Goal: Task Accomplishment & Management: Manage account settings

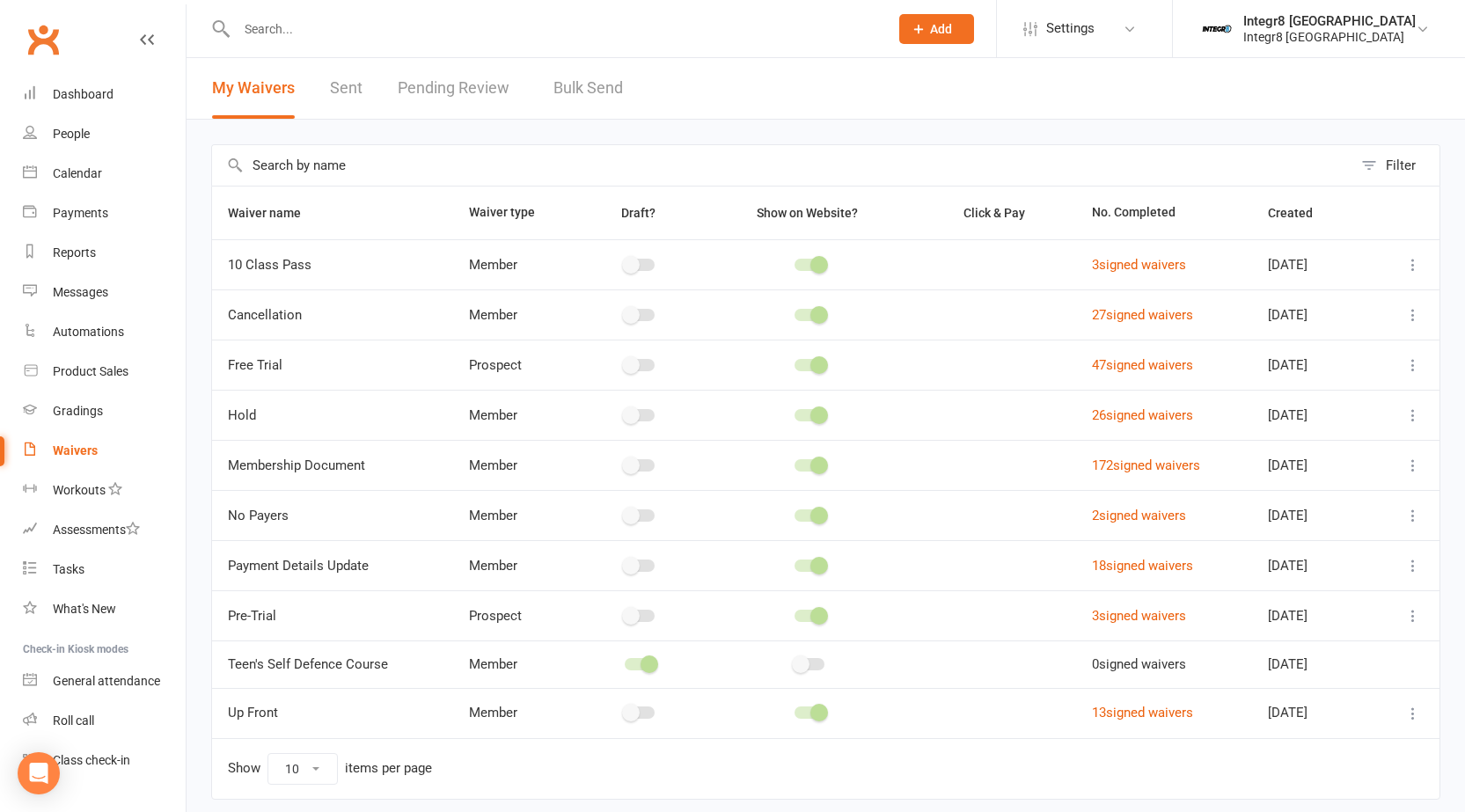
drag, startPoint x: 371, startPoint y: 68, endPoint x: 439, endPoint y: 79, distance: 68.9
click at [392, 72] on div "My Waivers Sent Pending Review Bulk Send" at bounding box center [418, 88] width 462 height 61
click at [440, 79] on link "Pending Review 1" at bounding box center [462, 88] width 129 height 61
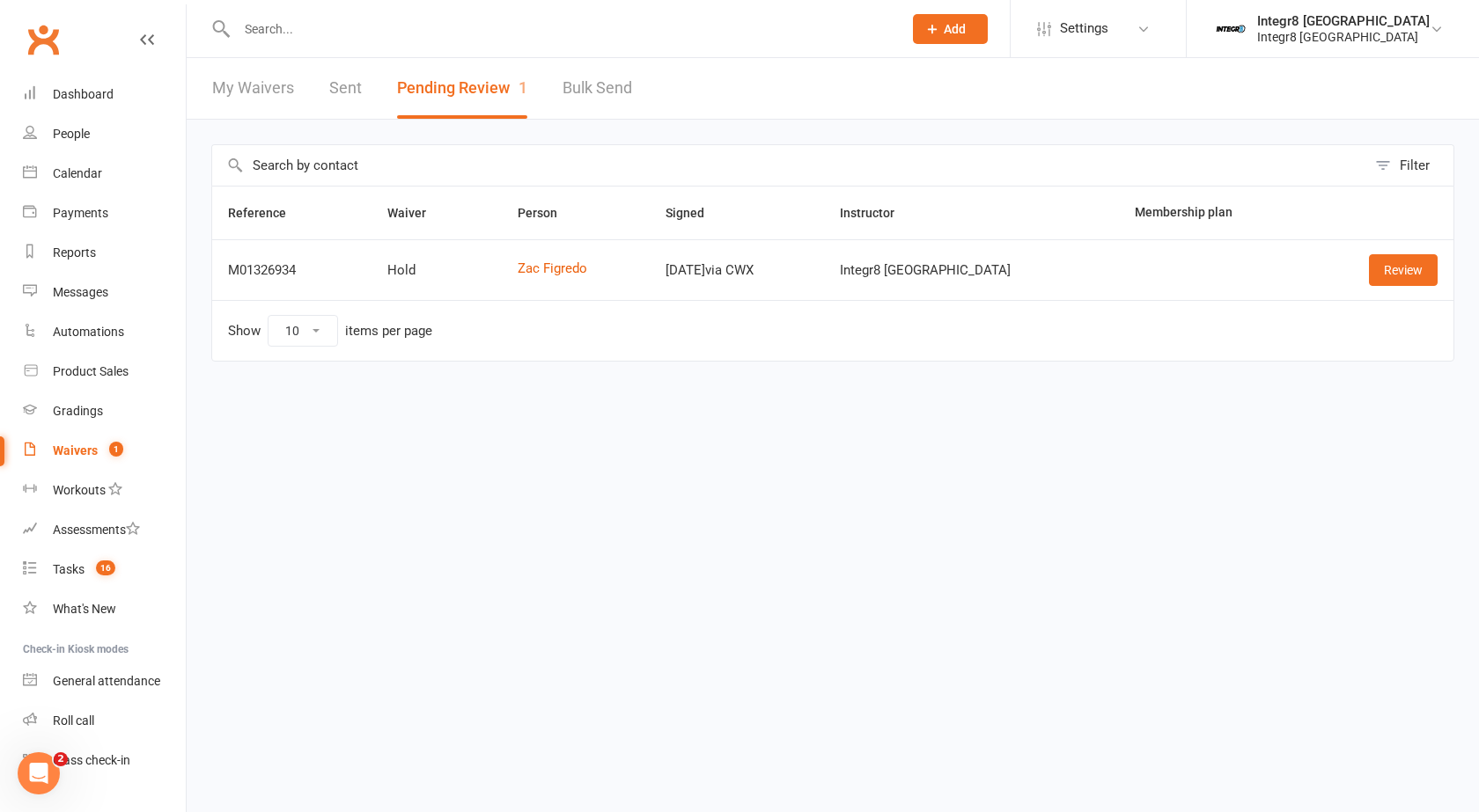
click at [546, 9] on div at bounding box center [550, 28] width 678 height 57
click at [534, 27] on input "text" at bounding box center [560, 28] width 659 height 24
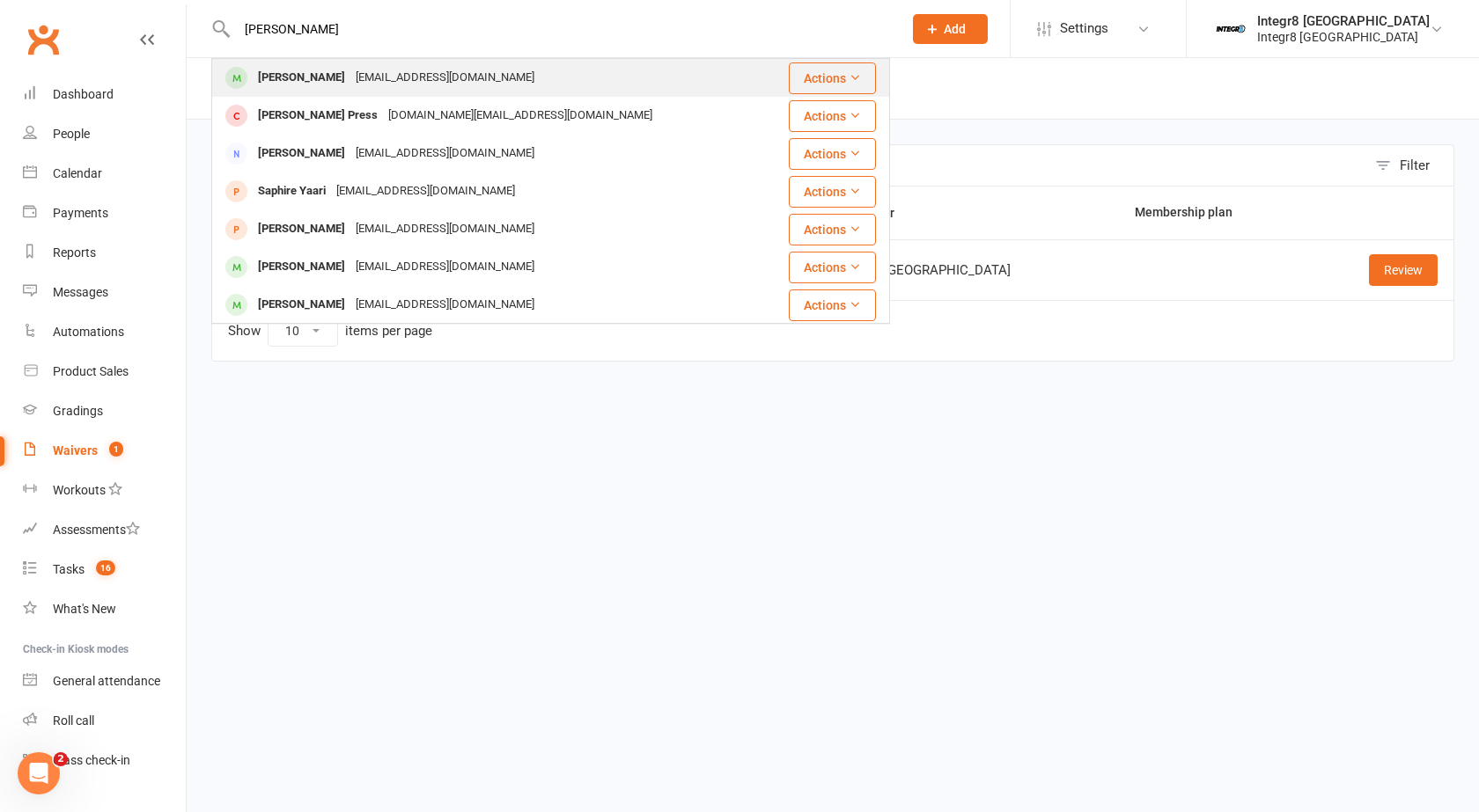
type input "sahil"
click at [448, 66] on div "Sahilkumar.melb@gmail.com" at bounding box center [444, 78] width 189 height 25
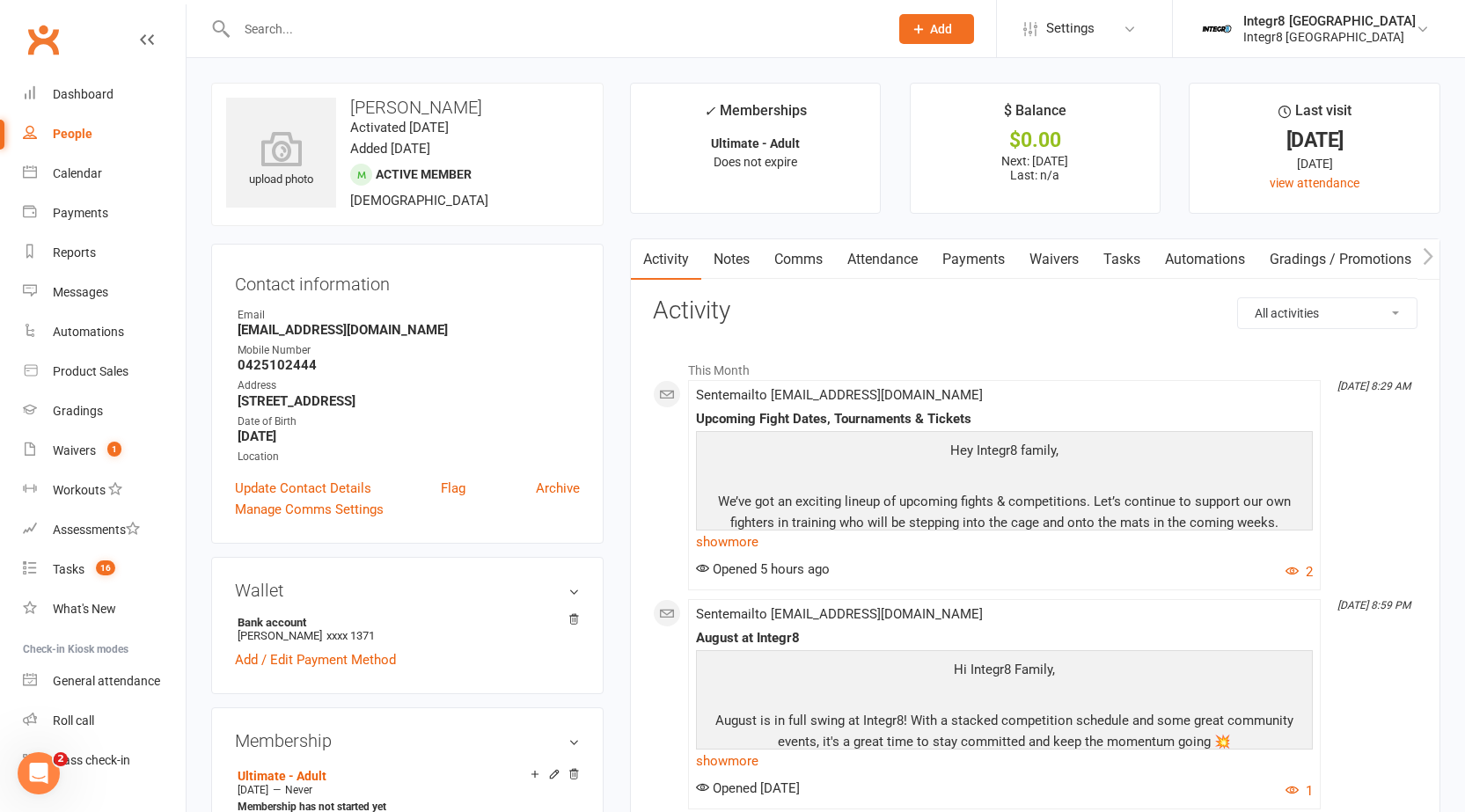
click at [941, 269] on link "Payments" at bounding box center [973, 259] width 87 height 40
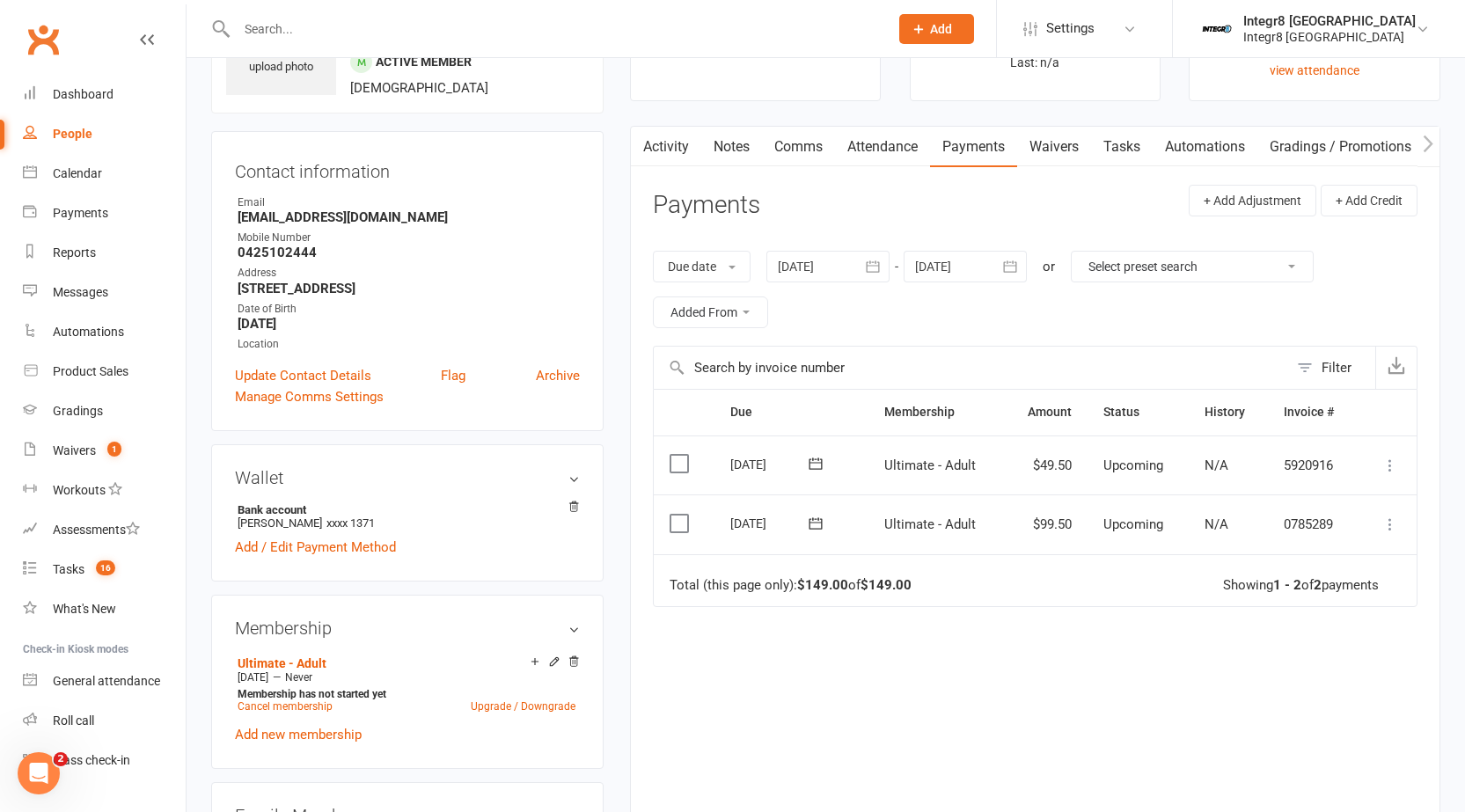
scroll to position [264, 0]
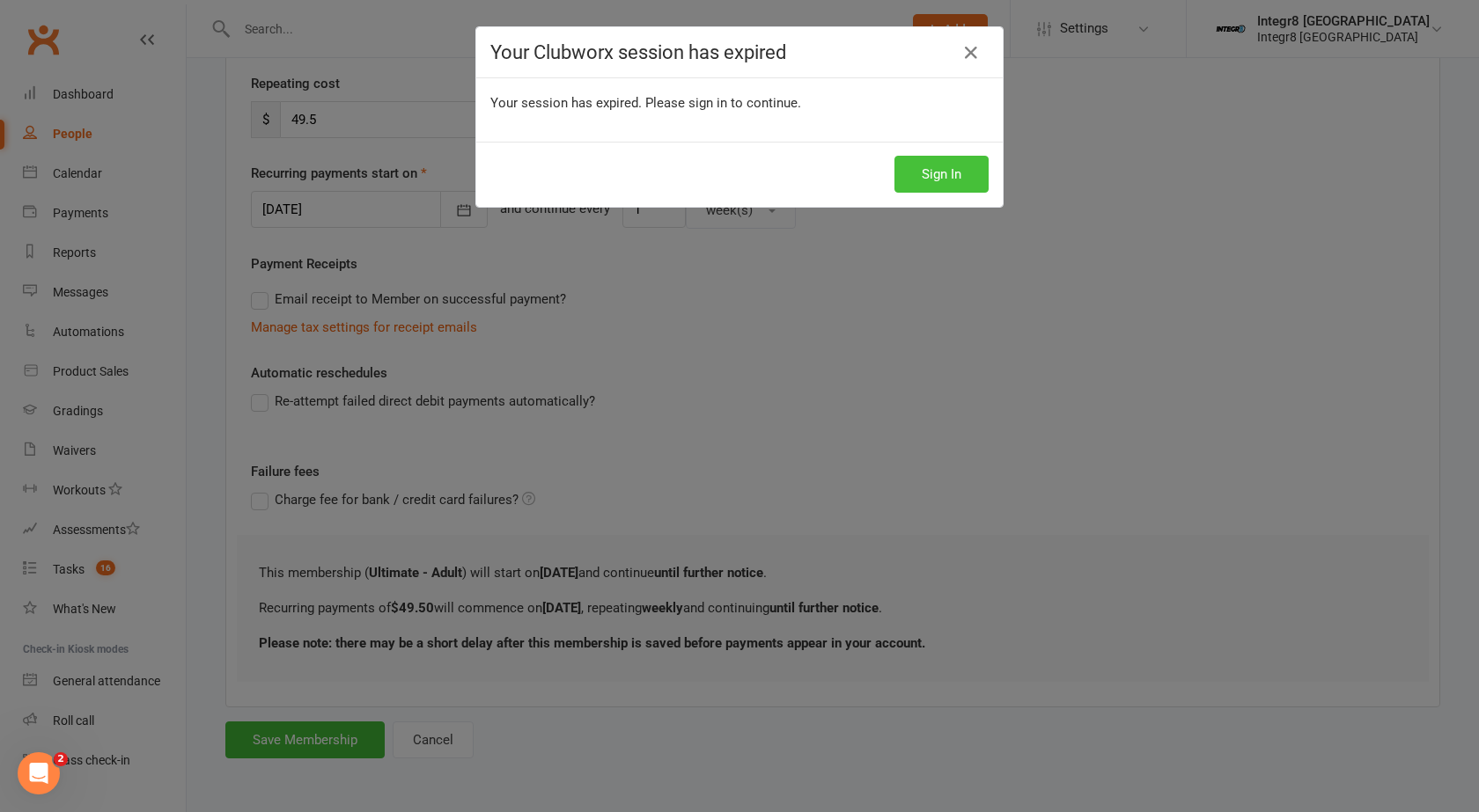
click at [915, 169] on button "Sign In" at bounding box center [942, 174] width 94 height 37
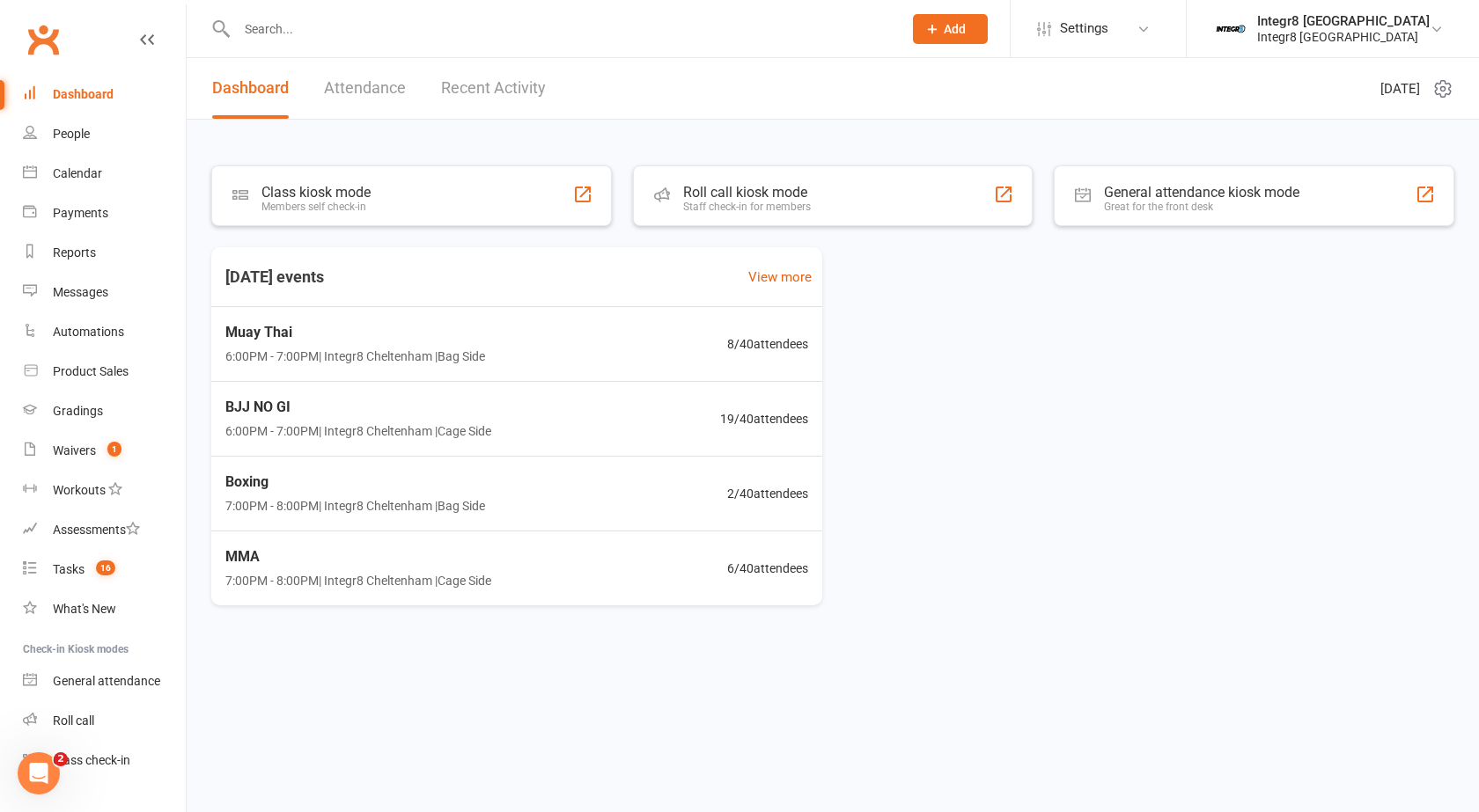
click at [323, 39] on input "text" at bounding box center [560, 28] width 659 height 24
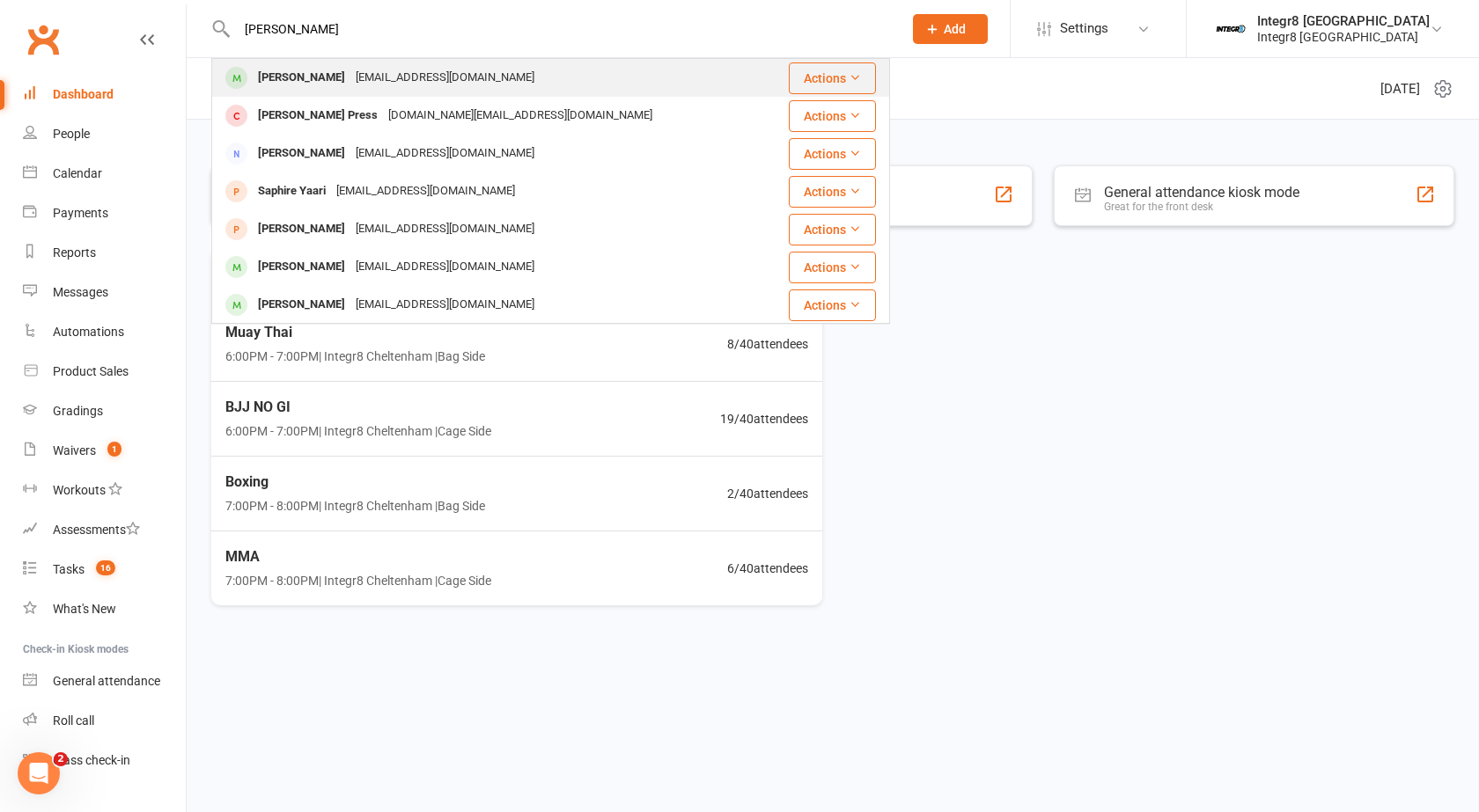
type input "[PERSON_NAME]"
click at [357, 72] on div "[EMAIL_ADDRESS][DOMAIN_NAME]" at bounding box center [444, 78] width 189 height 25
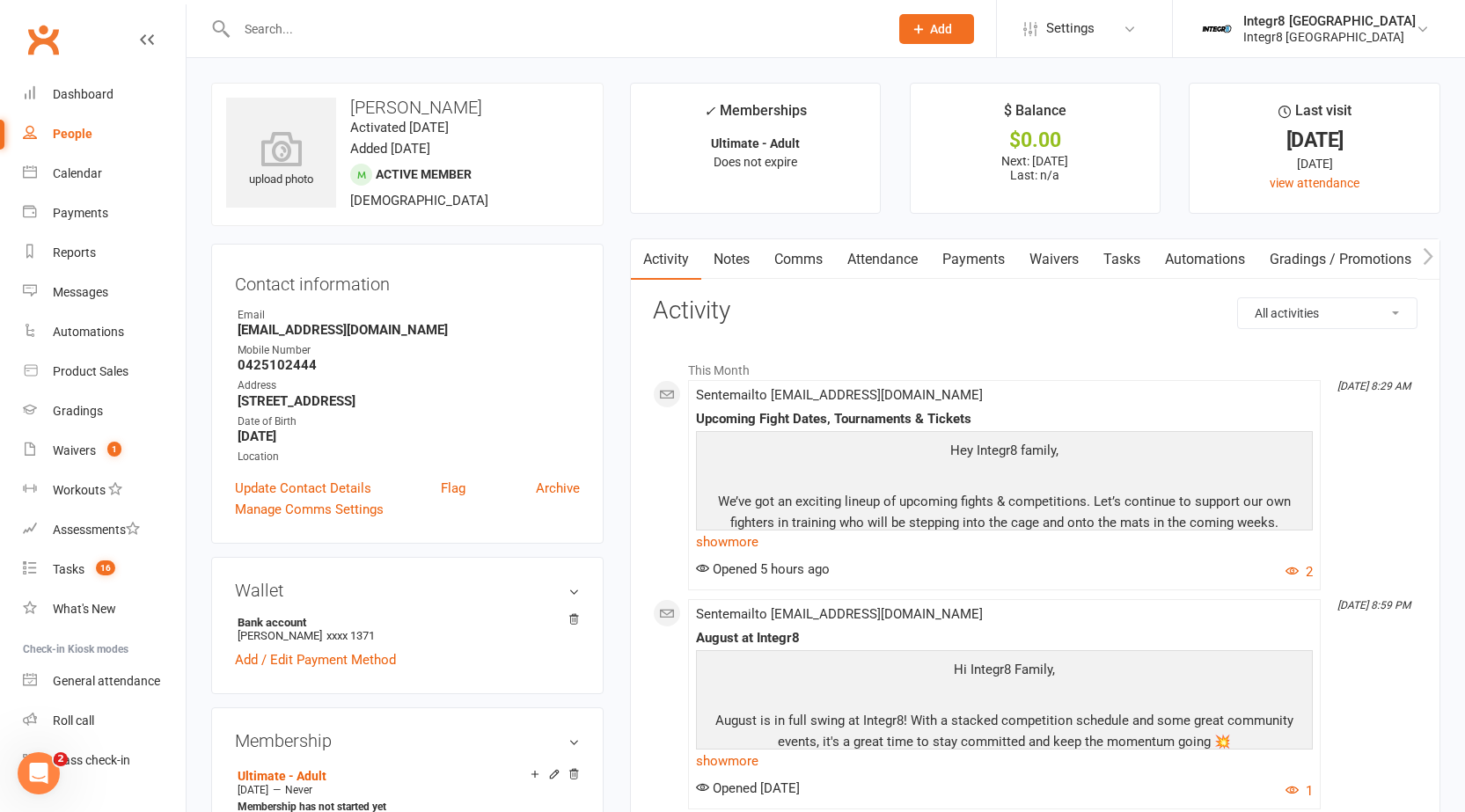
scroll to position [440, 0]
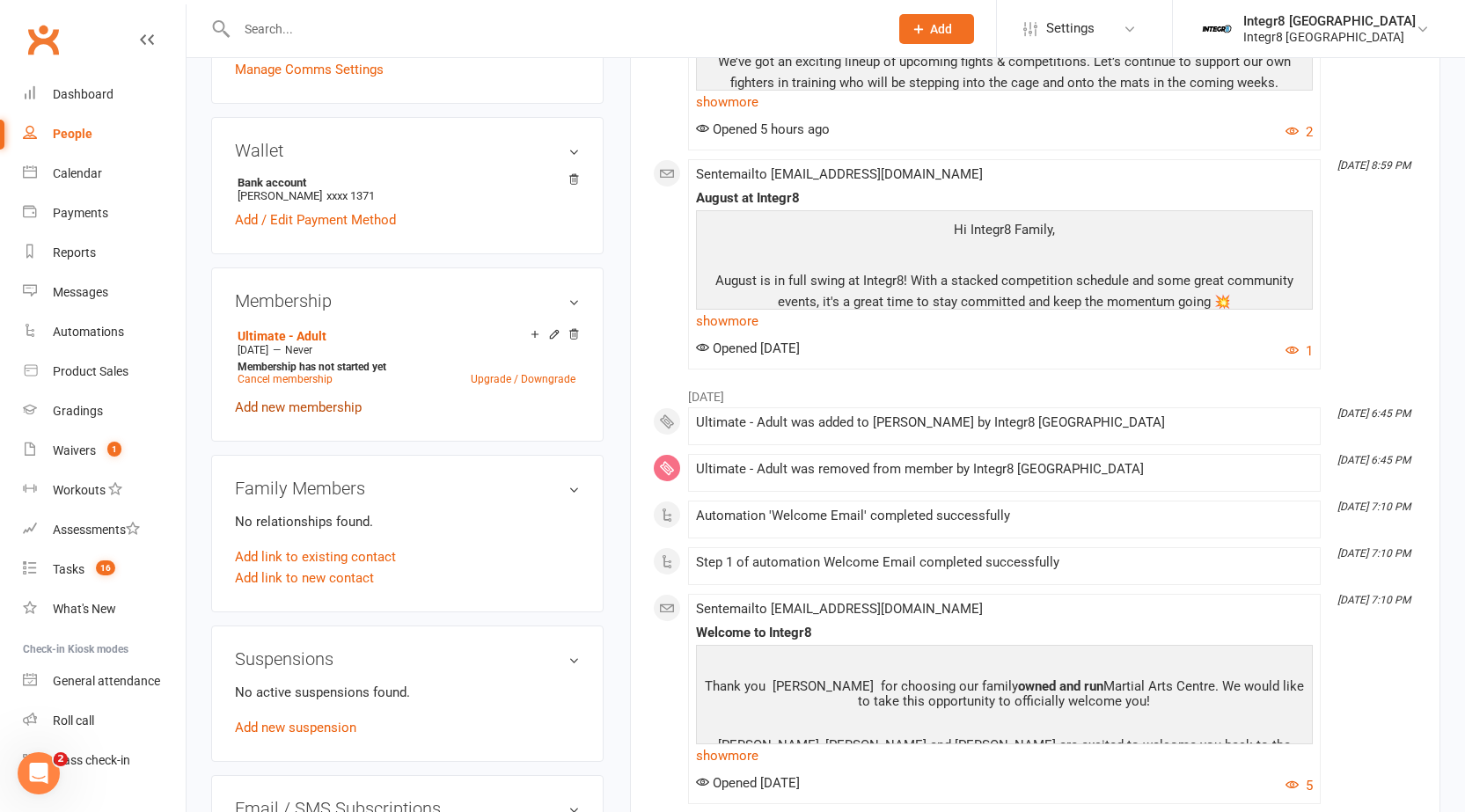
click at [307, 402] on link "Add new membership" at bounding box center [298, 407] width 126 height 16
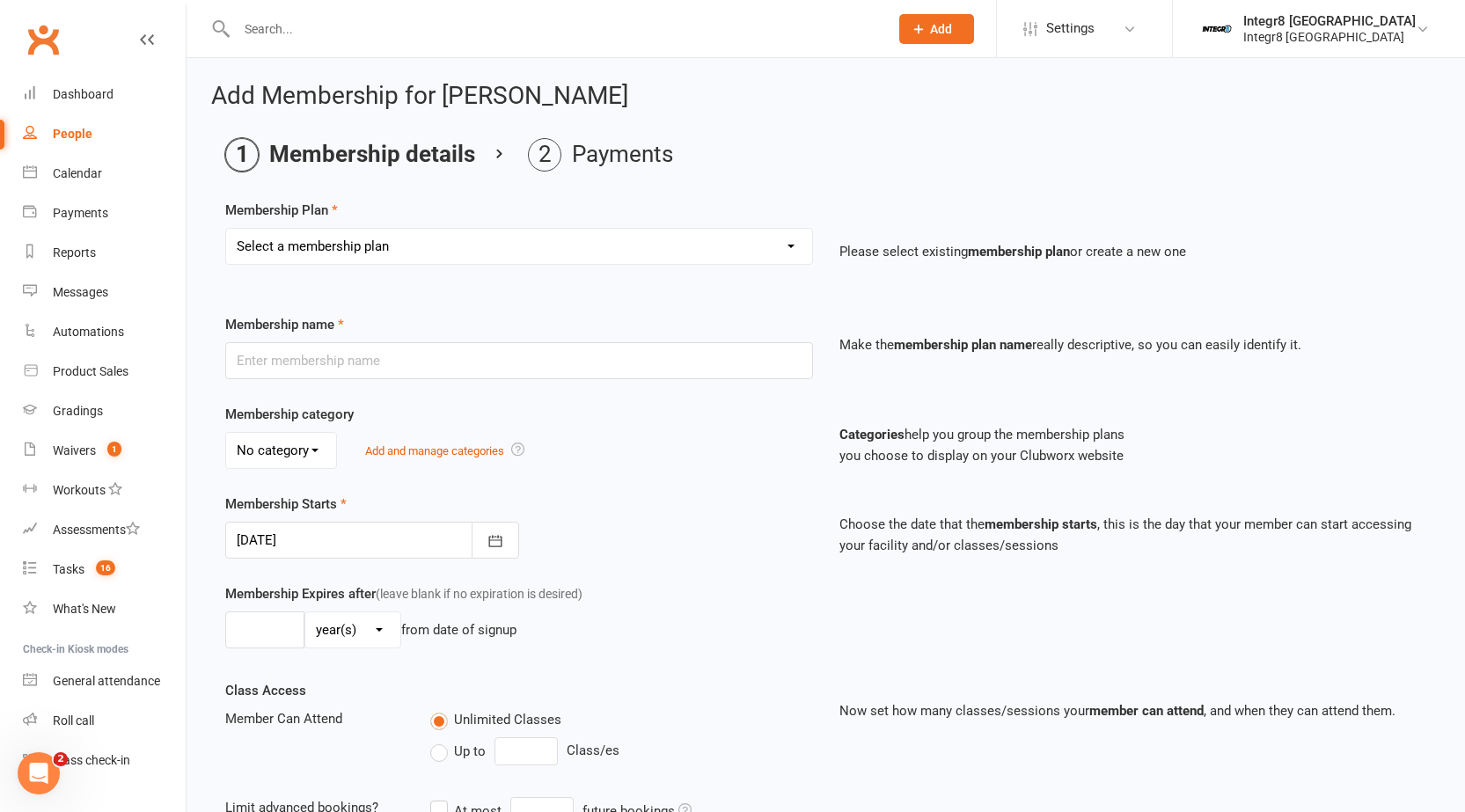
drag, startPoint x: 411, startPoint y: 255, endPoint x: 421, endPoint y: 263, distance: 12.8
click at [411, 255] on select "Select a membership plan Create new Membership Plan Classic - Muay Thai Classic…" at bounding box center [519, 247] width 586 height 35
select select "9"
click at [226, 229] on select "Select a membership plan Create new Membership Plan Classic - Muay Thai Classic…" at bounding box center [519, 247] width 586 height 35
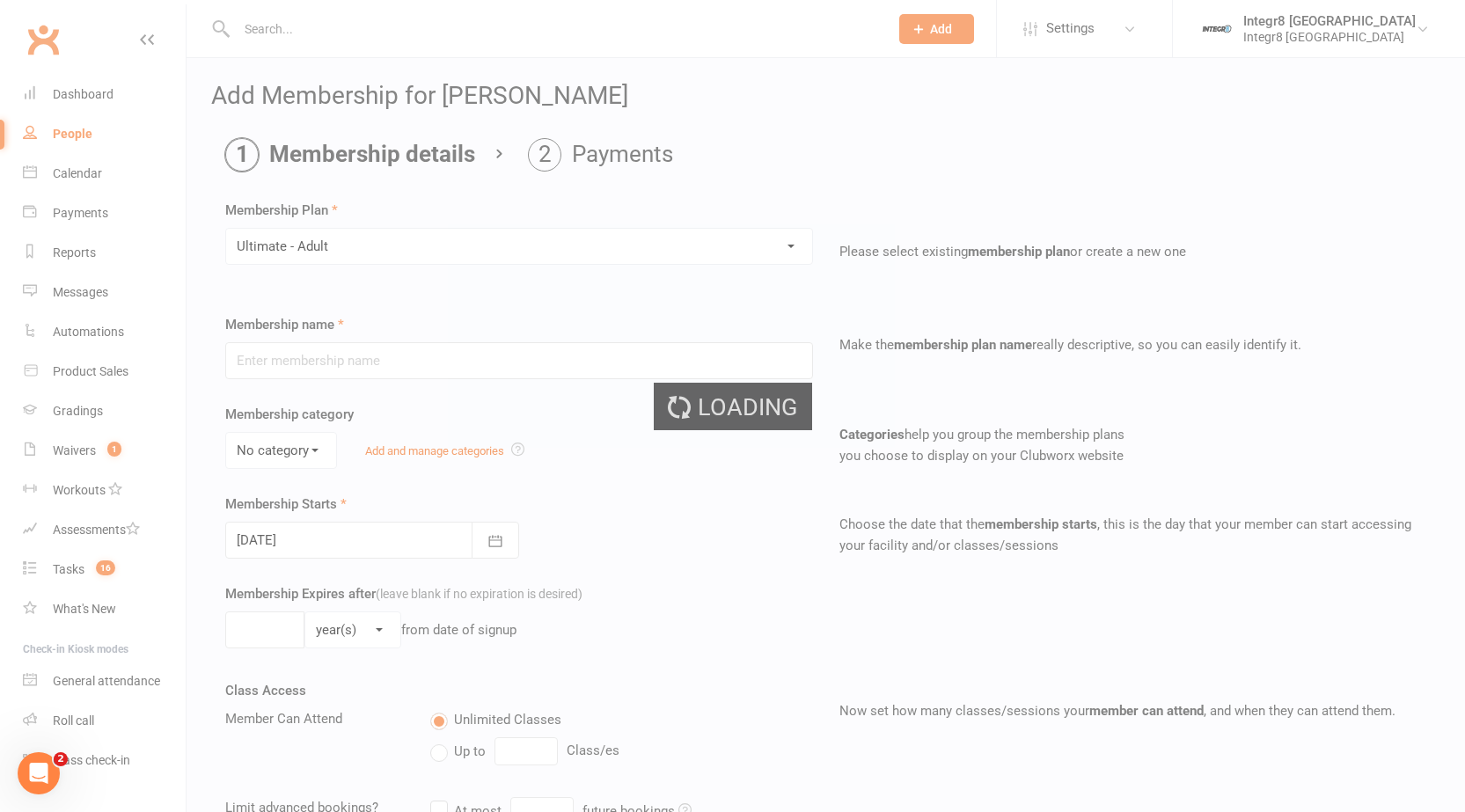
type input "Ultimate - Adult"
select select "0"
type input "0"
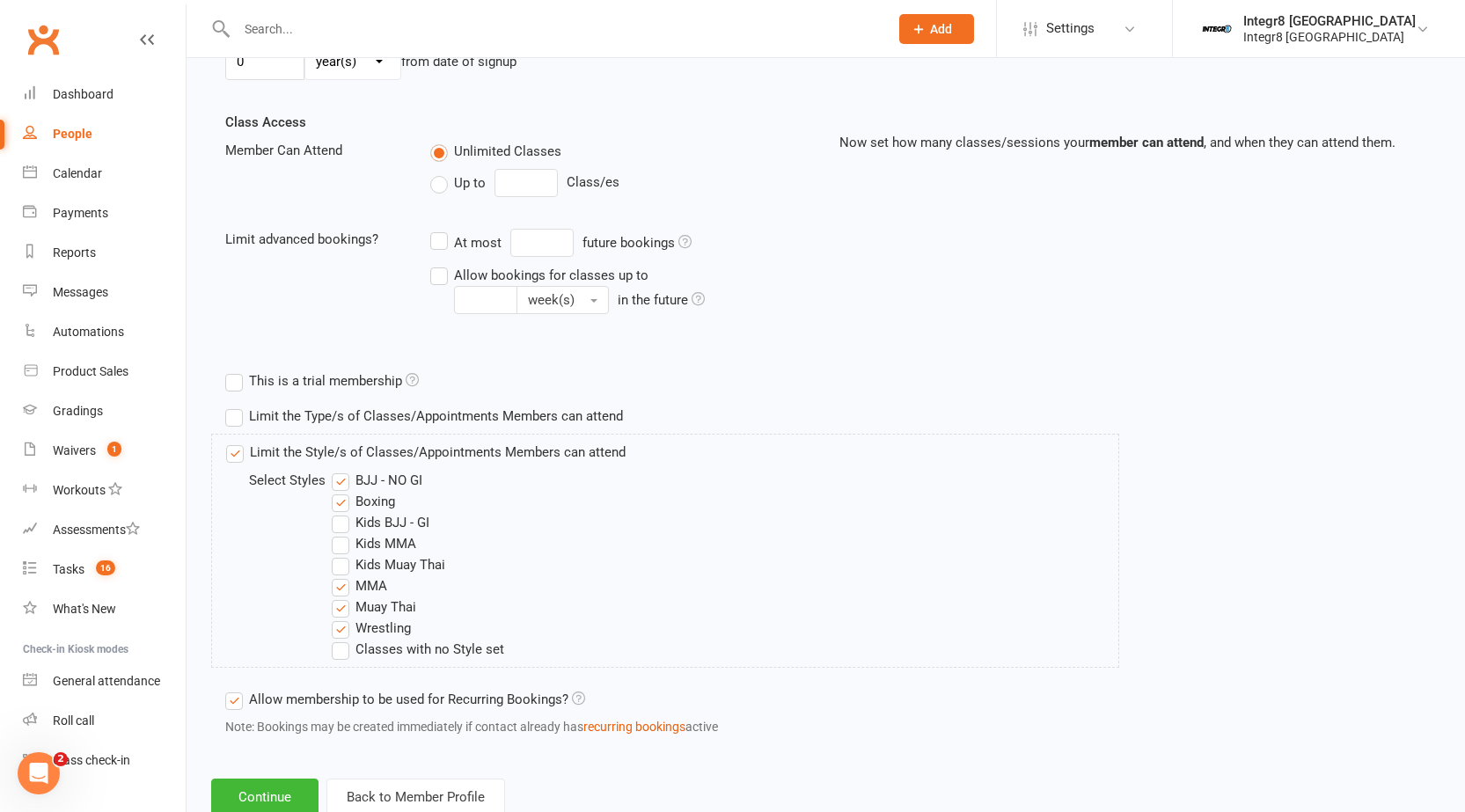
scroll to position [623, 0]
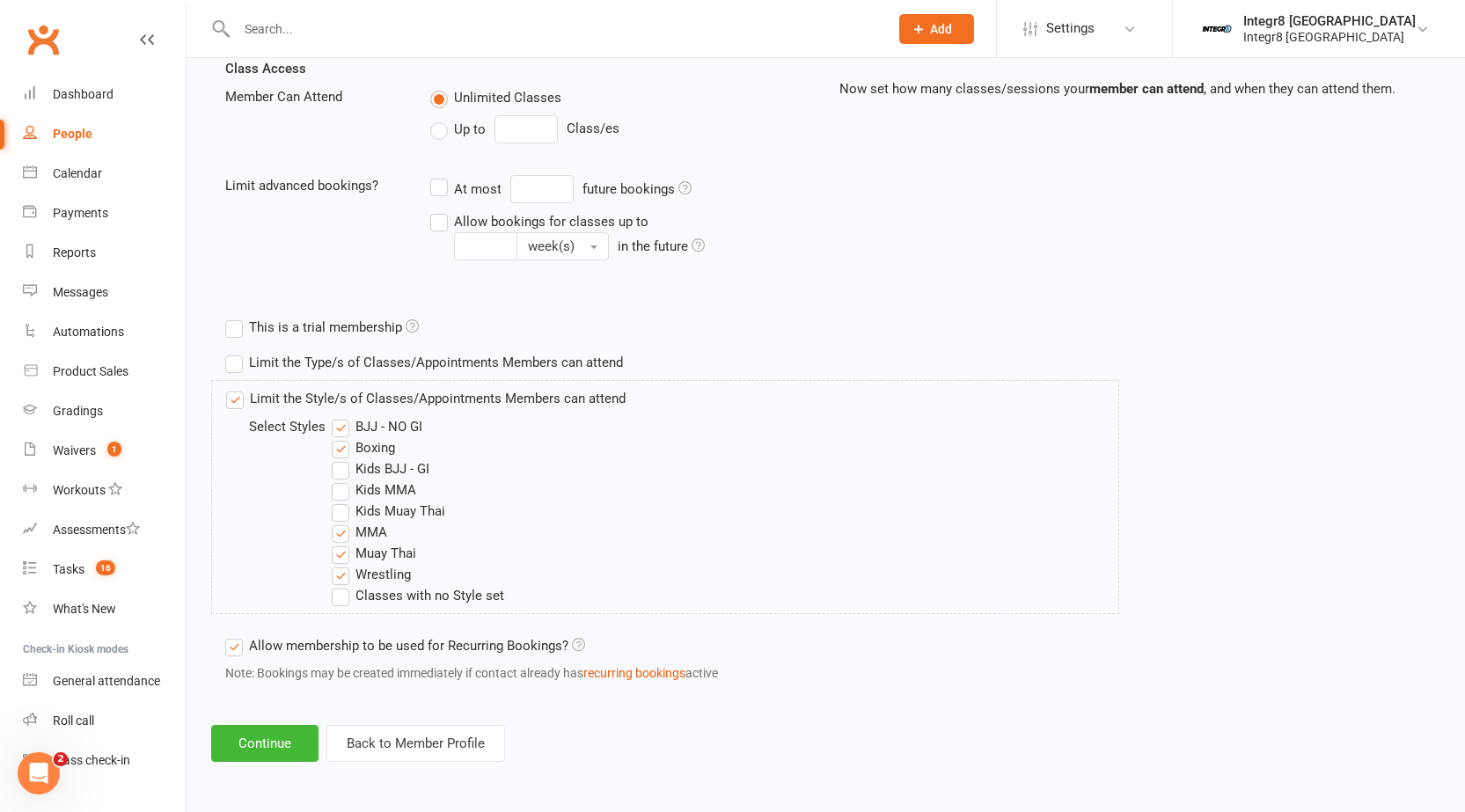
click at [262, 763] on div "Add Membership for Sahil Kumar Membership details Payments Membership Plan Sele…" at bounding box center [826, 112] width 1278 height 1350
click at [288, 735] on button "Continue" at bounding box center [265, 744] width 108 height 37
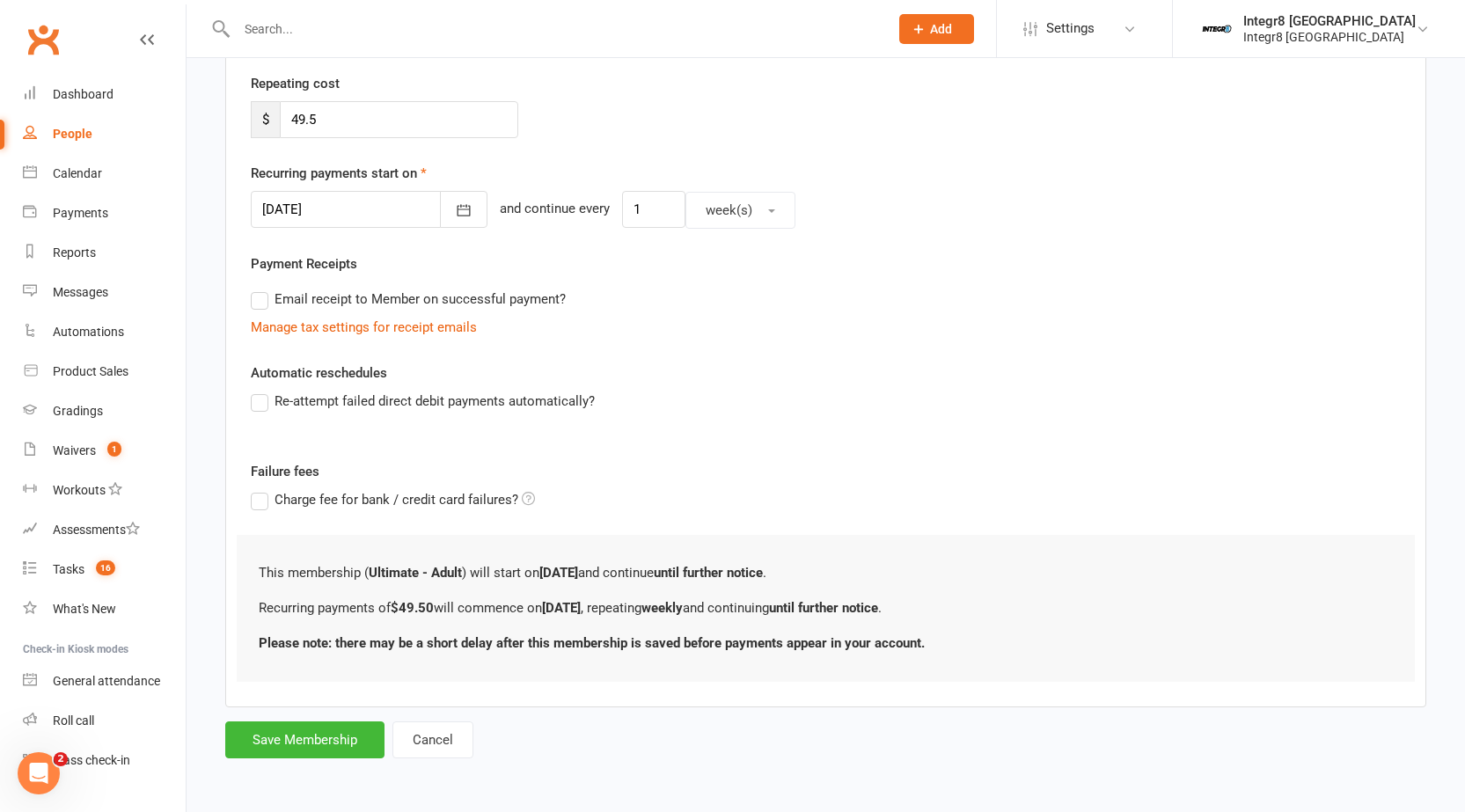
scroll to position [0, 0]
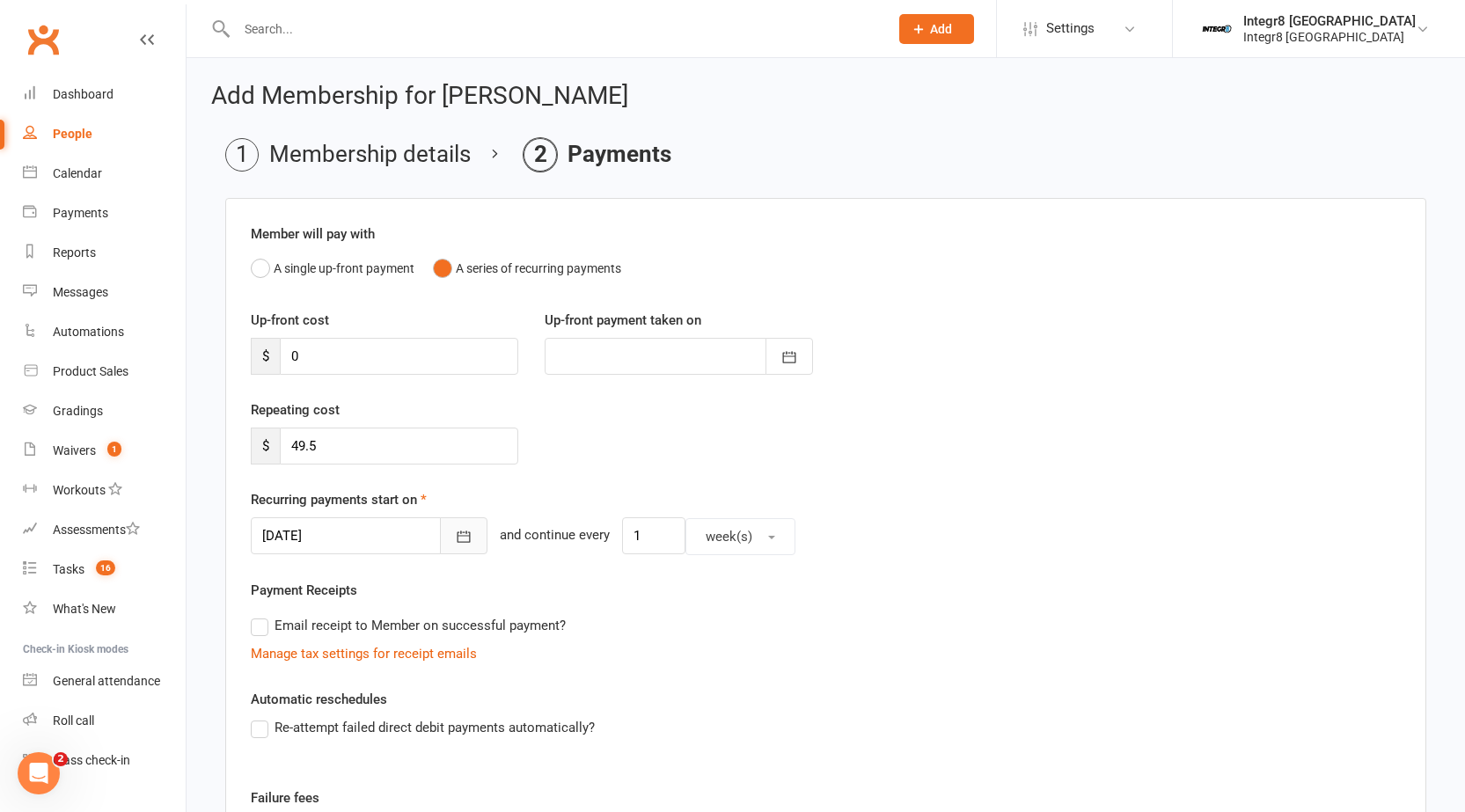
click at [455, 529] on icon "button" at bounding box center [464, 536] width 18 height 18
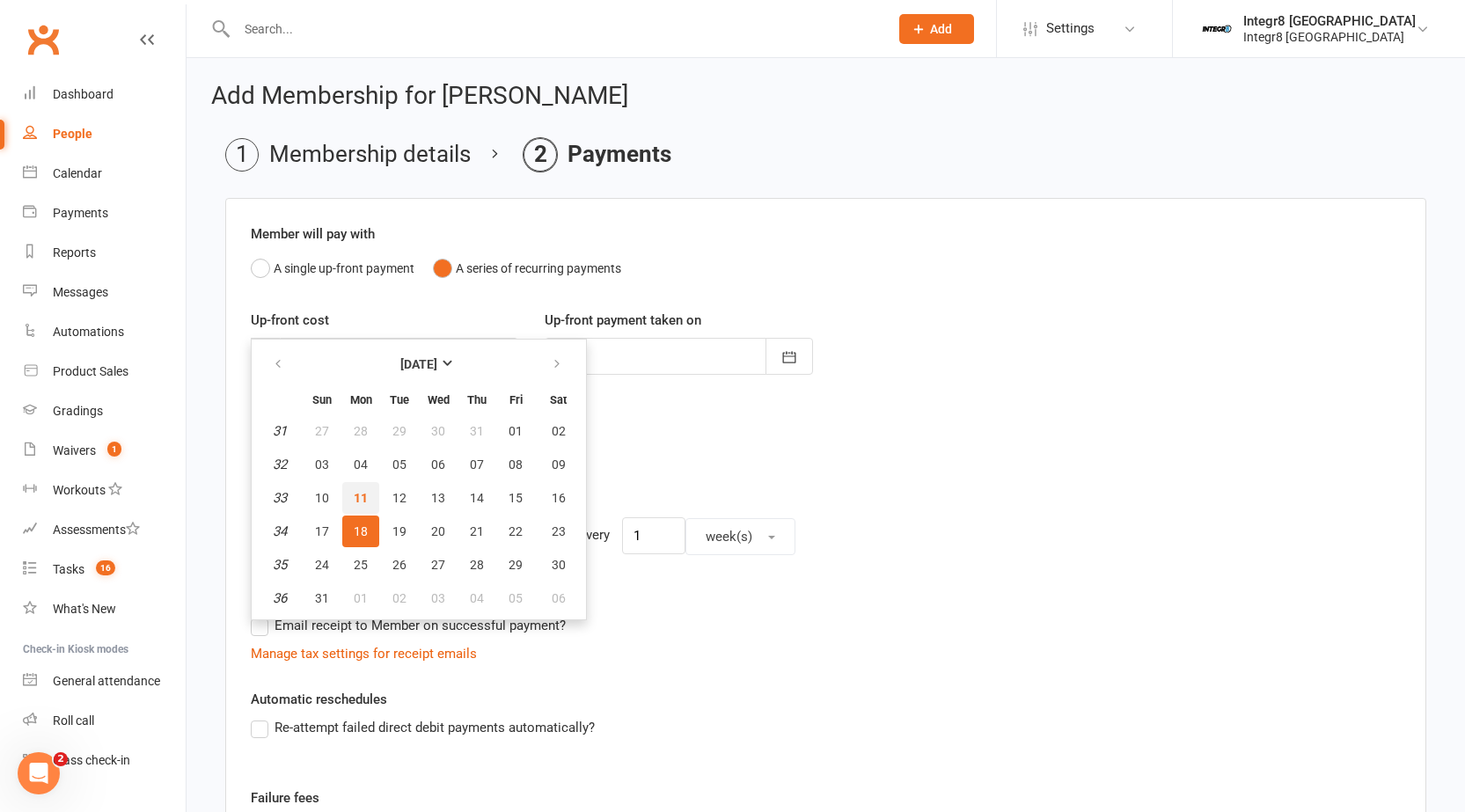
click at [366, 488] on button "11" at bounding box center [361, 498] width 37 height 31
type input "11 Aug 2025"
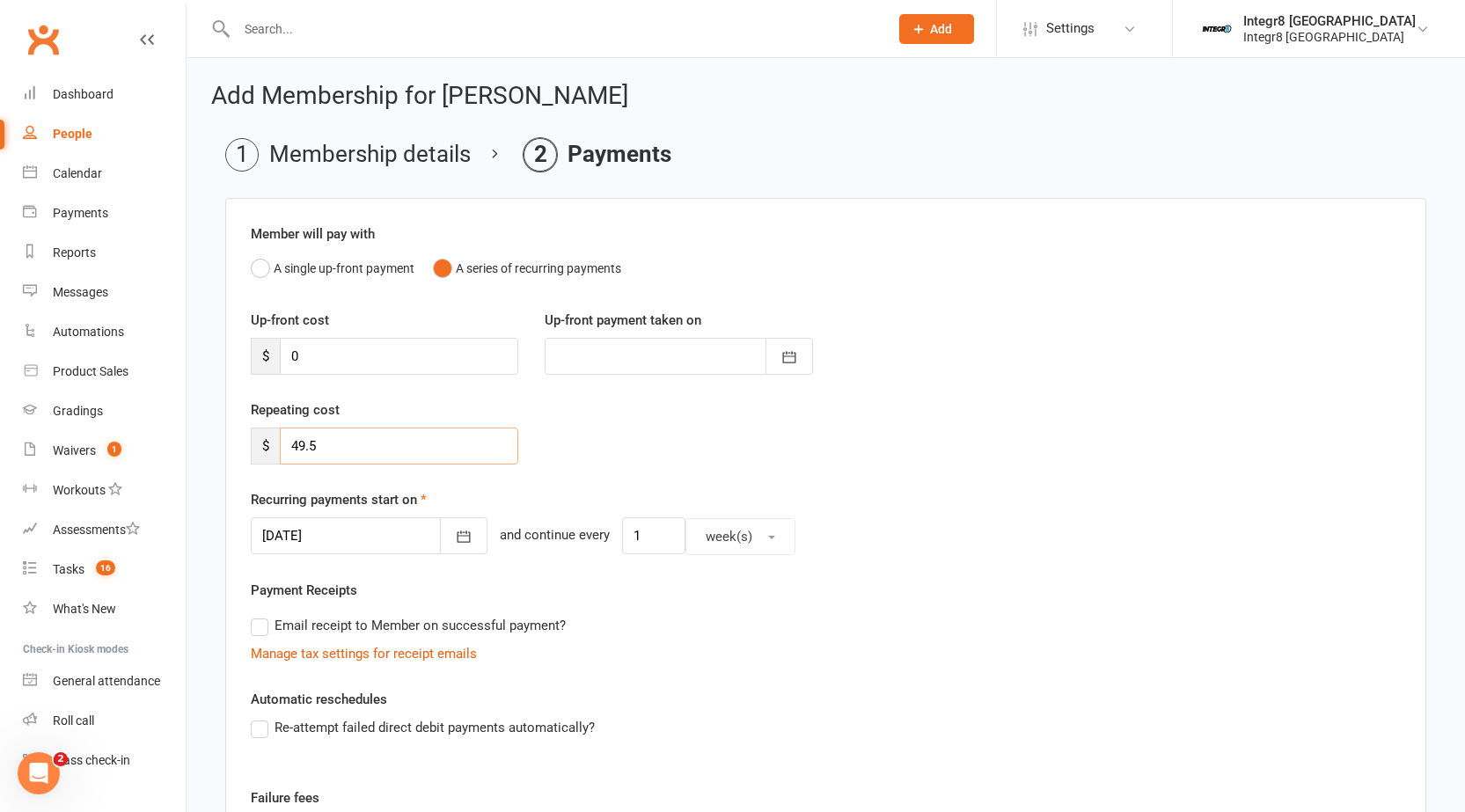
click at [303, 443] on input "49.5" at bounding box center [399, 446] width 239 height 37
click at [301, 447] on input "49.5" at bounding box center [399, 446] width 239 height 37
type input "99.5"
click at [674, 400] on div "Repeating cost $ 99.5" at bounding box center [826, 444] width 1176 height 90
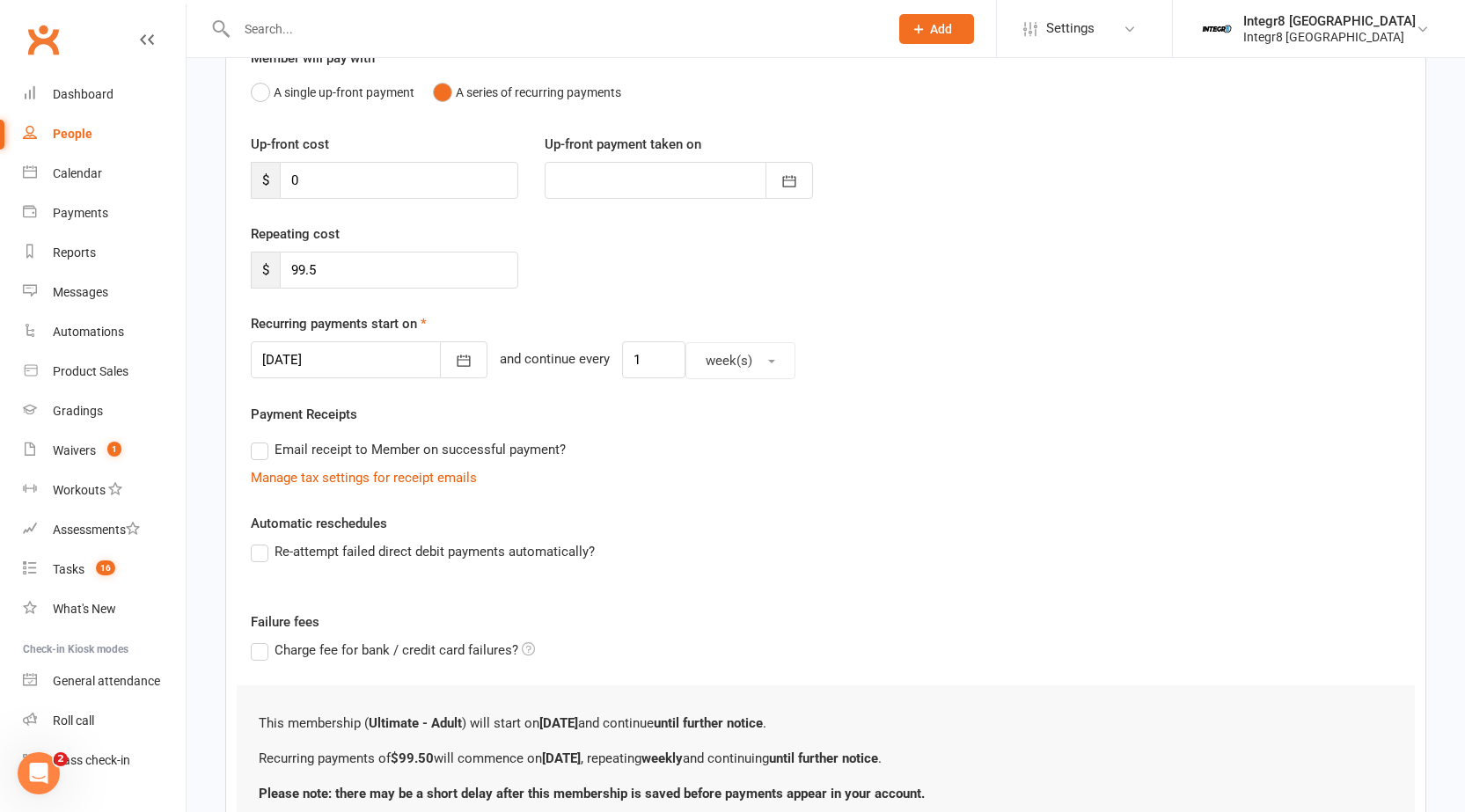
scroll to position [327, 0]
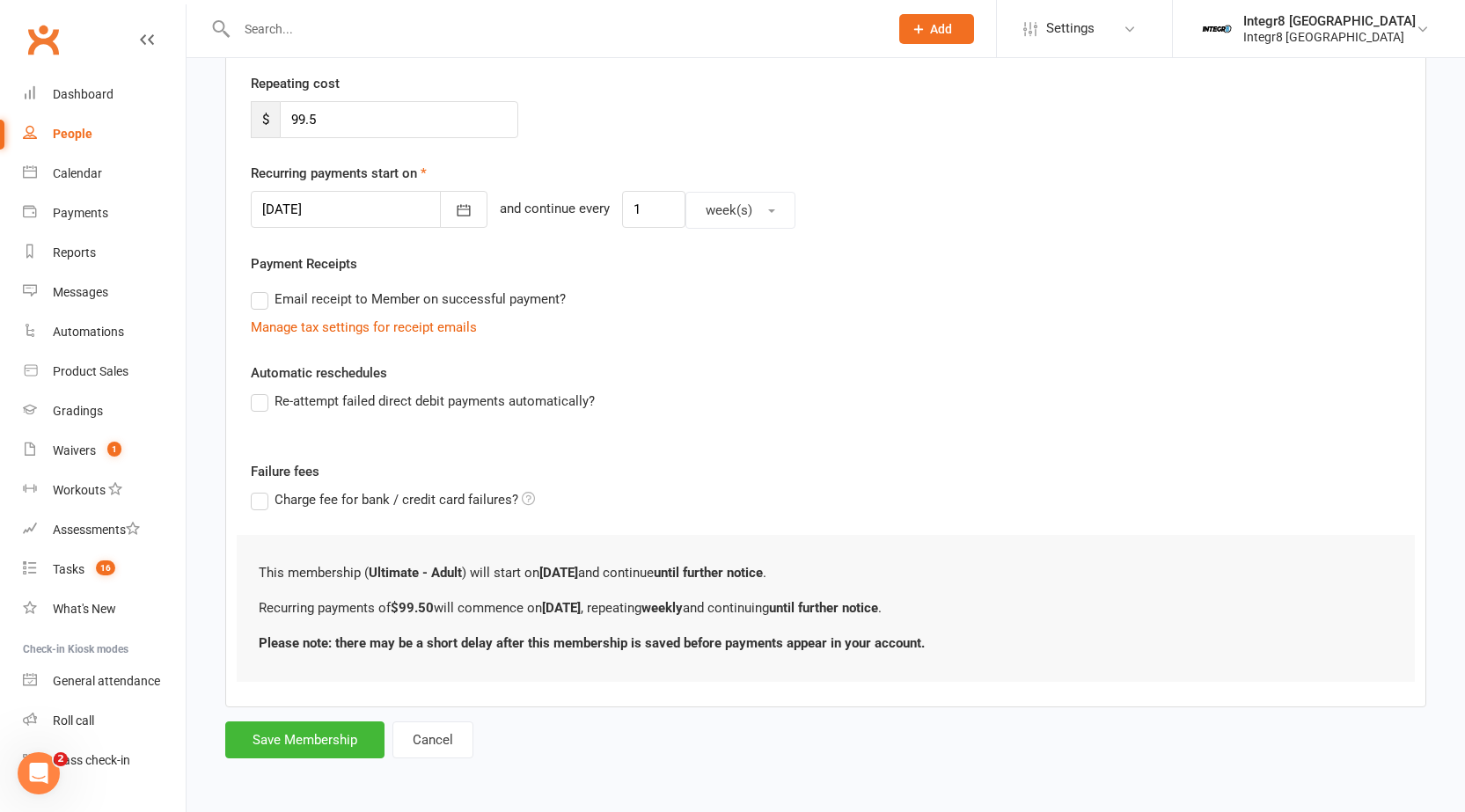
click at [308, 708] on form "Member will pay with A single up-front payment A series of recurring payments U…" at bounding box center [825, 315] width 1201 height 886
click at [301, 737] on button "Save Membership" at bounding box center [304, 740] width 160 height 37
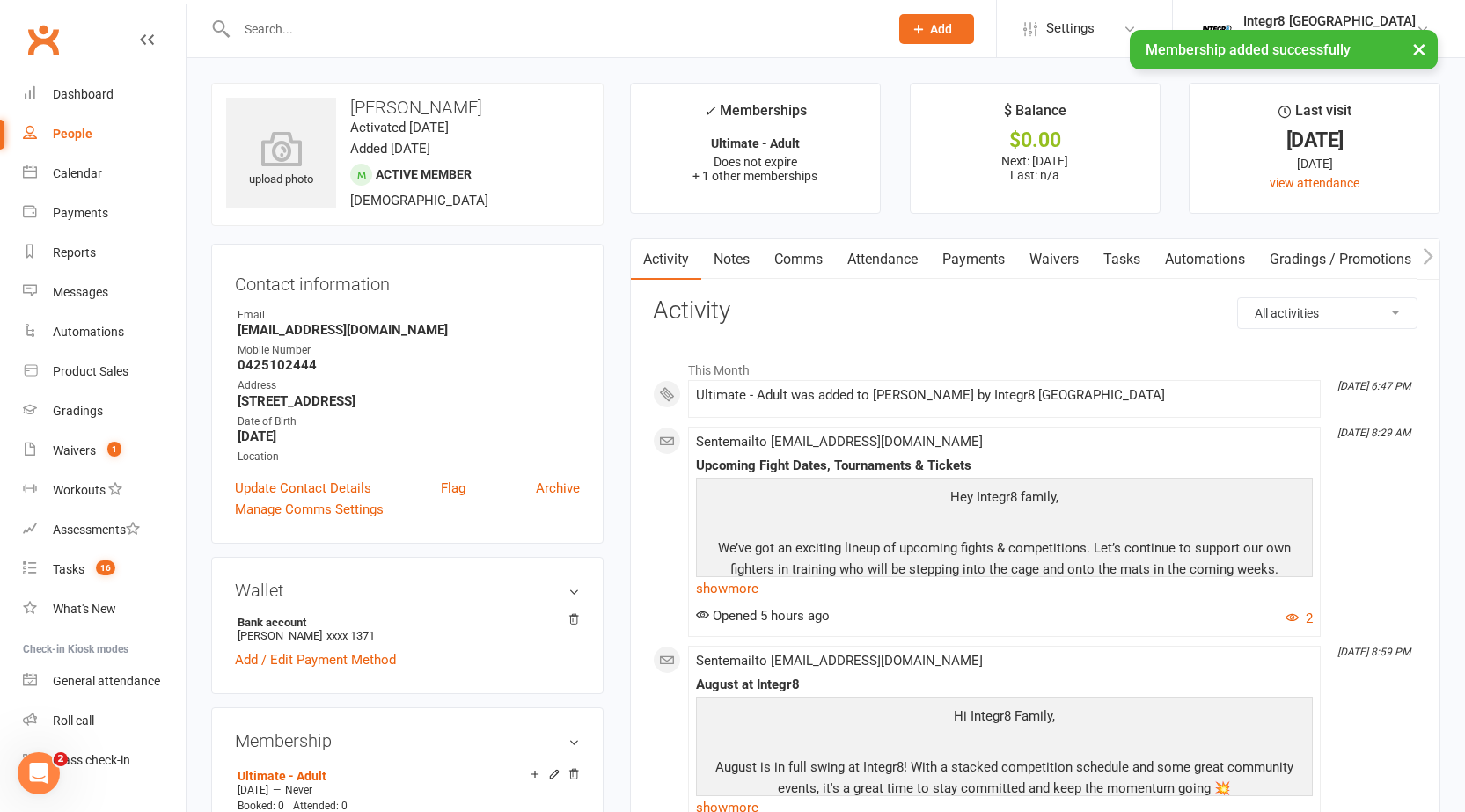
click at [728, 257] on link "Notes" at bounding box center [732, 259] width 61 height 40
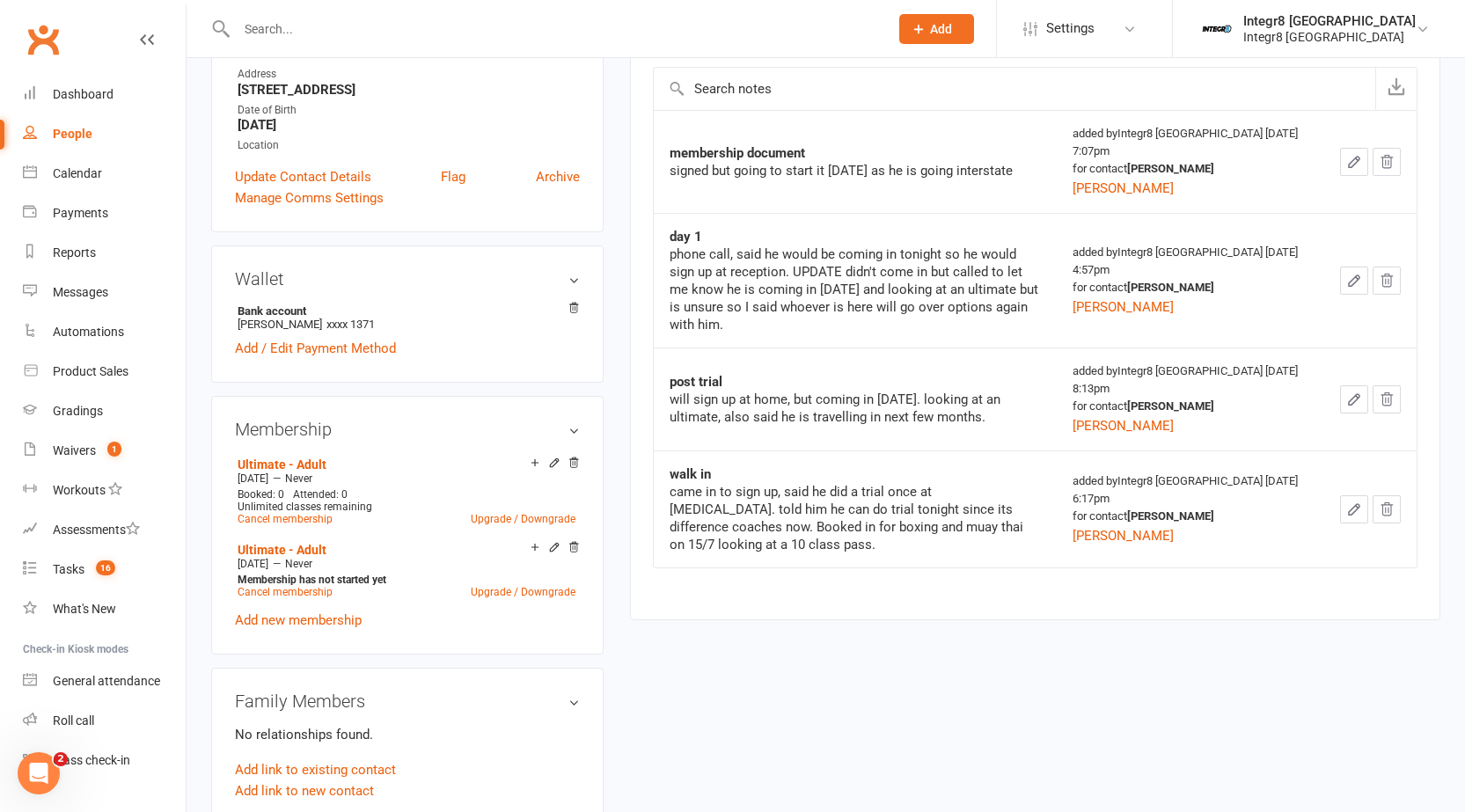
scroll to position [527, 0]
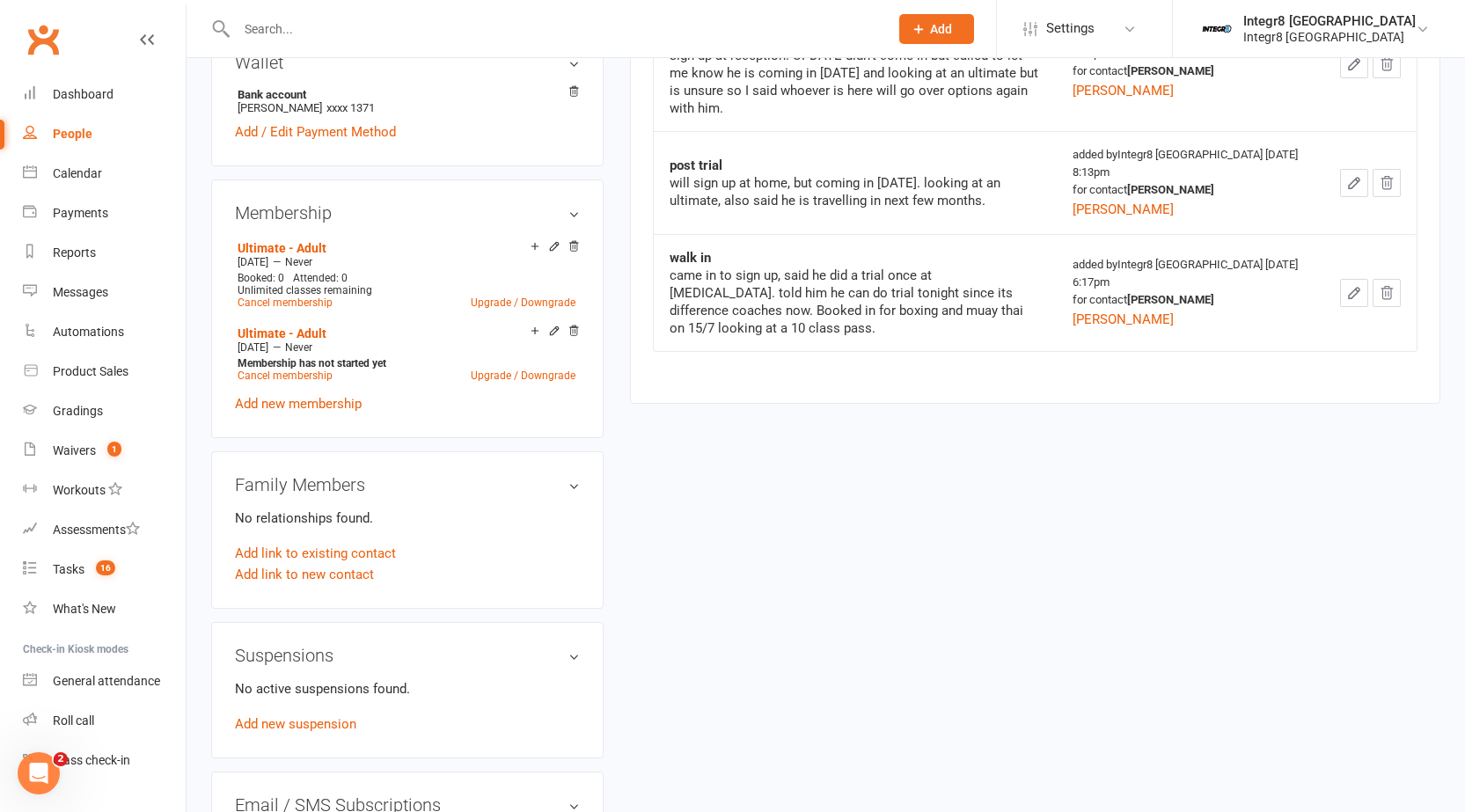
click at [552, 325] on icon at bounding box center [554, 331] width 13 height 13
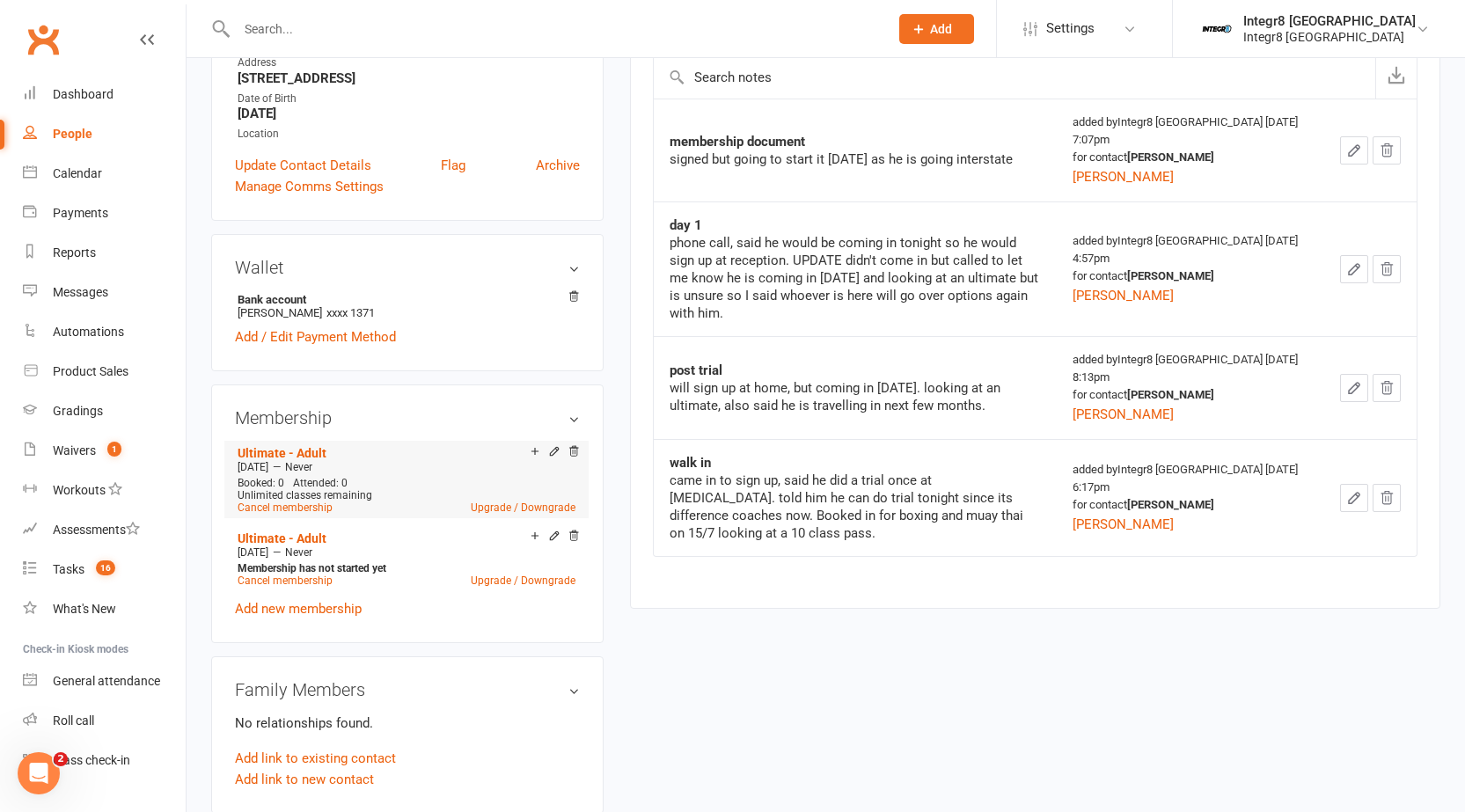
scroll to position [352, 0]
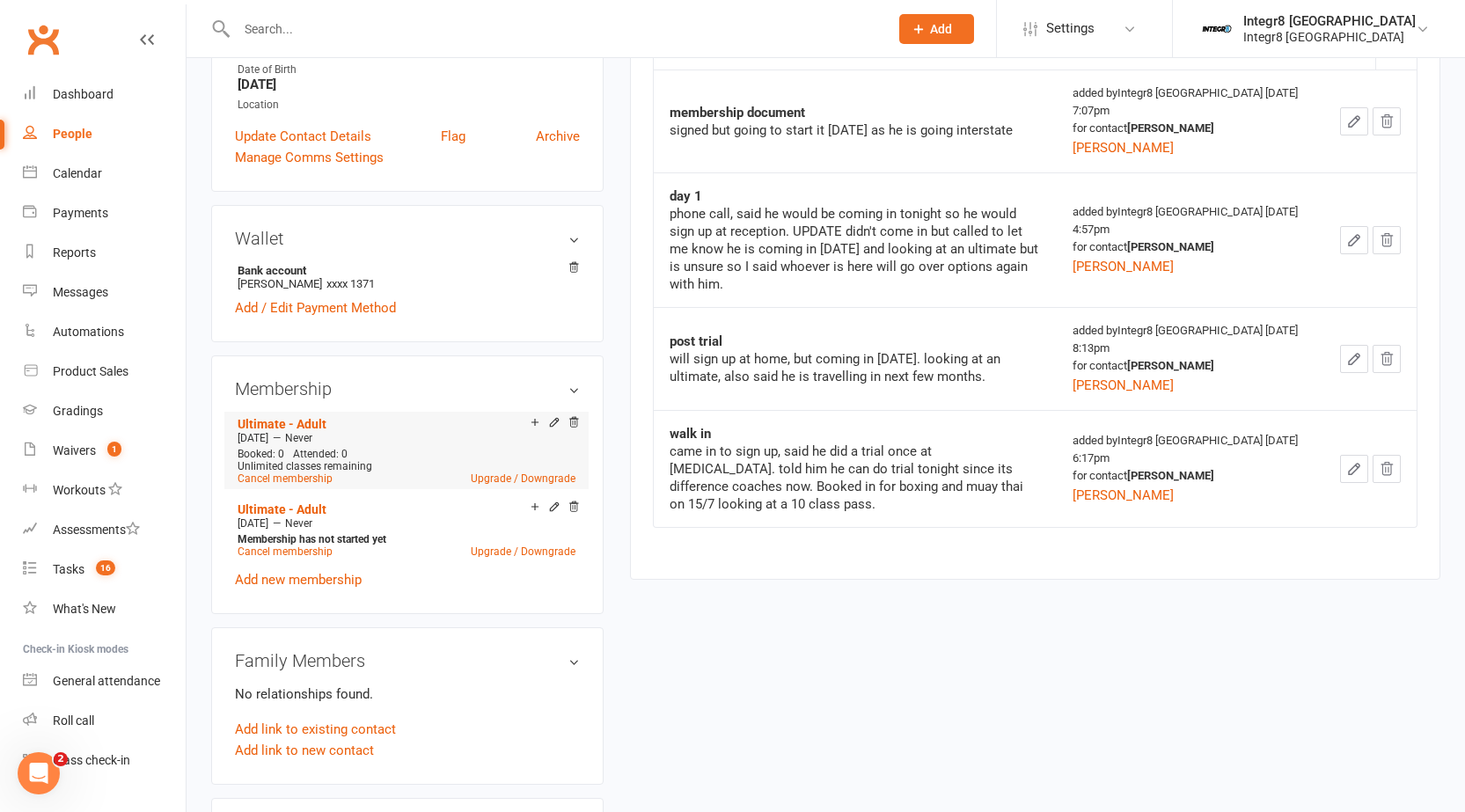
click at [553, 414] on li "Add make-up class Ultimate - Adult Aug 11 2025 — Never Booked: 0 Attended: 0 Un…" at bounding box center [406, 450] width 346 height 77
click at [553, 419] on icon at bounding box center [554, 422] width 13 height 13
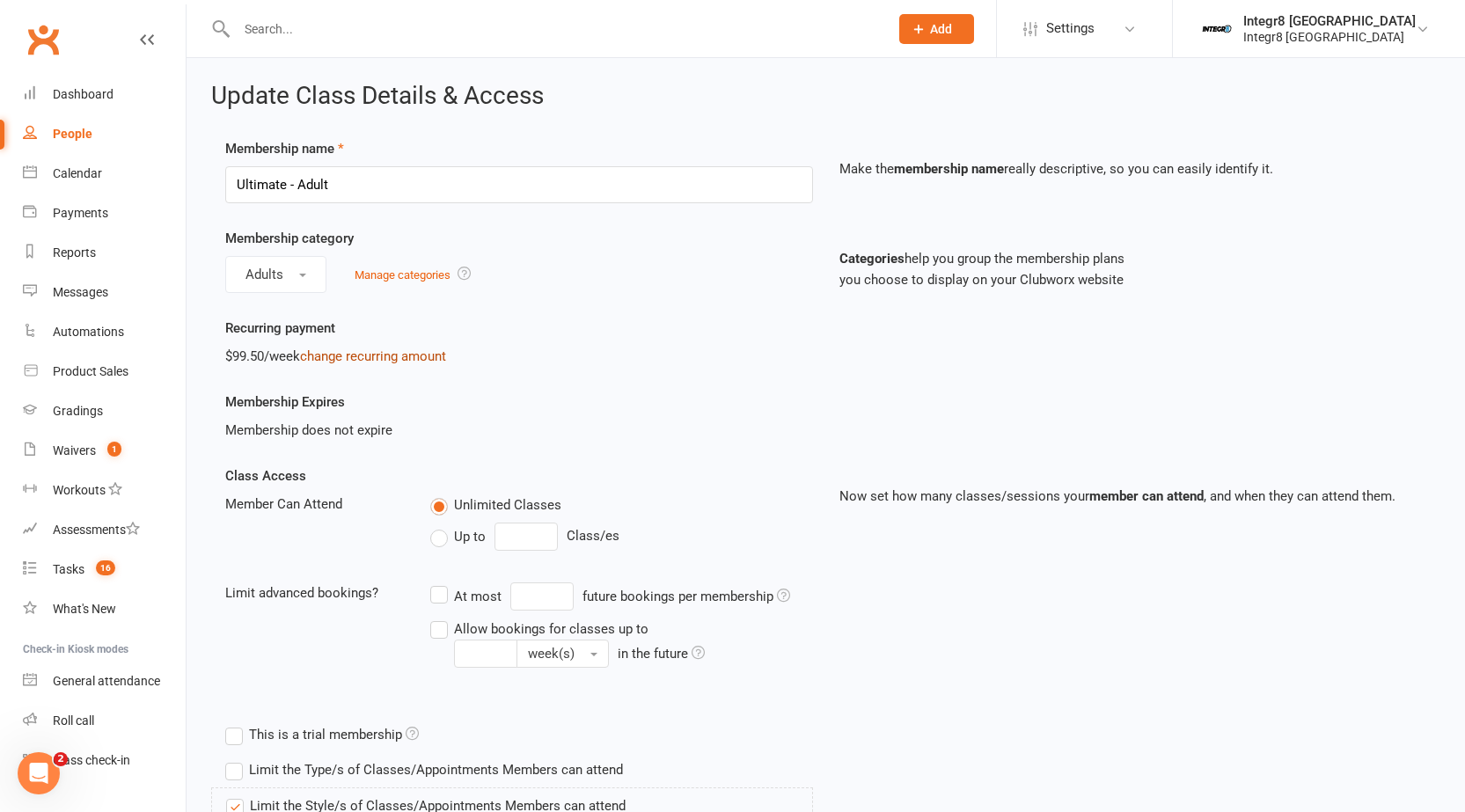
click at [426, 355] on link "change recurring amount" at bounding box center [373, 356] width 146 height 16
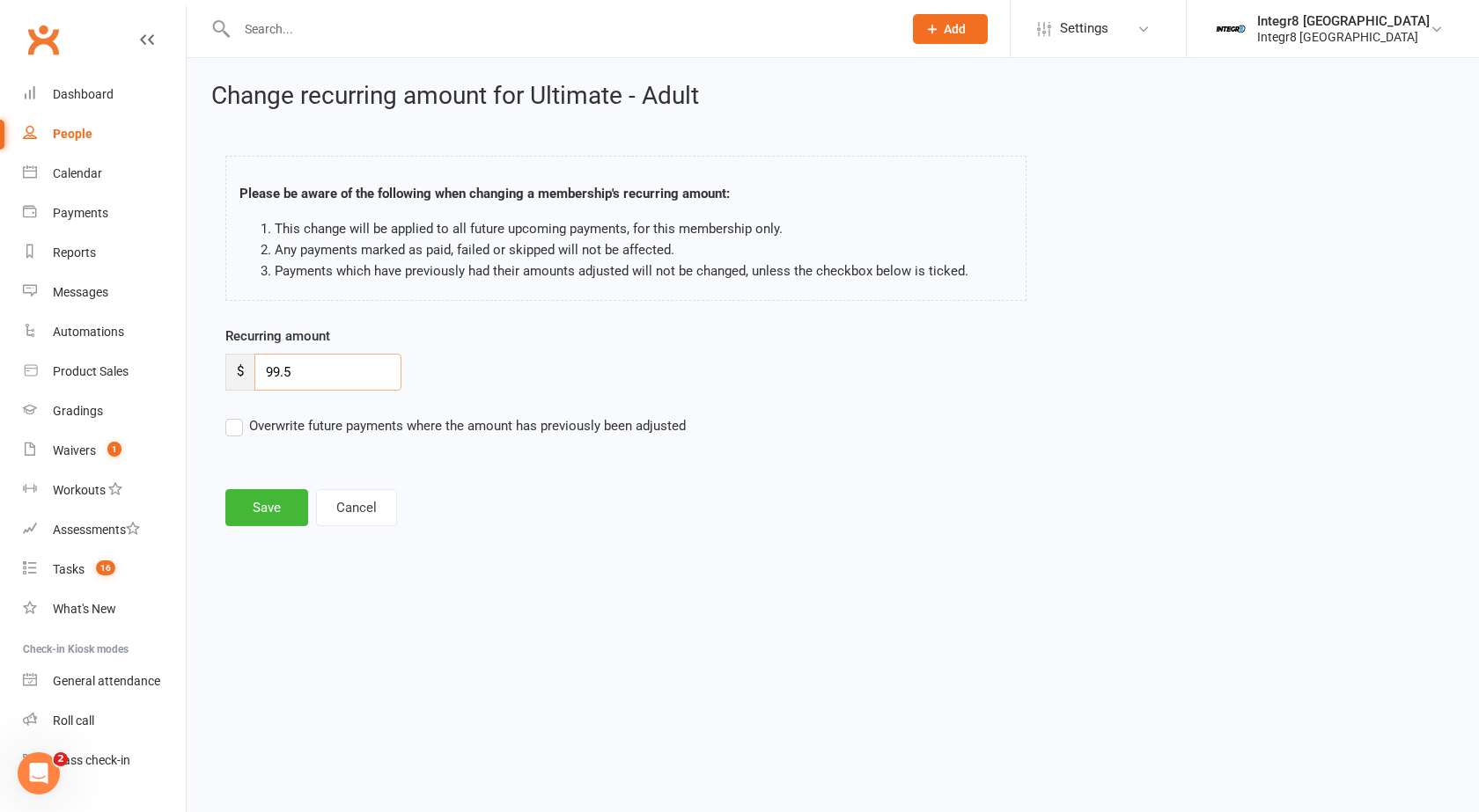
click at [276, 372] on input "99.5" at bounding box center [328, 372] width 147 height 37
type input "49.5"
click at [270, 512] on button "Save" at bounding box center [266, 508] width 83 height 37
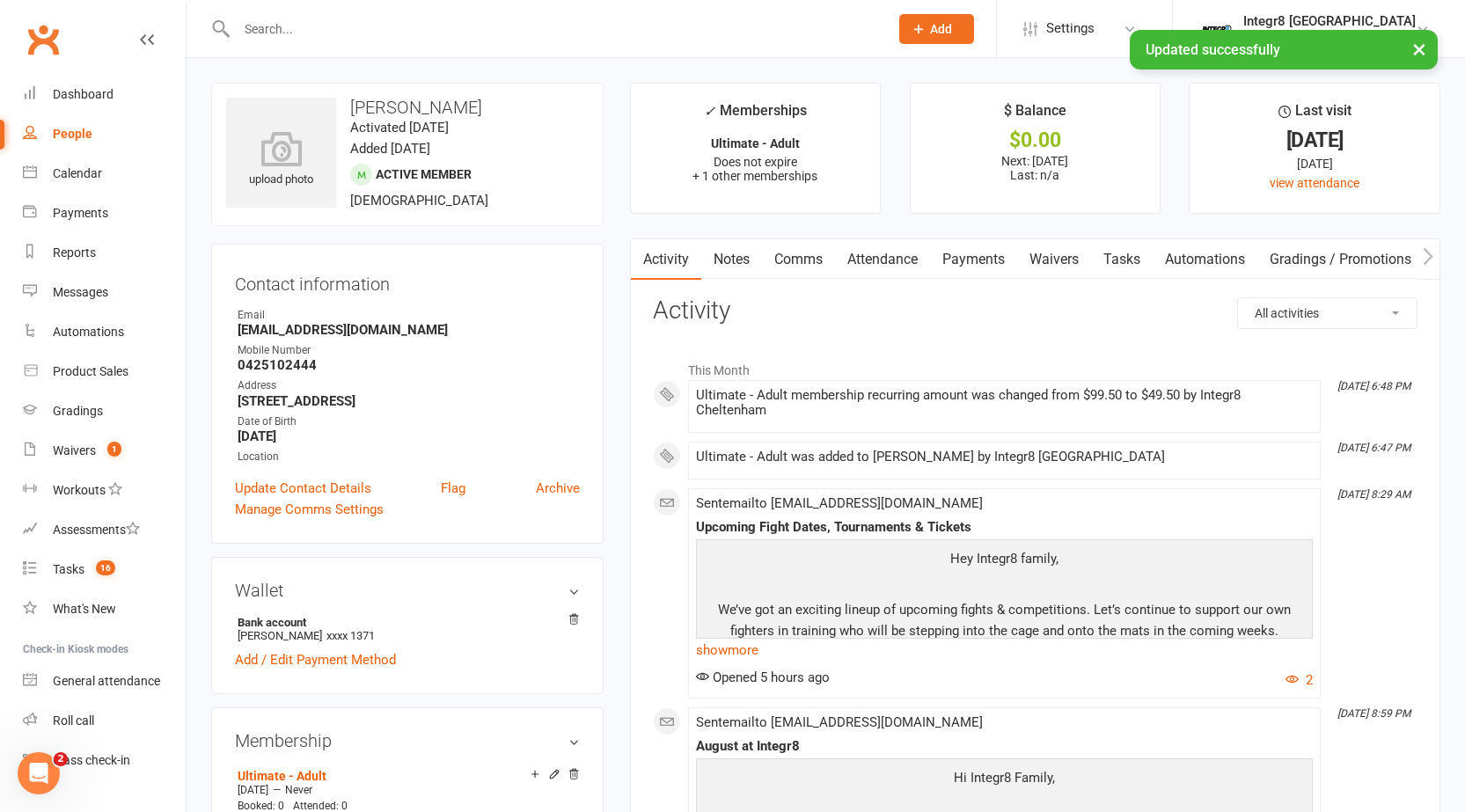
click at [978, 257] on link "Payments" at bounding box center [973, 259] width 87 height 40
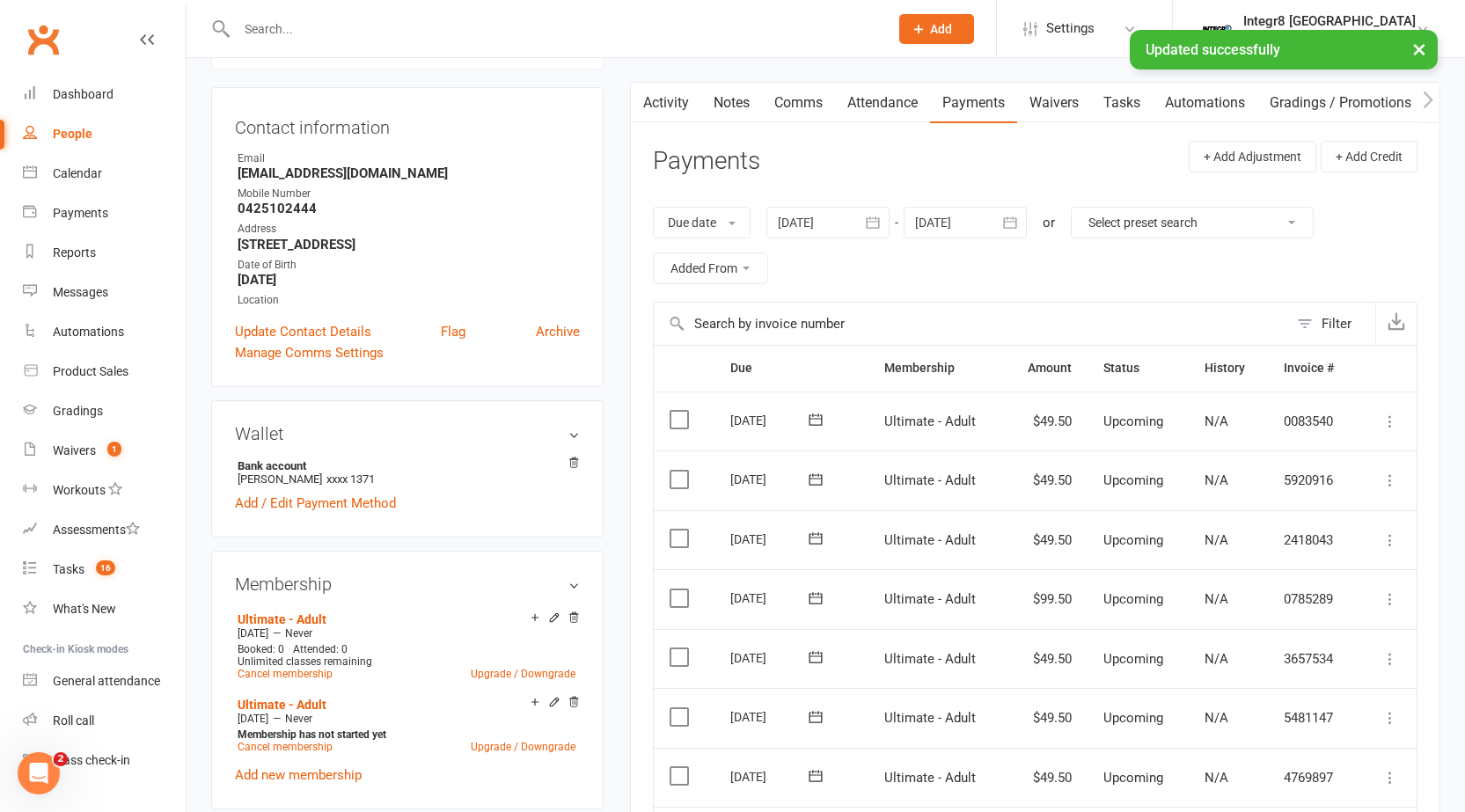
scroll to position [264, 0]
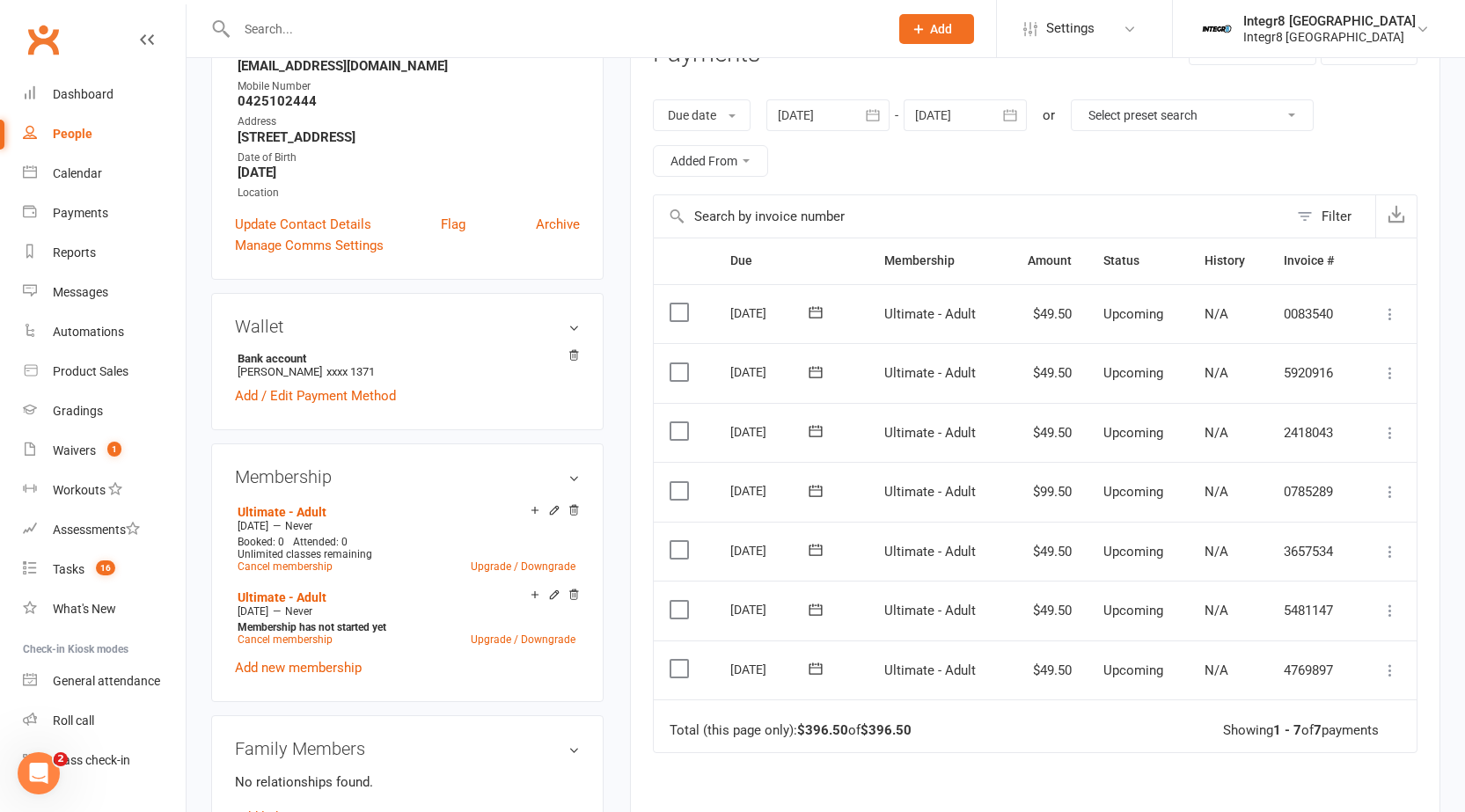
click at [1386, 661] on icon at bounding box center [1391, 670] width 18 height 18
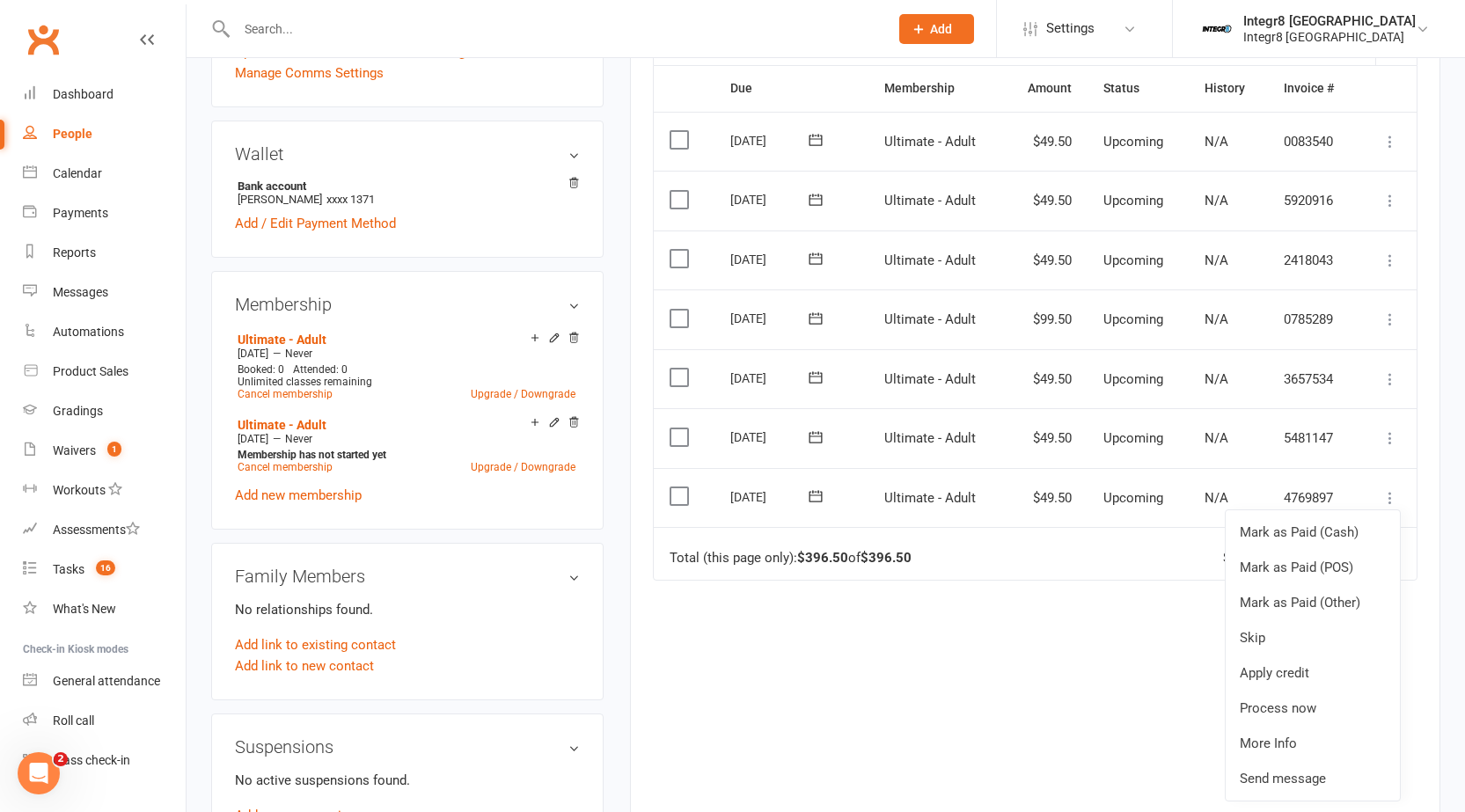
scroll to position [440, 0]
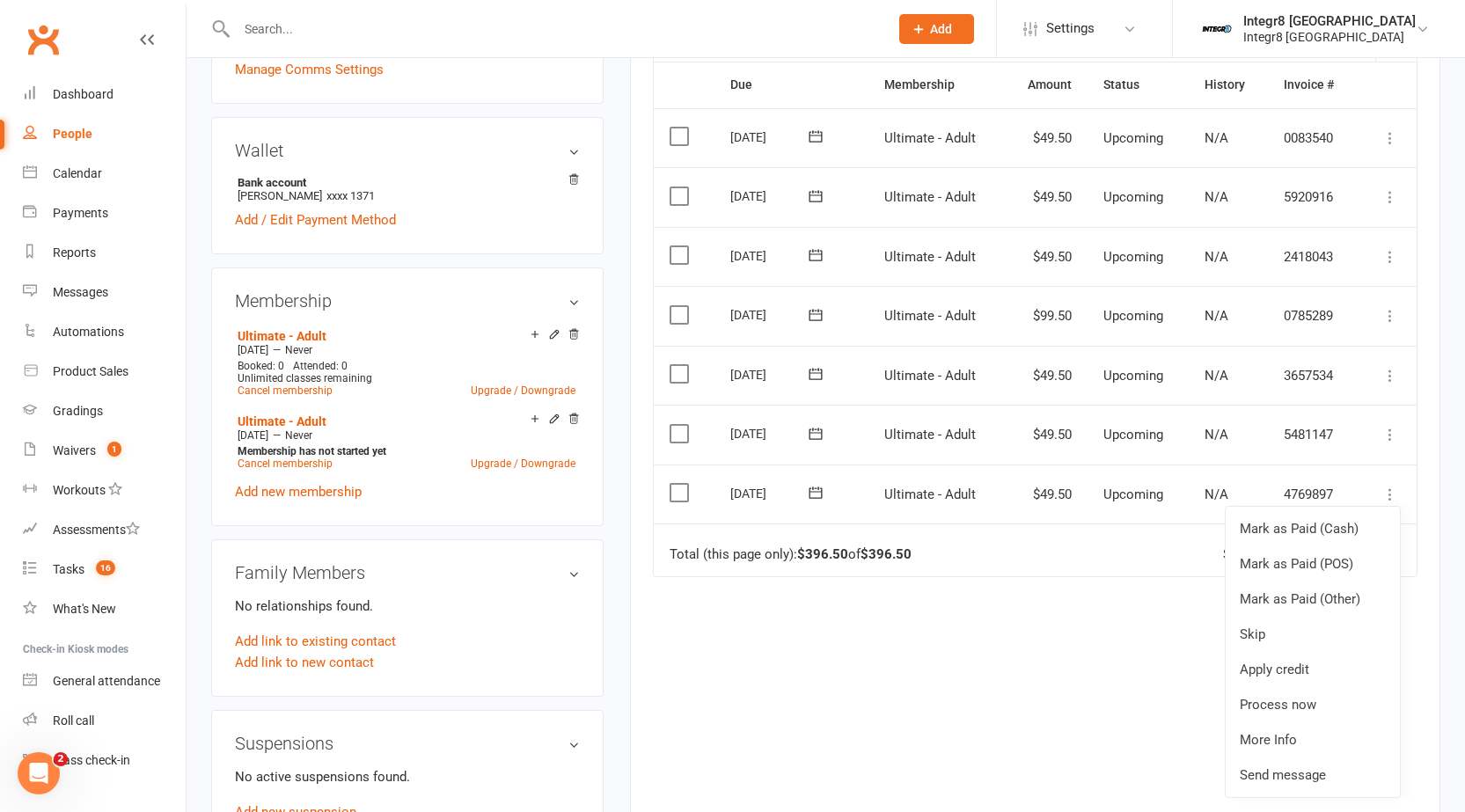
click at [673, 564] on td "Total (this page only): $396.50 of $396.50 Showing 1 - 7 of 7 payments" at bounding box center [1035, 550] width 763 height 53
click at [1392, 493] on icon at bounding box center [1391, 494] width 18 height 18
click at [1273, 727] on link "More Info" at bounding box center [1312, 740] width 174 height 35
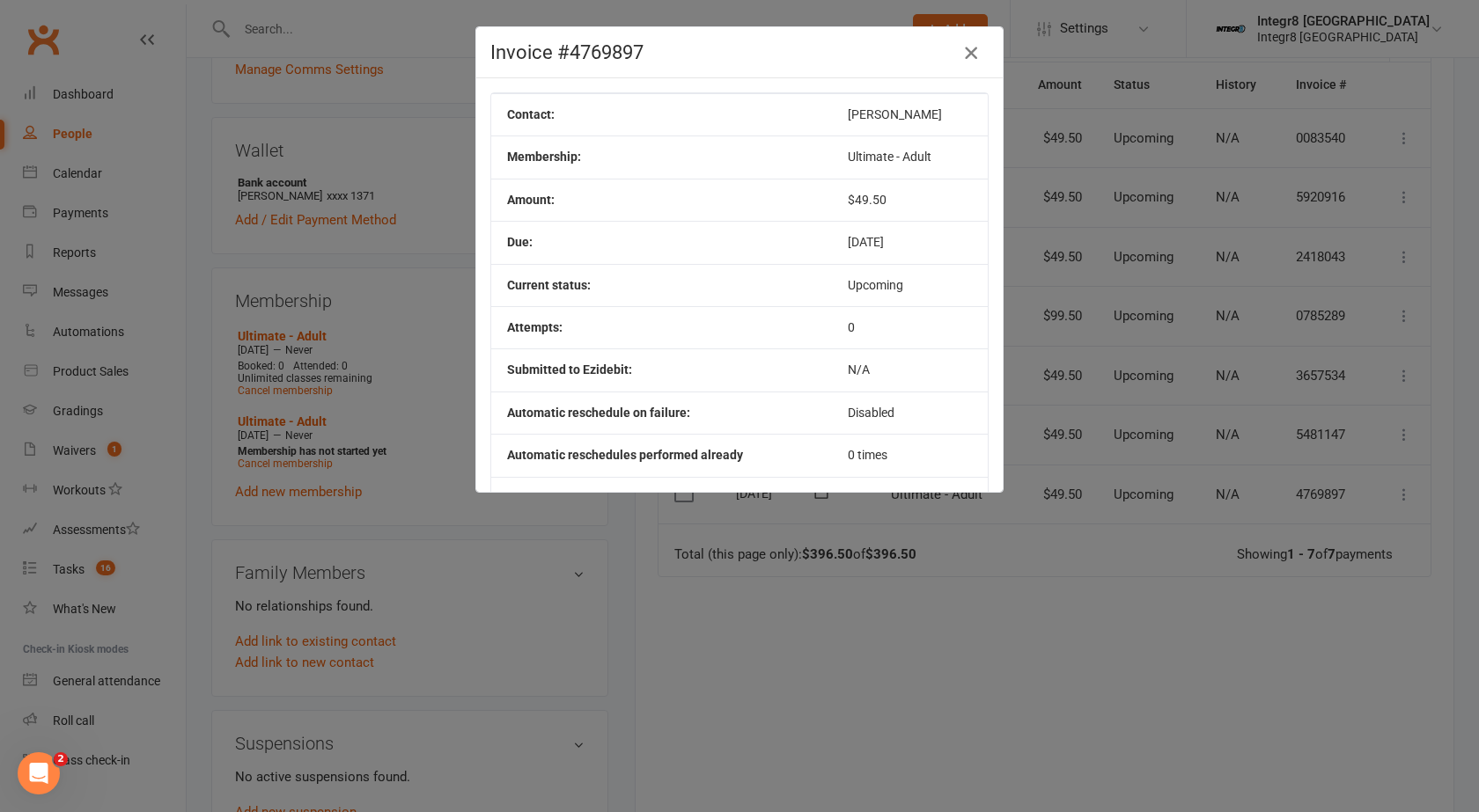
click at [975, 60] on button "button" at bounding box center [970, 53] width 28 height 28
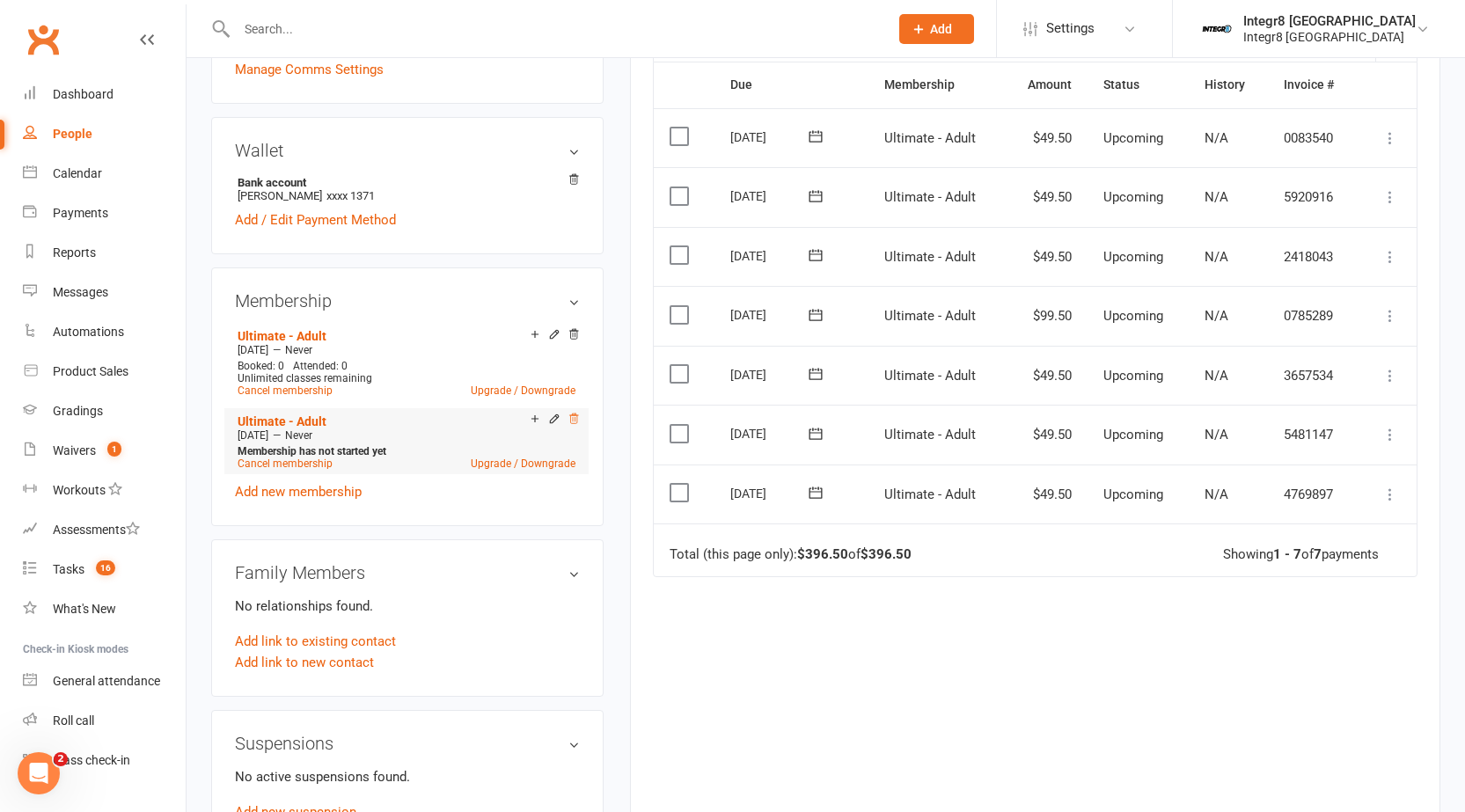
click at [572, 414] on icon at bounding box center [573, 419] width 9 height 10
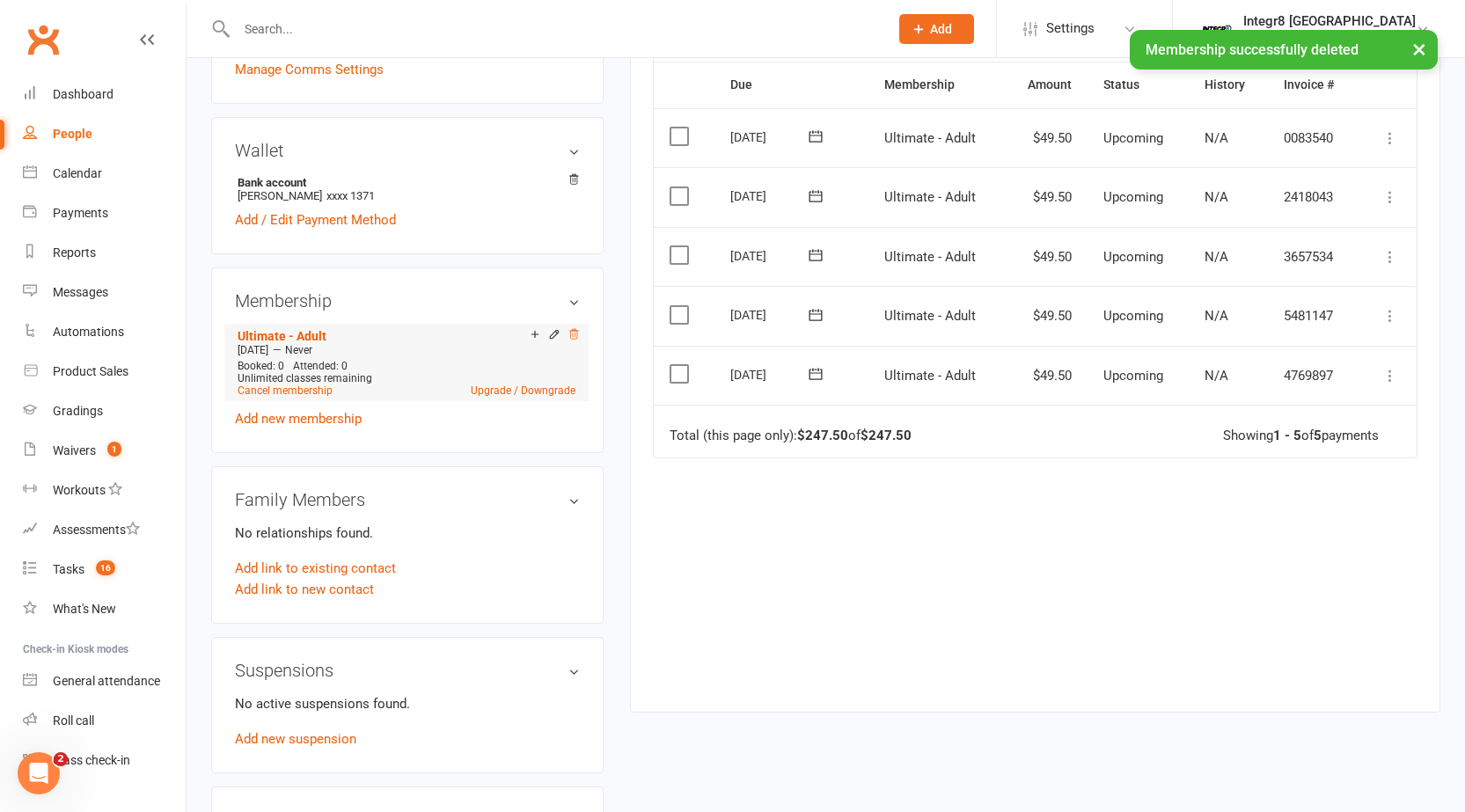
click at [574, 338] on icon at bounding box center [573, 334] width 13 height 13
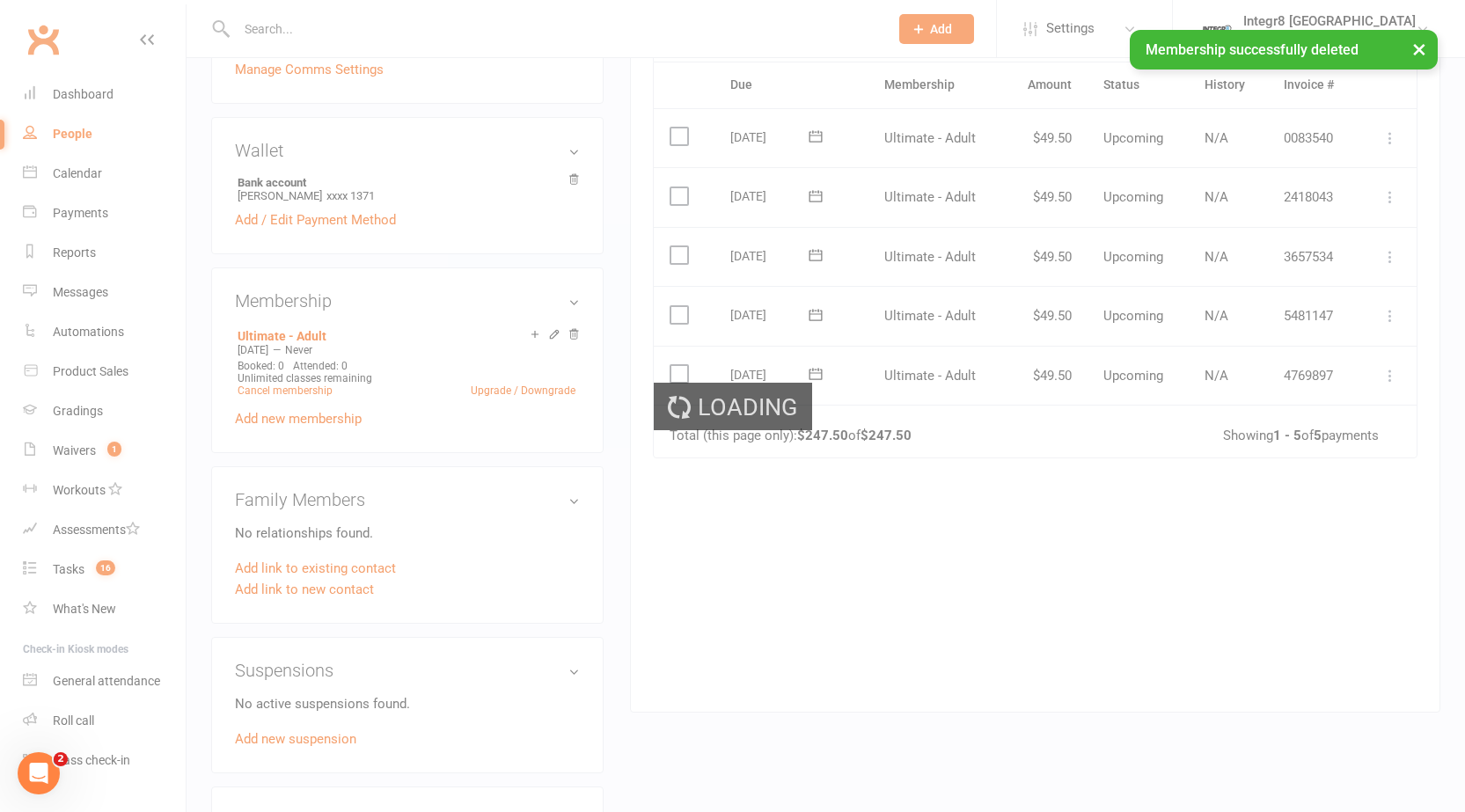
scroll to position [436, 0]
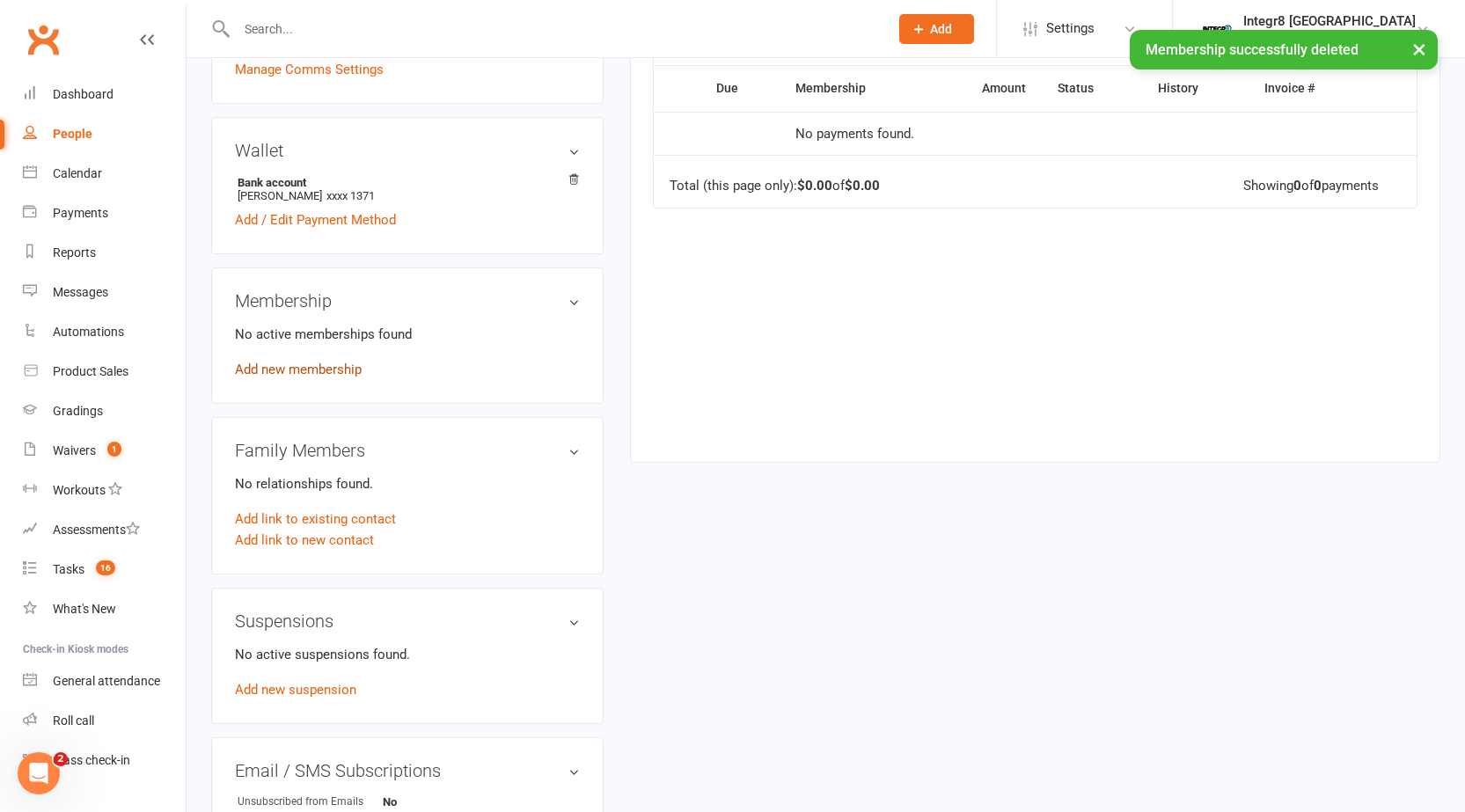
click at [337, 368] on link "Add new membership" at bounding box center [298, 370] width 126 height 16
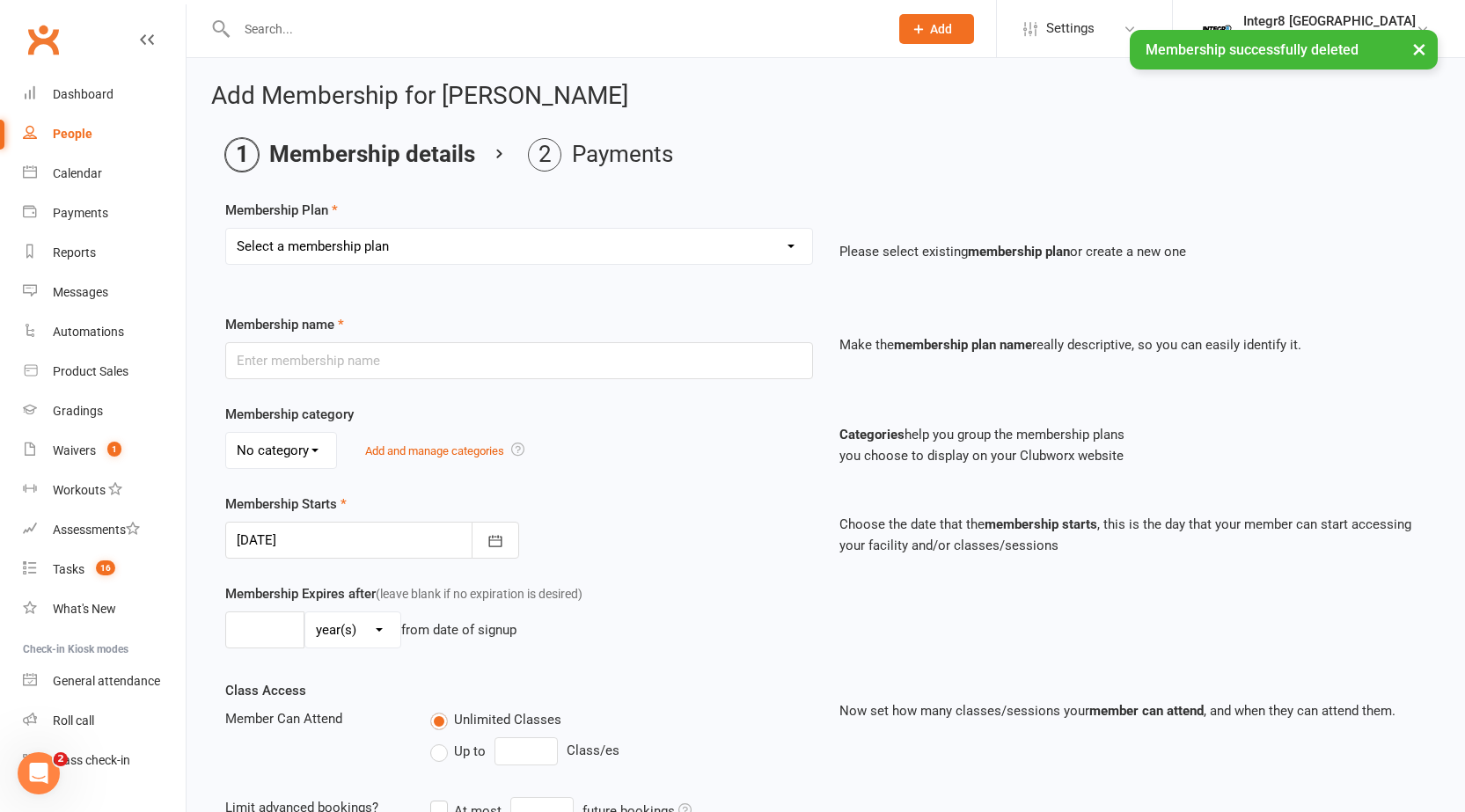
click at [603, 252] on select "Select a membership plan Create new Membership Plan Classic - Muay Thai Classic…" at bounding box center [519, 247] width 586 height 35
select select "9"
click at [226, 229] on select "Select a membership plan Create new Membership Plan Classic - Muay Thai Classic…" at bounding box center [519, 247] width 586 height 35
type input "Ultimate - Adult"
select select "0"
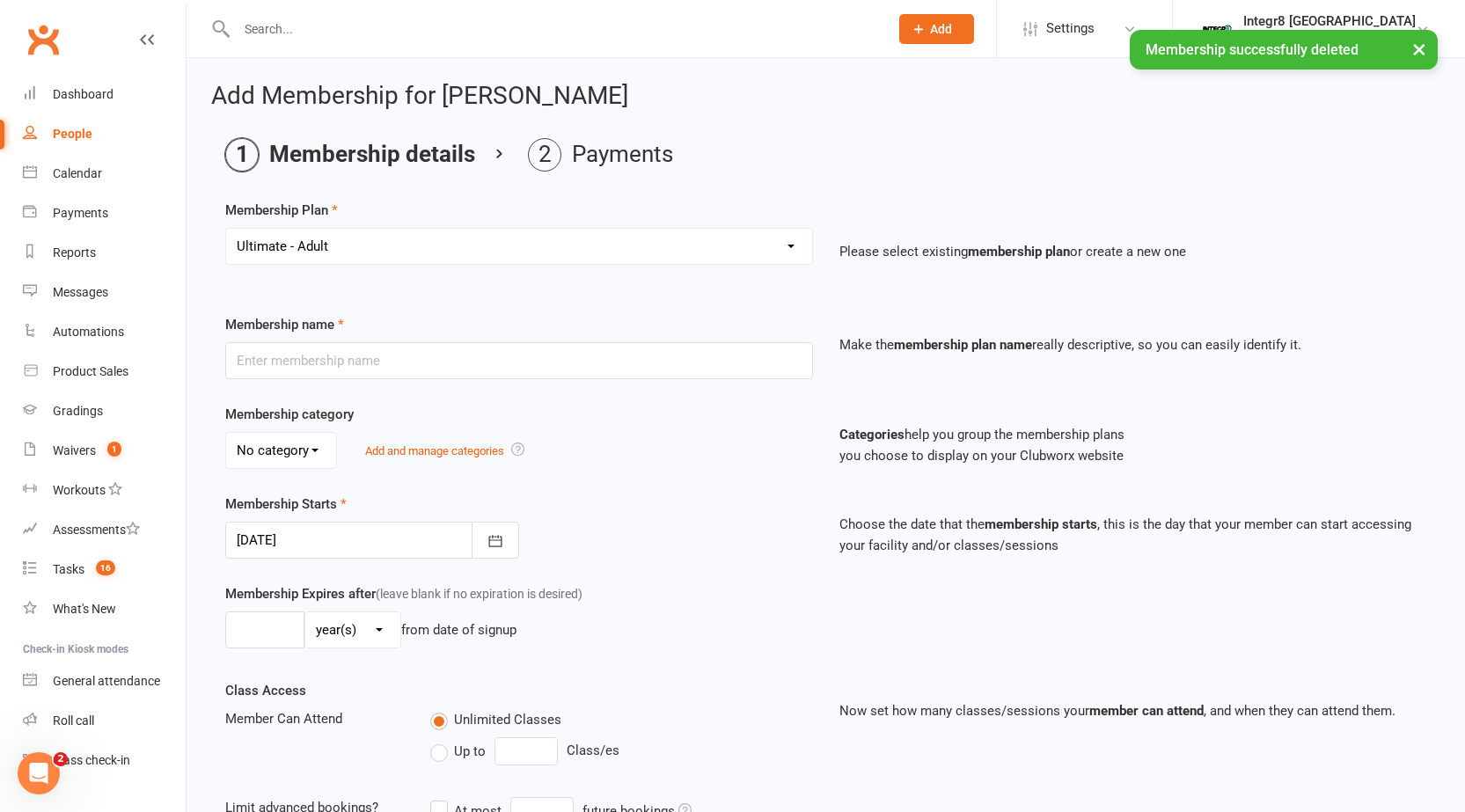
type input "0"
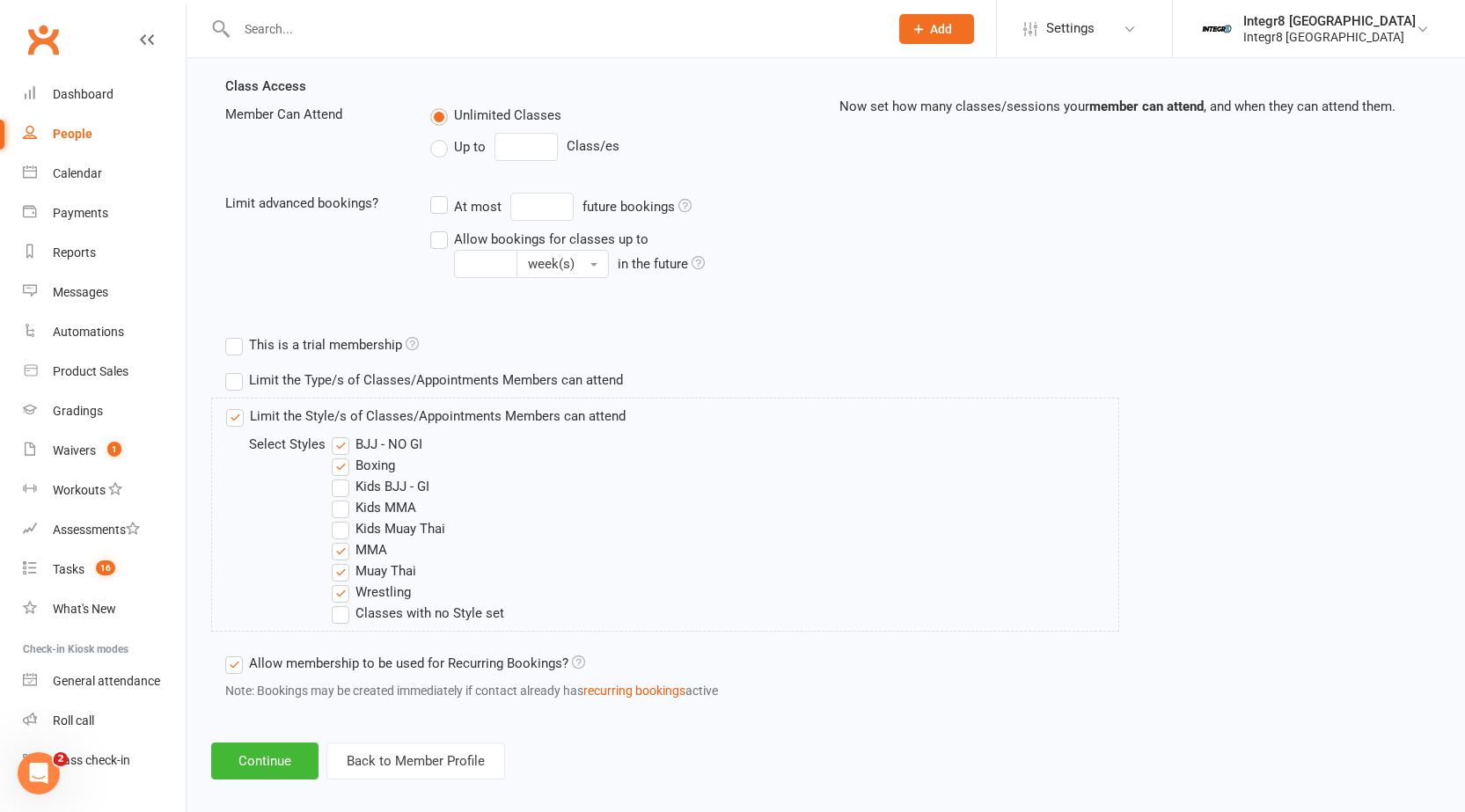
scroll to position [623, 0]
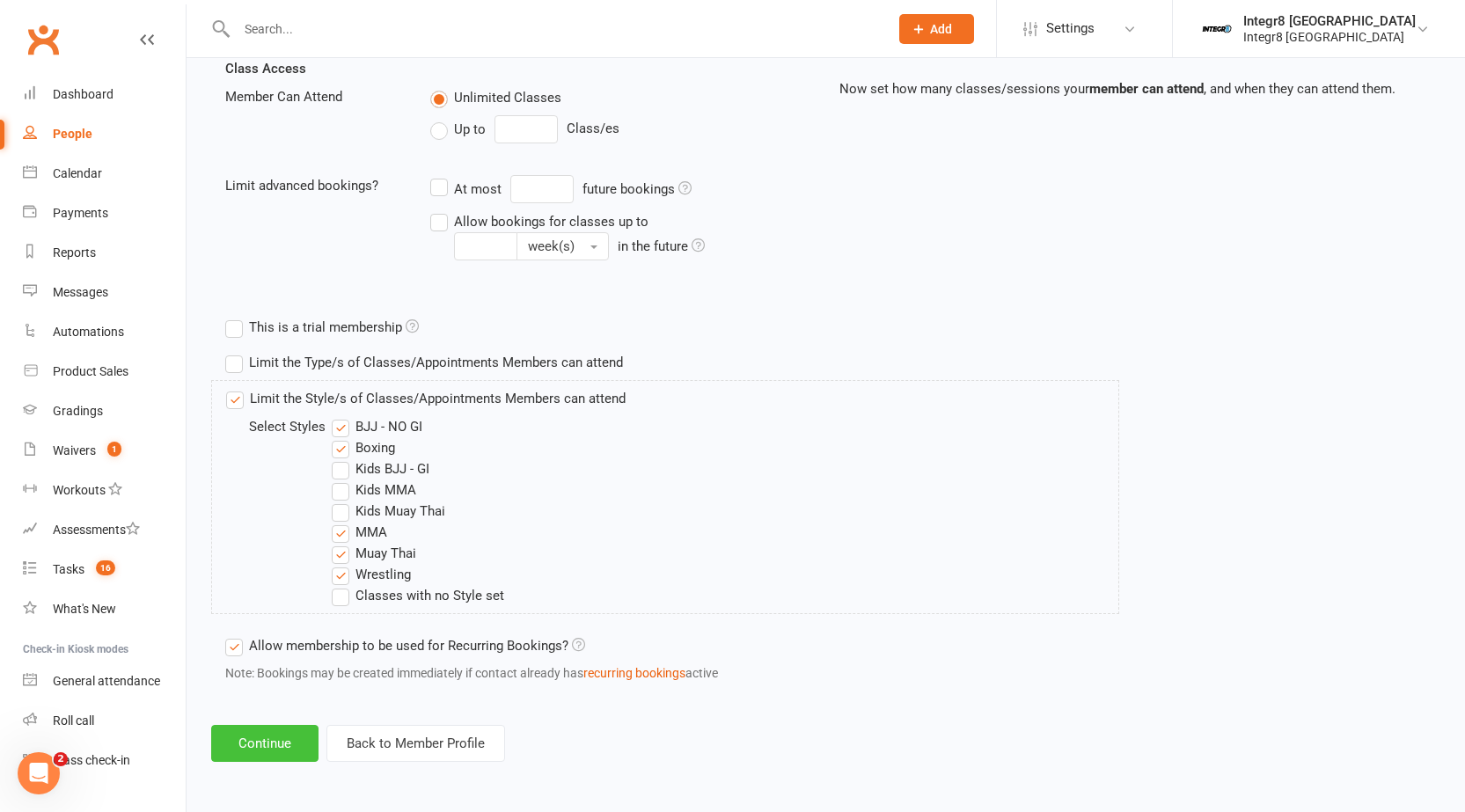
drag, startPoint x: 251, startPoint y: 733, endPoint x: 257, endPoint y: 713, distance: 20.9
click at [252, 734] on button "Continue" at bounding box center [265, 744] width 108 height 37
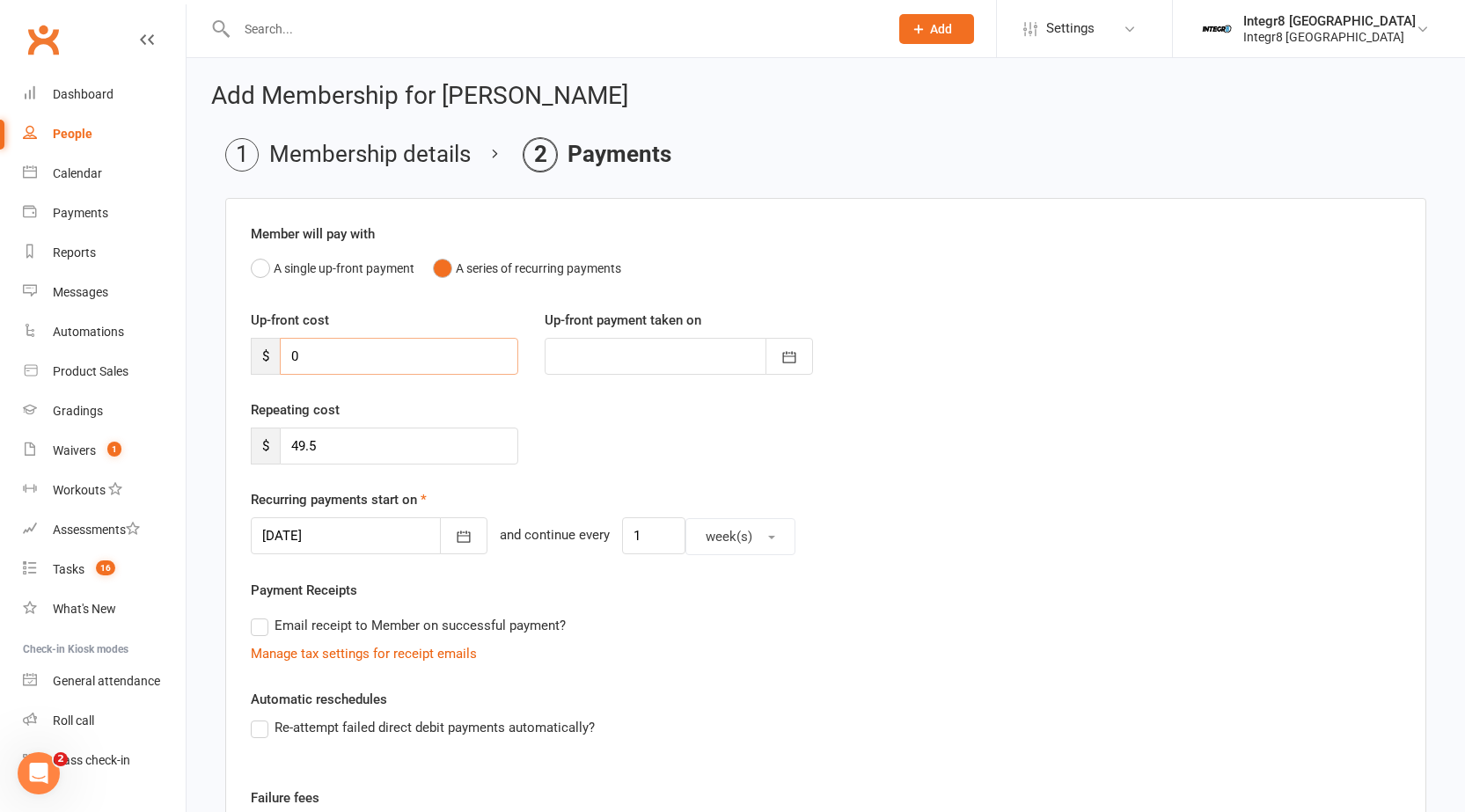
click at [434, 356] on input "0" at bounding box center [399, 356] width 239 height 37
type input "09"
type input "11 Aug 2025"
type input "0"
type input "99.50"
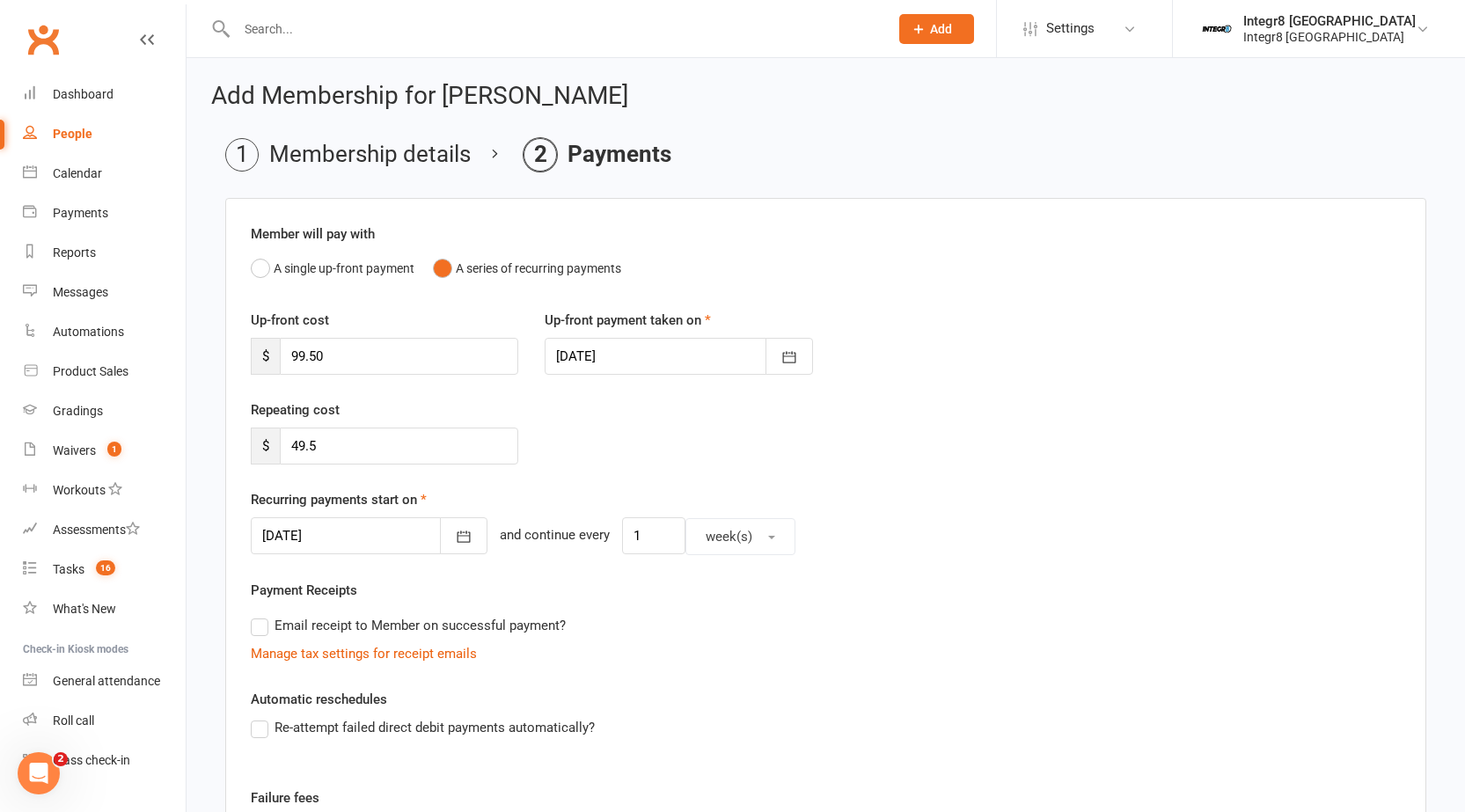
click at [641, 436] on div "Repeating cost $ 49.5" at bounding box center [826, 444] width 1176 height 90
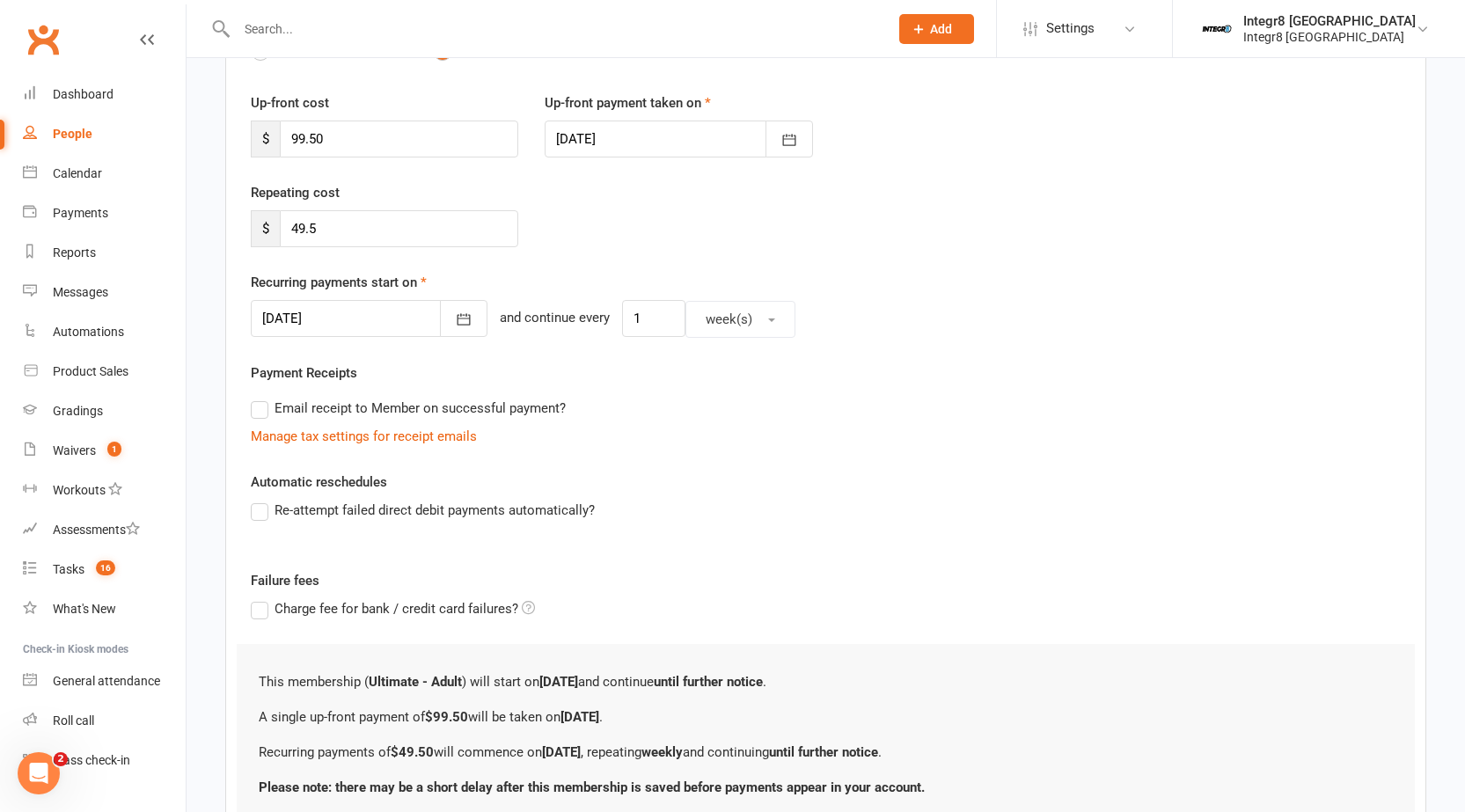
scroll to position [362, 0]
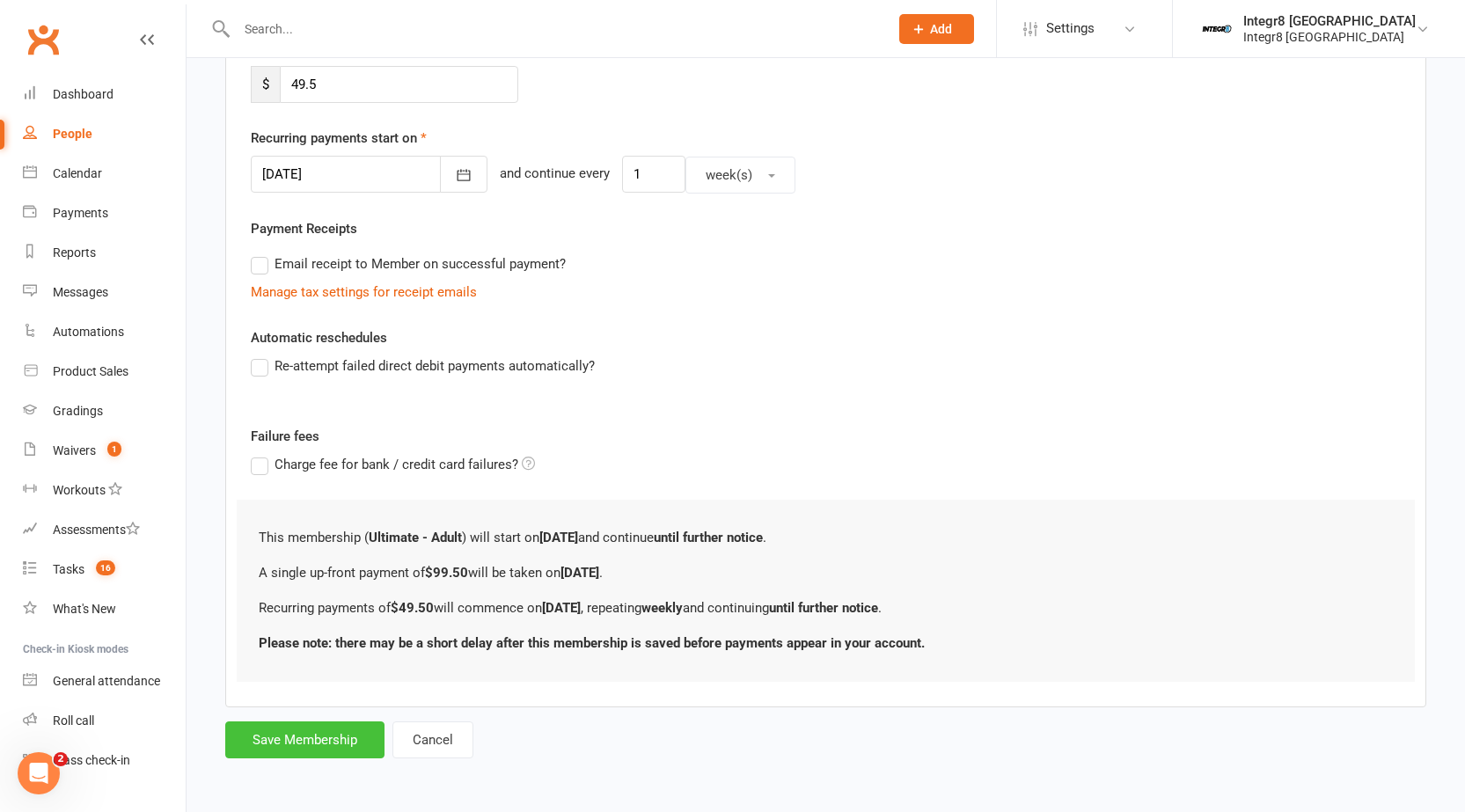
click at [283, 739] on button "Save Membership" at bounding box center [304, 740] width 160 height 37
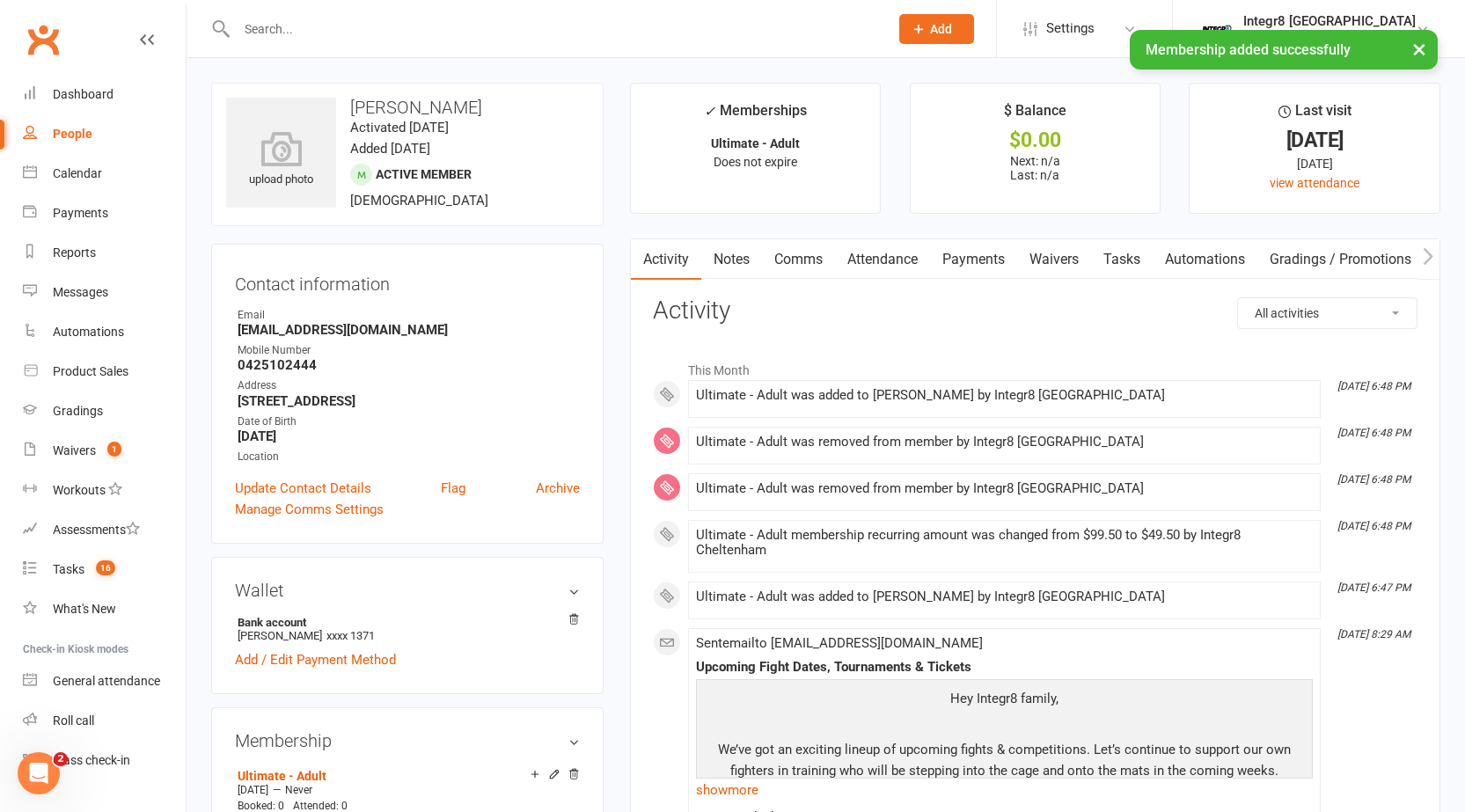
click at [753, 270] on link "Notes" at bounding box center [732, 259] width 61 height 40
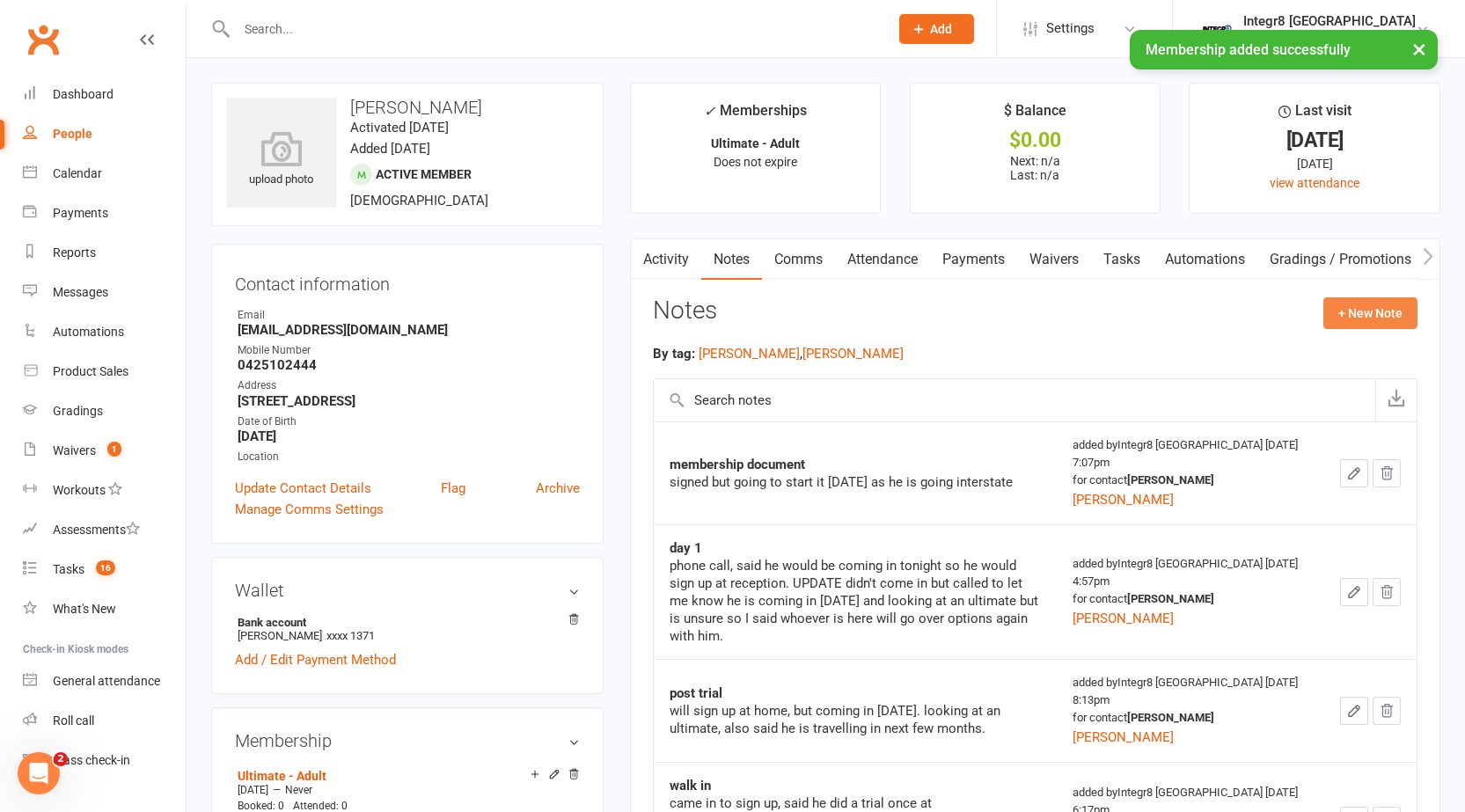
click at [1395, 312] on button "+ New Note" at bounding box center [1370, 313] width 94 height 31
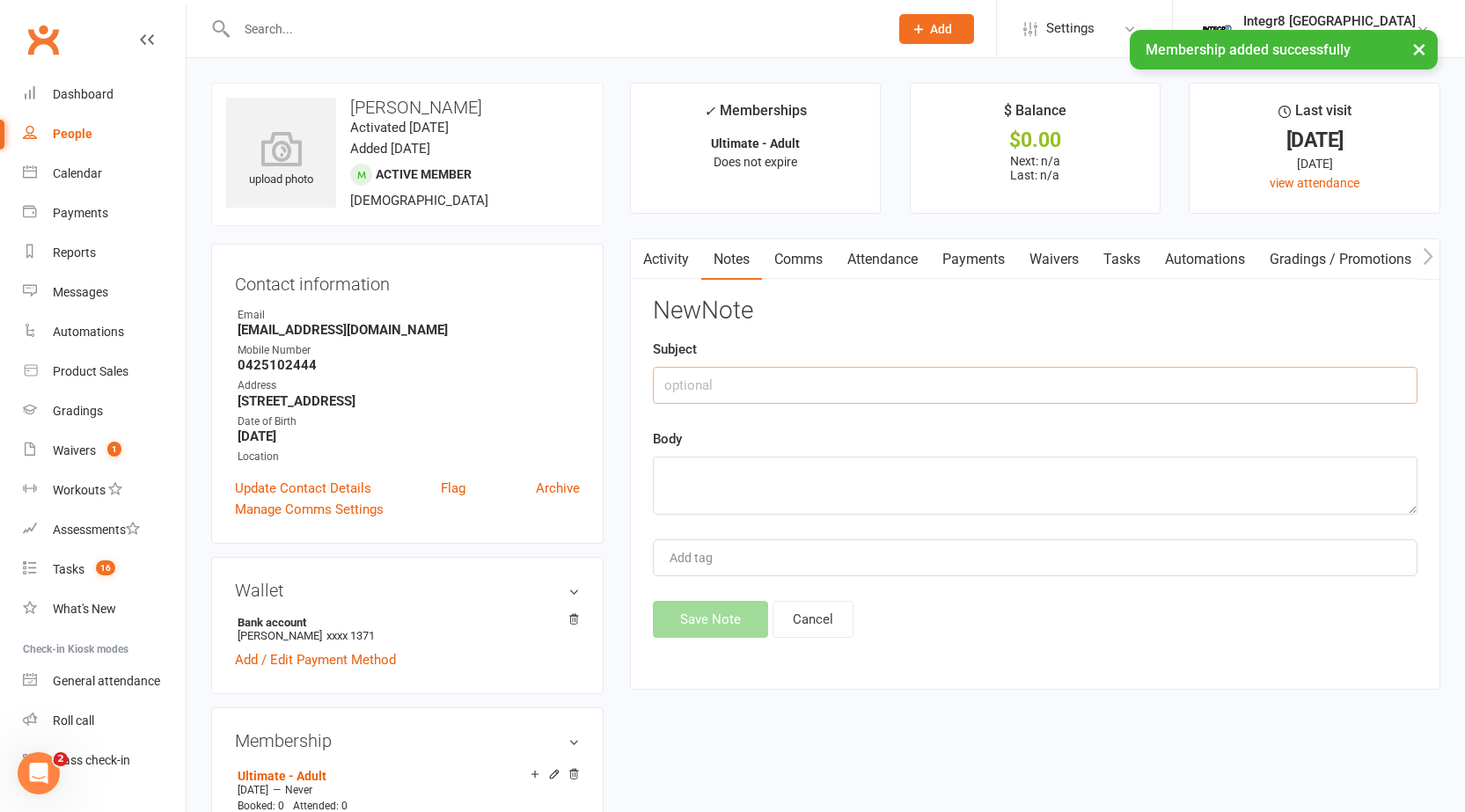
click at [864, 380] on input "text" at bounding box center [1034, 385] width 764 height 37
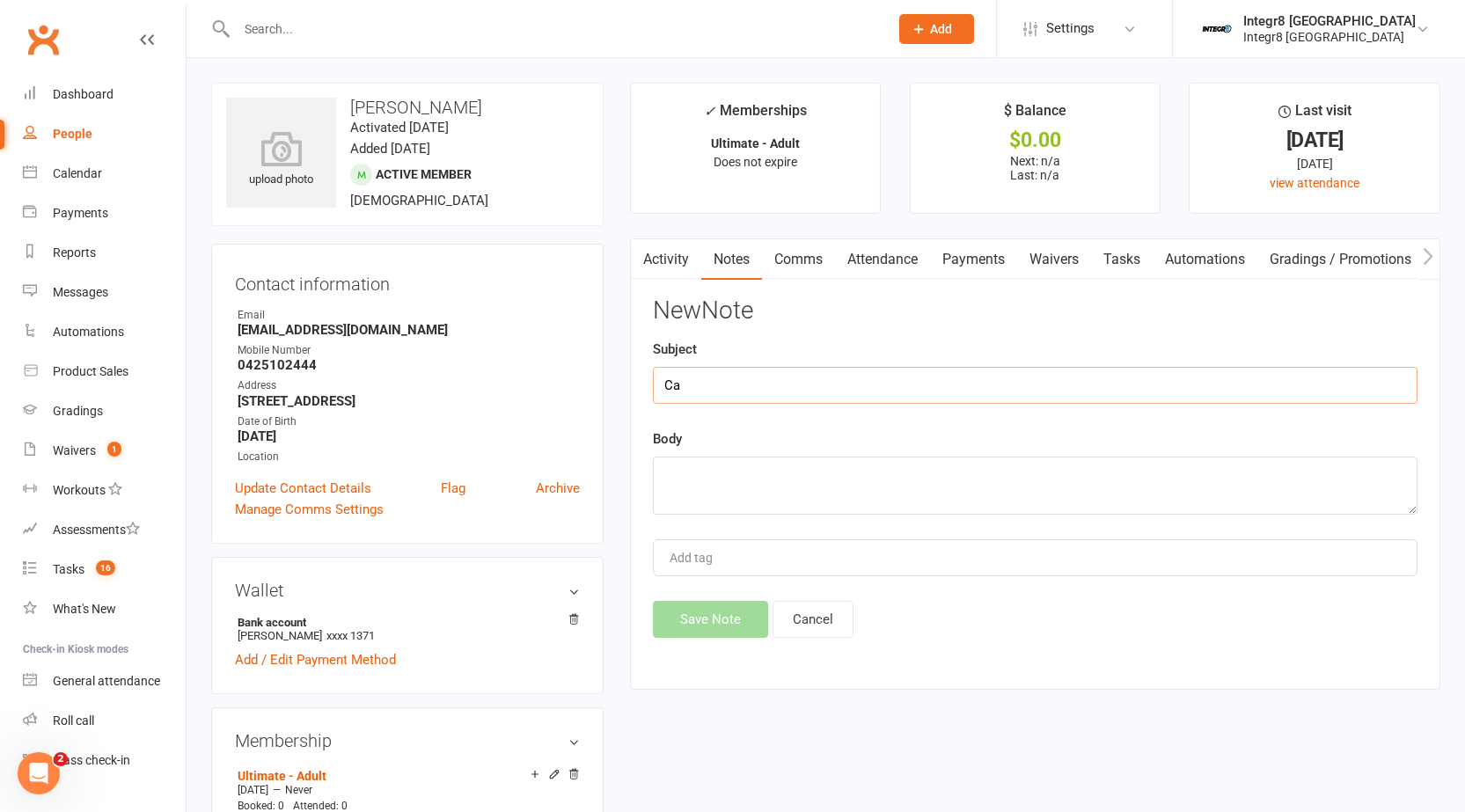
type input "C"
type input "Membership"
click at [833, 483] on textarea at bounding box center [1034, 485] width 764 height 58
type textarea "came in early, started membership for tonight"
click at [742, 565] on div "Add tag" at bounding box center [1034, 558] width 764 height 37
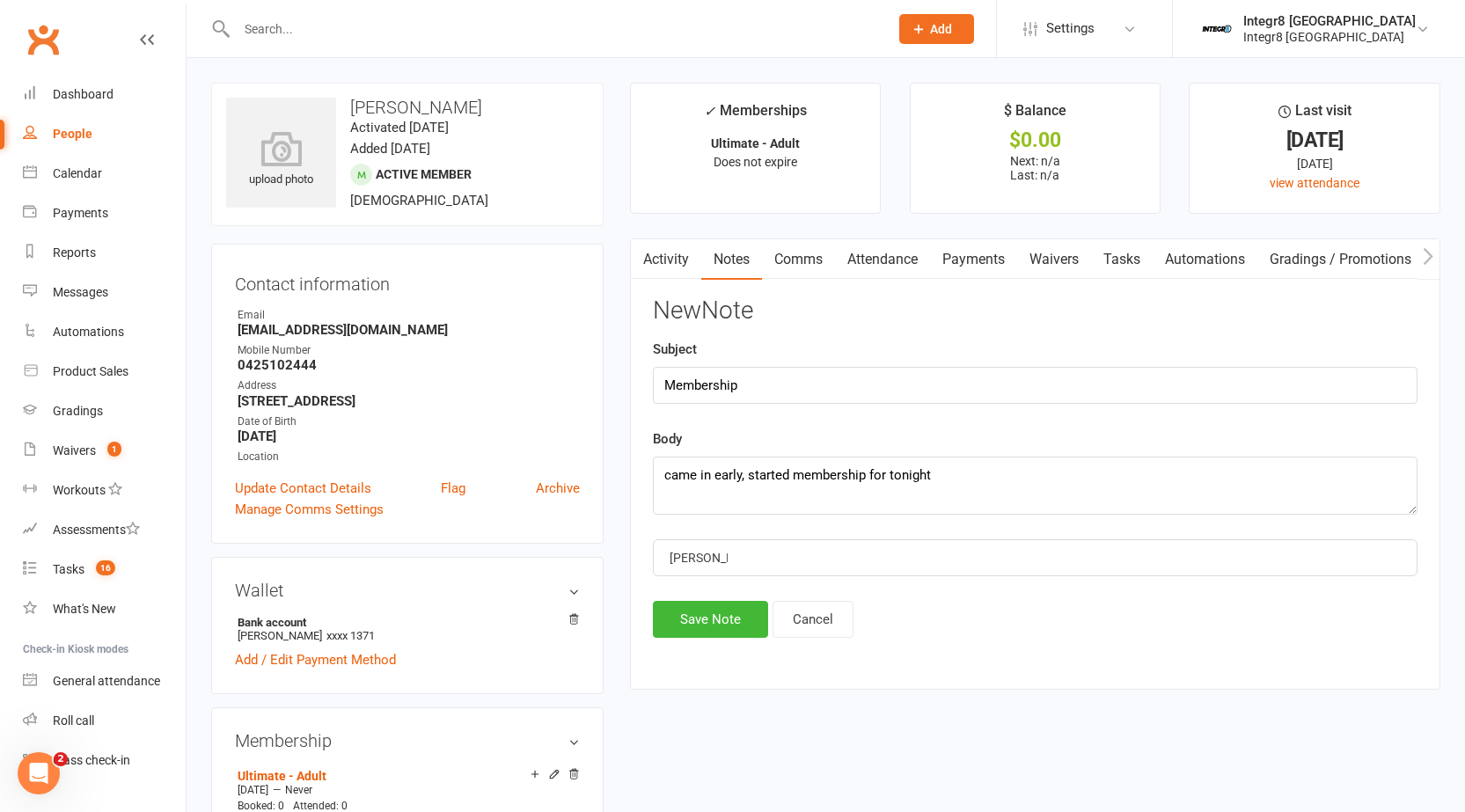
type input "Luke"
click at [739, 581] on div "New Note Subject Membership Body came in early, started membership for tonight …" at bounding box center [1034, 468] width 764 height 340
click at [738, 582] on div "New Note Subject Membership Body came in early, started membership for tonight …" at bounding box center [1034, 468] width 764 height 340
click at [720, 631] on button "Save Note" at bounding box center [710, 619] width 115 height 37
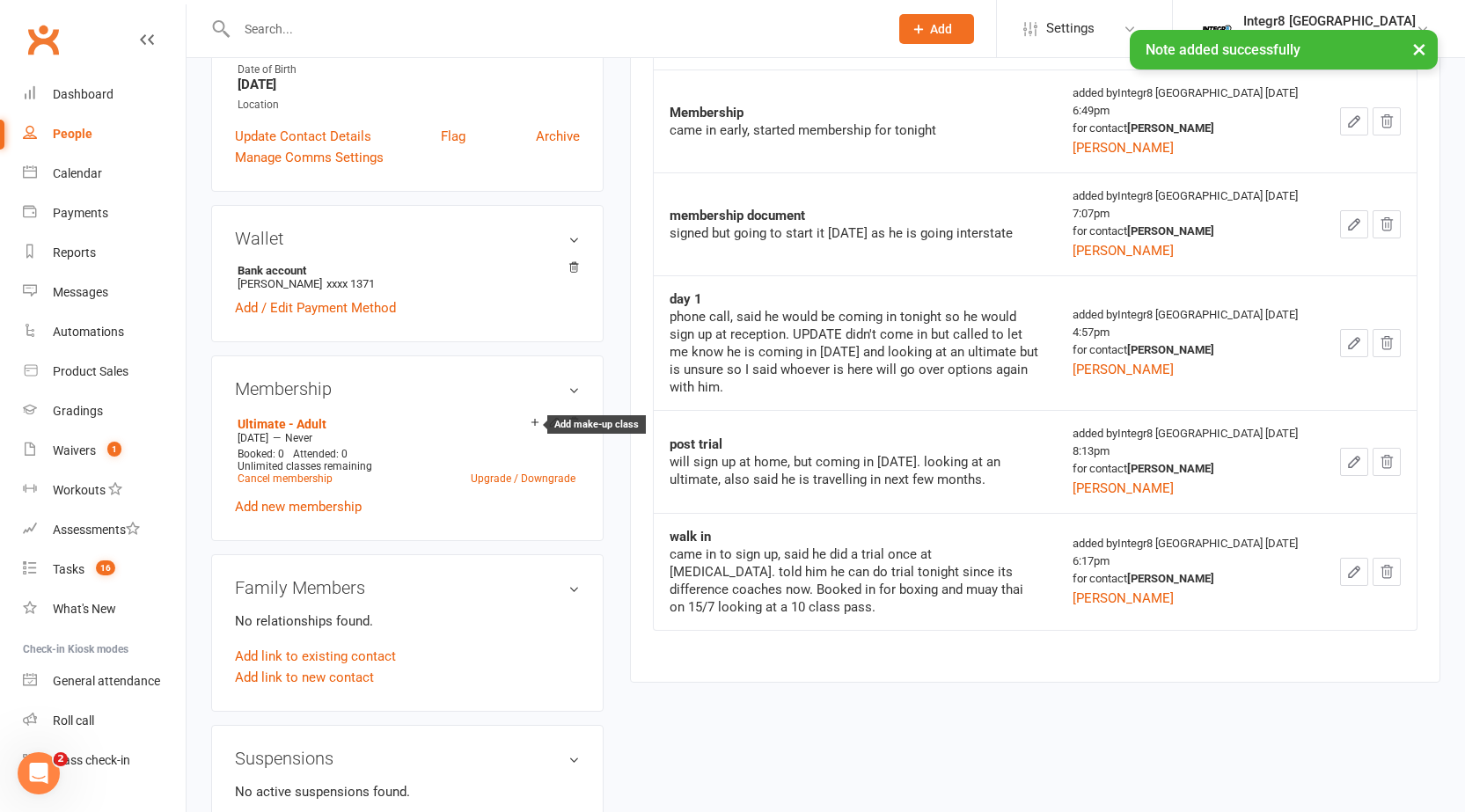
scroll to position [176, 0]
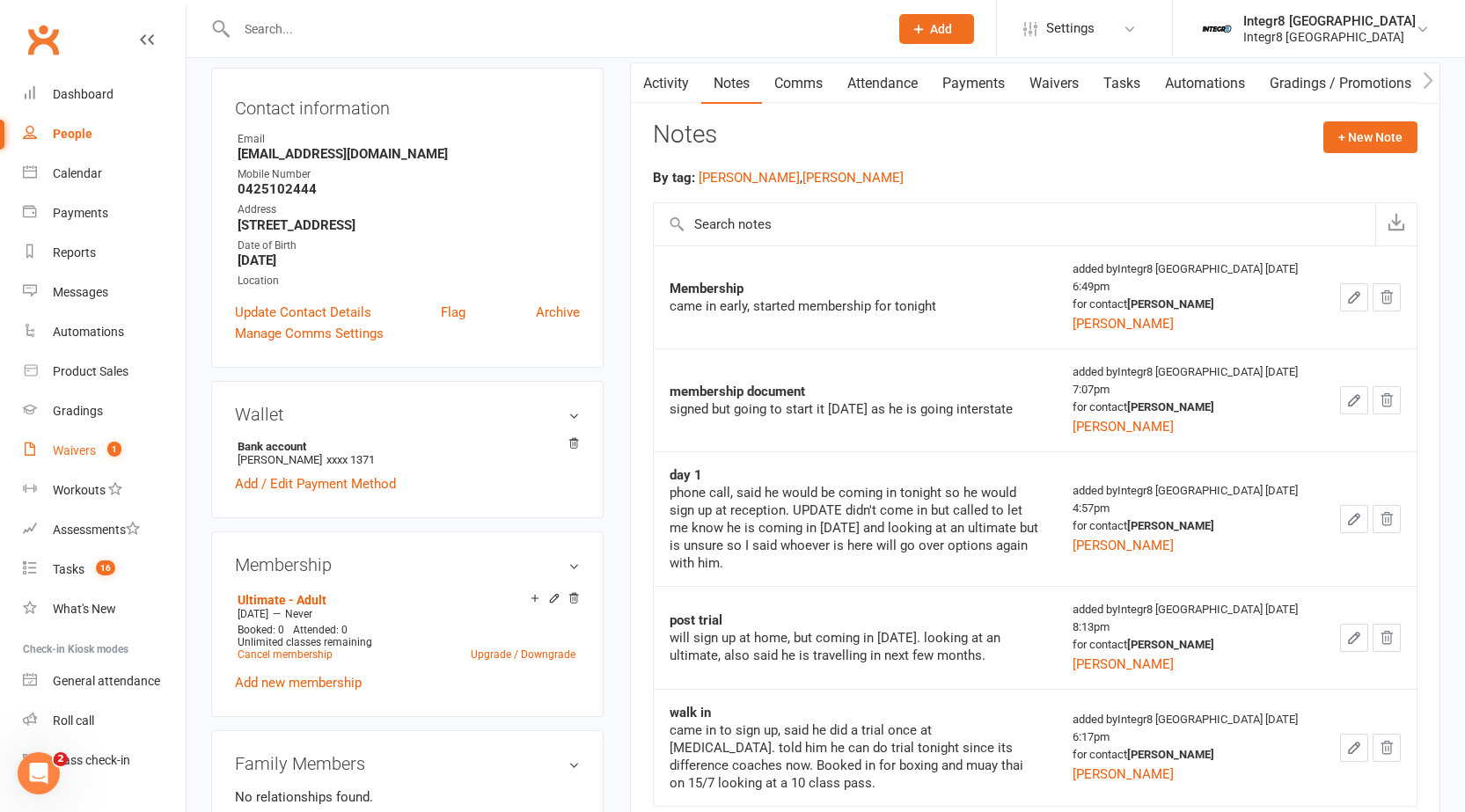
click at [92, 448] on div "Waivers" at bounding box center [74, 450] width 43 height 14
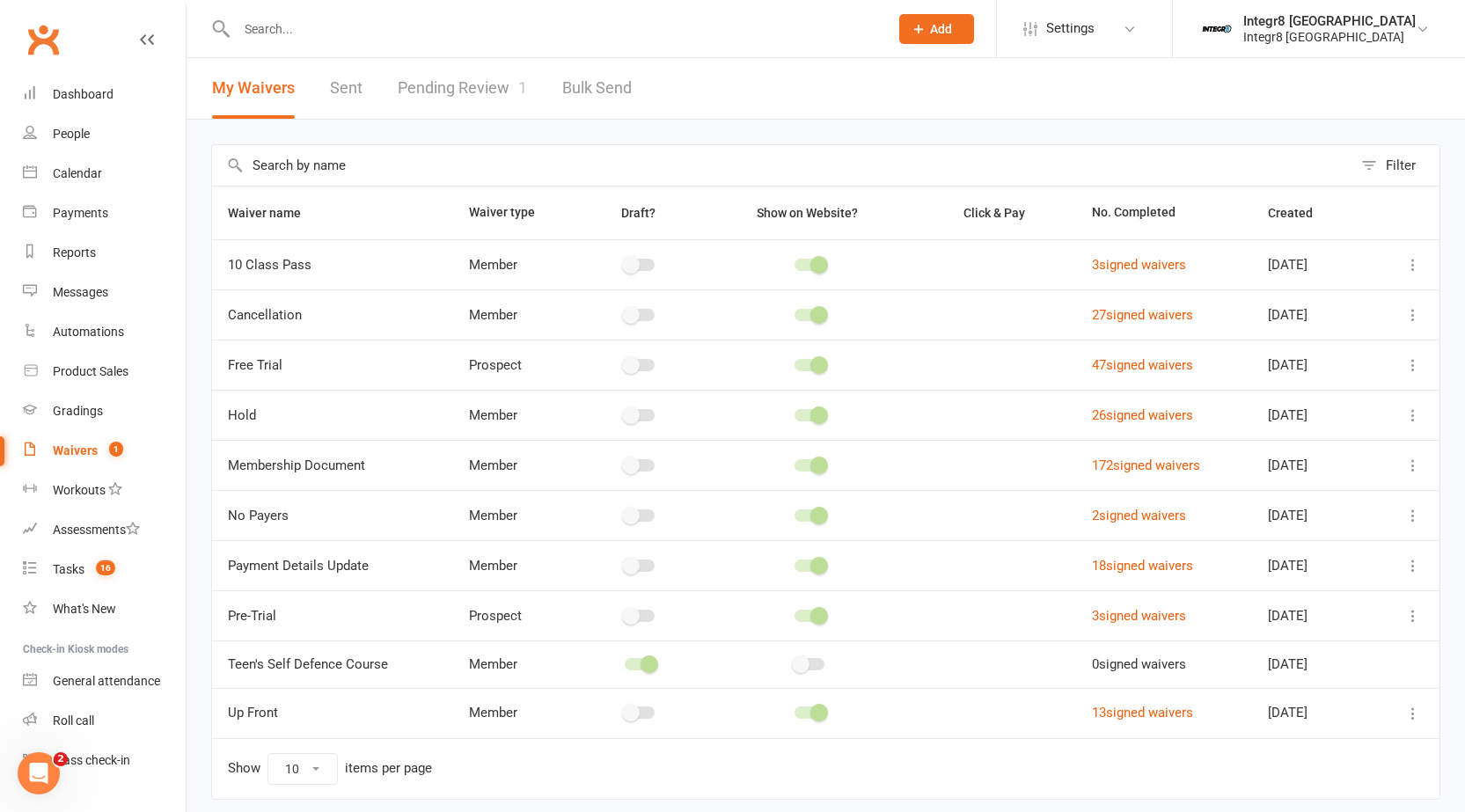
click at [456, 75] on link "Pending Review 1" at bounding box center [462, 88] width 129 height 61
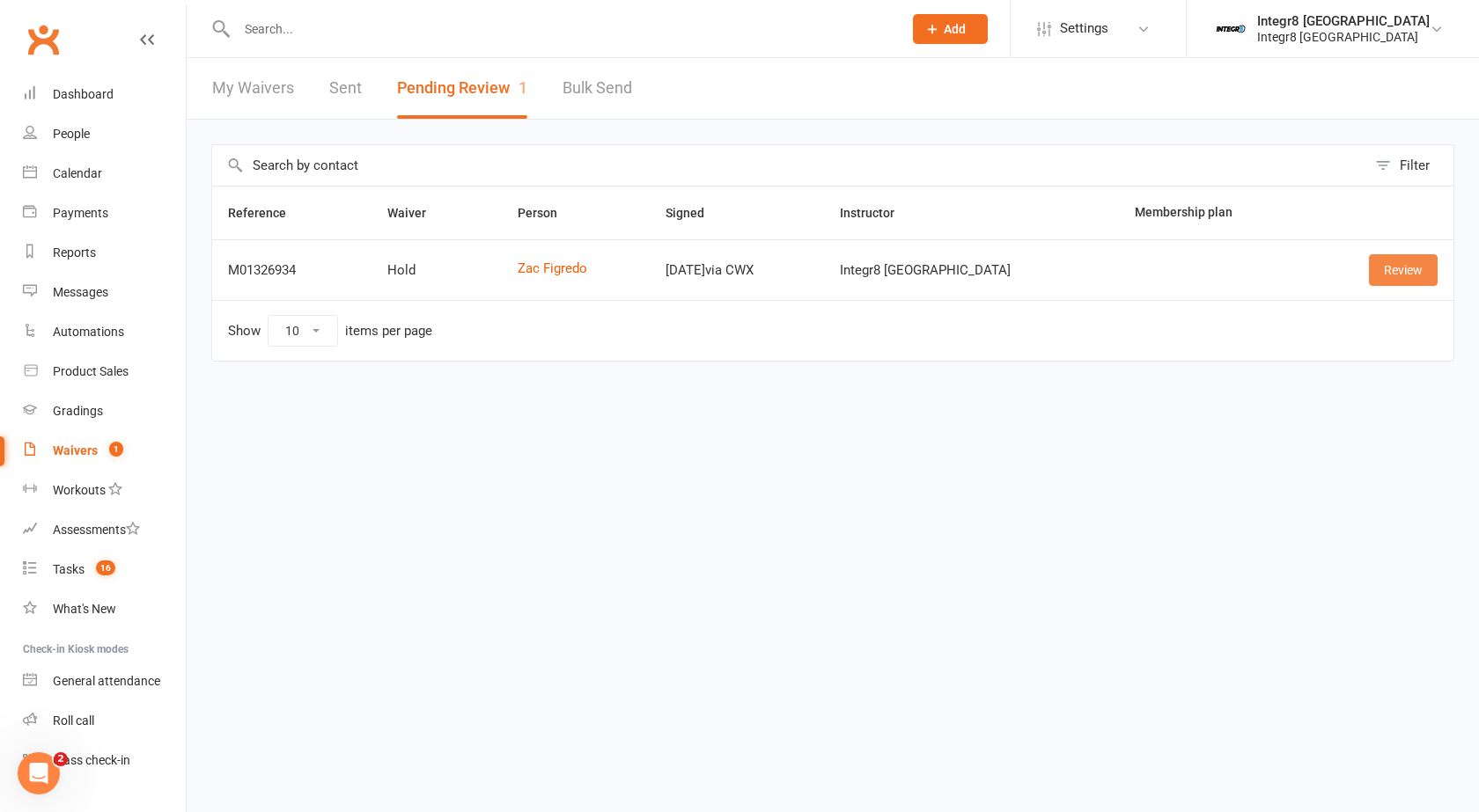
click at [1379, 268] on link "Review" at bounding box center [1403, 270] width 69 height 31
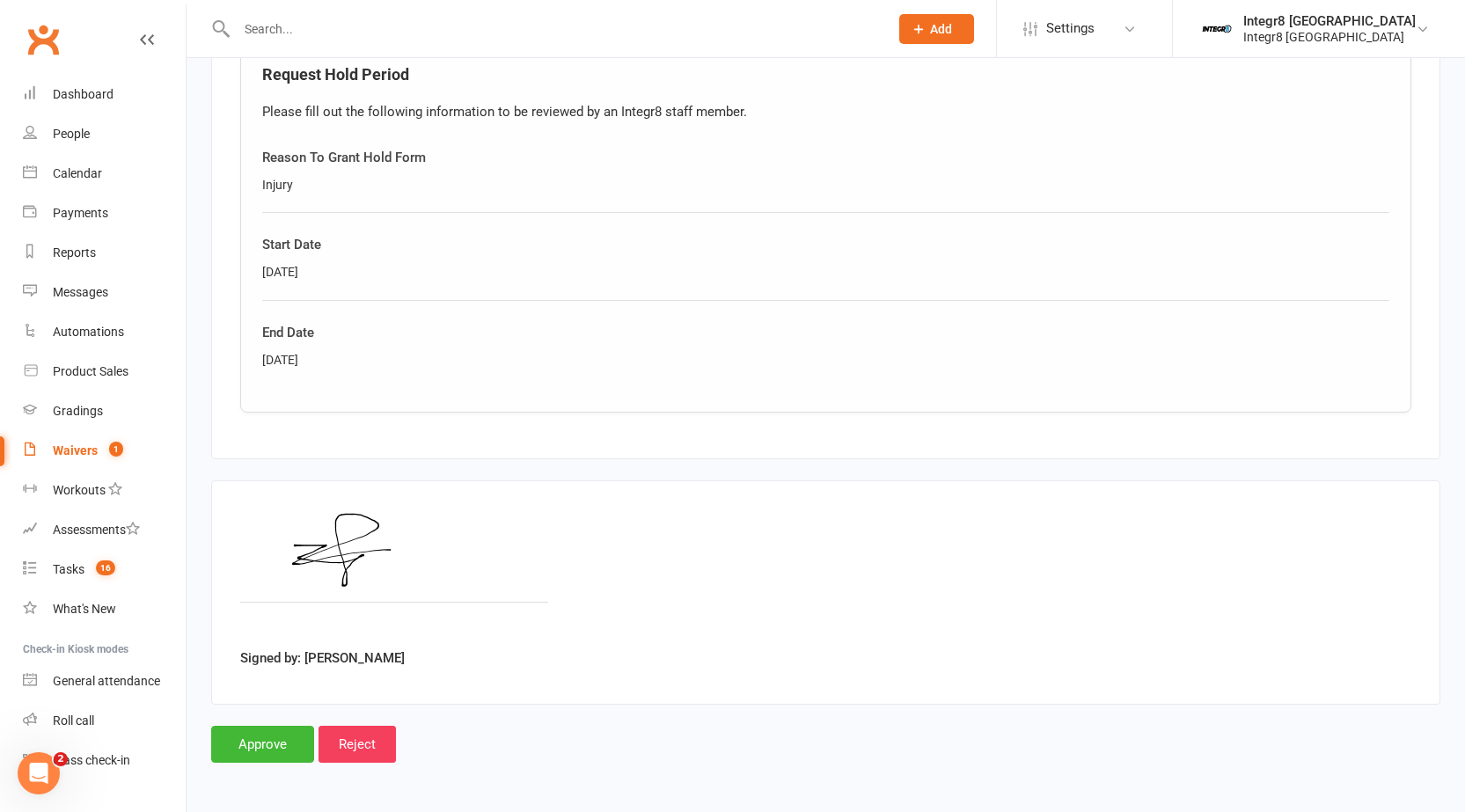
scroll to position [867, 0]
drag, startPoint x: 278, startPoint y: 744, endPoint x: 283, endPoint y: 673, distance: 71.2
click at [278, 744] on input "Approve" at bounding box center [262, 744] width 103 height 37
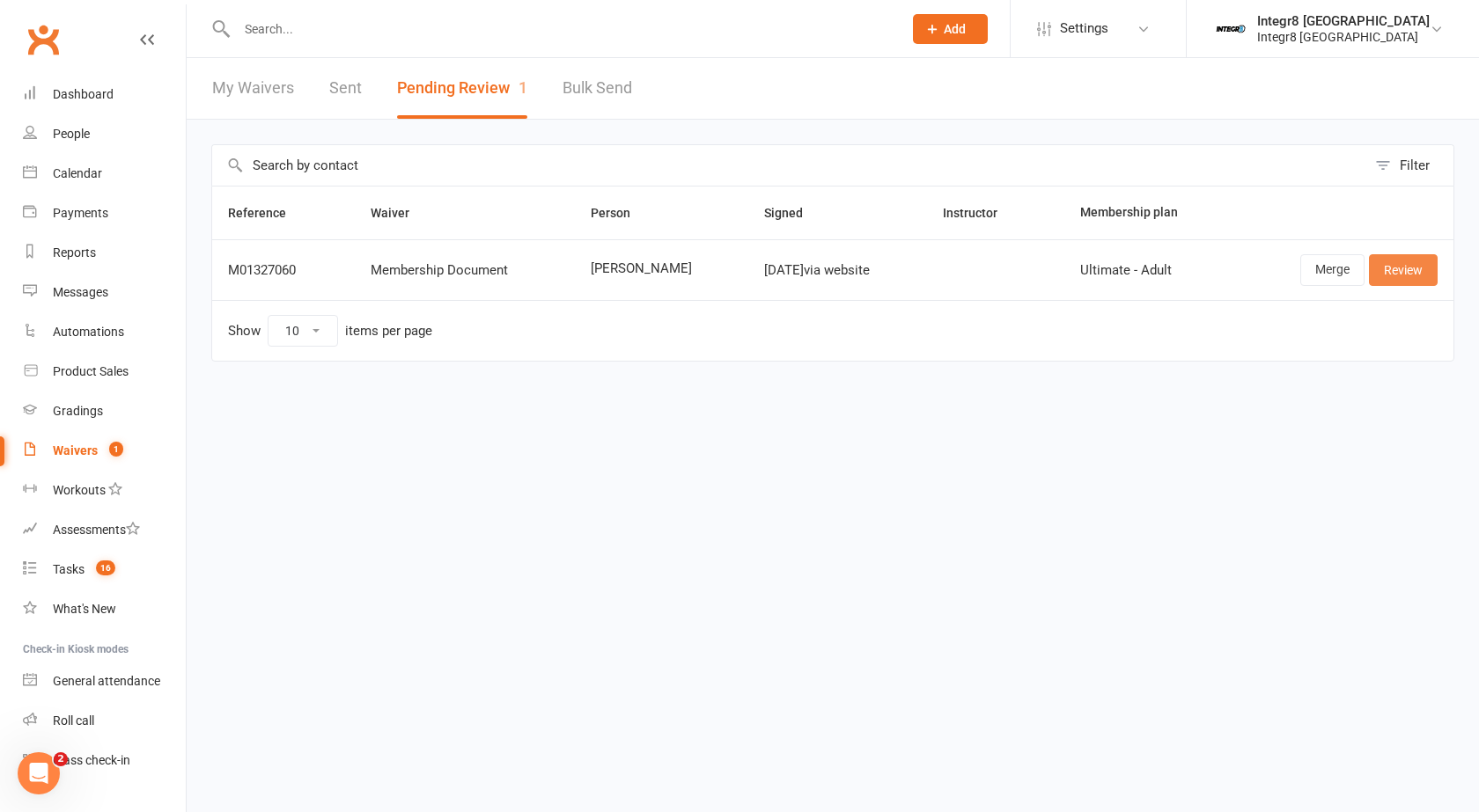
click at [1404, 267] on link "Review" at bounding box center [1403, 270] width 69 height 31
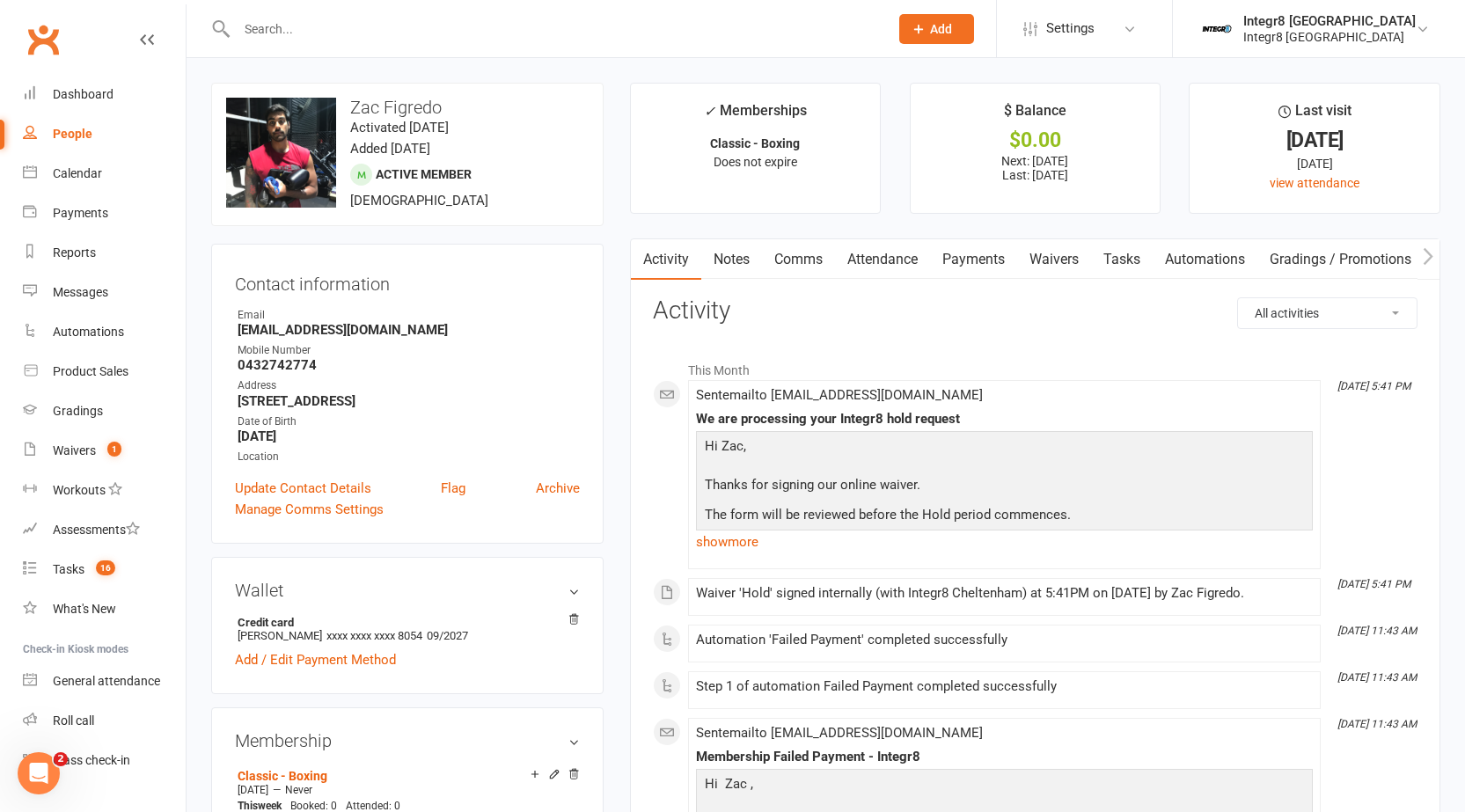
click at [715, 542] on link "show more" at bounding box center [1004, 541] width 617 height 24
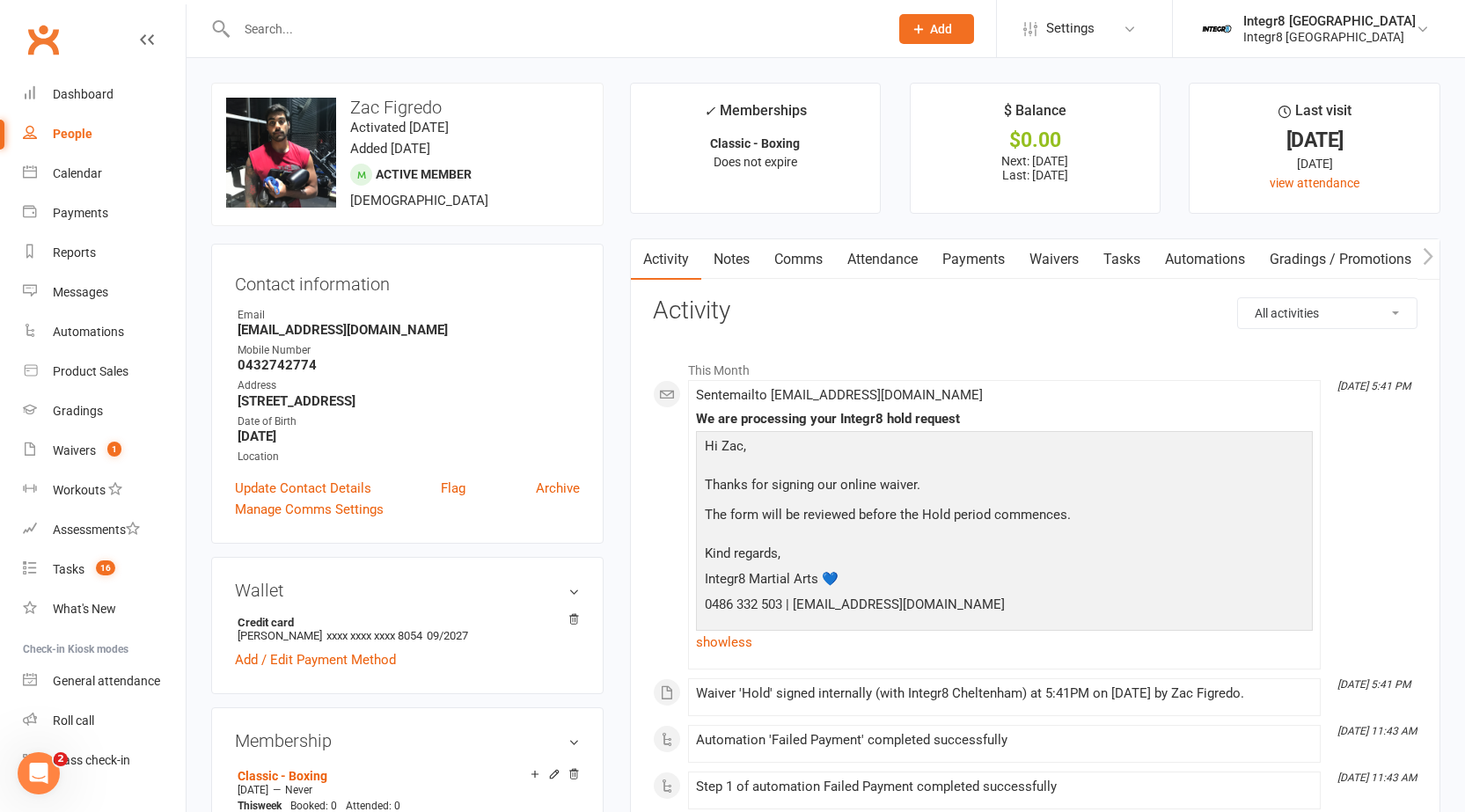
click at [745, 243] on link "Notes" at bounding box center [732, 259] width 61 height 40
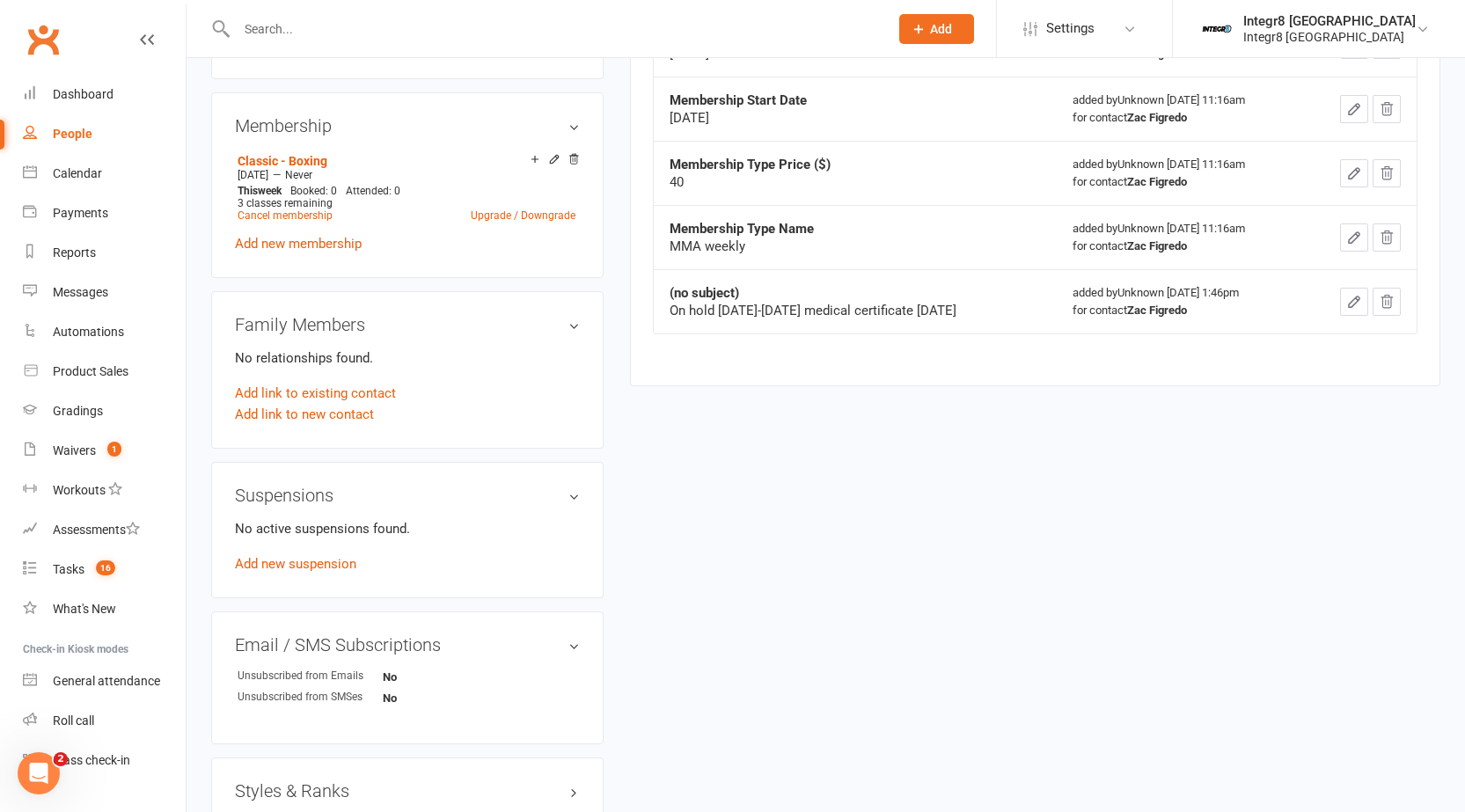
scroll to position [615, 0]
click at [294, 559] on link "Add new suspension" at bounding box center [296, 563] width 121 height 16
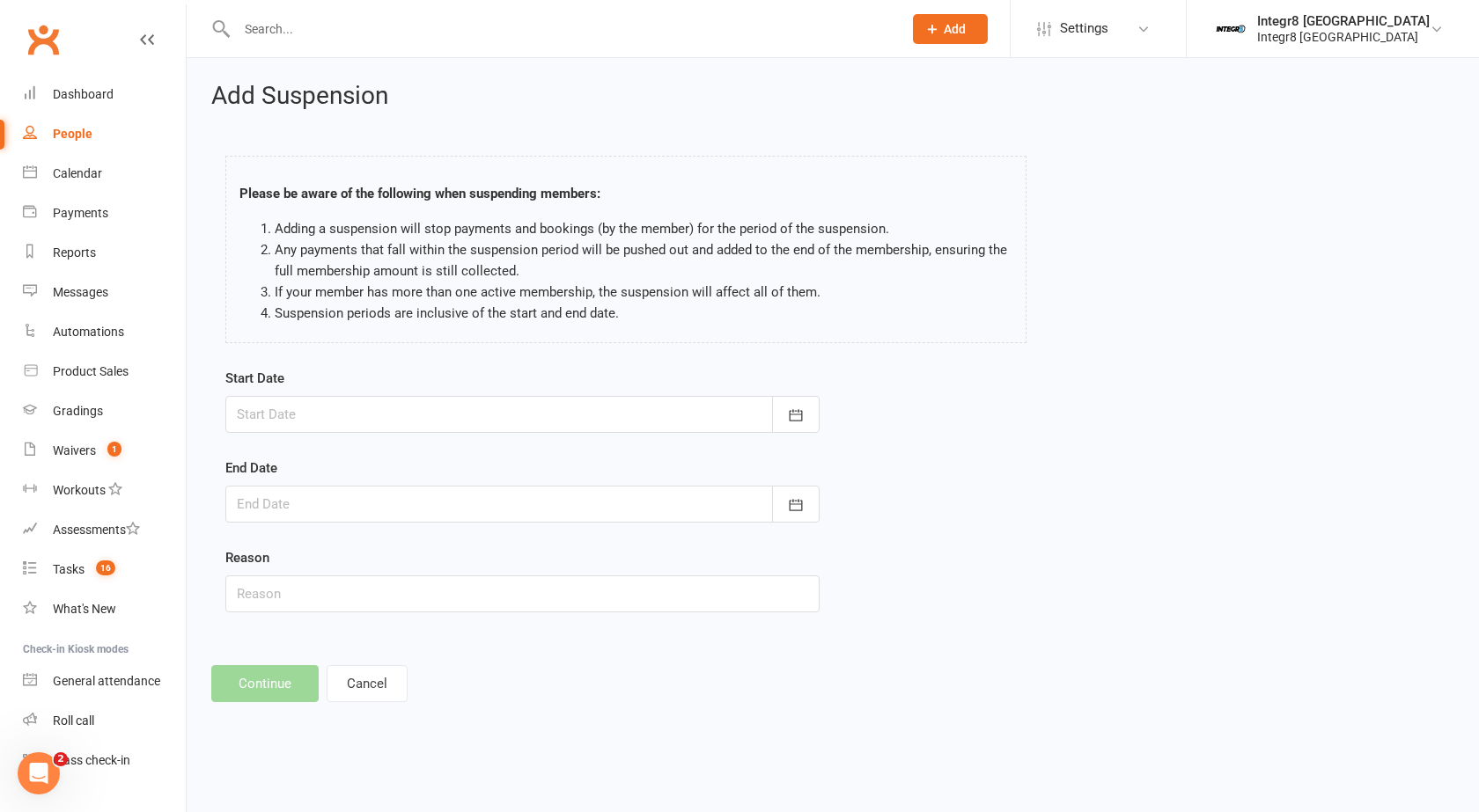
click at [406, 422] on div at bounding box center [522, 415] width 594 height 37
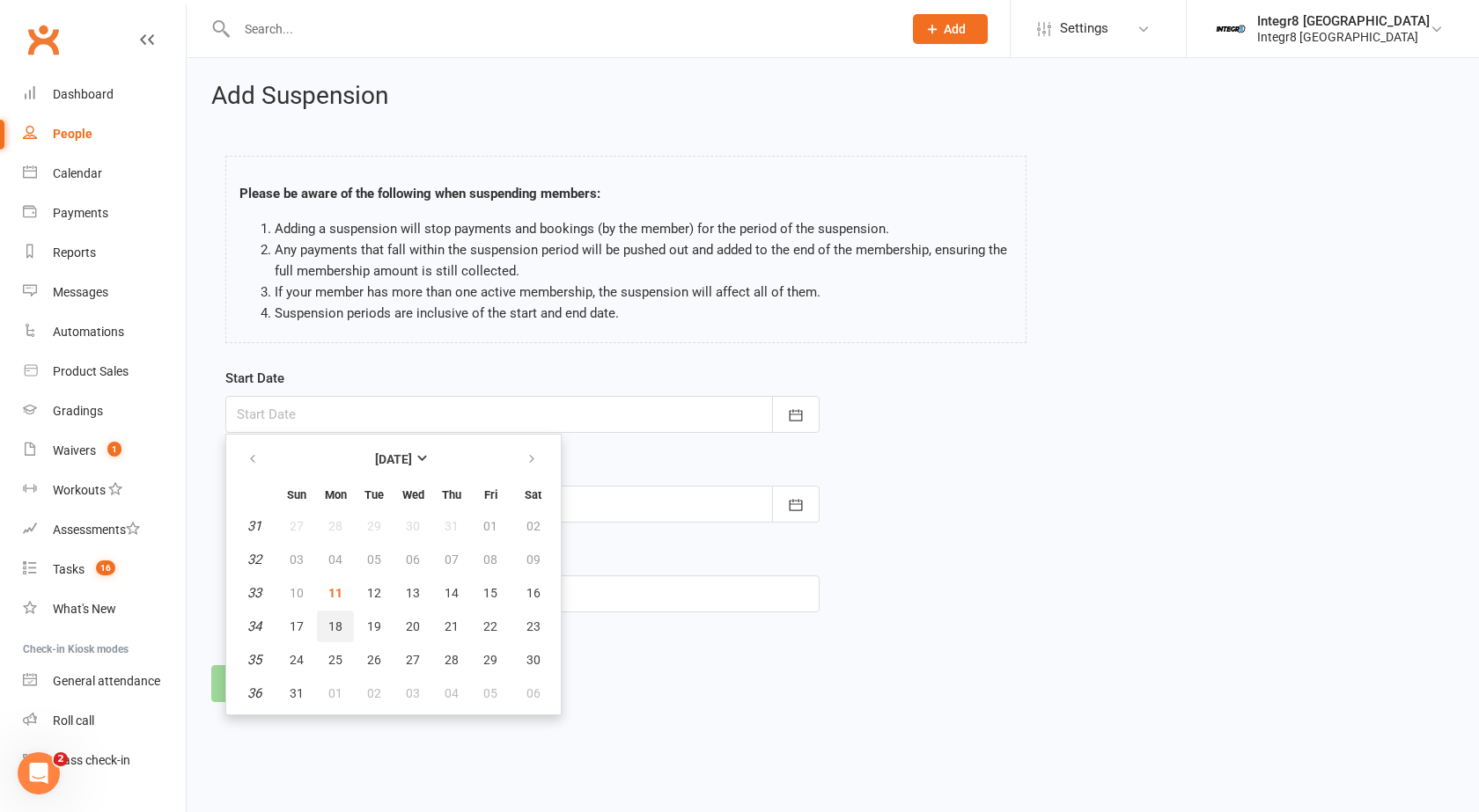
click at [342, 623] on span "18" at bounding box center [335, 626] width 14 height 14
type input "18 Aug 2025"
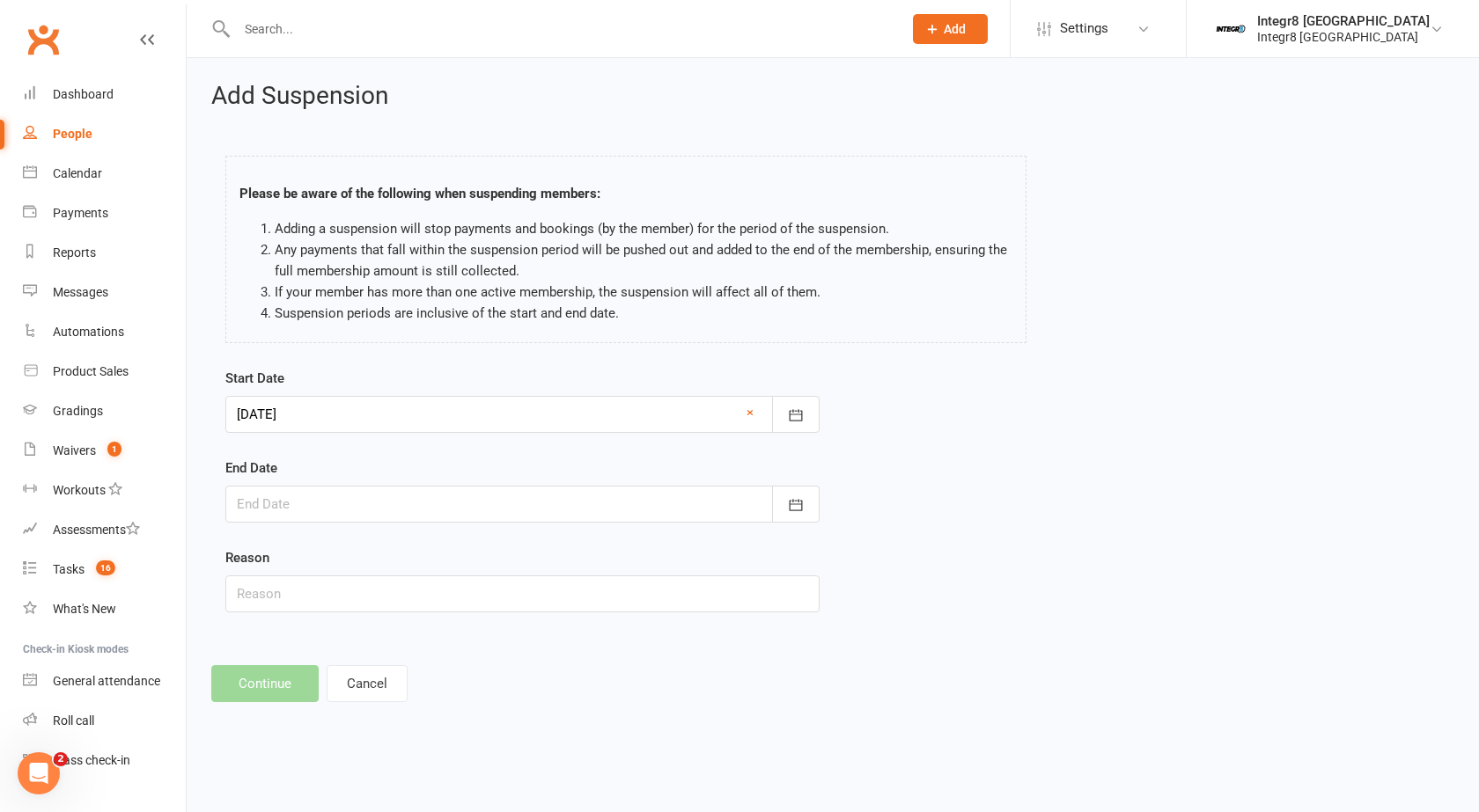
click at [432, 502] on div at bounding box center [522, 504] width 594 height 37
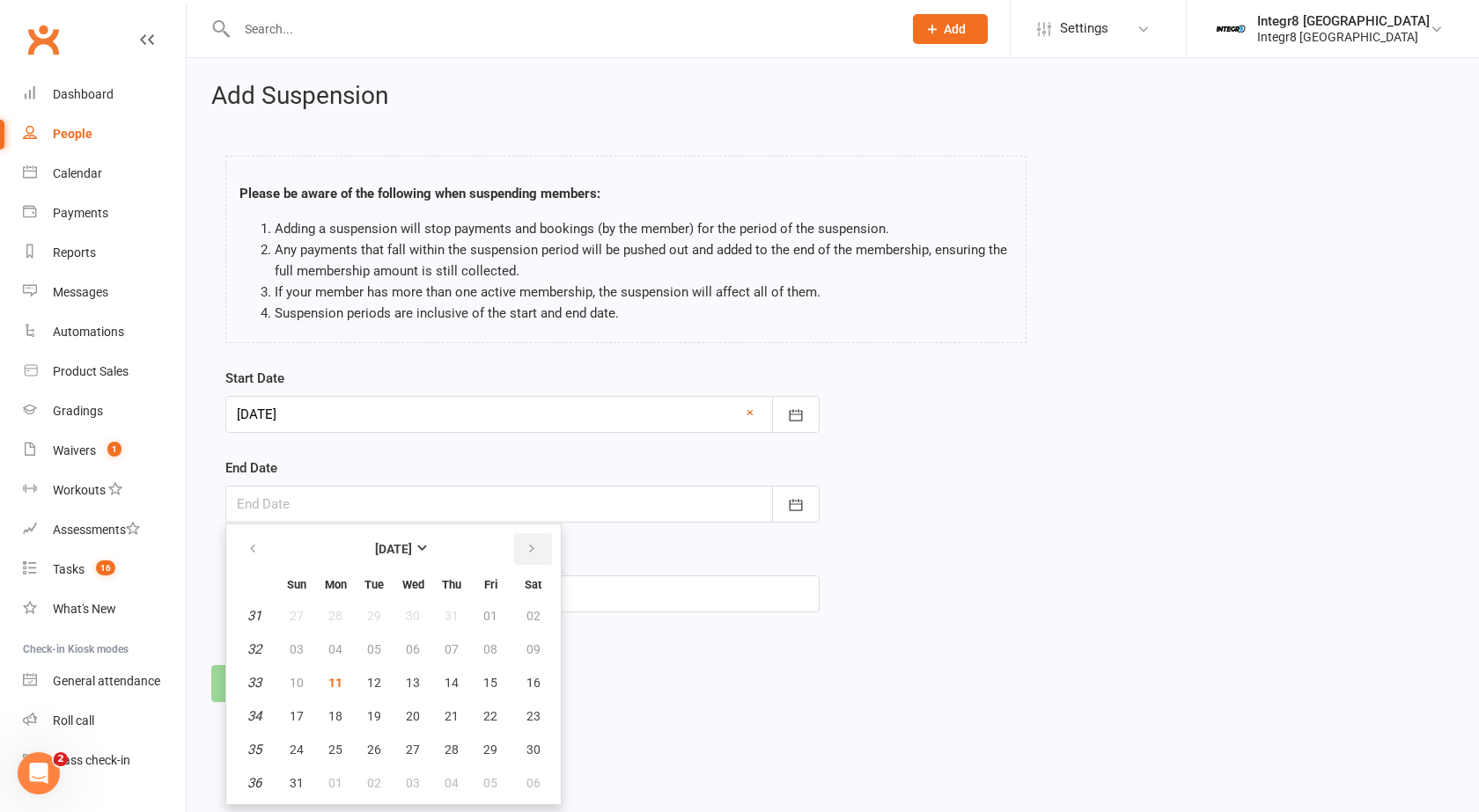
click at [538, 546] on button "button" at bounding box center [532, 549] width 38 height 31
click at [299, 711] on span "19" at bounding box center [297, 716] width 14 height 14
type input "19 Oct 2025"
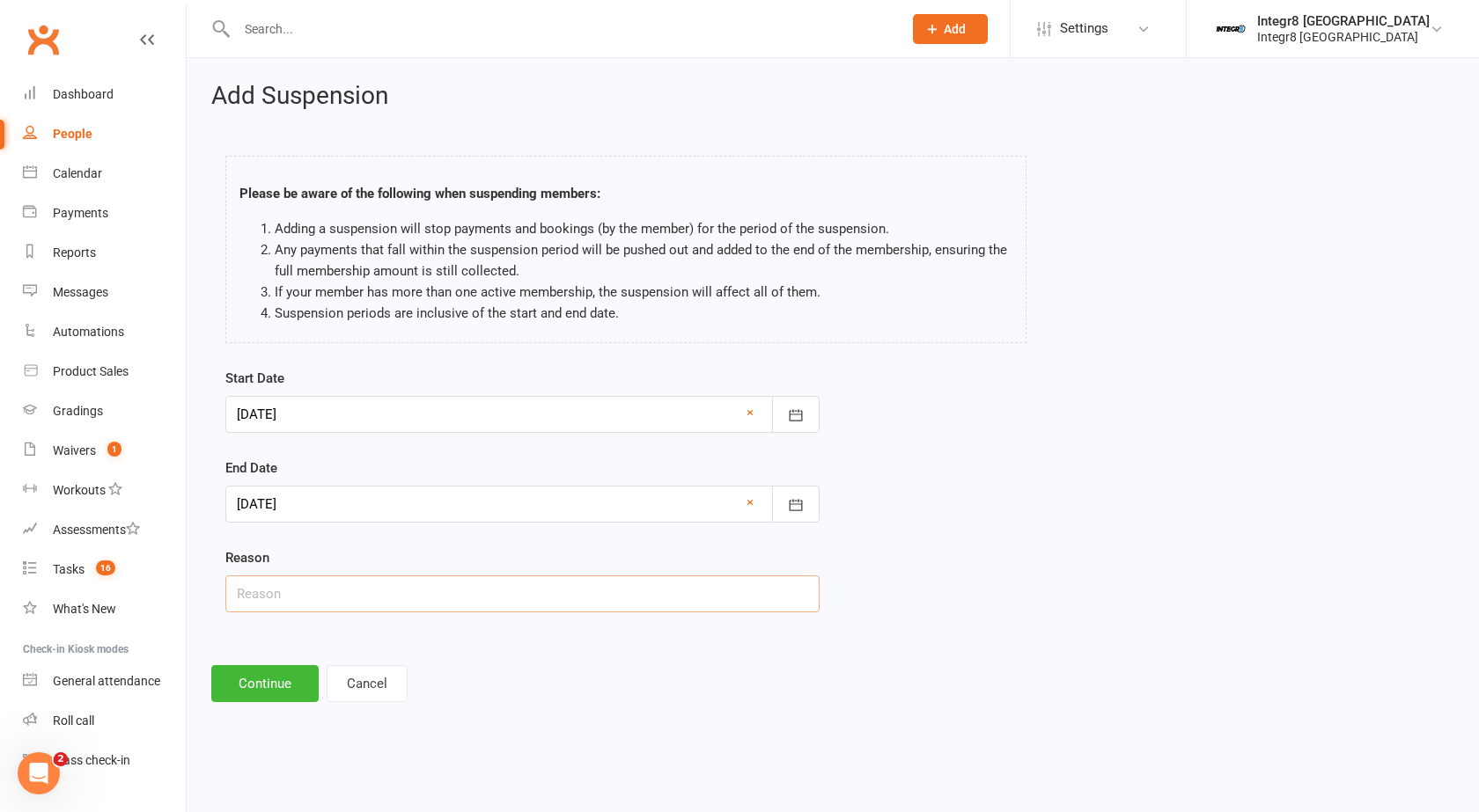
click at [351, 580] on input "text" at bounding box center [522, 594] width 594 height 37
type input "injury"
click at [268, 685] on button "Continue" at bounding box center [265, 684] width 108 height 37
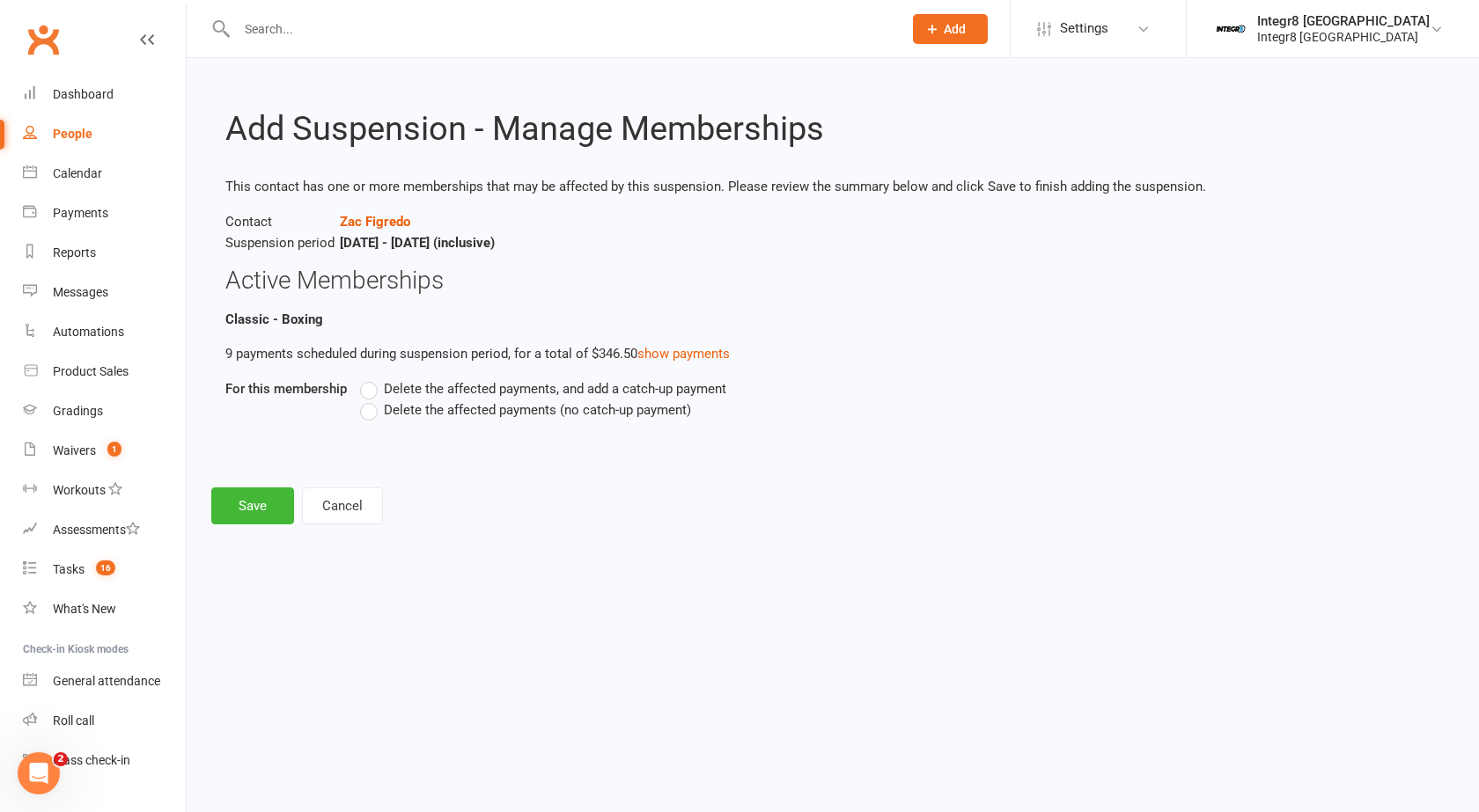
click at [382, 401] on label "Delete the affected payments (no catch-up payment)" at bounding box center [526, 410] width 331 height 22
click at [371, 399] on input "Delete the affected payments (no catch-up payment)" at bounding box center [366, 399] width 12 height 0
click at [255, 496] on button "Save" at bounding box center [253, 506] width 83 height 37
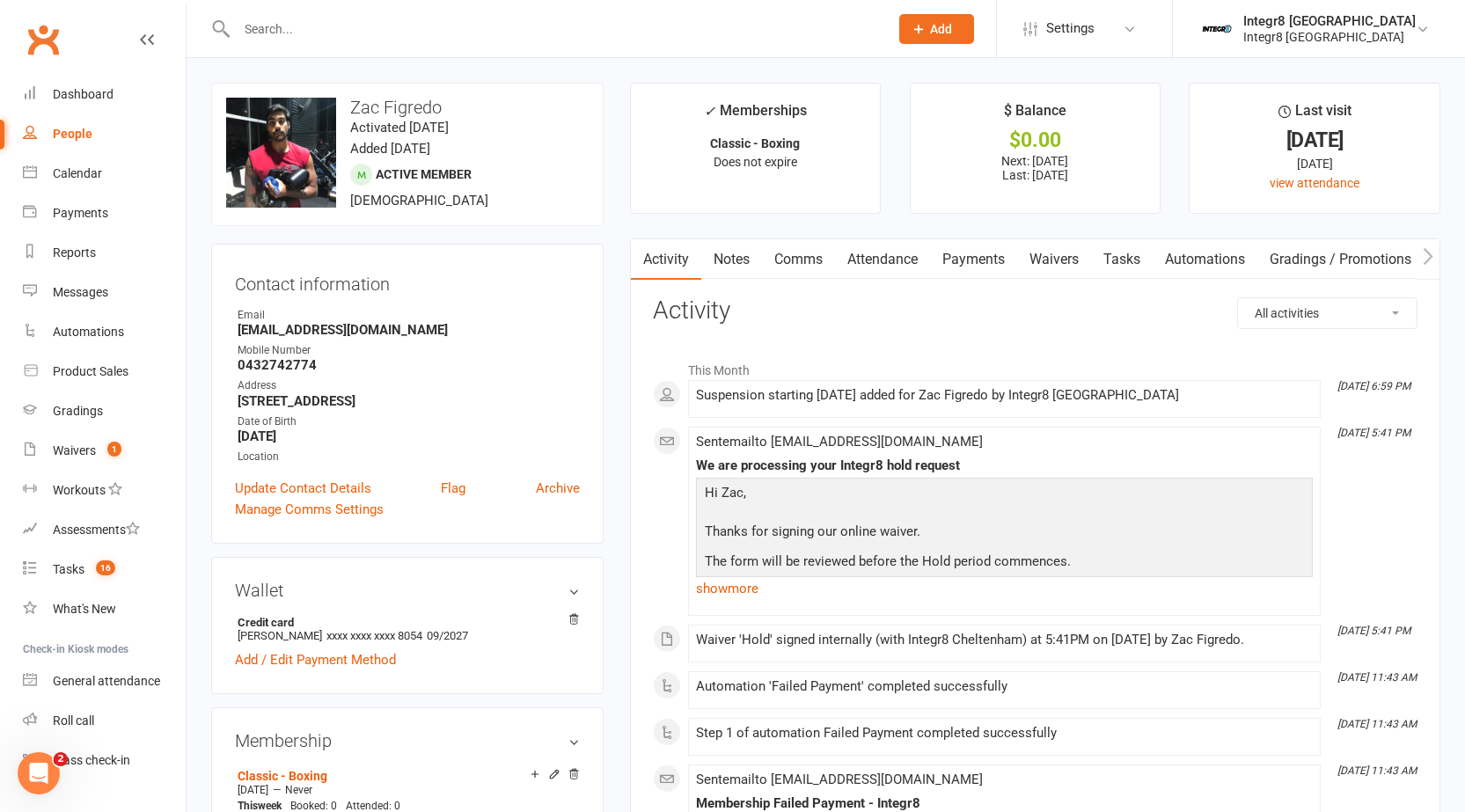
click at [746, 256] on link "Notes" at bounding box center [732, 259] width 61 height 40
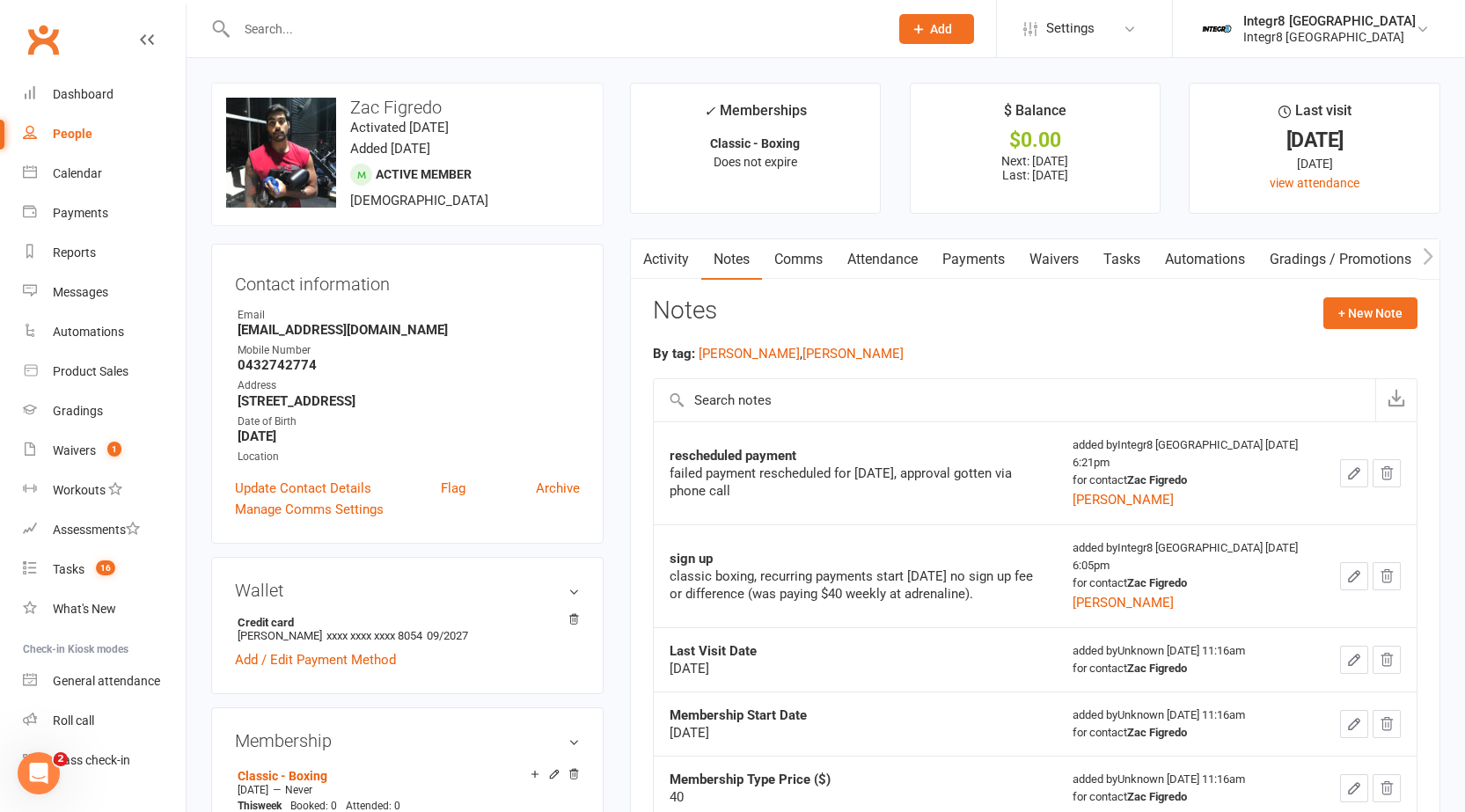
click at [1339, 330] on div "Notes + New Note" at bounding box center [1034, 320] width 764 height 46
click at [1342, 311] on button "+ New Note" at bounding box center [1370, 313] width 94 height 31
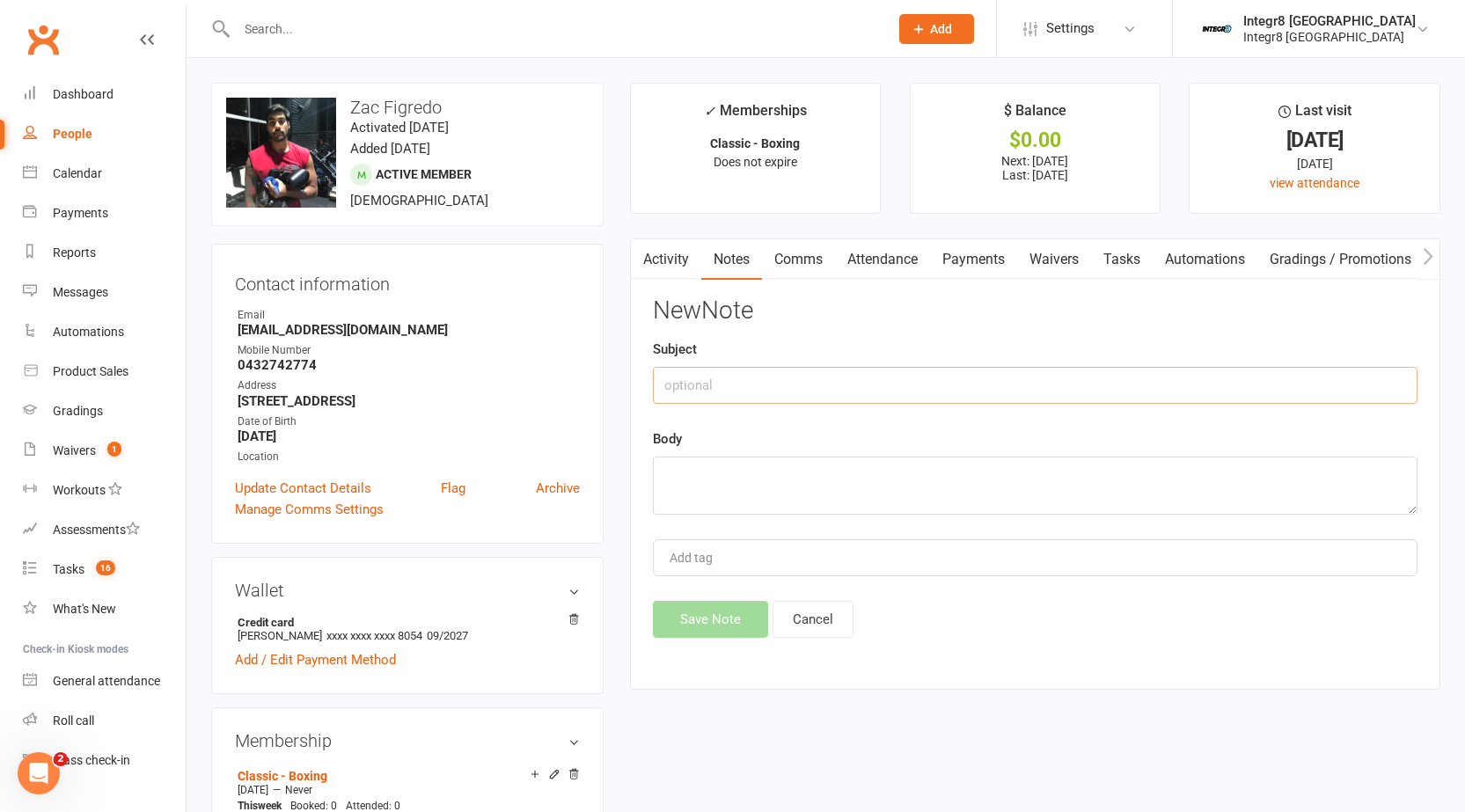
click at [878, 377] on input "text" at bounding box center [1034, 385] width 764 height 37
type input "Hold"
click at [821, 485] on textarea at bounding box center [1034, 485] width 764 height 58
click at [753, 477] on textarea "Injury in knee =, will ne" at bounding box center [1034, 485] width 764 height 58
click at [815, 481] on textarea "Injury in knee, will ne" at bounding box center [1034, 485] width 764 height 58
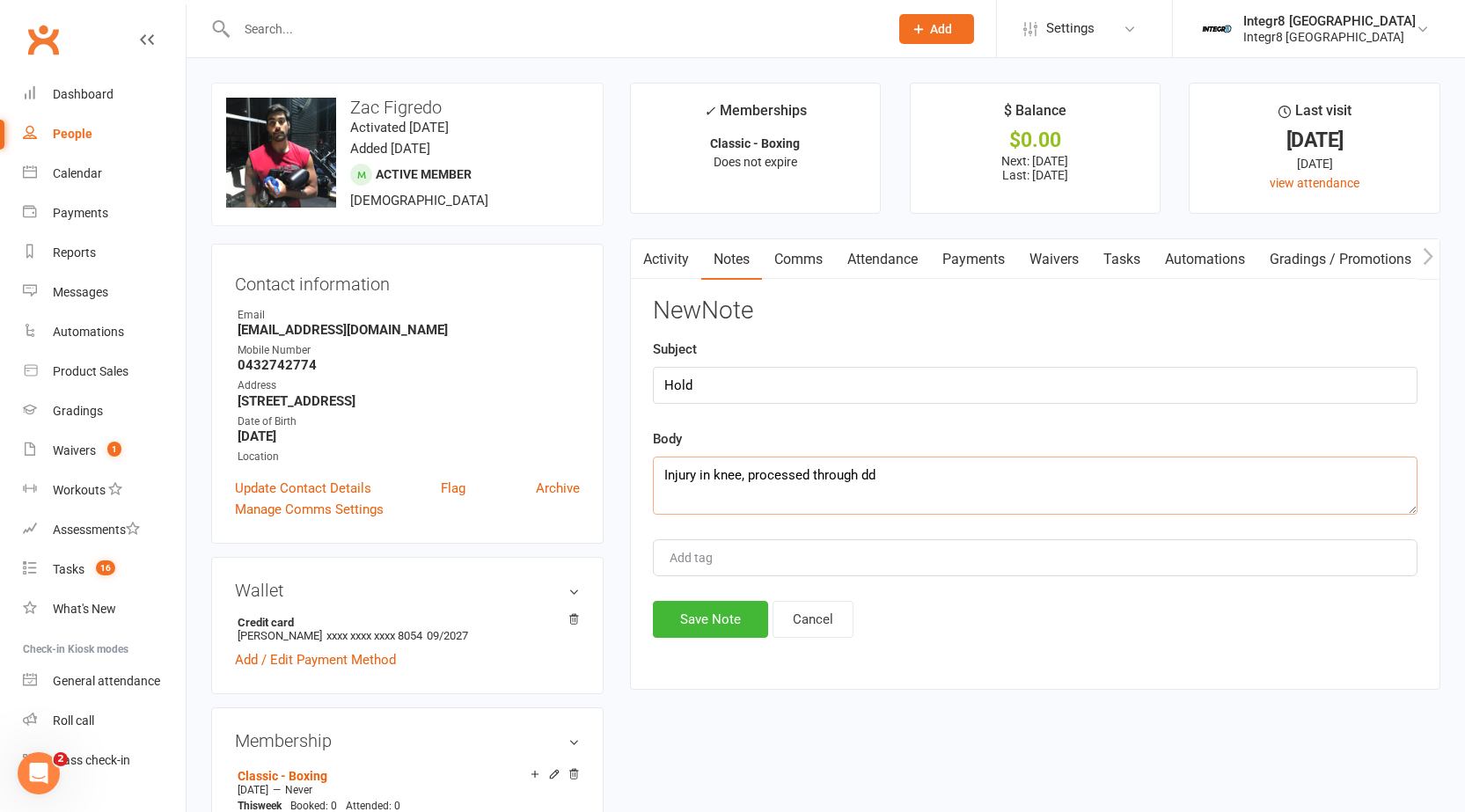
type textarea "Injury in knee, processed through dd"
click at [800, 557] on div "Add tag" at bounding box center [1034, 558] width 764 height 37
type input "Luke"
click at [752, 606] on button "Save Note" at bounding box center [710, 619] width 115 height 37
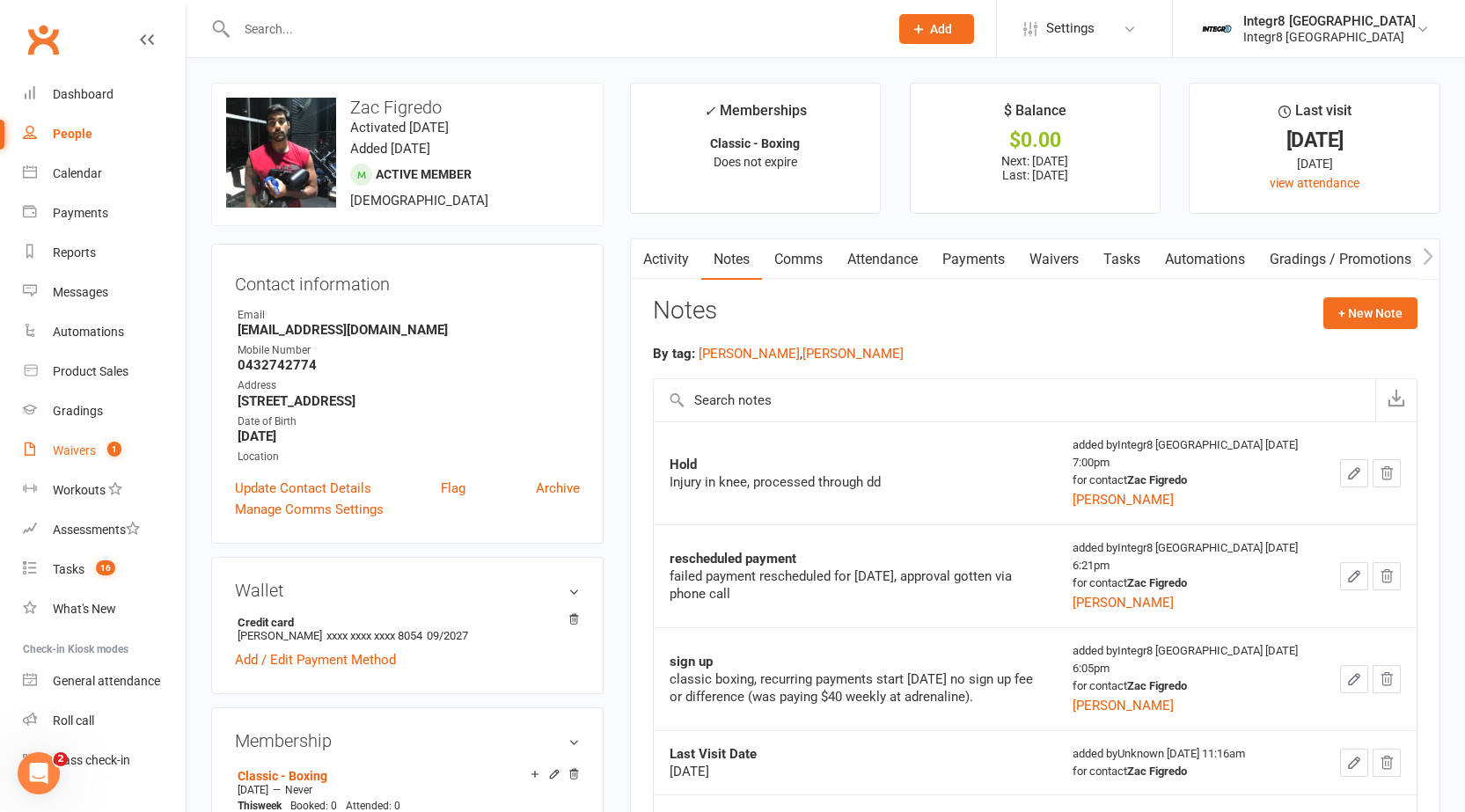
click at [117, 450] on span "1" at bounding box center [114, 448] width 14 height 15
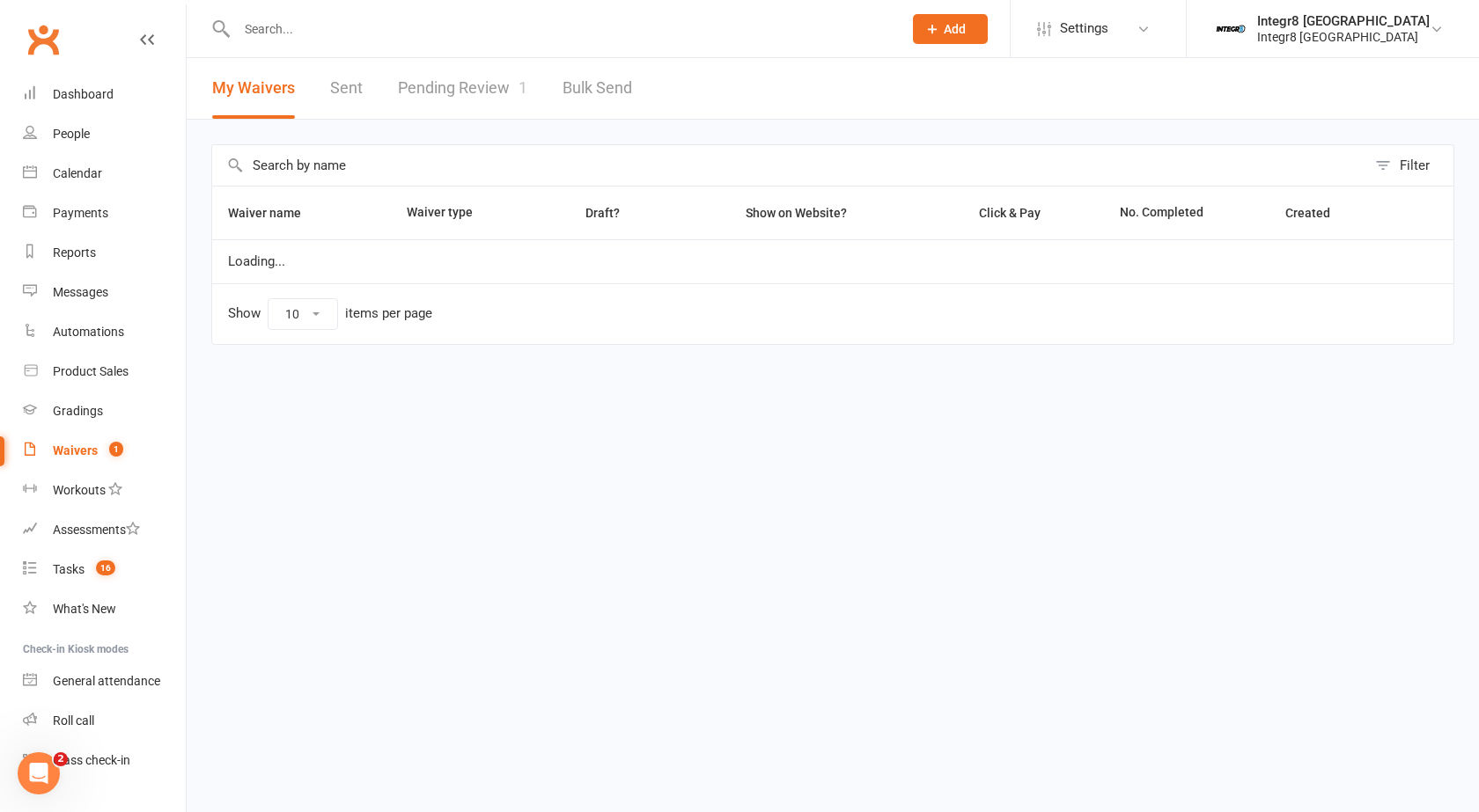
click at [438, 102] on link "Pending Review 1" at bounding box center [462, 88] width 129 height 61
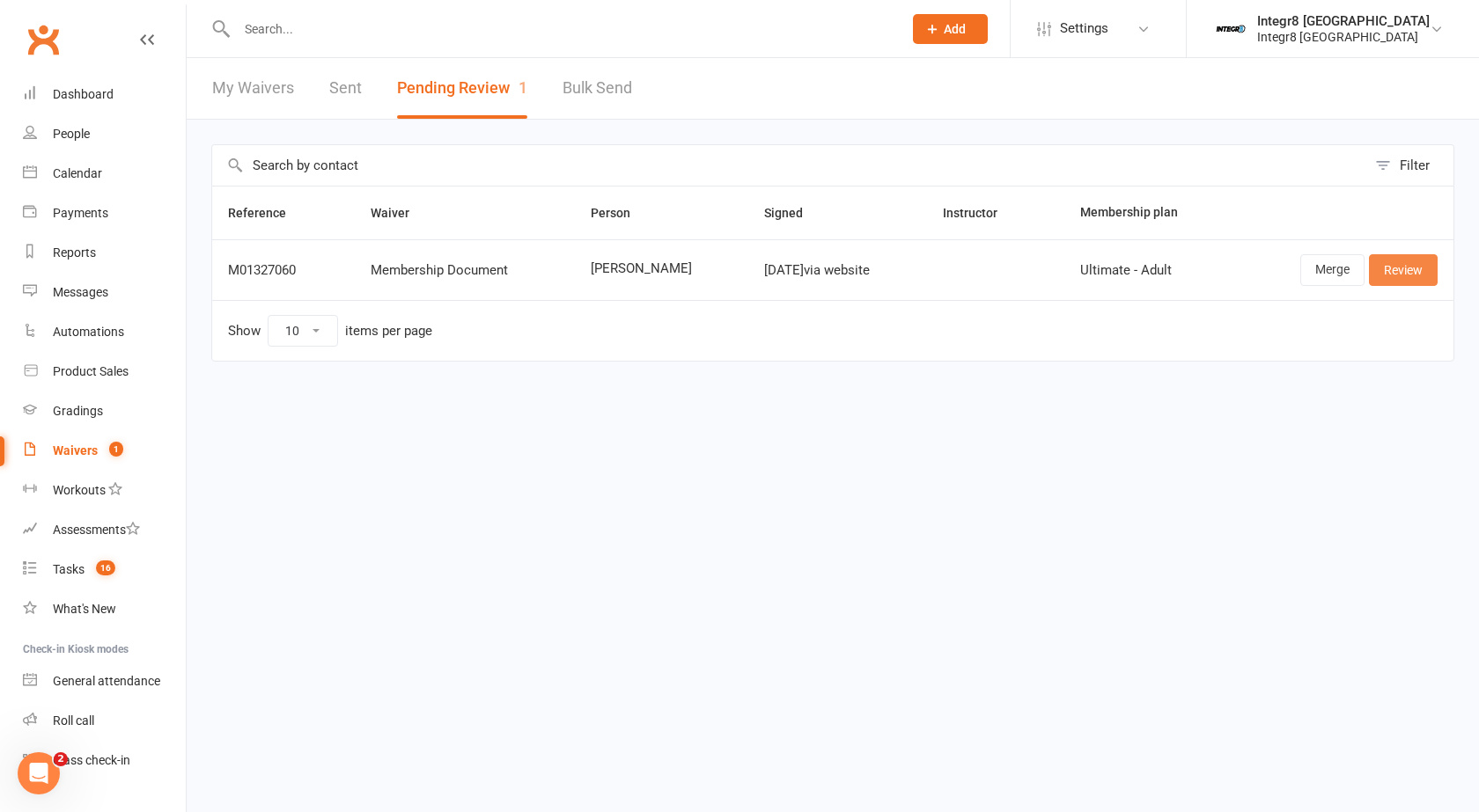
click at [1410, 266] on link "Review" at bounding box center [1403, 270] width 69 height 31
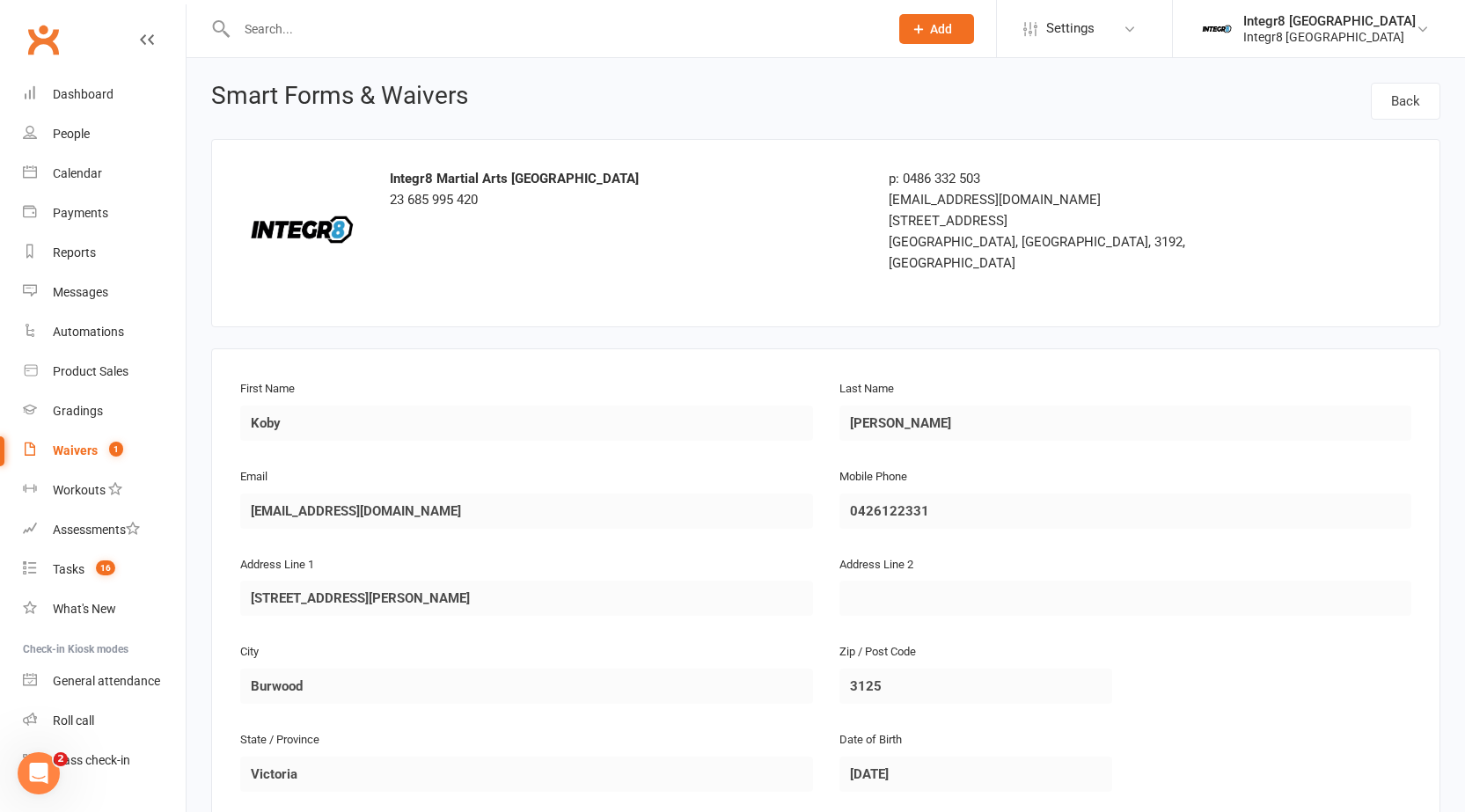
click at [73, 458] on div "Waivers" at bounding box center [75, 450] width 45 height 14
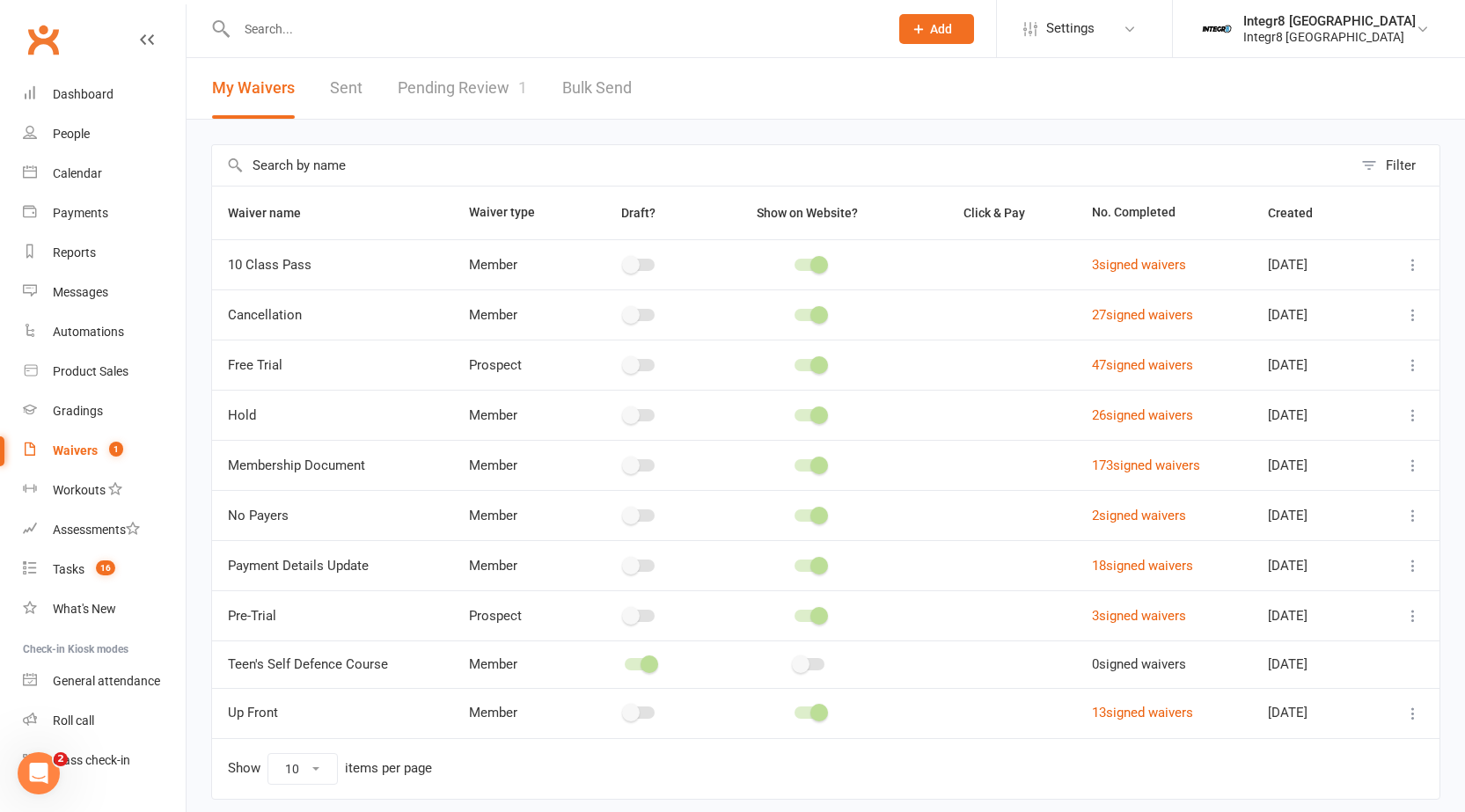
drag, startPoint x: 494, startPoint y: 124, endPoint x: 513, endPoint y: 91, distance: 38.1
click at [495, 123] on div "Filter Waiver name Waiver type Draft? Show on Website? Click & Pay No. Complete…" at bounding box center [826, 483] width 1278 height 729
click at [513, 90] on link "Pending Review 1" at bounding box center [462, 88] width 129 height 61
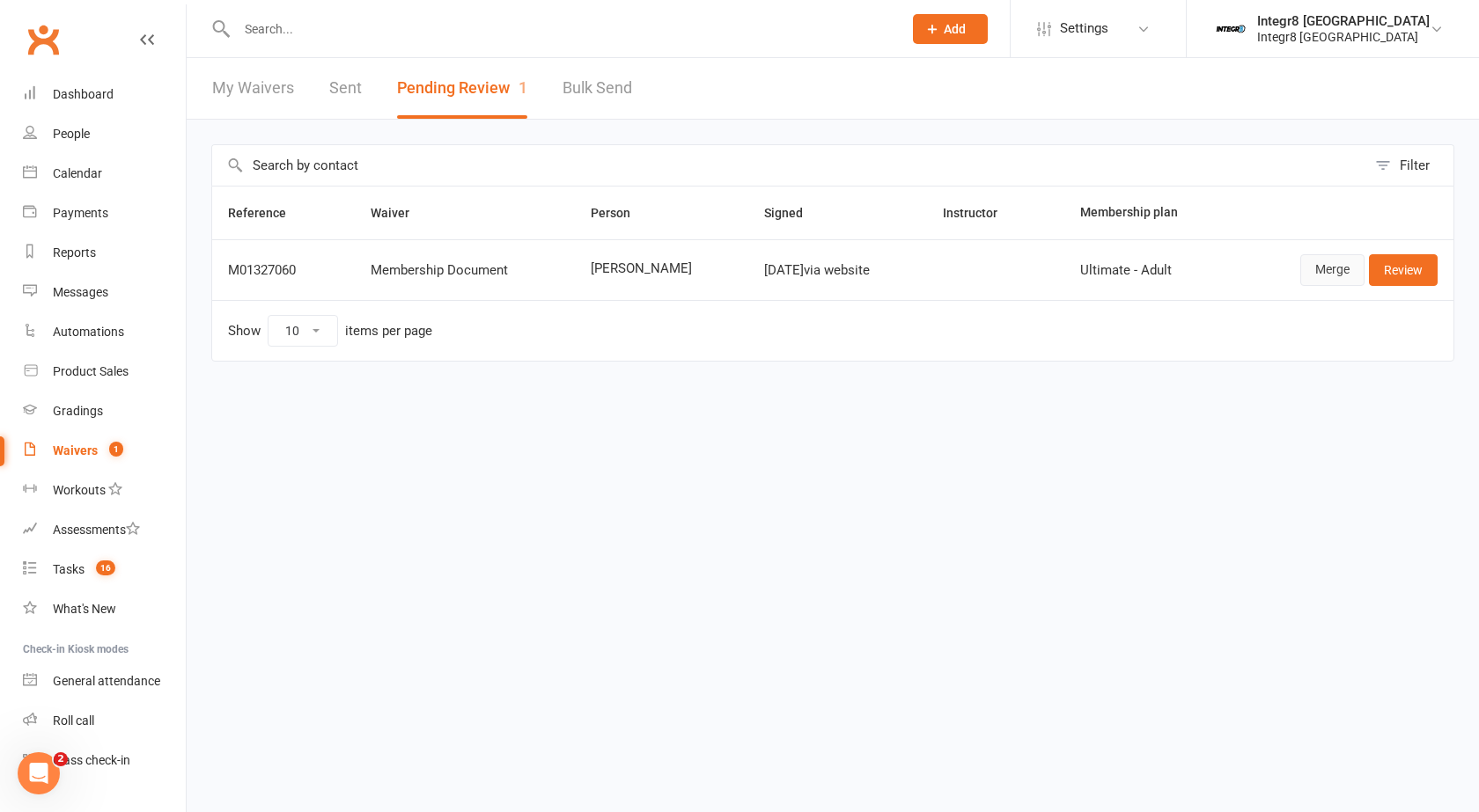
click at [1323, 276] on link "Merge" at bounding box center [1332, 270] width 65 height 31
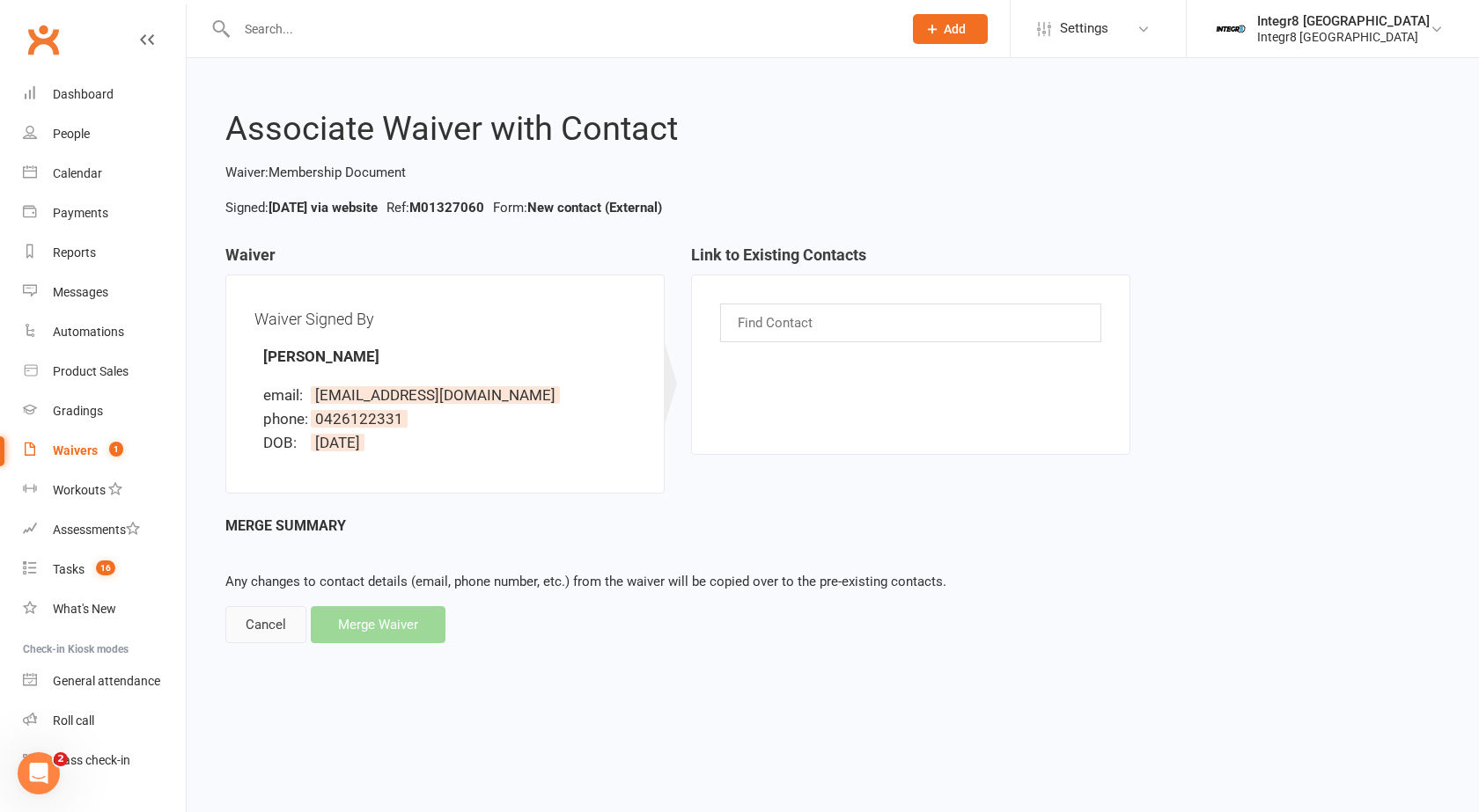
click at [240, 609] on div "Cancel" at bounding box center [265, 624] width 81 height 37
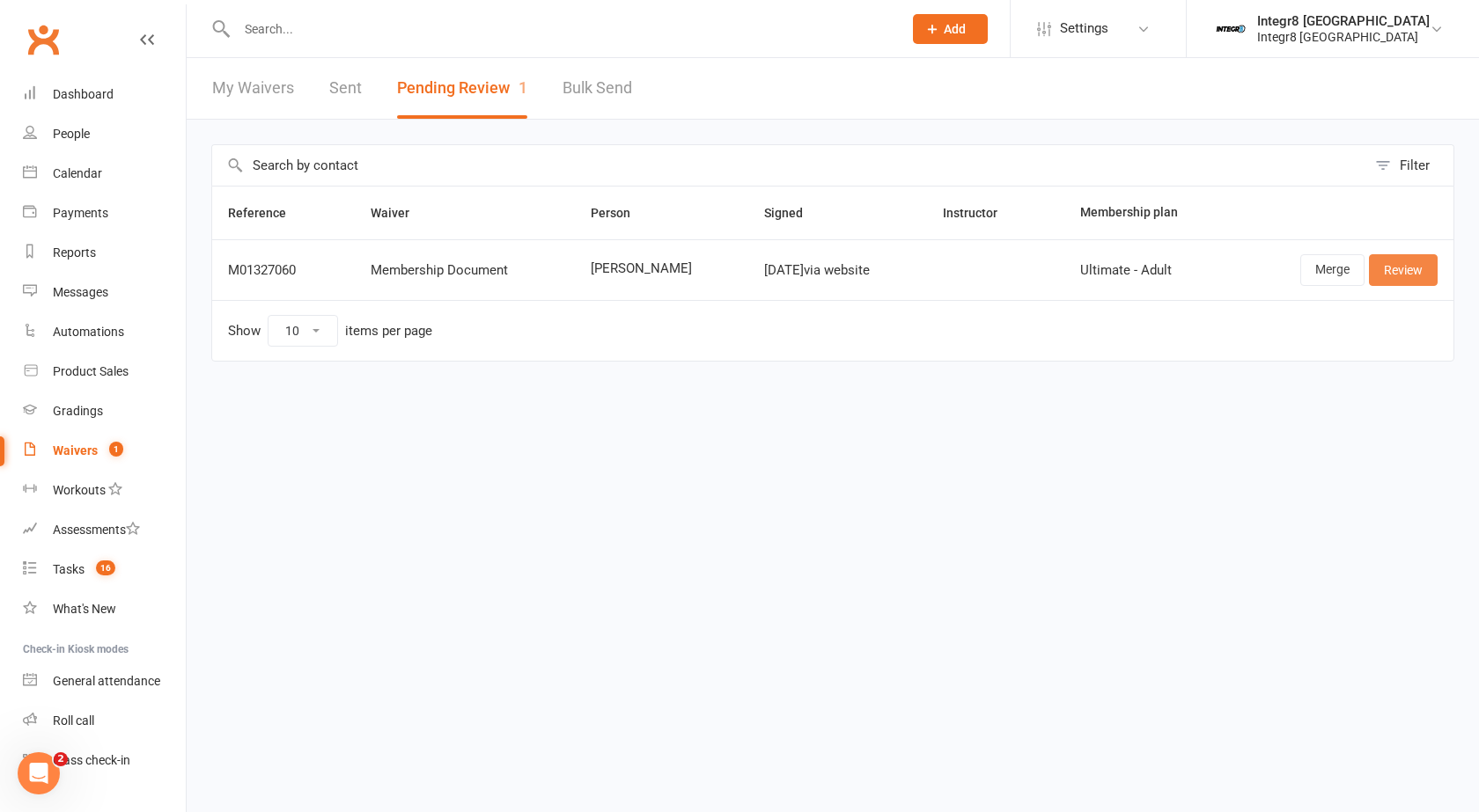
click at [1404, 267] on link "Review" at bounding box center [1403, 270] width 69 height 31
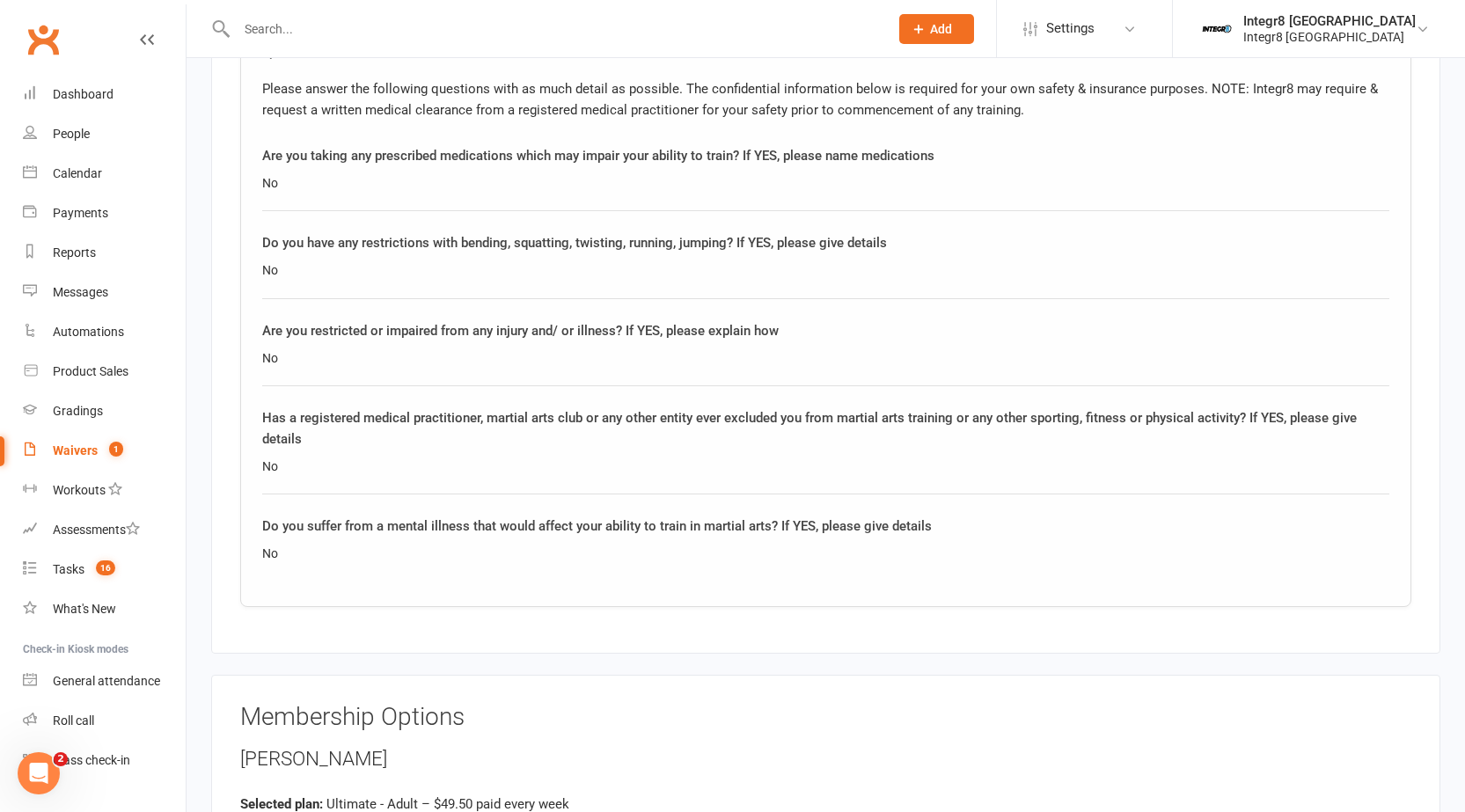
scroll to position [1496, 0]
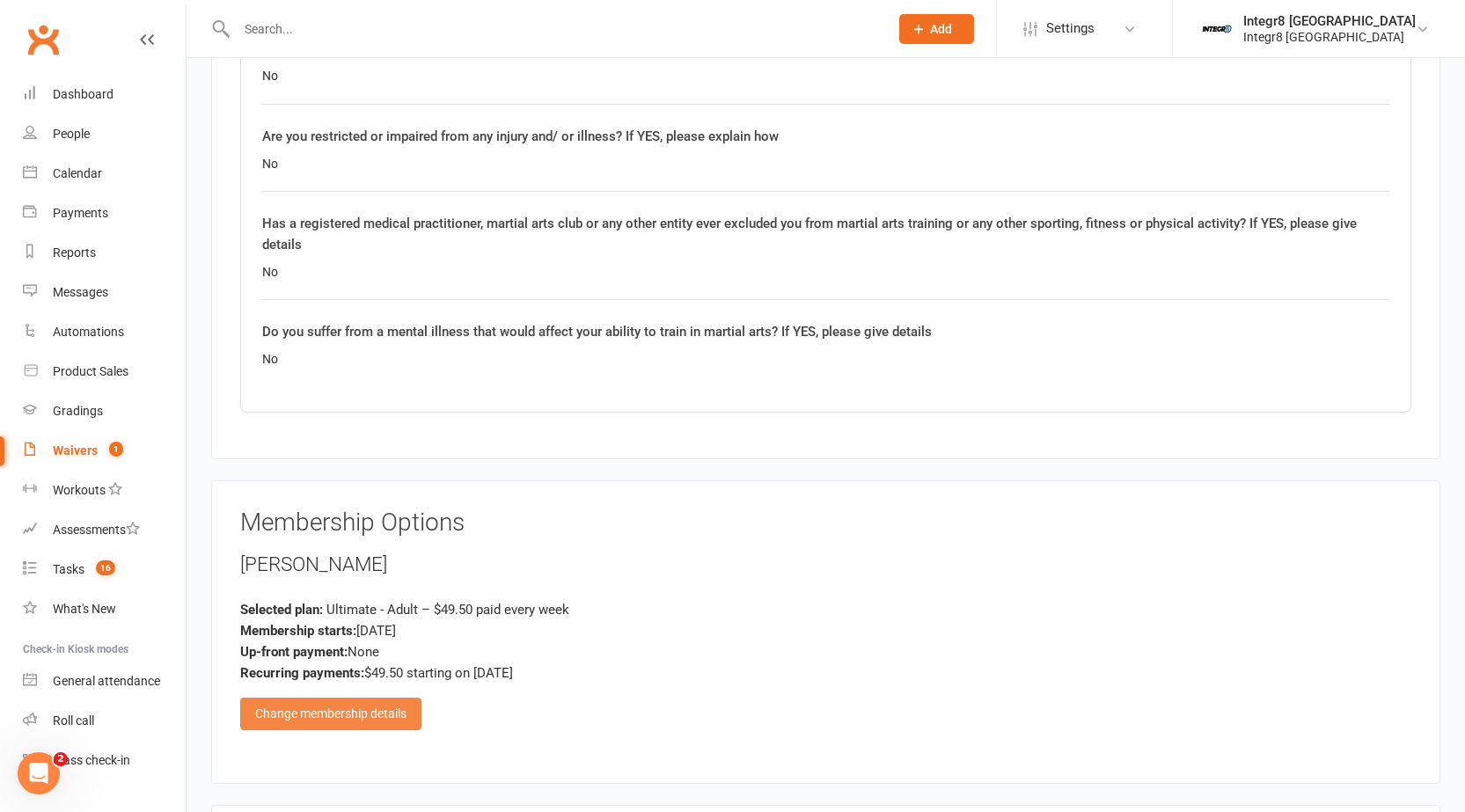
click at [359, 703] on div "Change membership details" at bounding box center [330, 713] width 181 height 31
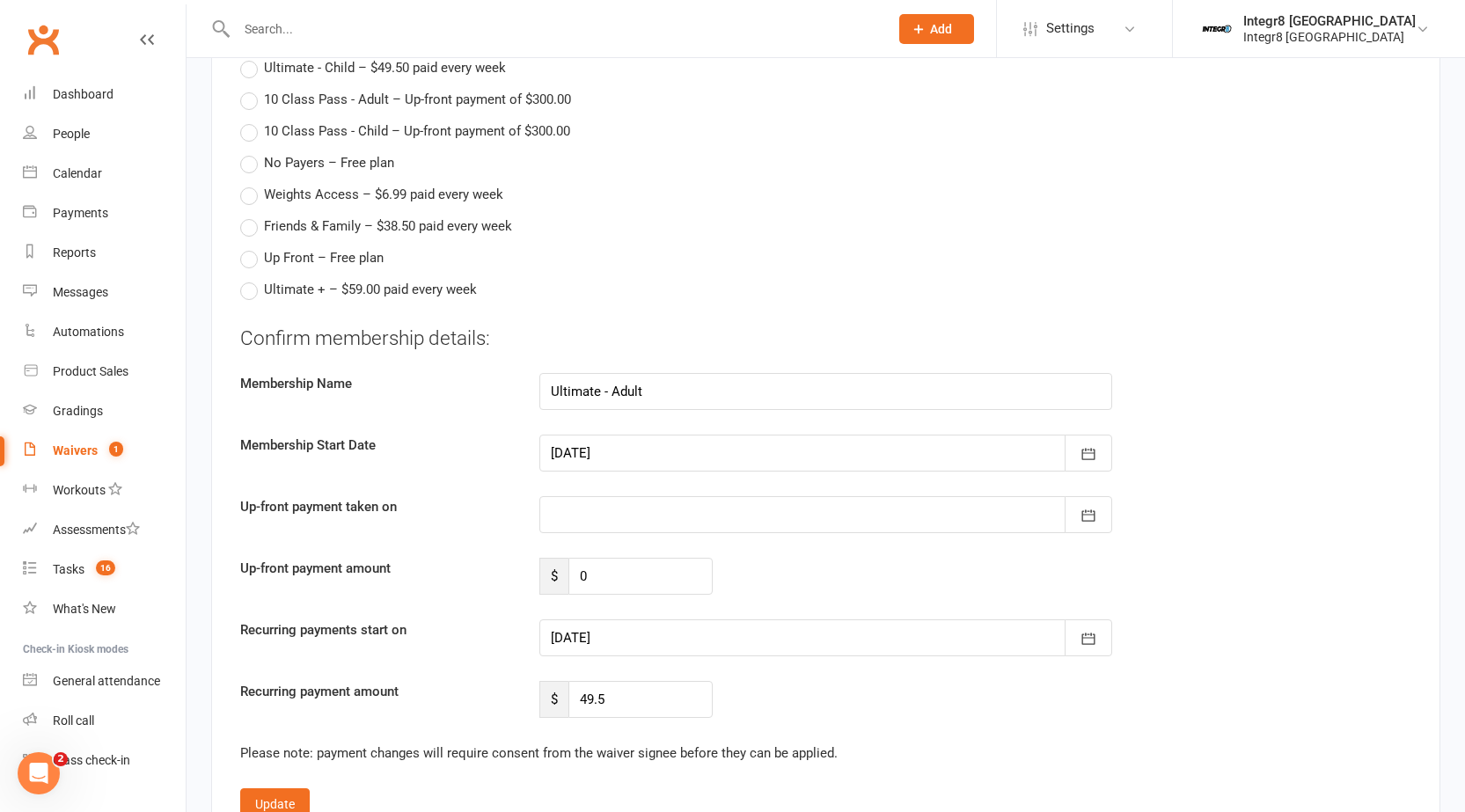
scroll to position [2375, 0]
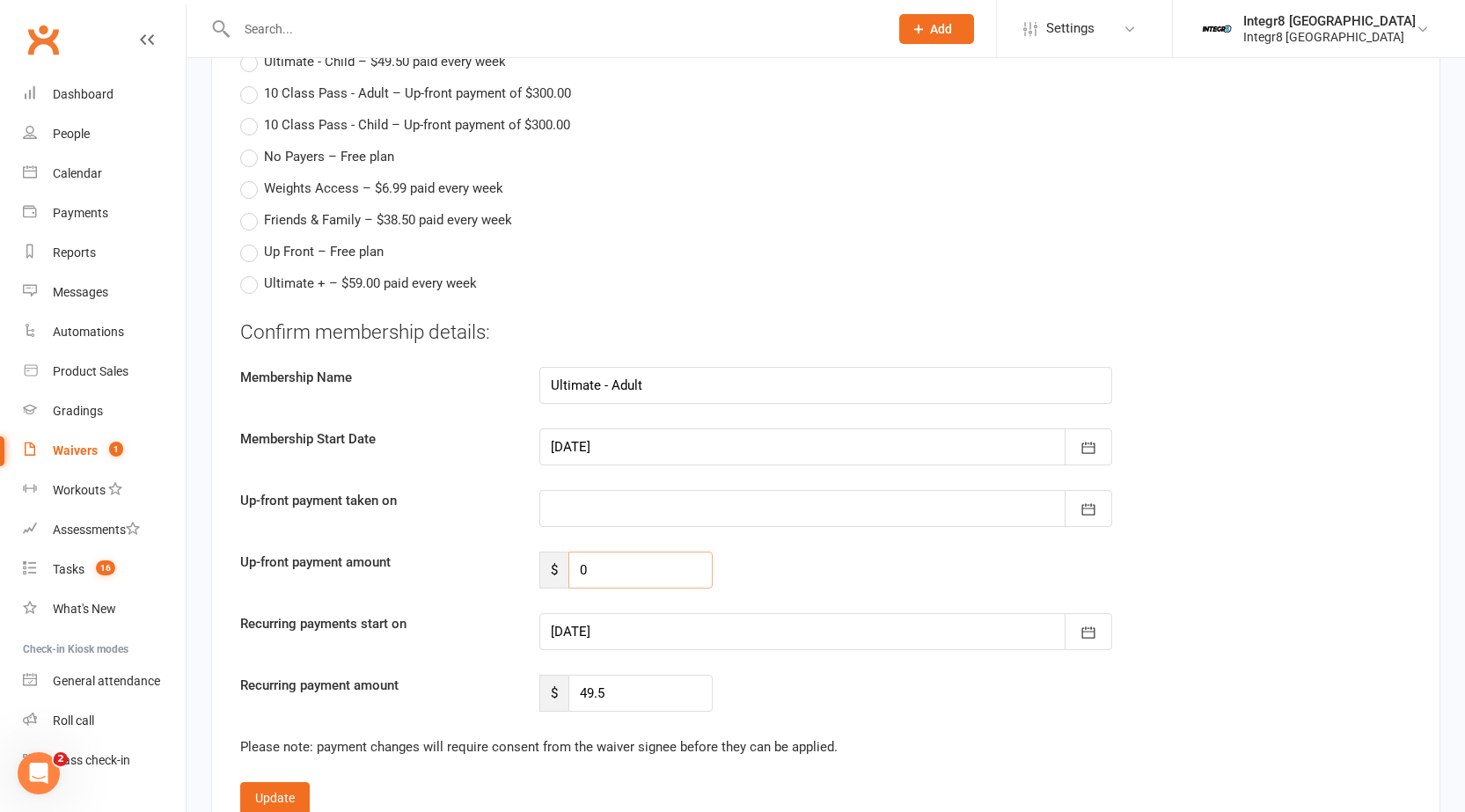
click at [609, 555] on input "0" at bounding box center [640, 570] width 144 height 37
type input "0"
type input "99.5"
click at [753, 607] on div "Confirm membership details: Membership Name Ultimate - Adult Membership Start D…" at bounding box center [825, 515] width 1171 height 394
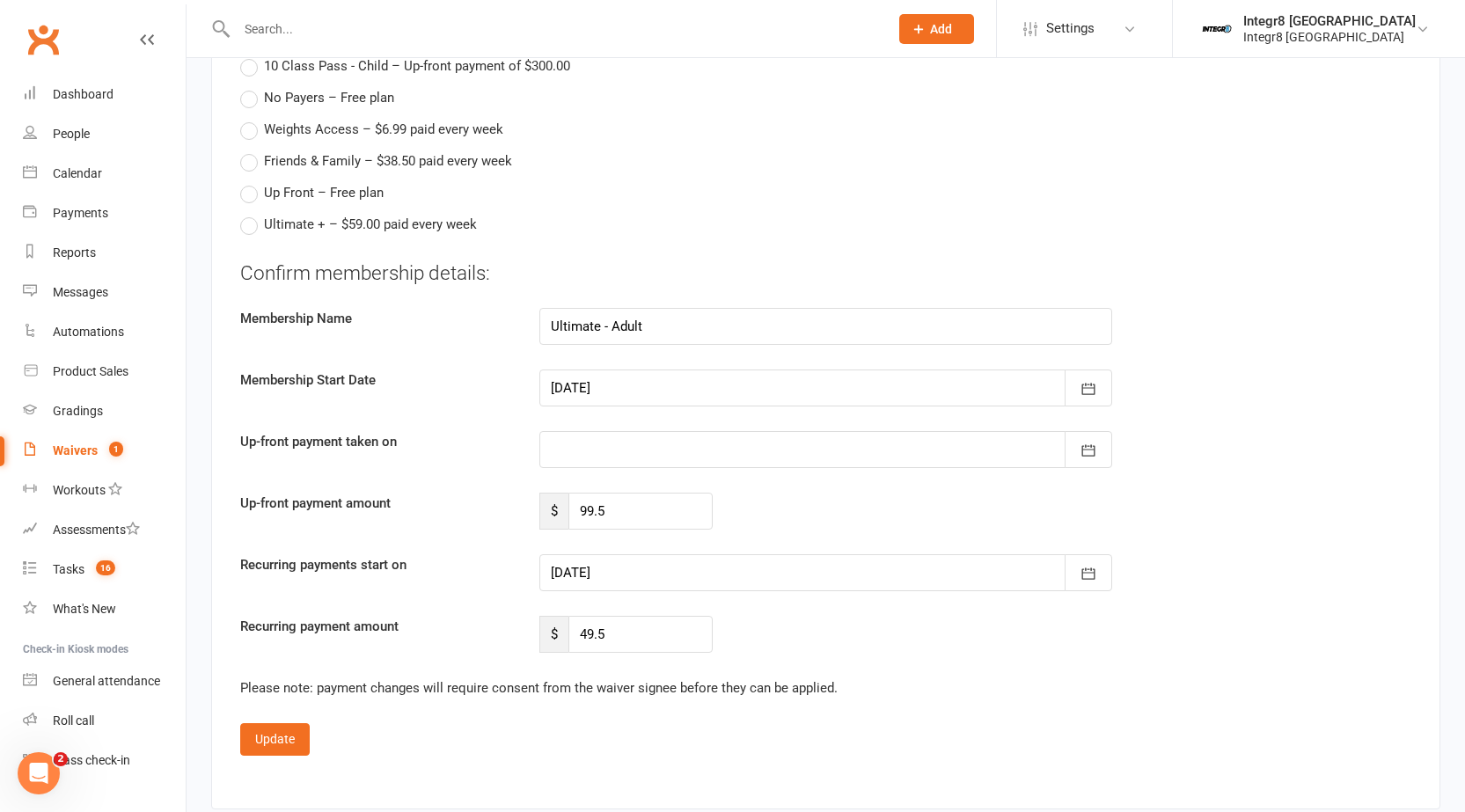
scroll to position [2463, 0]
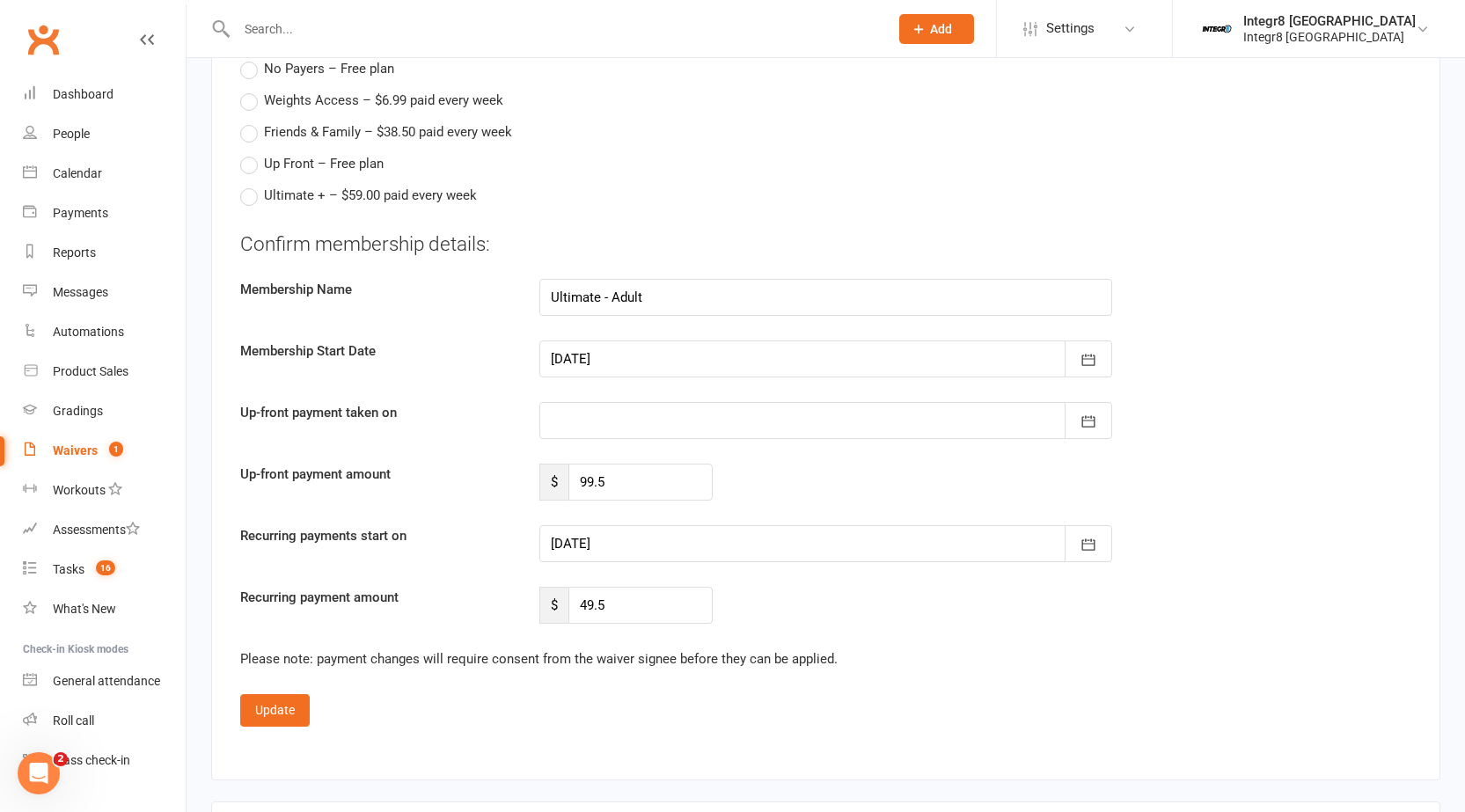
click at [673, 426] on div at bounding box center [825, 421] width 572 height 37
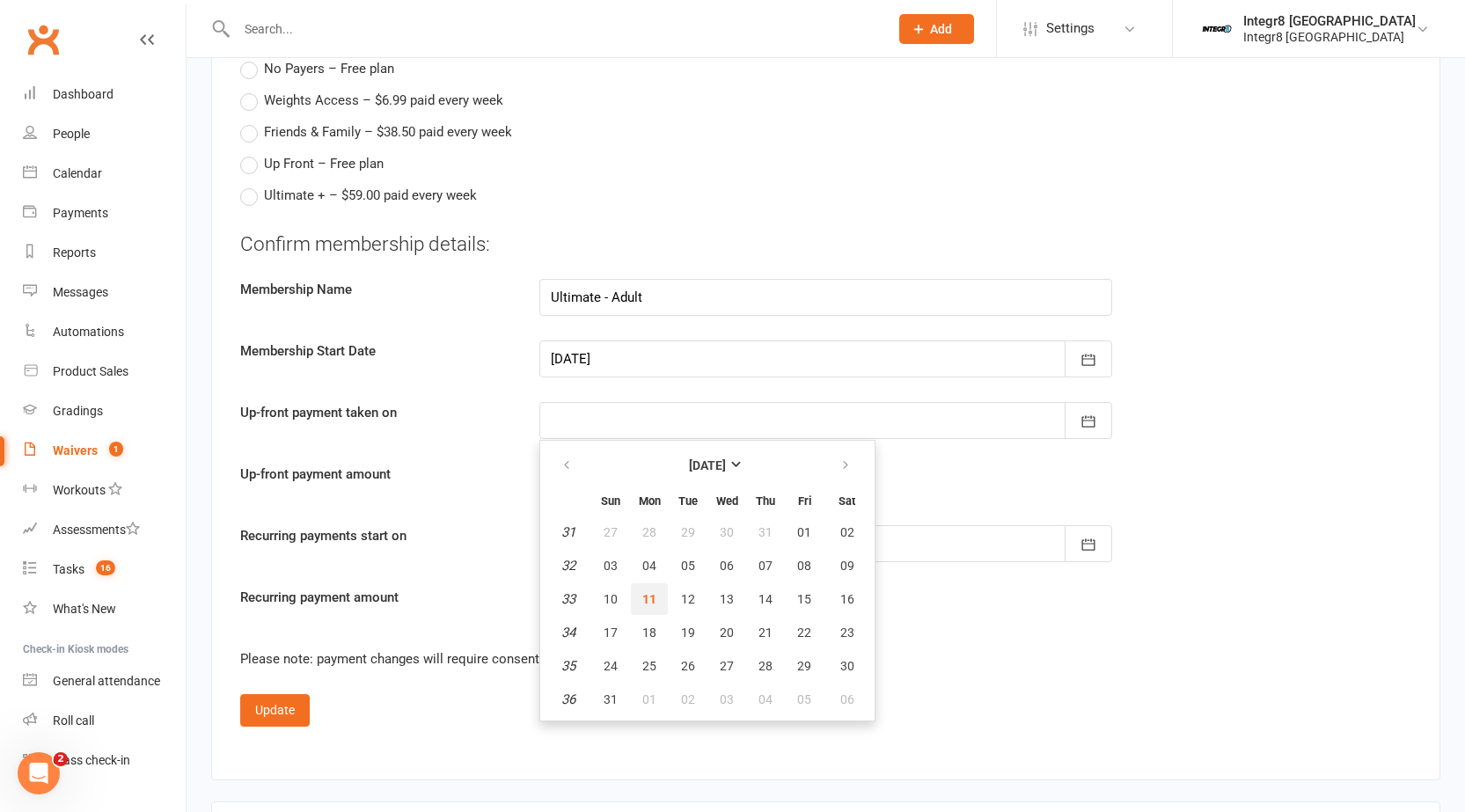
click at [633, 598] on button "11" at bounding box center [650, 599] width 37 height 31
type input "11 Aug 2025"
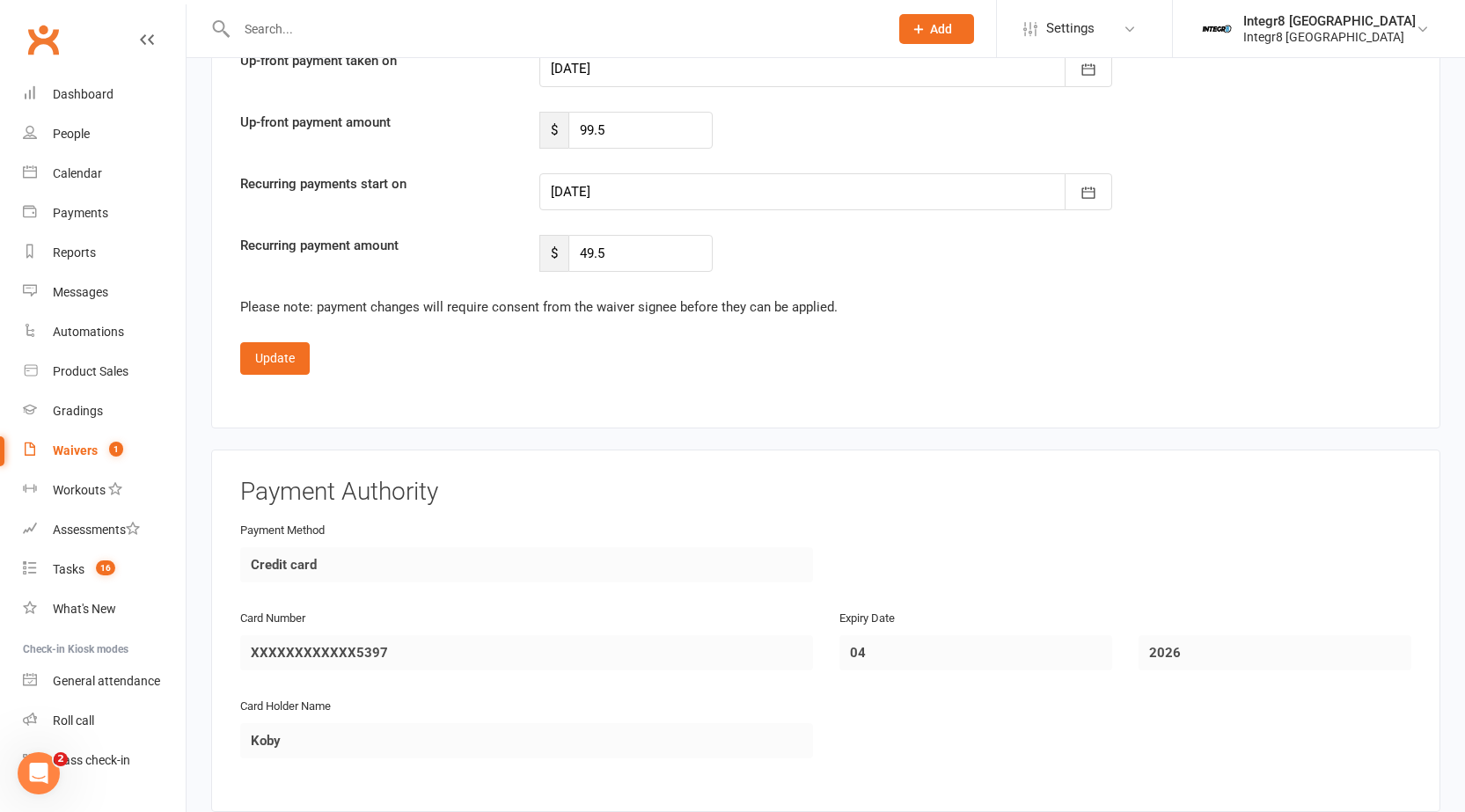
click at [289, 356] on button "Update" at bounding box center [274, 358] width 69 height 31
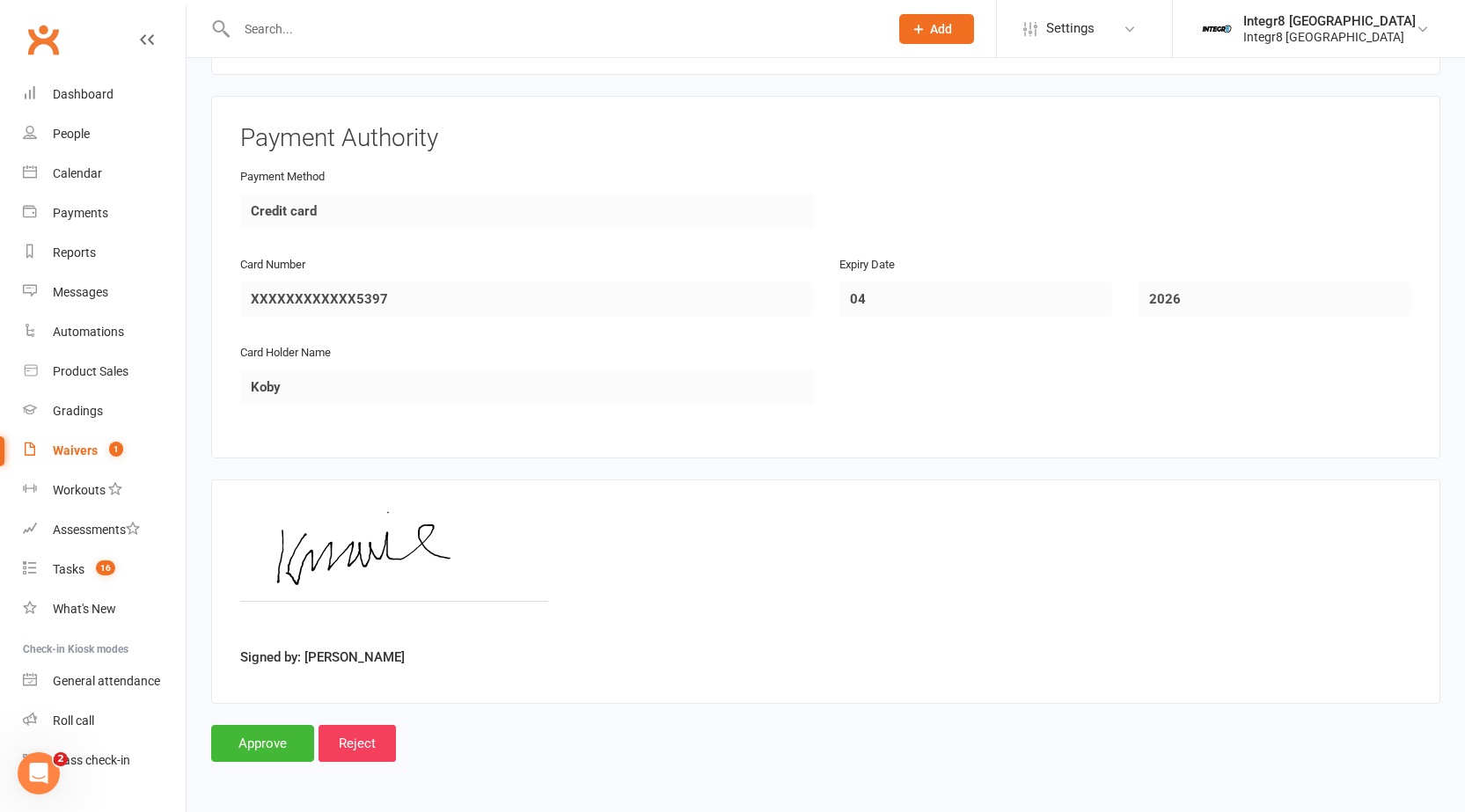
scroll to position [2203, 0]
click at [267, 742] on input "Approve" at bounding box center [262, 744] width 103 height 37
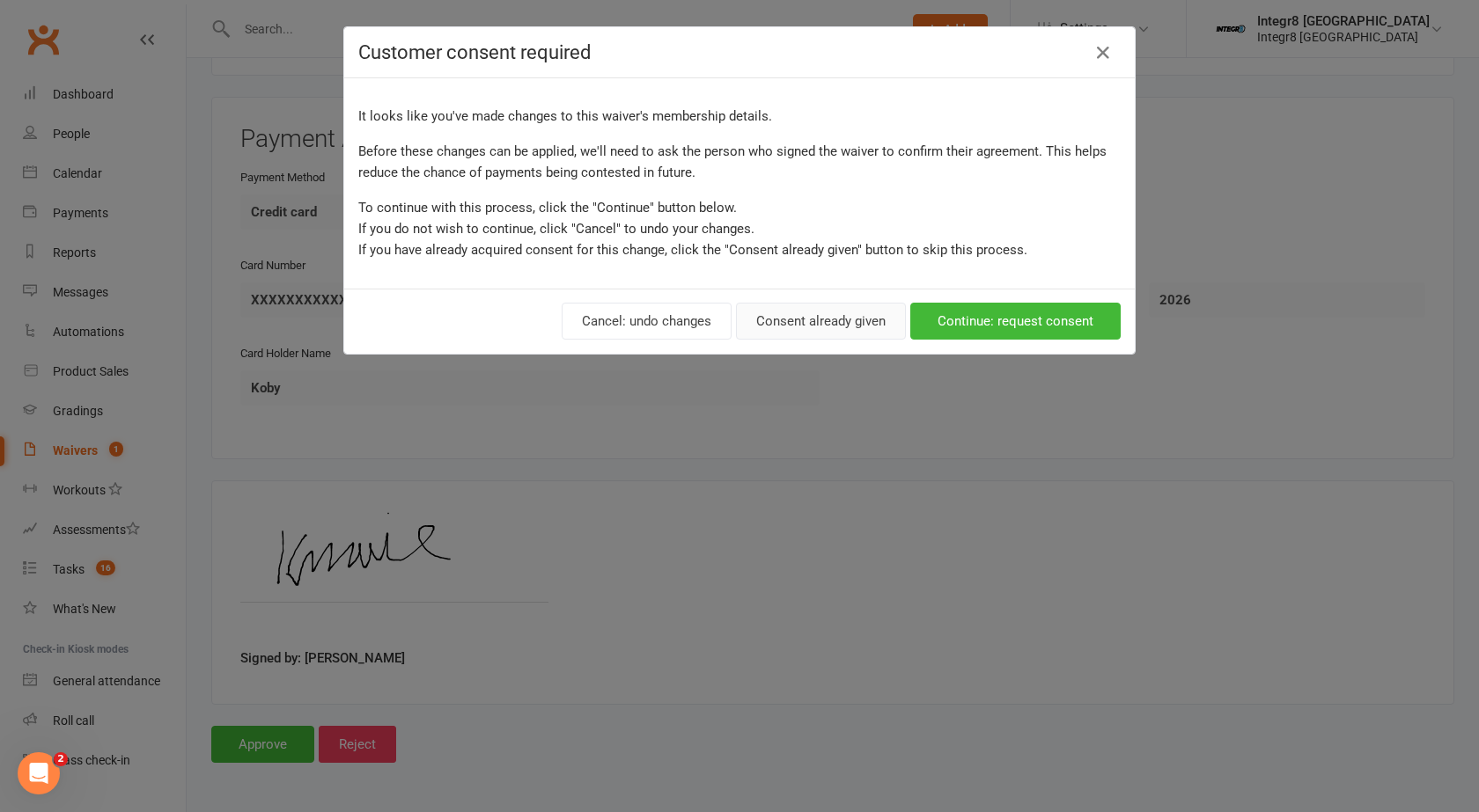
click at [811, 312] on button "Consent already given" at bounding box center [821, 321] width 170 height 37
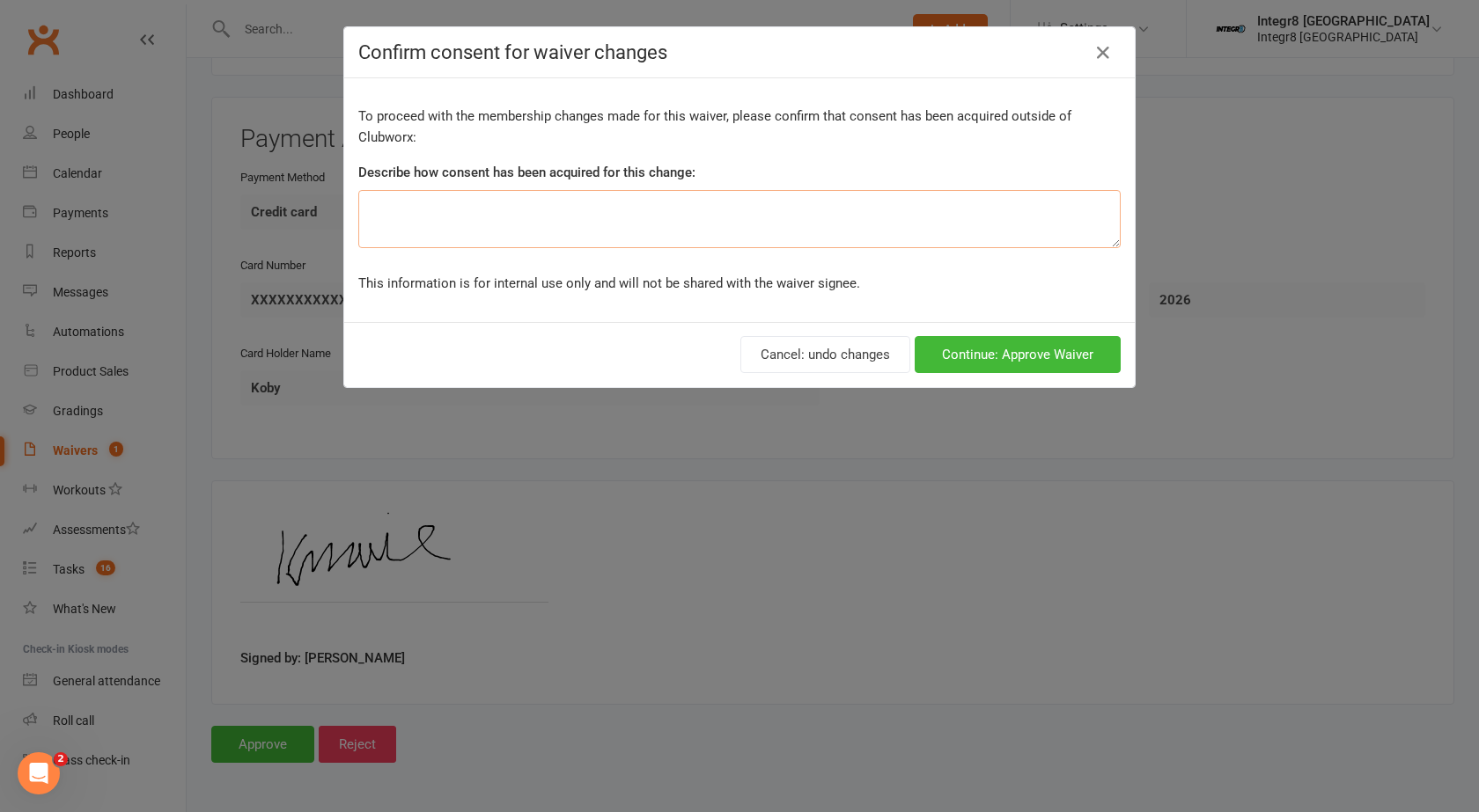
click at [623, 228] on textarea at bounding box center [739, 218] width 763 height 58
type textarea "spoke via reception"
click at [991, 339] on button "Continue: Approve Waiver" at bounding box center [1017, 354] width 206 height 37
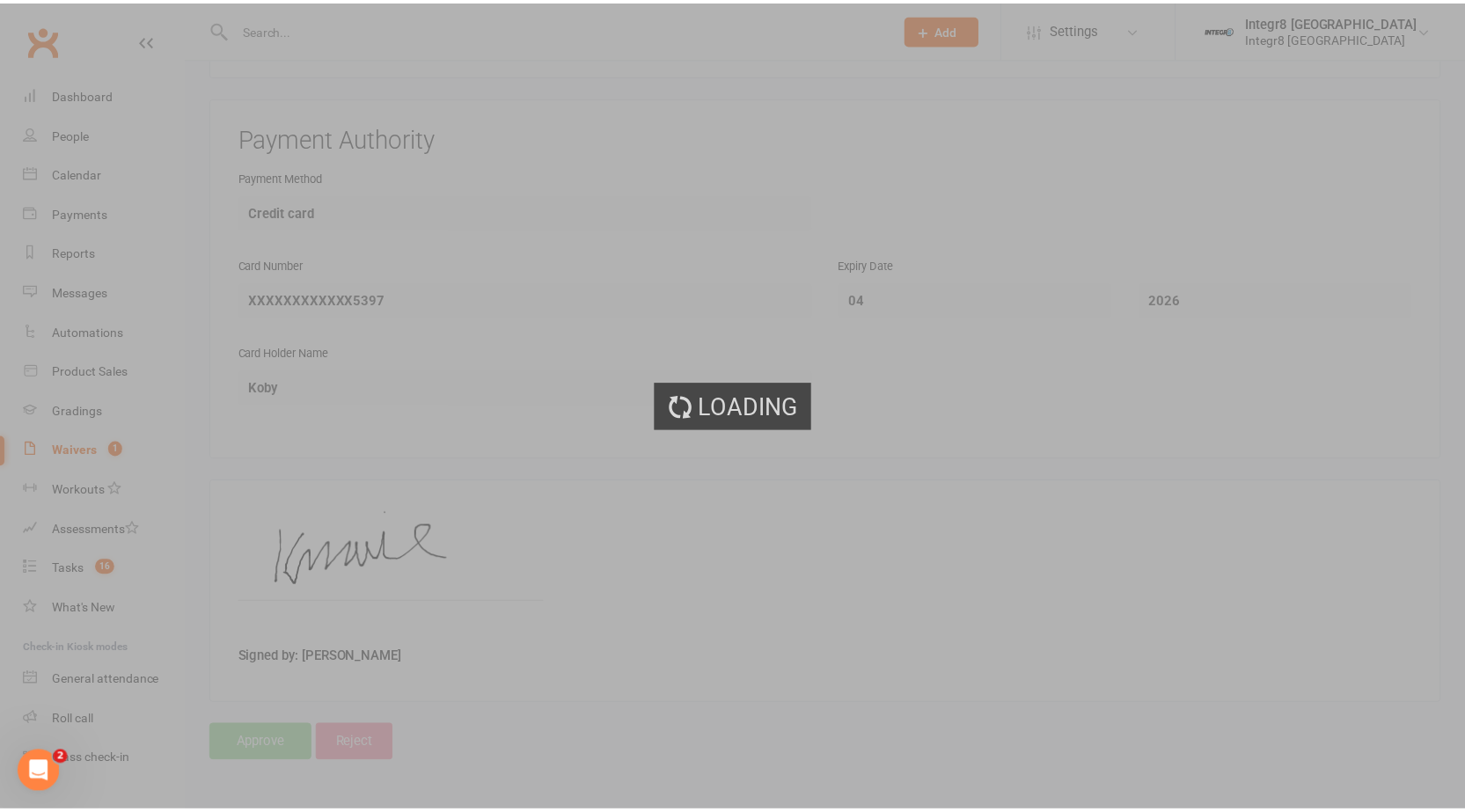
scroll to position [2203, 0]
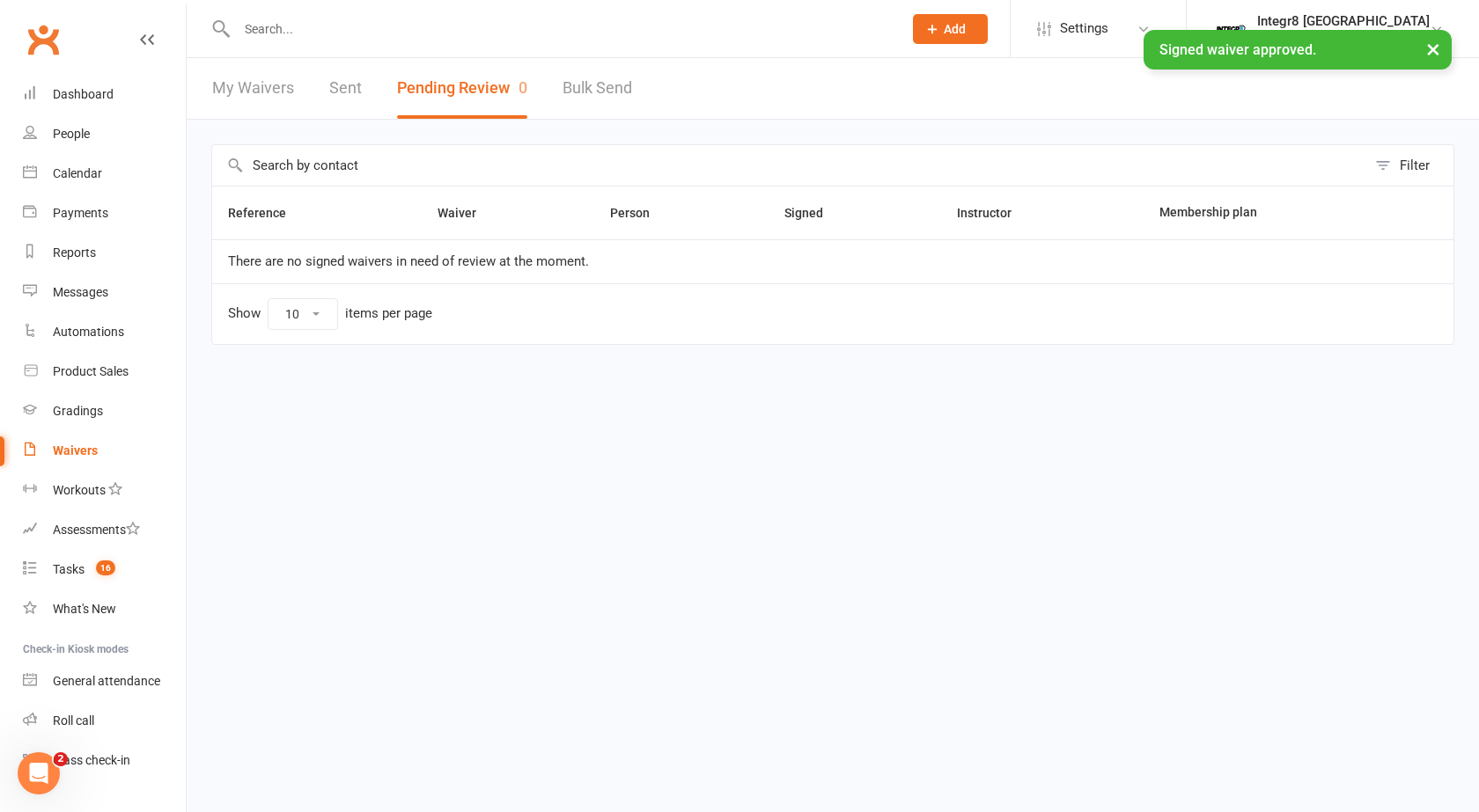
click at [461, 24] on input "text" at bounding box center [560, 28] width 659 height 24
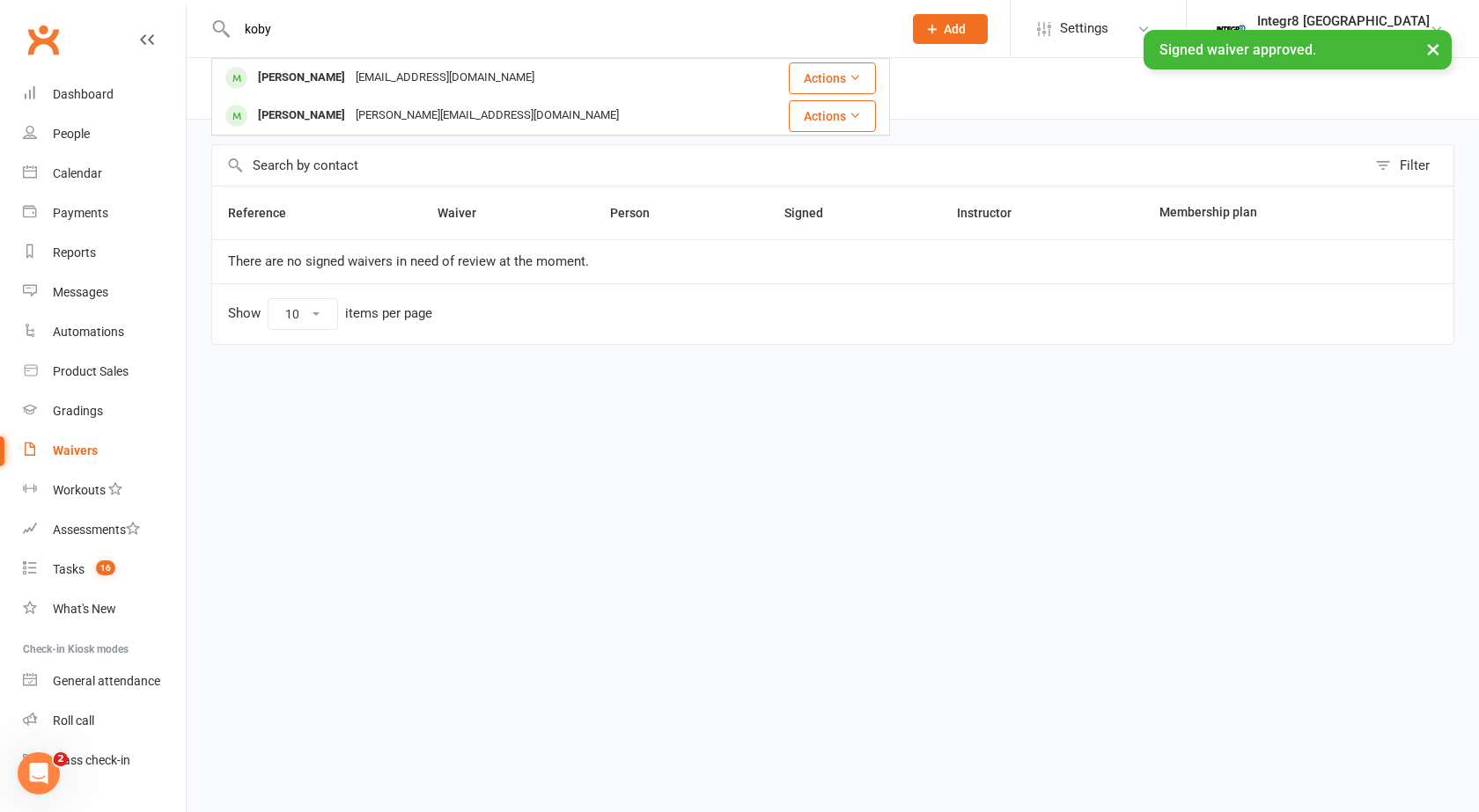
type input "koby"
click at [436, 30] on div "× Signed waiver approved." at bounding box center [727, 30] width 1456 height 0
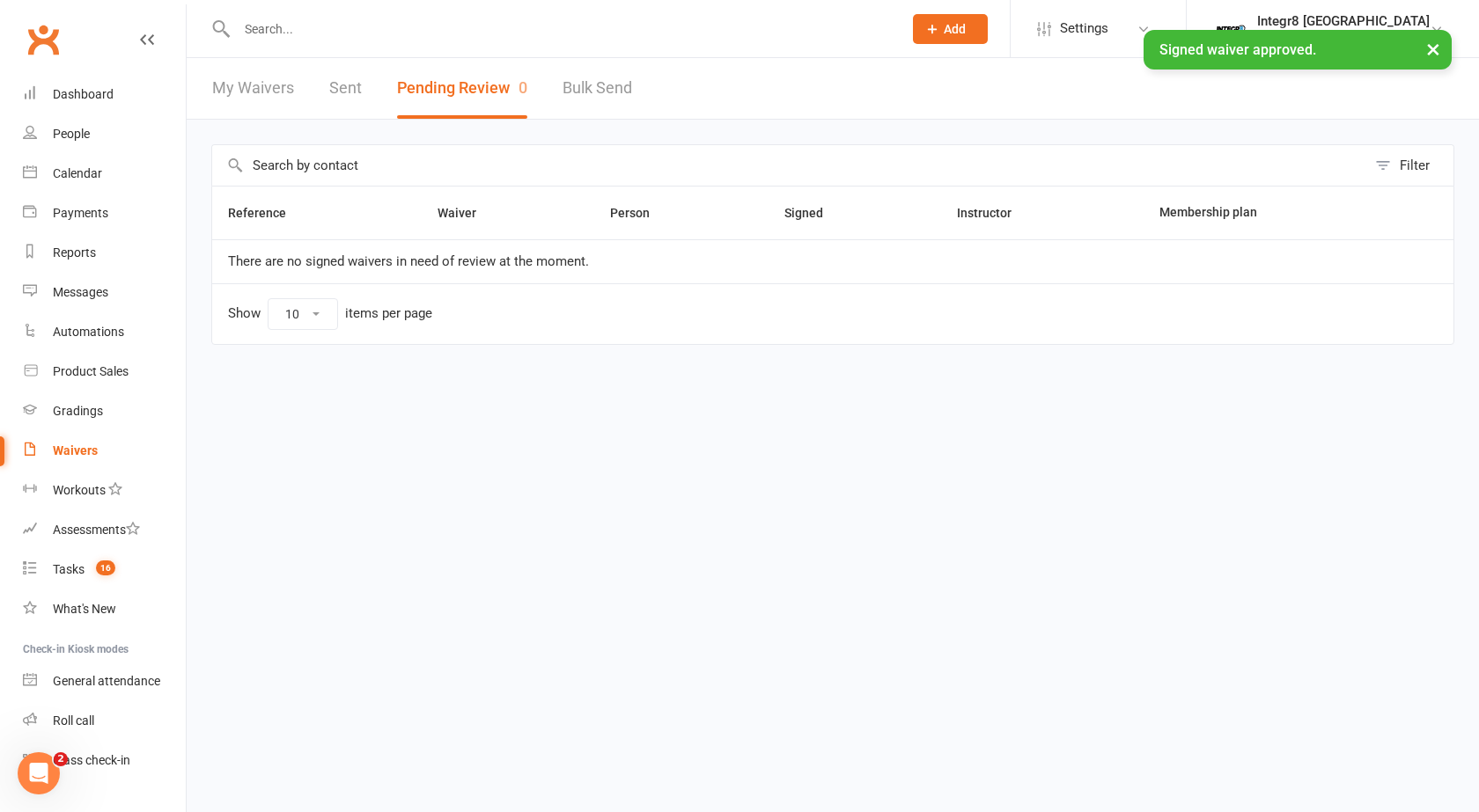
click at [432, 30] on div "× Signed waiver approved." at bounding box center [727, 30] width 1456 height 0
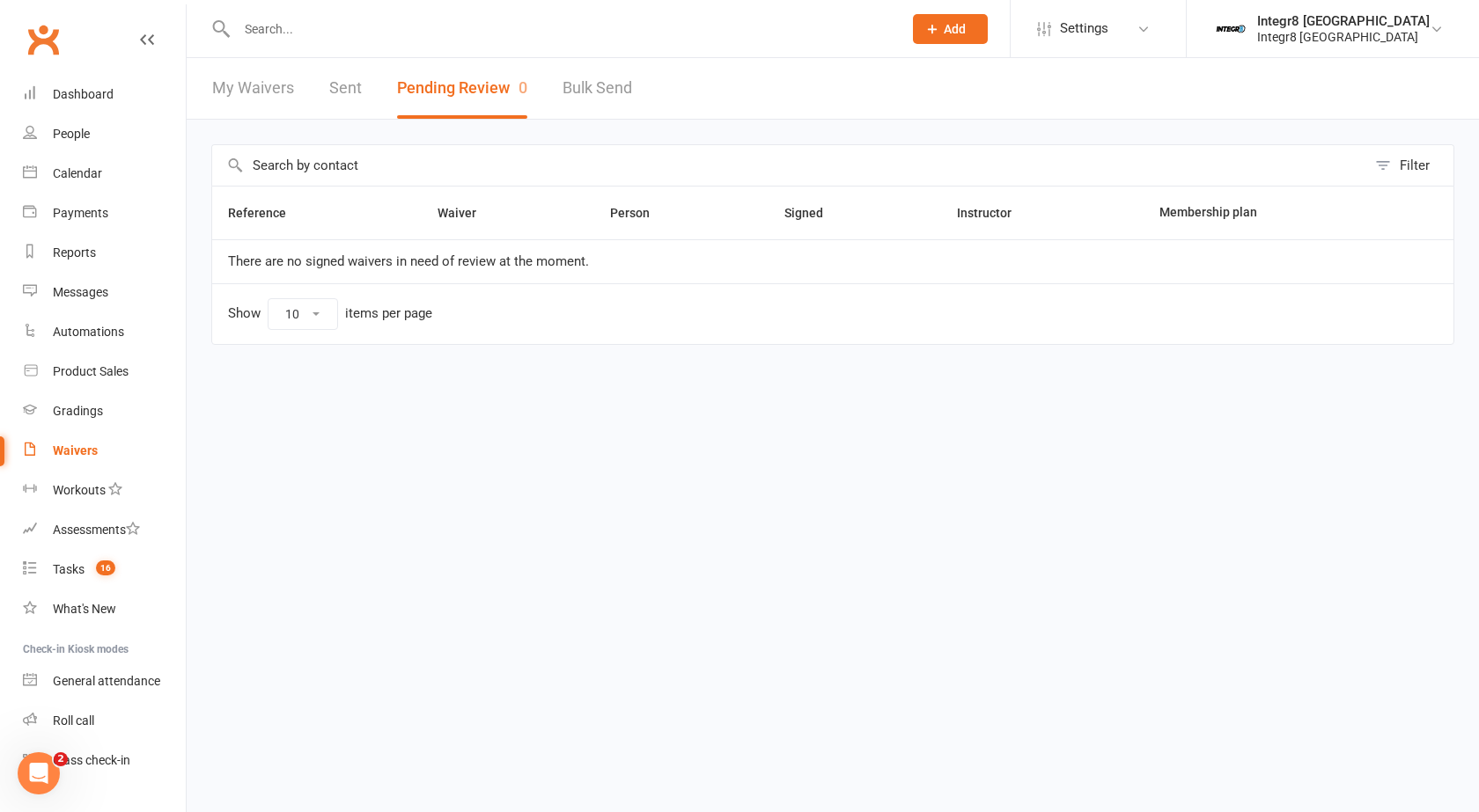
click at [400, 39] on input "text" at bounding box center [560, 28] width 659 height 24
type input "kopby"
click at [332, 61] on div "Koby Maurice Koby.maurice30@icloud.com" at bounding box center [473, 77] width 519 height 36
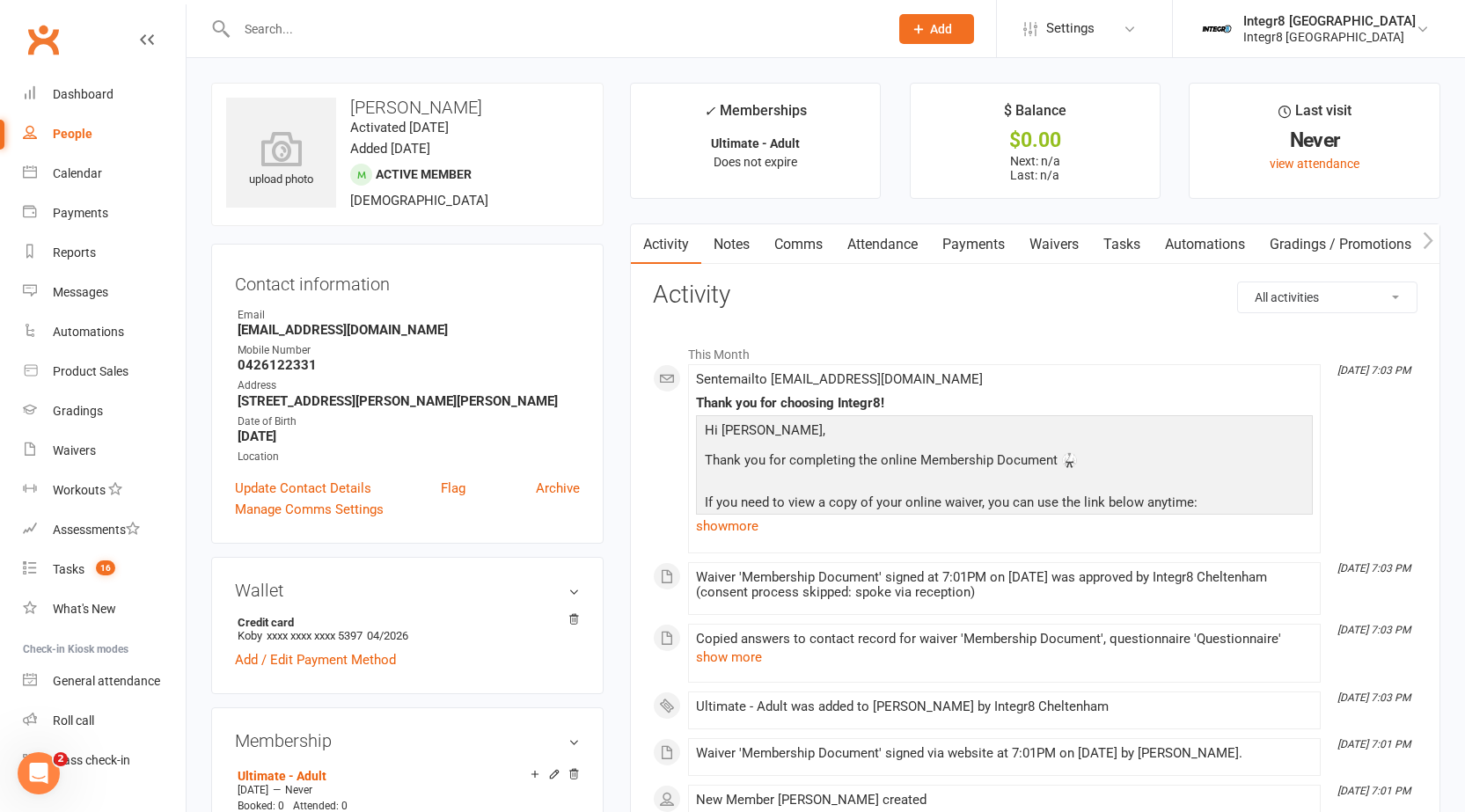
click at [739, 242] on link "Notes" at bounding box center [732, 244] width 61 height 40
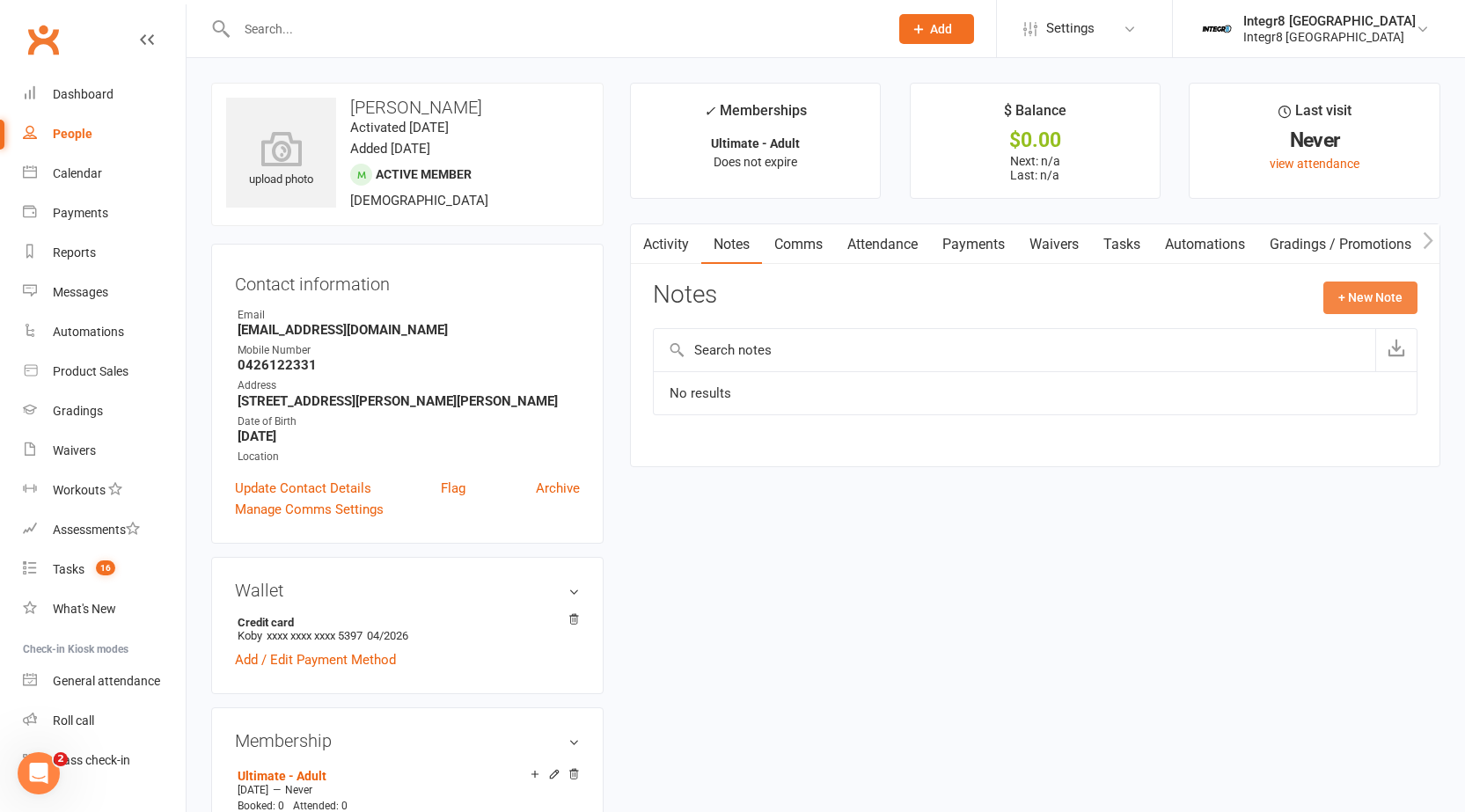
click at [1376, 288] on button "+ New Note" at bounding box center [1370, 297] width 94 height 31
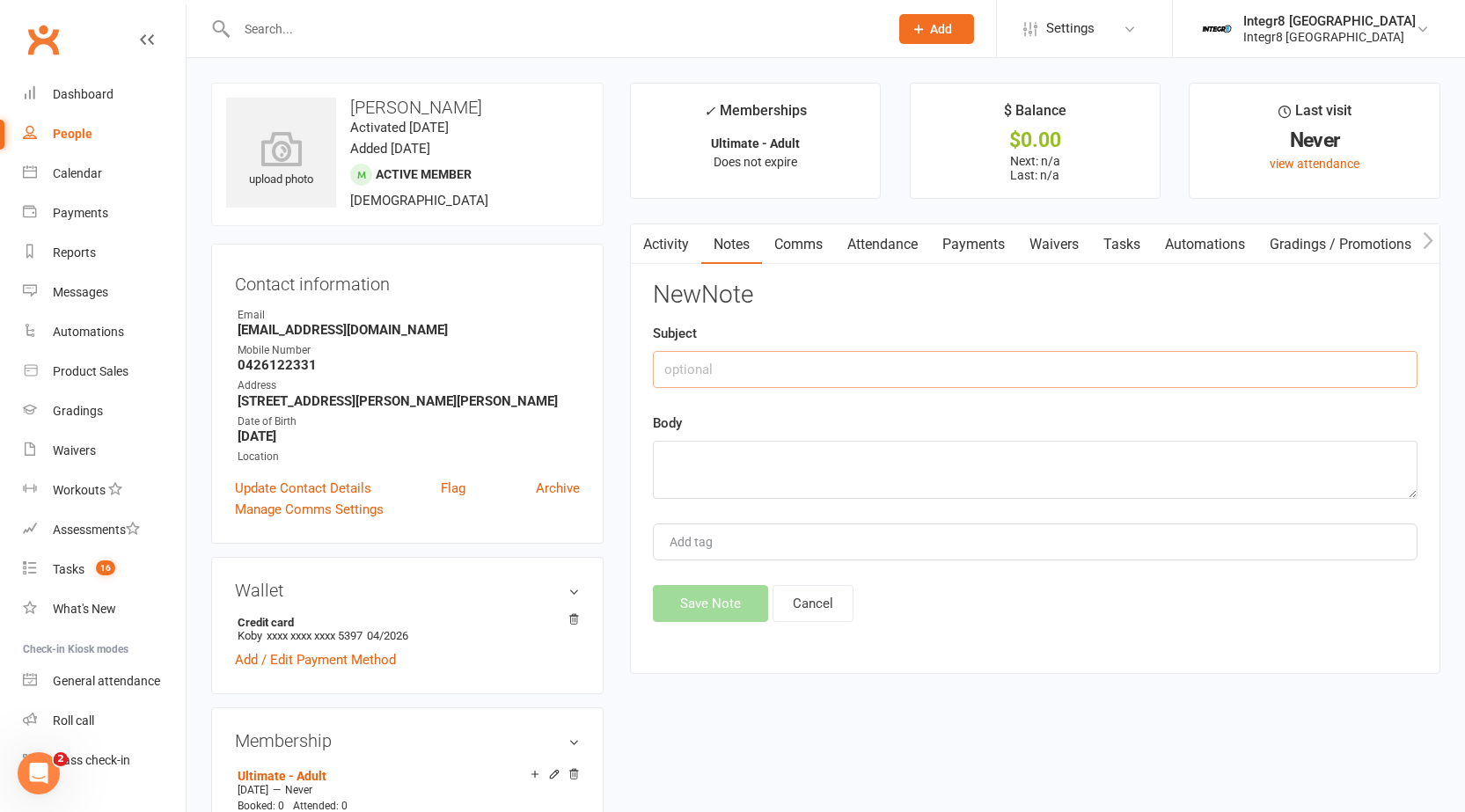
click at [741, 383] on input "text" at bounding box center [1034, 370] width 764 height 37
type input "walk in"
click at [733, 455] on textarea at bounding box center [1034, 469] width 764 height 58
click at [843, 534] on div "Add tag" at bounding box center [1034, 542] width 764 height 37
type textarea "sign up instantly at reception."
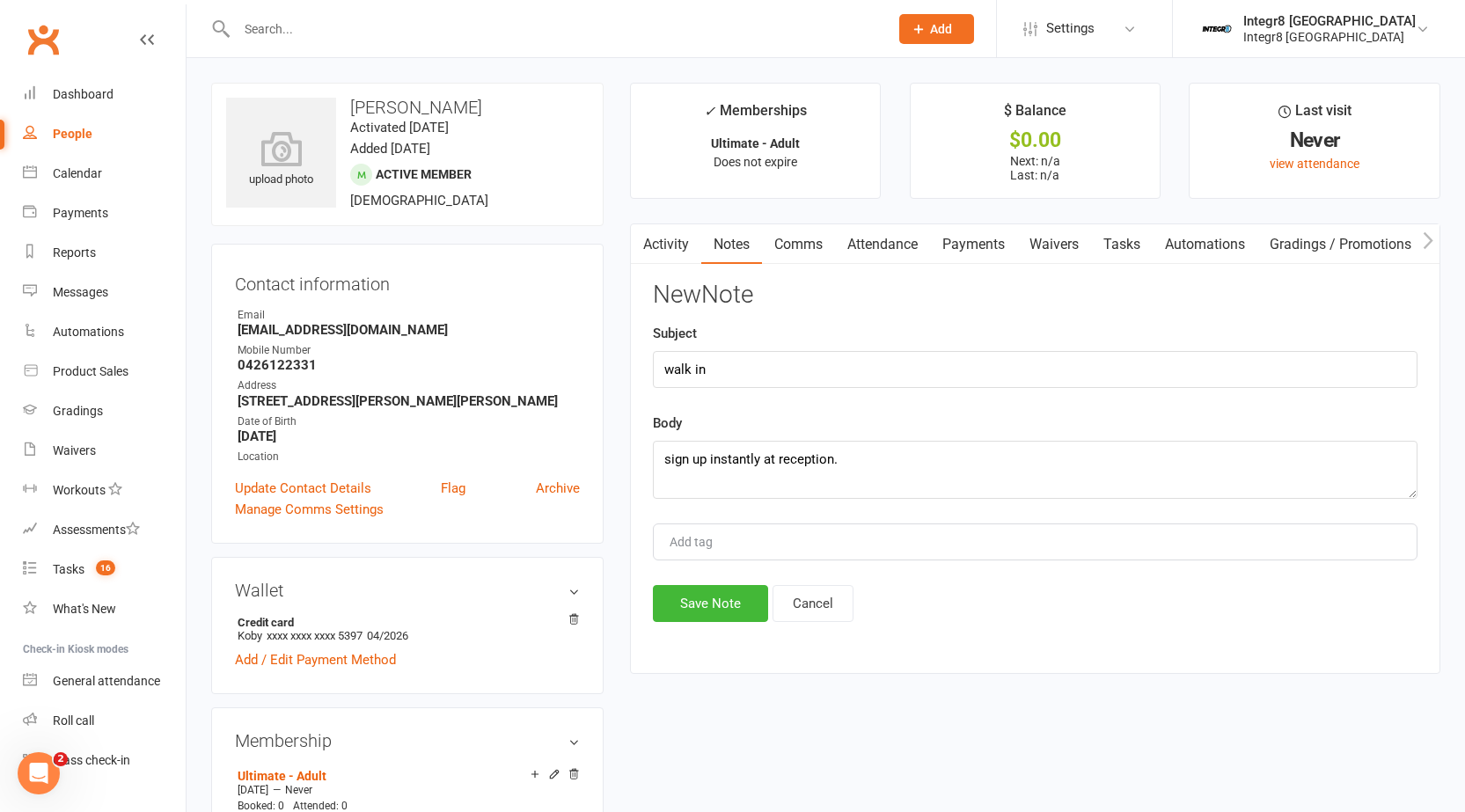
click at [766, 537] on div "Add tag" at bounding box center [1034, 542] width 764 height 37
type input "Luke"
click at [887, 474] on textarea "sign up instantly at reception." at bounding box center [1034, 469] width 764 height 58
drag, startPoint x: 911, startPoint y: 465, endPoint x: 899, endPoint y: 463, distance: 12.2
click at [910, 465] on textarea "sign up instantly at reception. had friends up front payment for today of 99.5" at bounding box center [1034, 469] width 764 height 58
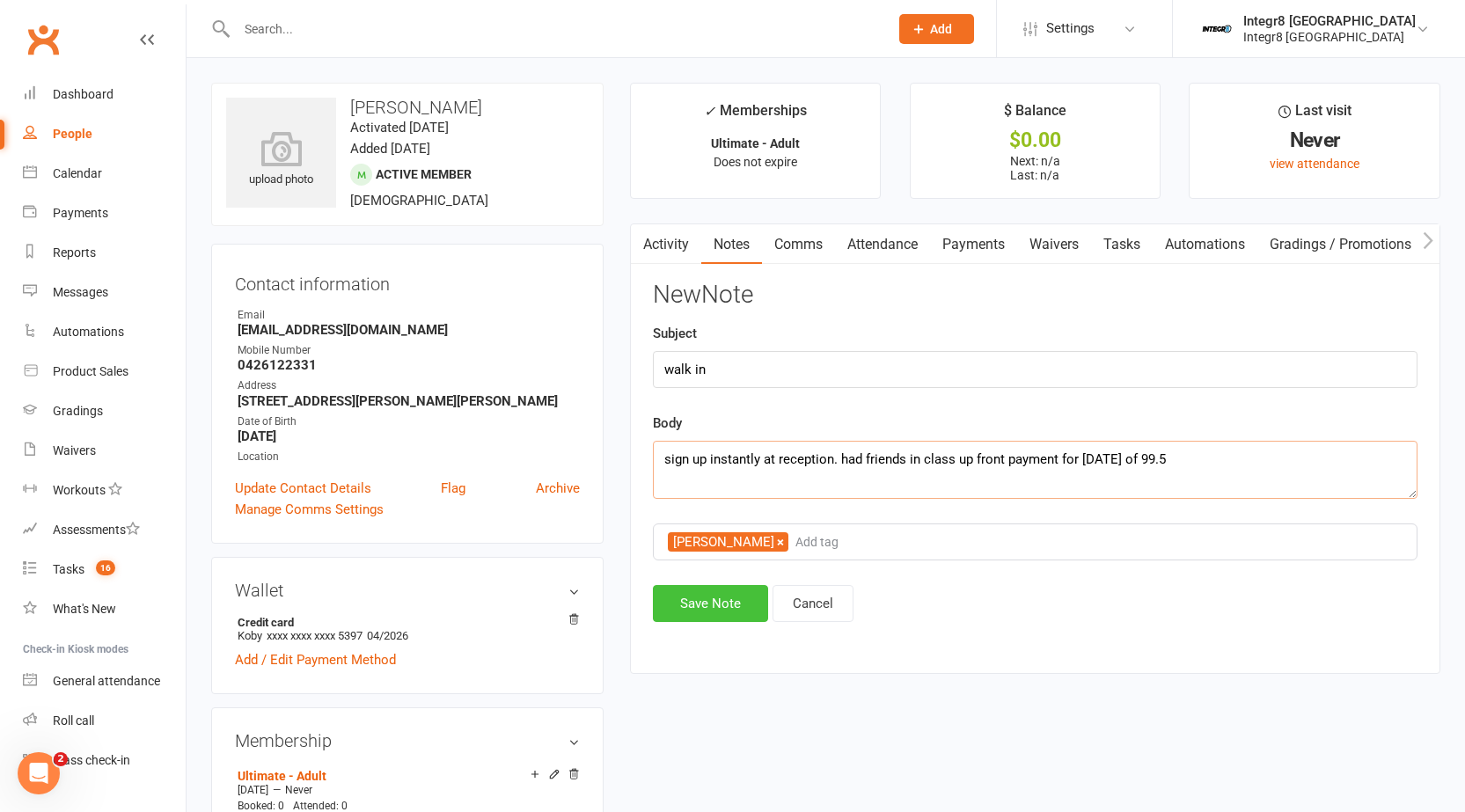
type textarea "sign up instantly at reception. had friends in class up front payment for today…"
click at [671, 602] on button "Save Note" at bounding box center [710, 604] width 115 height 37
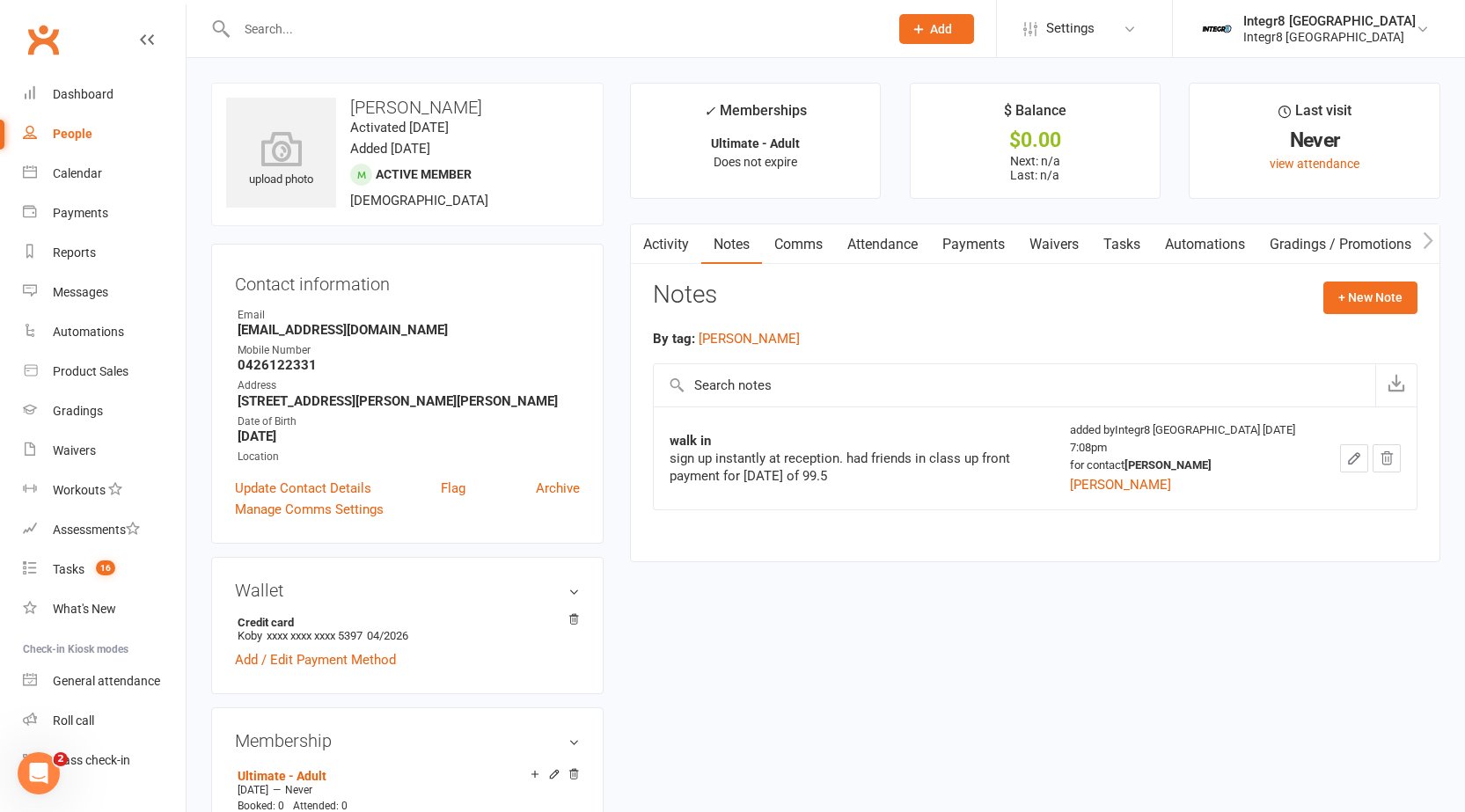
click at [374, 27] on input "text" at bounding box center [553, 28] width 645 height 24
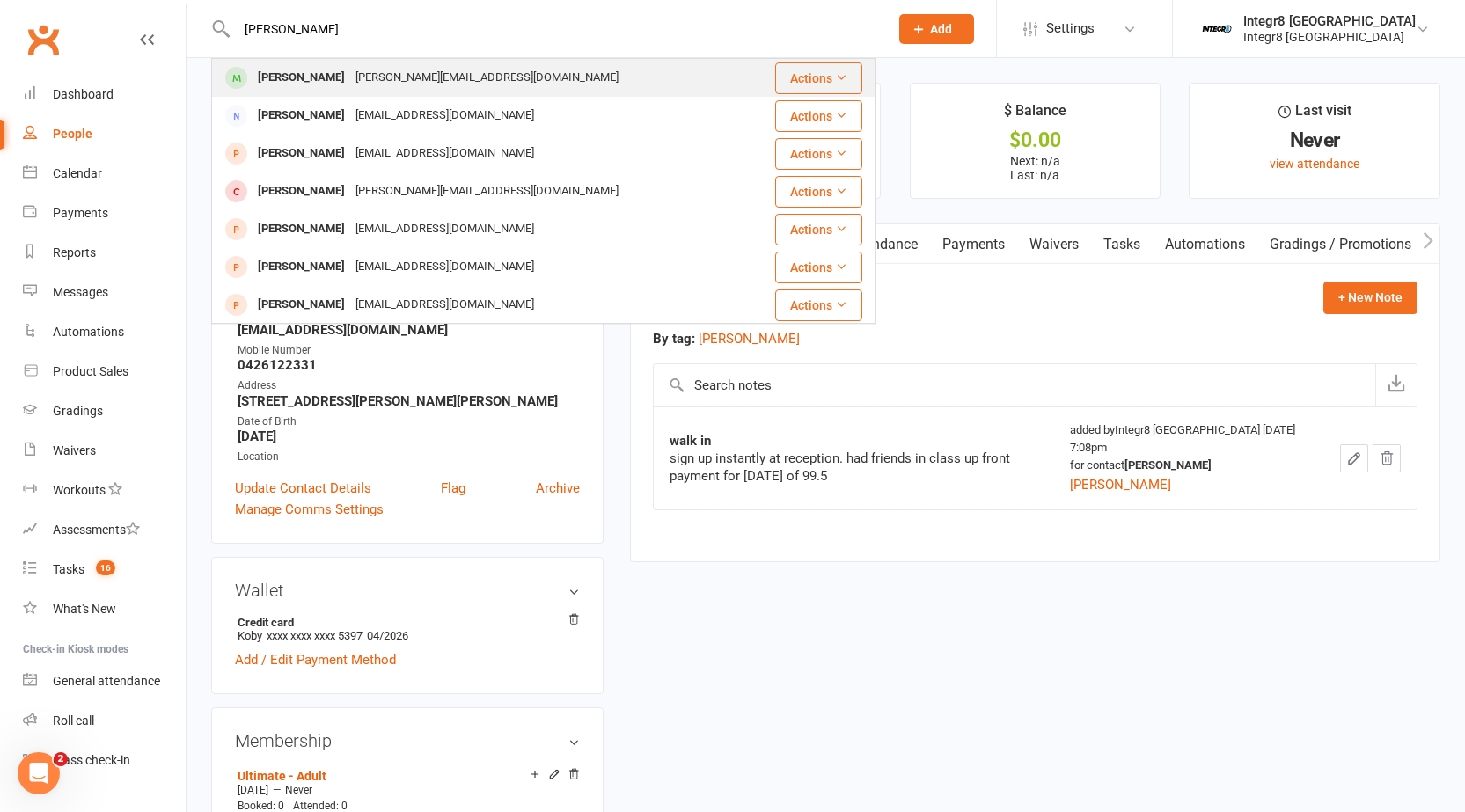
type input "alice"
click at [350, 69] on div "Liu_alice_@hotmail.com" at bounding box center [487, 78] width 274 height 25
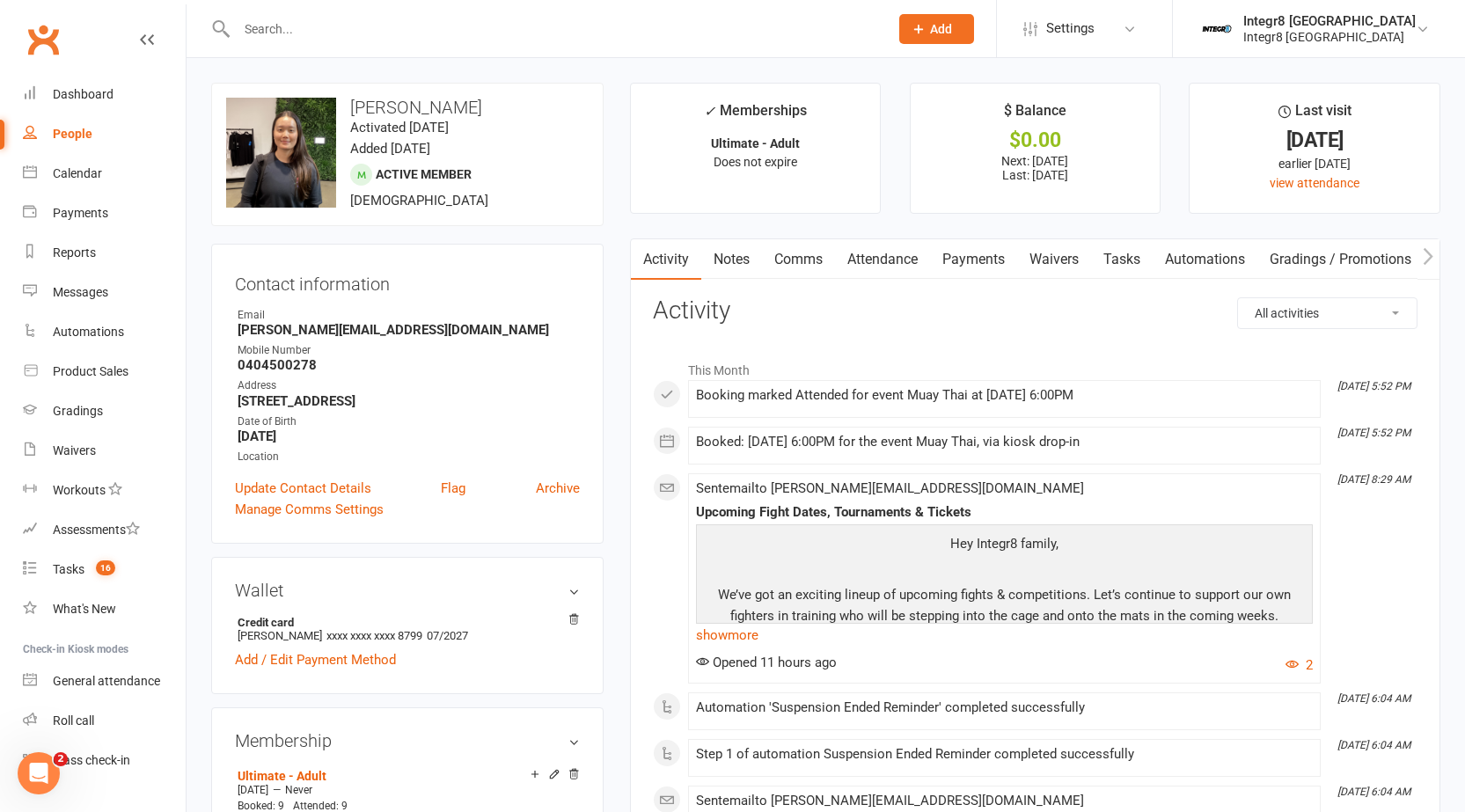
click at [737, 264] on link "Notes" at bounding box center [732, 259] width 61 height 40
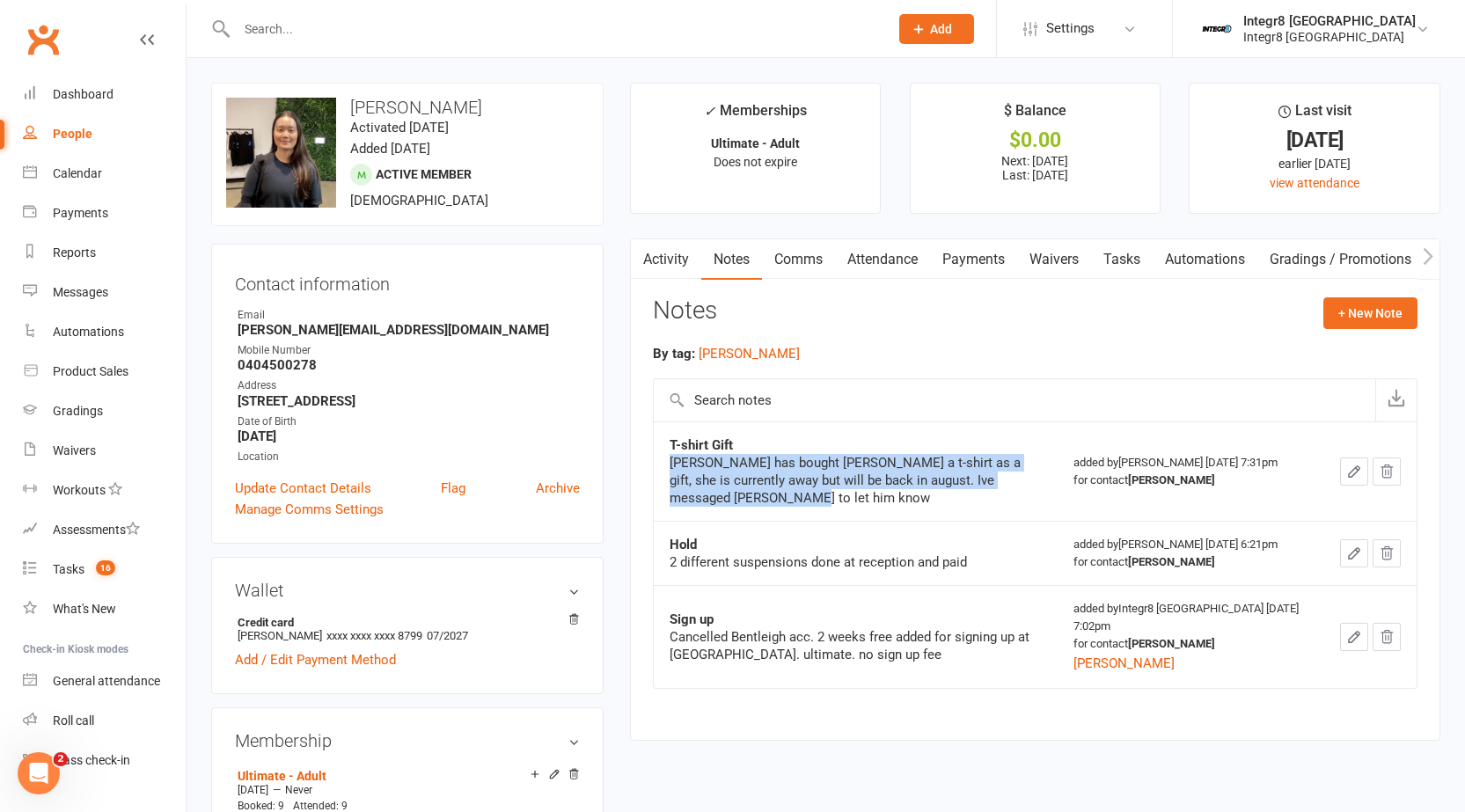
drag, startPoint x: 822, startPoint y: 502, endPoint x: 660, endPoint y: 461, distance: 167.1
click at [660, 461] on td "T-shirt Gift Paul Tizzano has bought alice a t-shirt as a gift, she is currentl…" at bounding box center [856, 472] width 405 height 100
click at [785, 494] on div "Paul Tizzano has bought alice a t-shirt as a gift, she is currently away but wi…" at bounding box center [855, 480] width 373 height 53
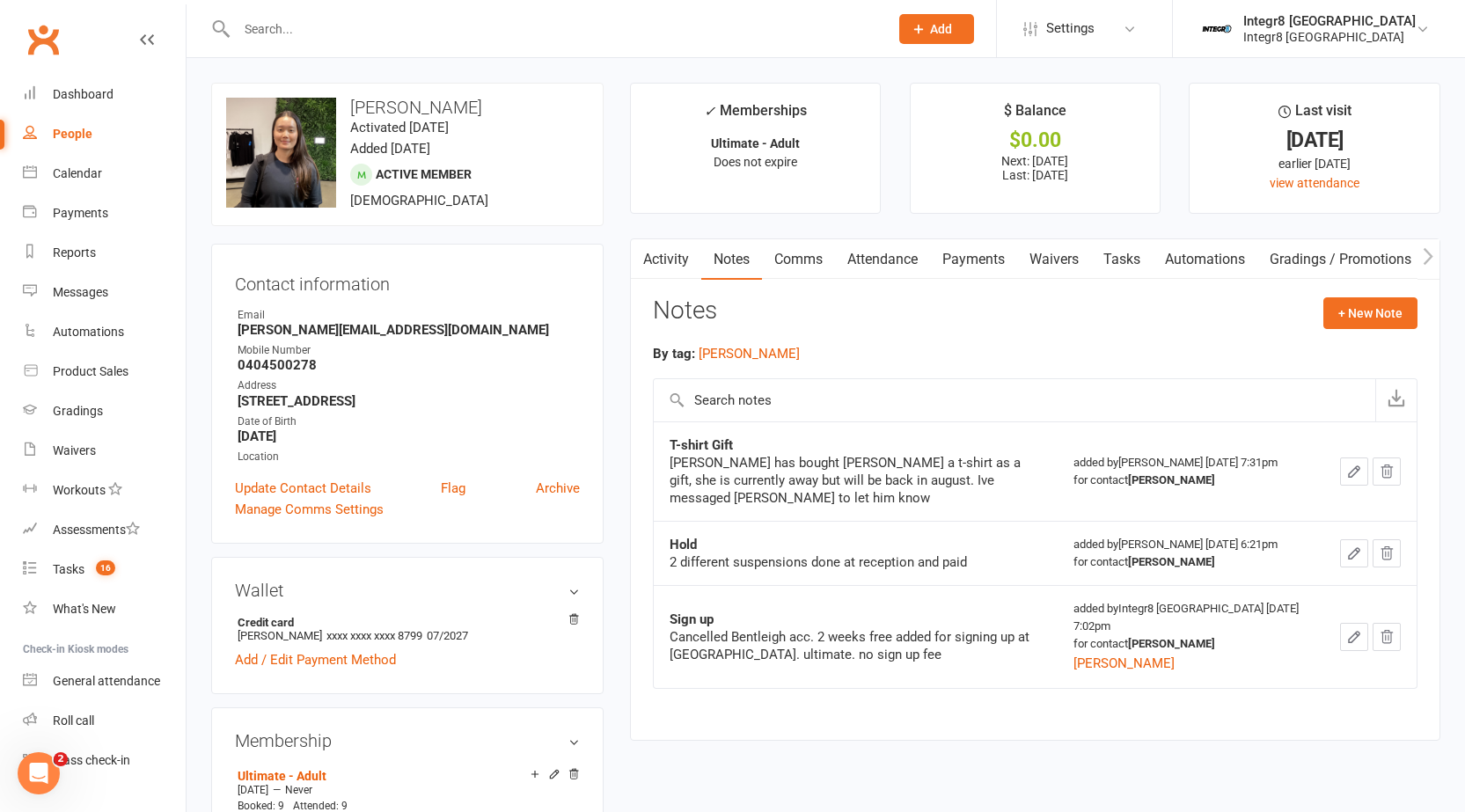
click at [969, 266] on link "Payments" at bounding box center [973, 259] width 87 height 40
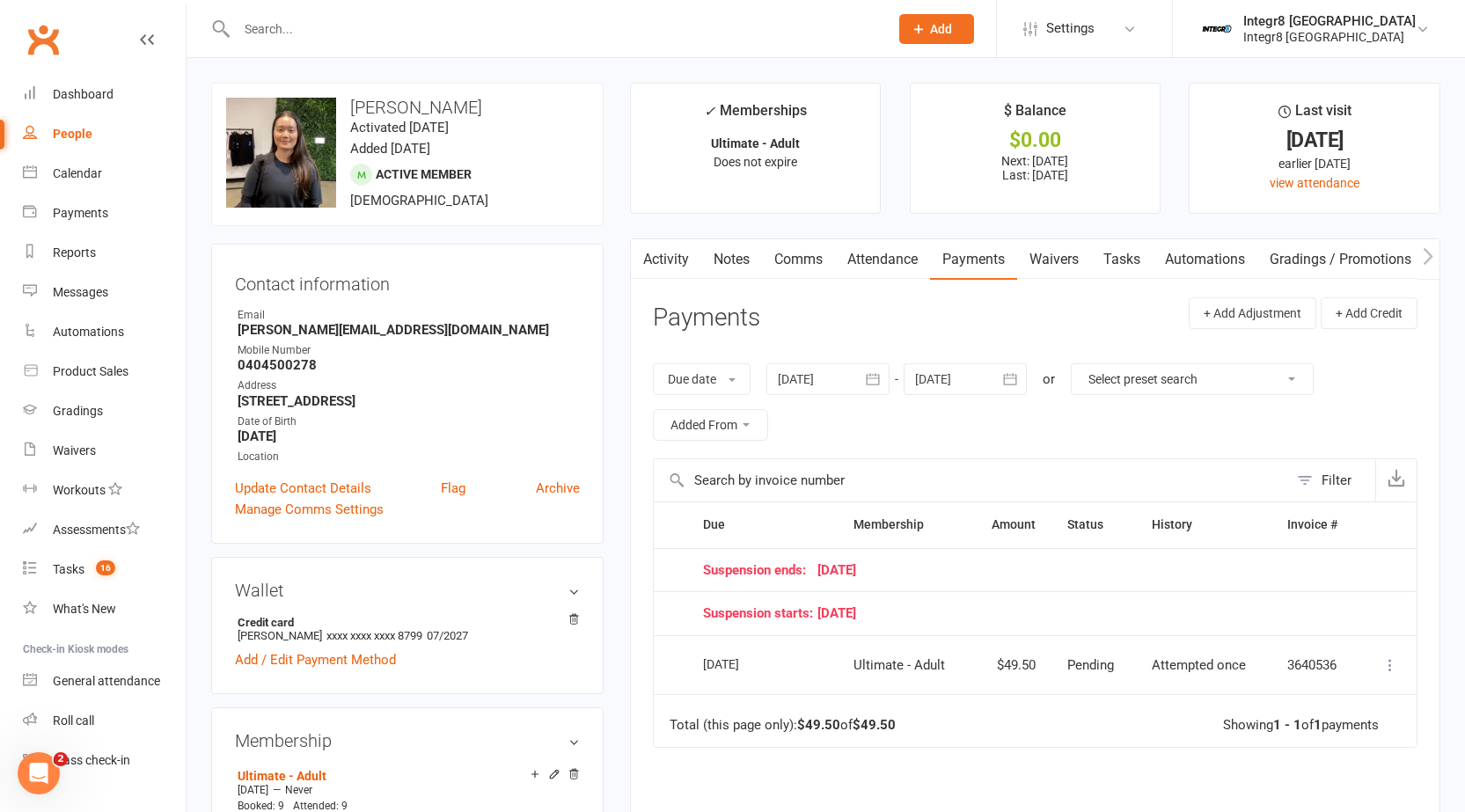
click at [670, 261] on link "Activity" at bounding box center [666, 259] width 70 height 40
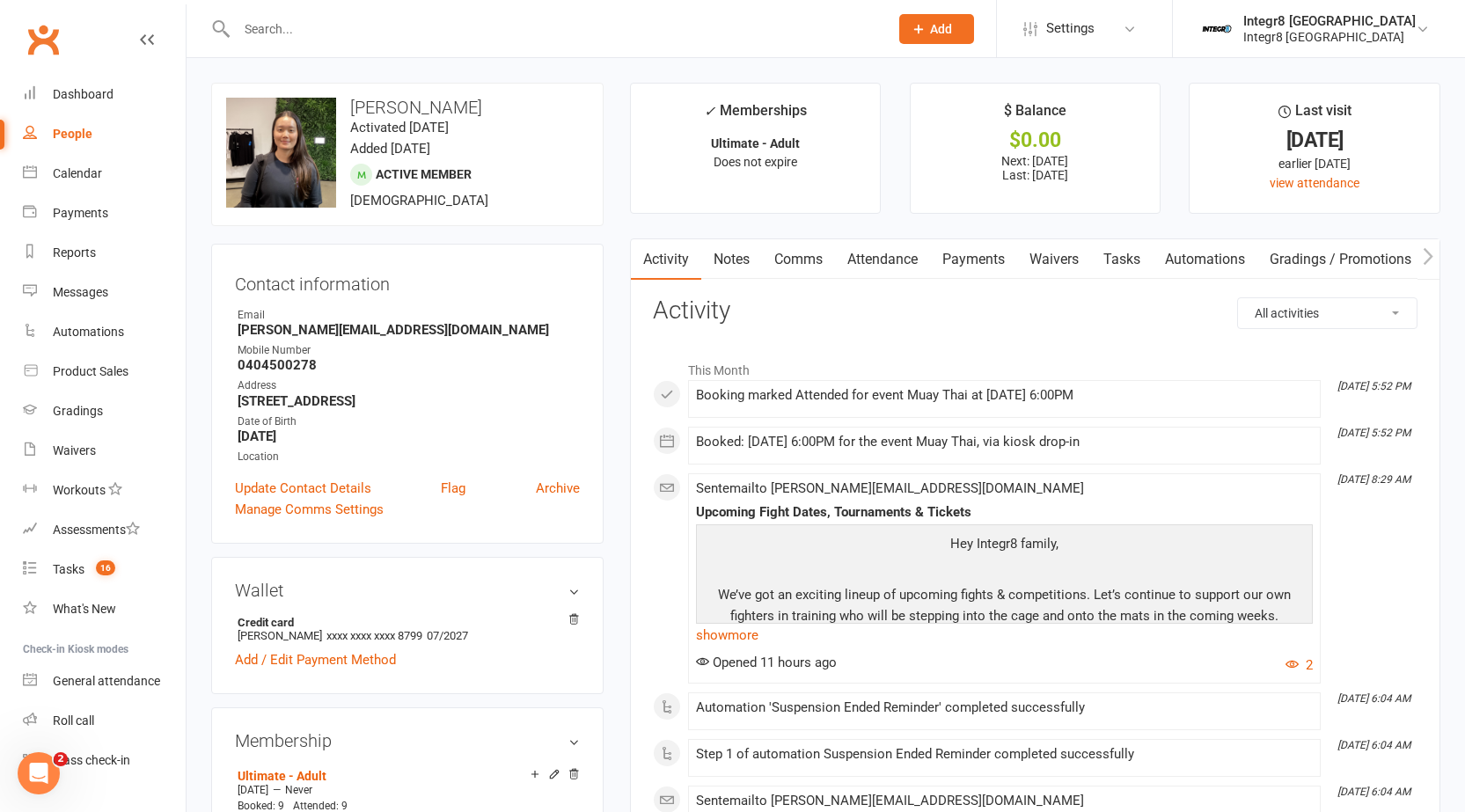
click at [428, 37] on input "text" at bounding box center [553, 28] width 645 height 24
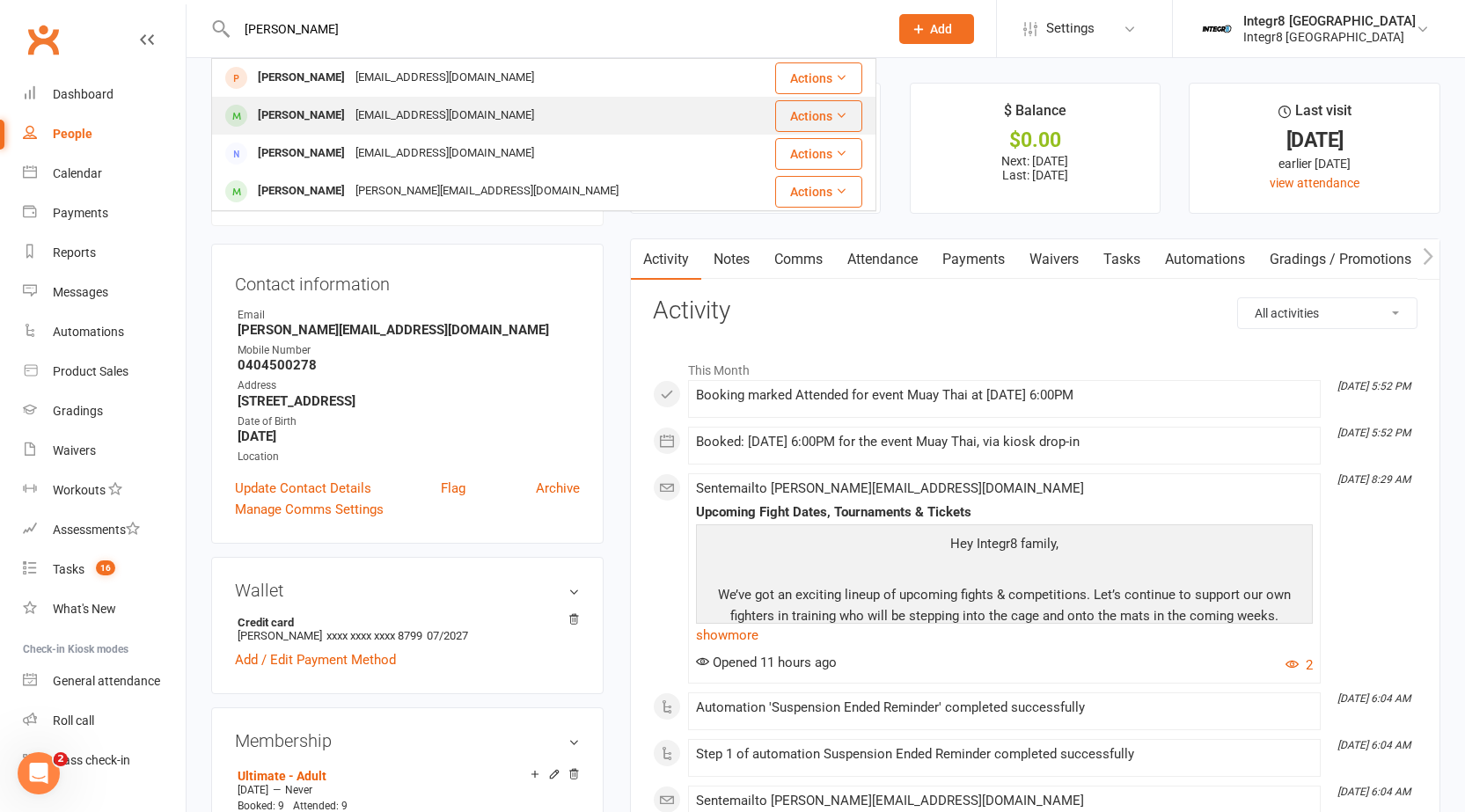
type input "paul"
click at [422, 117] on div "paulsemail1981@gmail.com" at bounding box center [444, 115] width 189 height 25
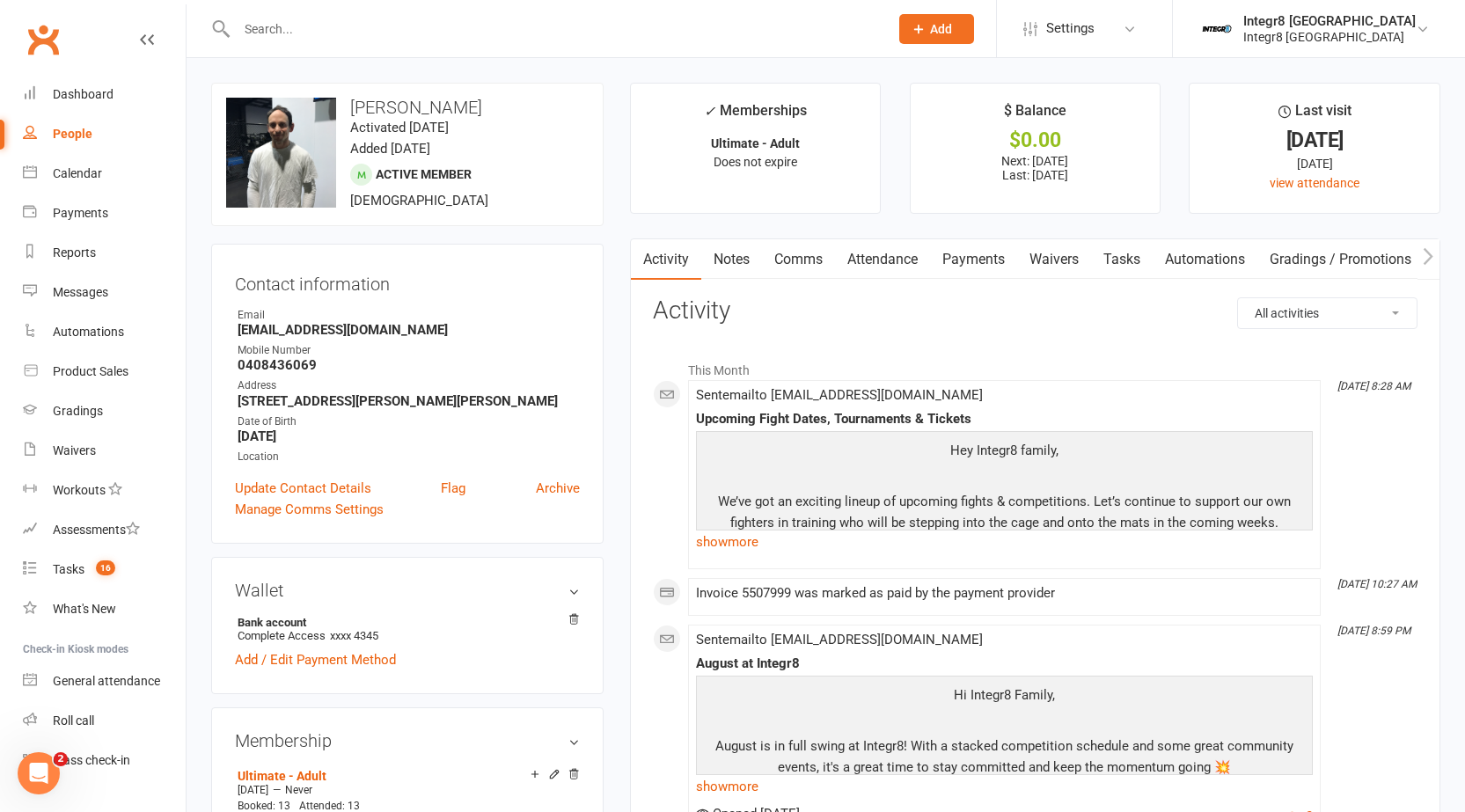
click at [741, 268] on link "Notes" at bounding box center [732, 259] width 61 height 40
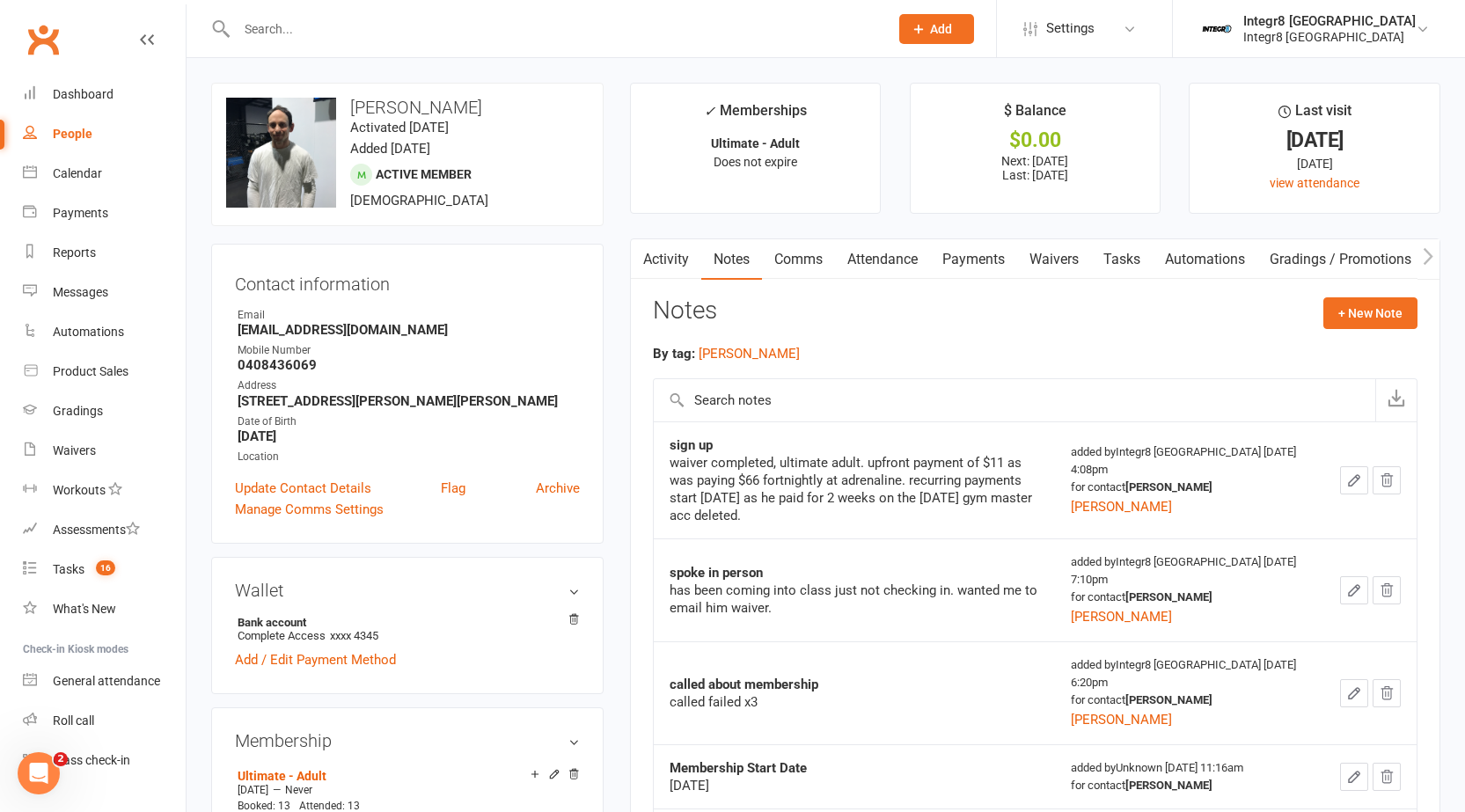
click at [962, 257] on link "Payments" at bounding box center [973, 259] width 87 height 40
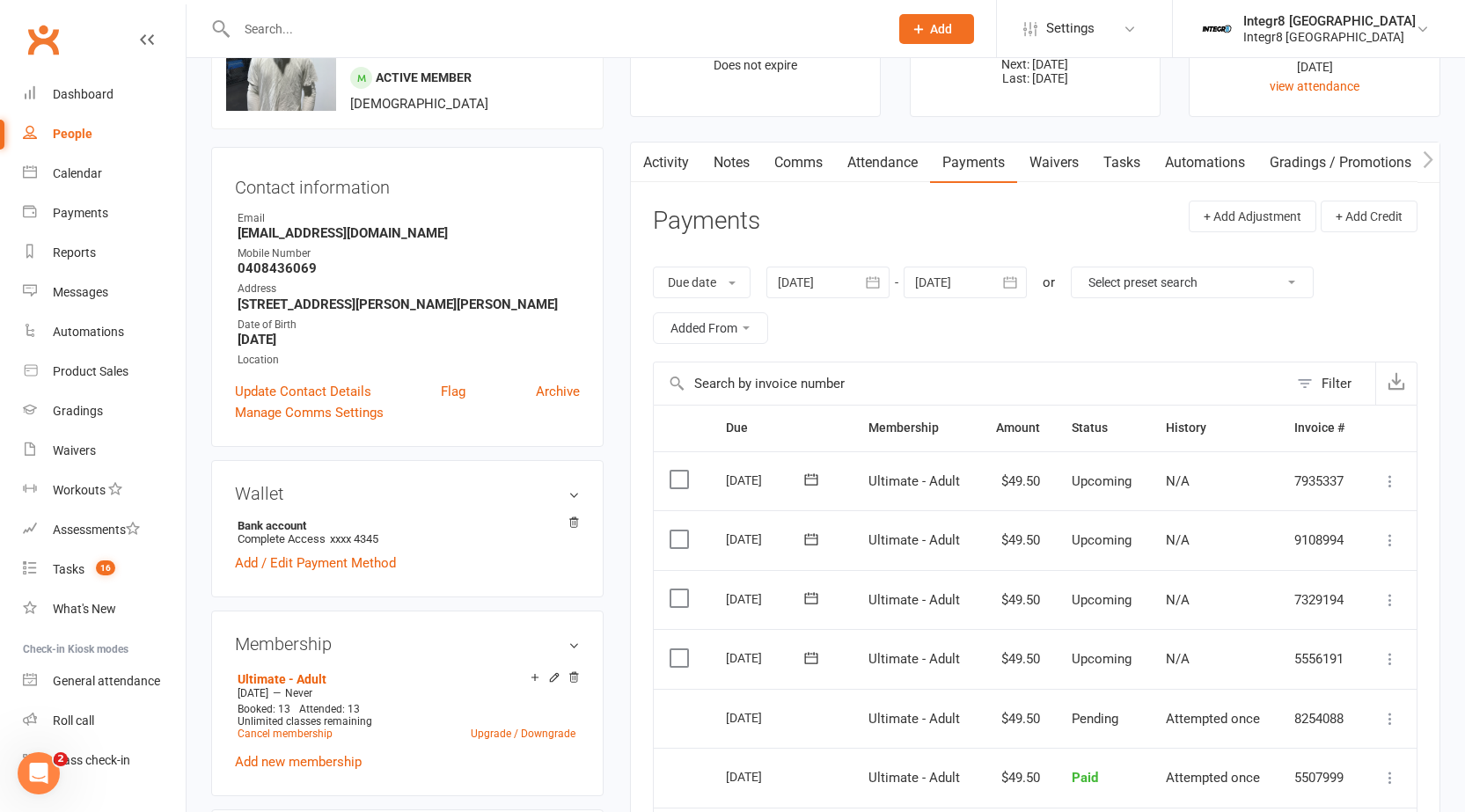
scroll to position [88, 0]
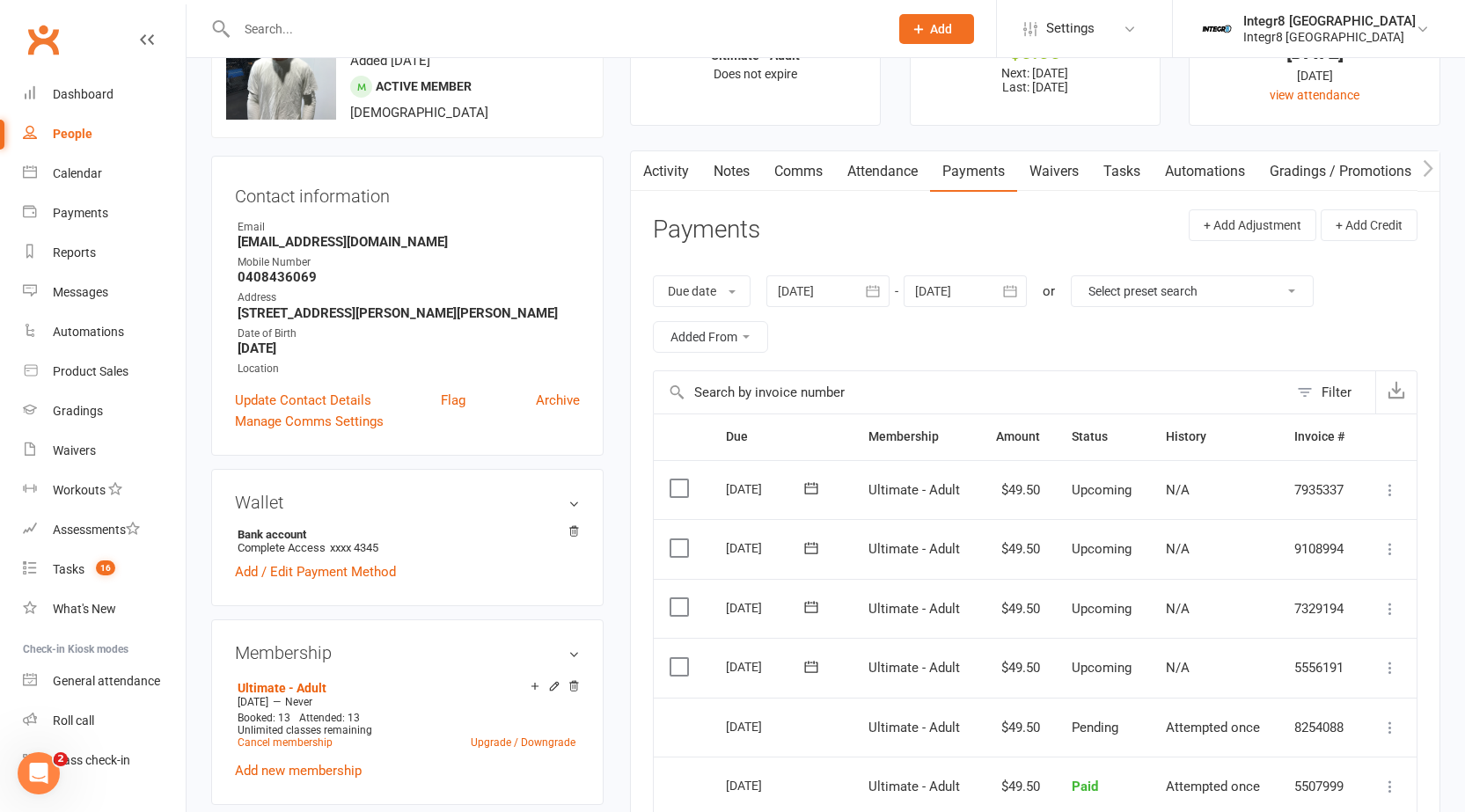
click at [826, 293] on div at bounding box center [828, 291] width 123 height 31
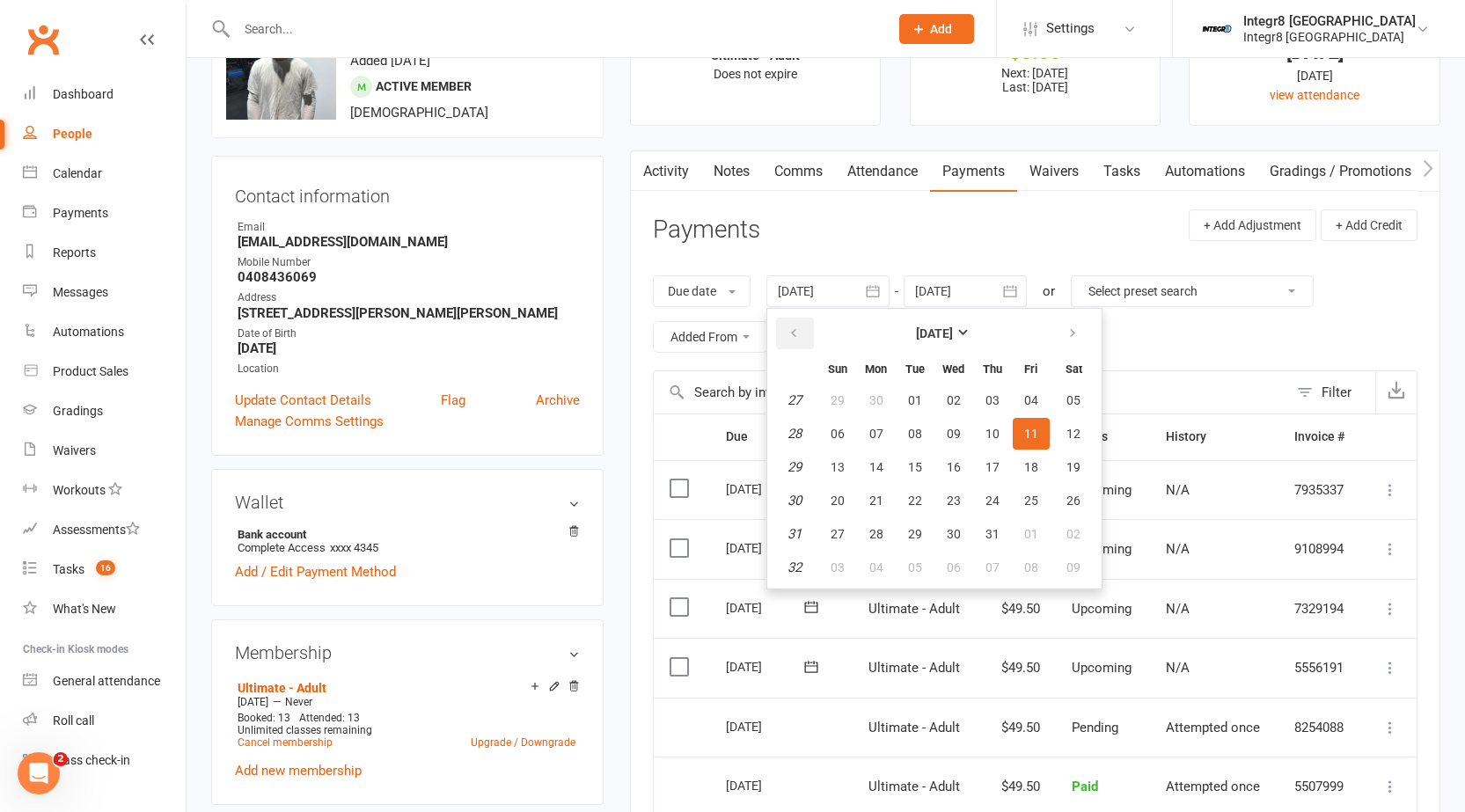
click at [800, 336] on icon "button" at bounding box center [794, 334] width 13 height 14
drag, startPoint x: 801, startPoint y: 336, endPoint x: 838, endPoint y: 377, distance: 55.2
click at [802, 336] on button "button" at bounding box center [795, 334] width 38 height 31
click at [986, 398] on button "01" at bounding box center [992, 400] width 37 height 31
type input "01 May 2025"
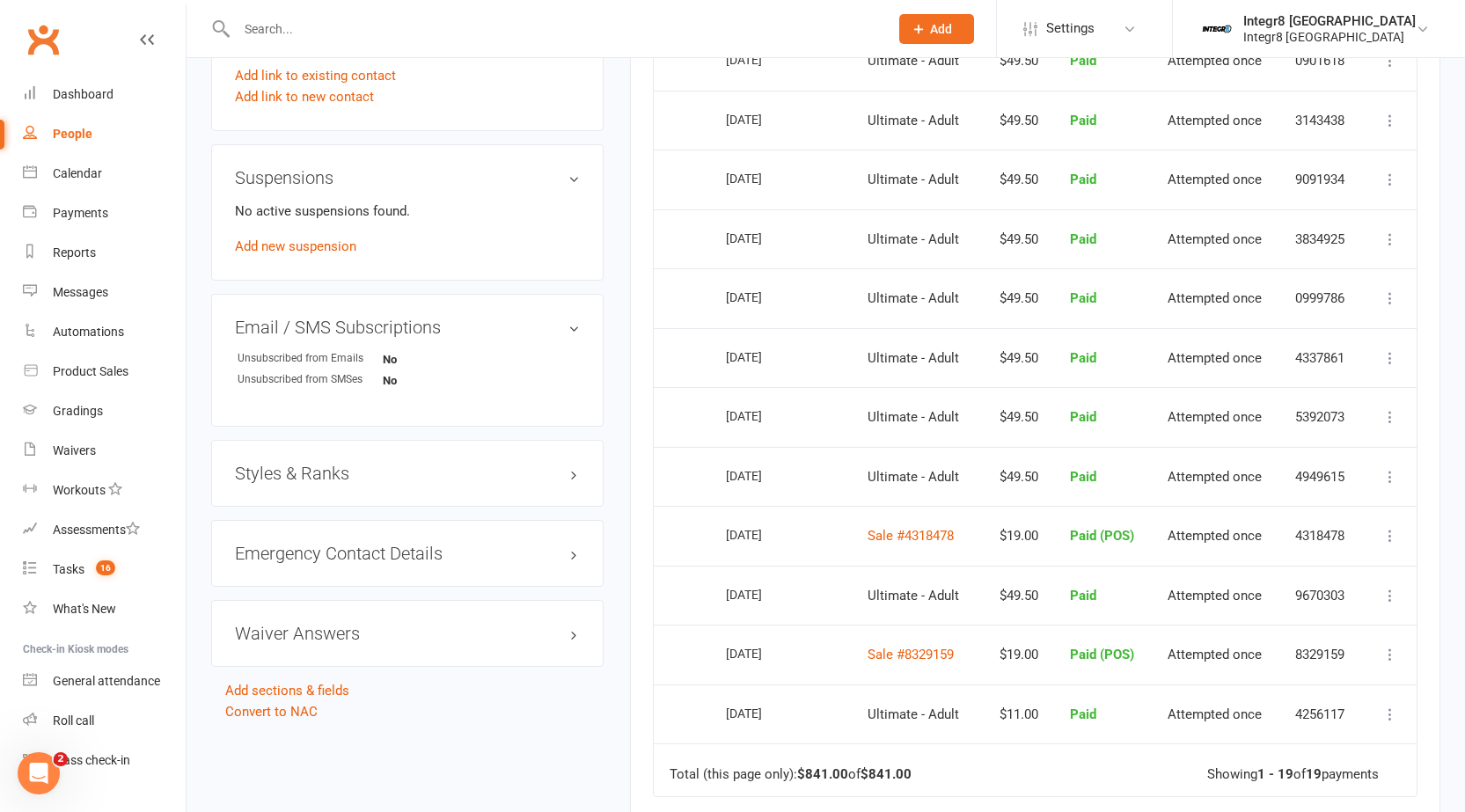
scroll to position [1056, 0]
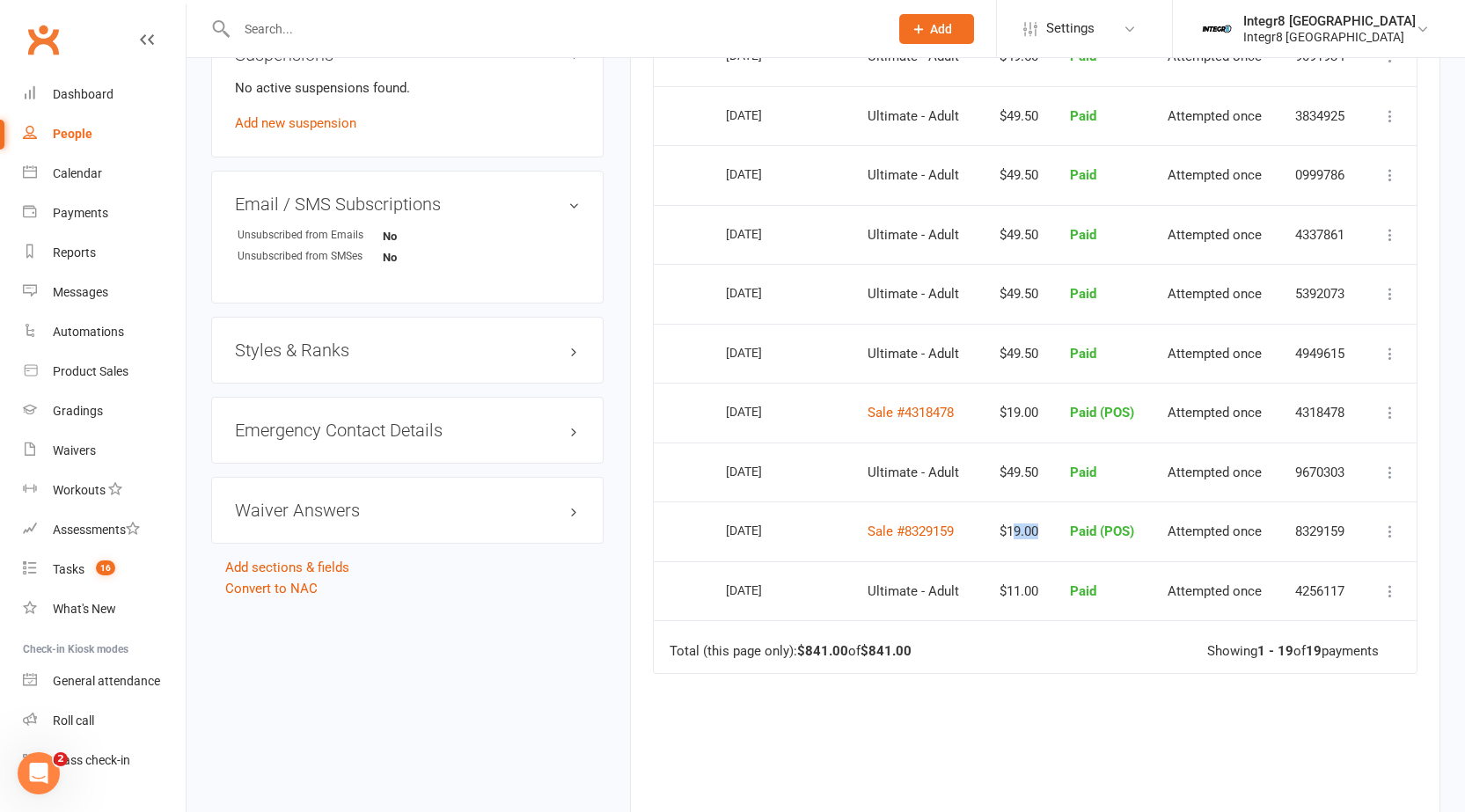
drag, startPoint x: 1043, startPoint y: 548, endPoint x: 1007, endPoint y: 534, distance: 38.6
click at [1007, 534] on td "$19.00" at bounding box center [1015, 531] width 77 height 60
drag, startPoint x: 928, startPoint y: 515, endPoint x: 911, endPoint y: 539, distance: 29.4
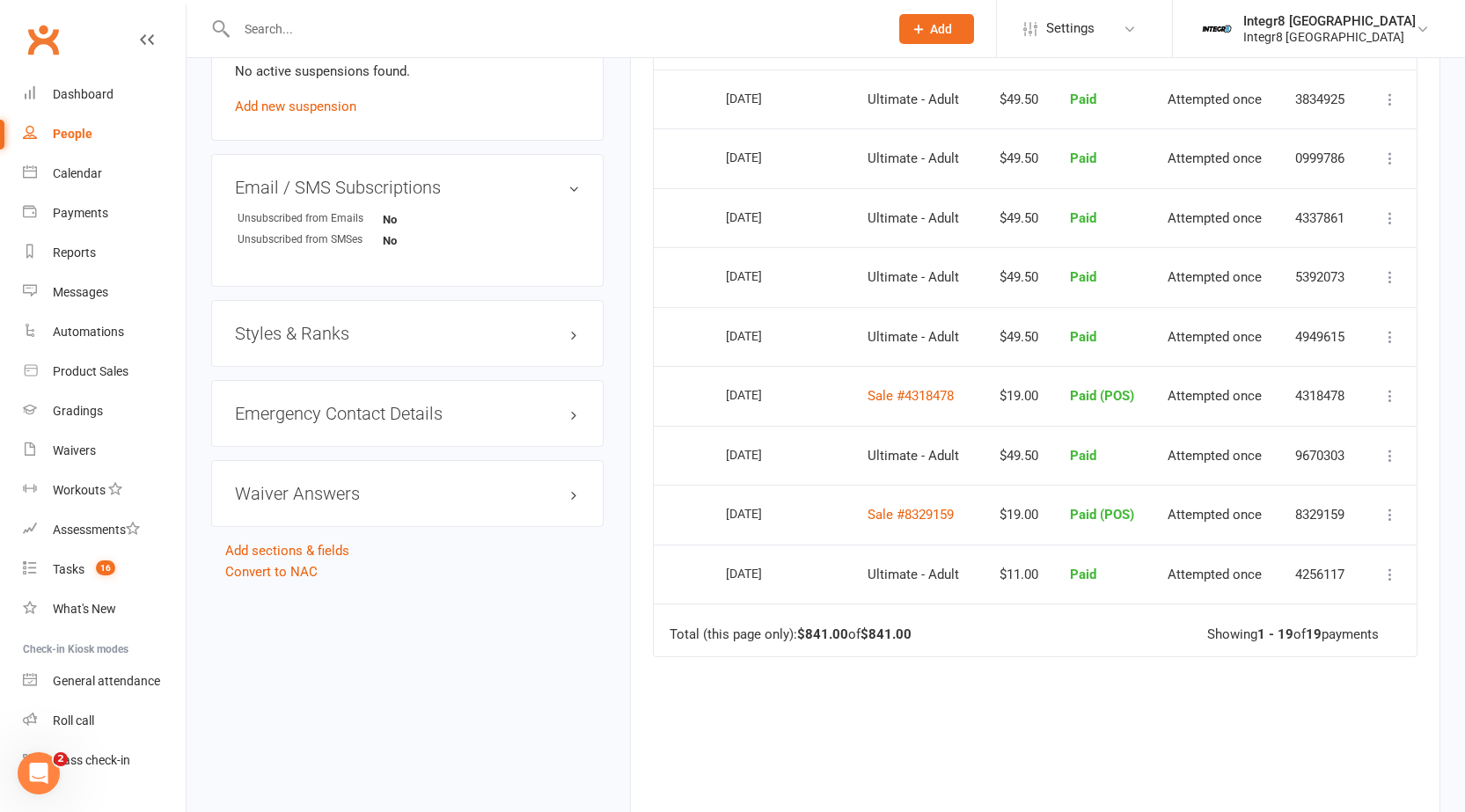
scroll to position [1074, 0]
drag, startPoint x: 925, startPoint y: 507, endPoint x: 917, endPoint y: 501, distance: 10.0
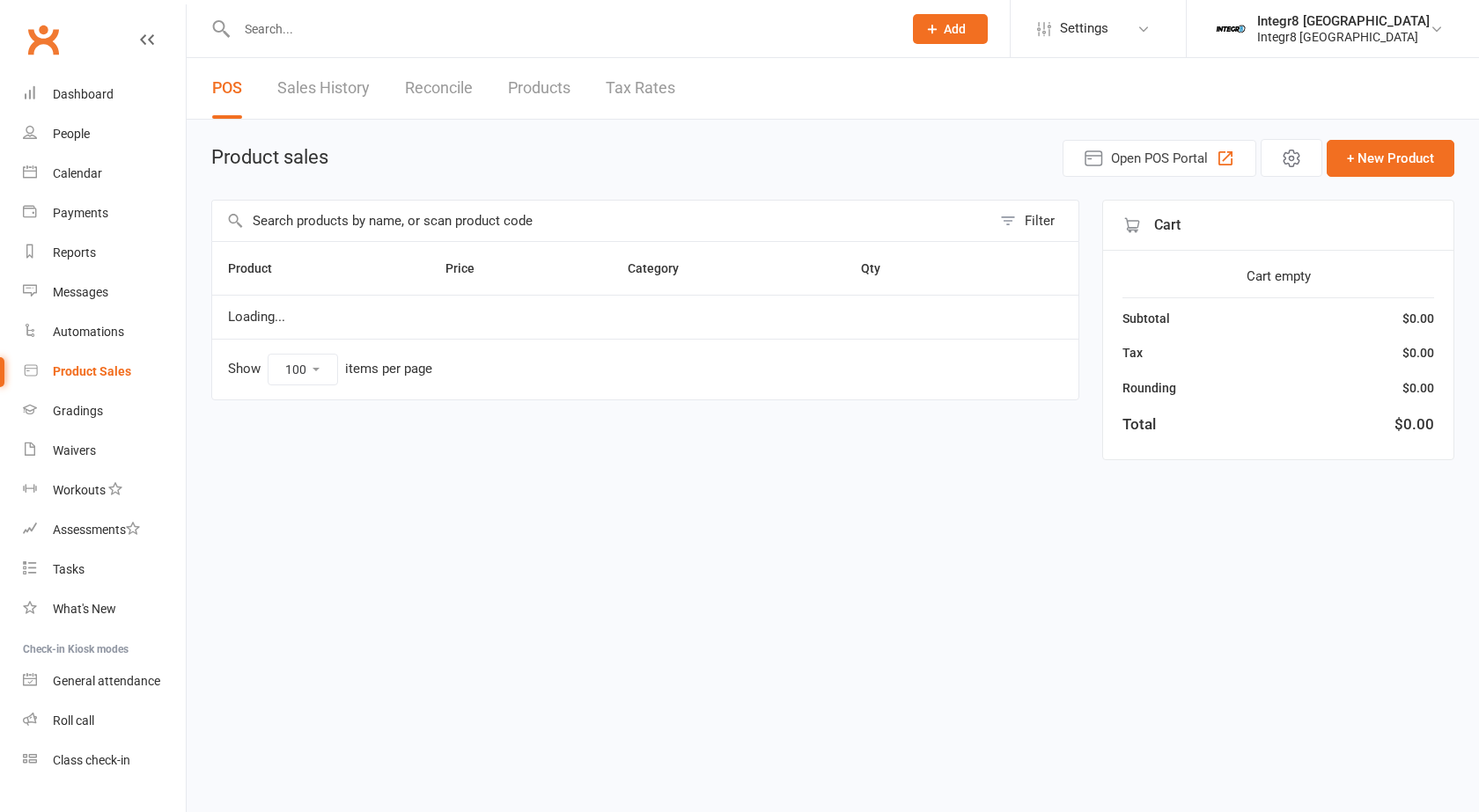
select select "100"
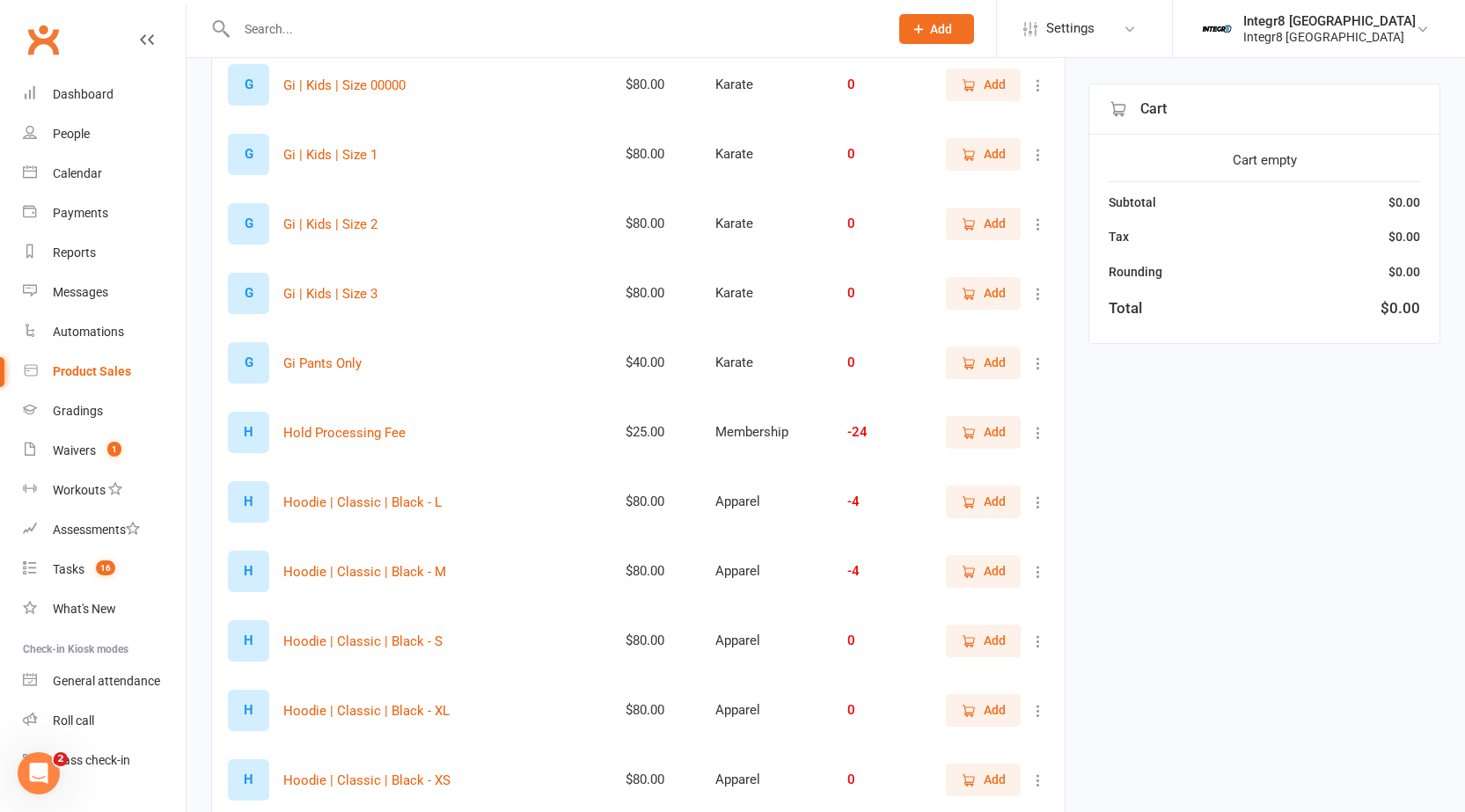
scroll to position [1320, 0]
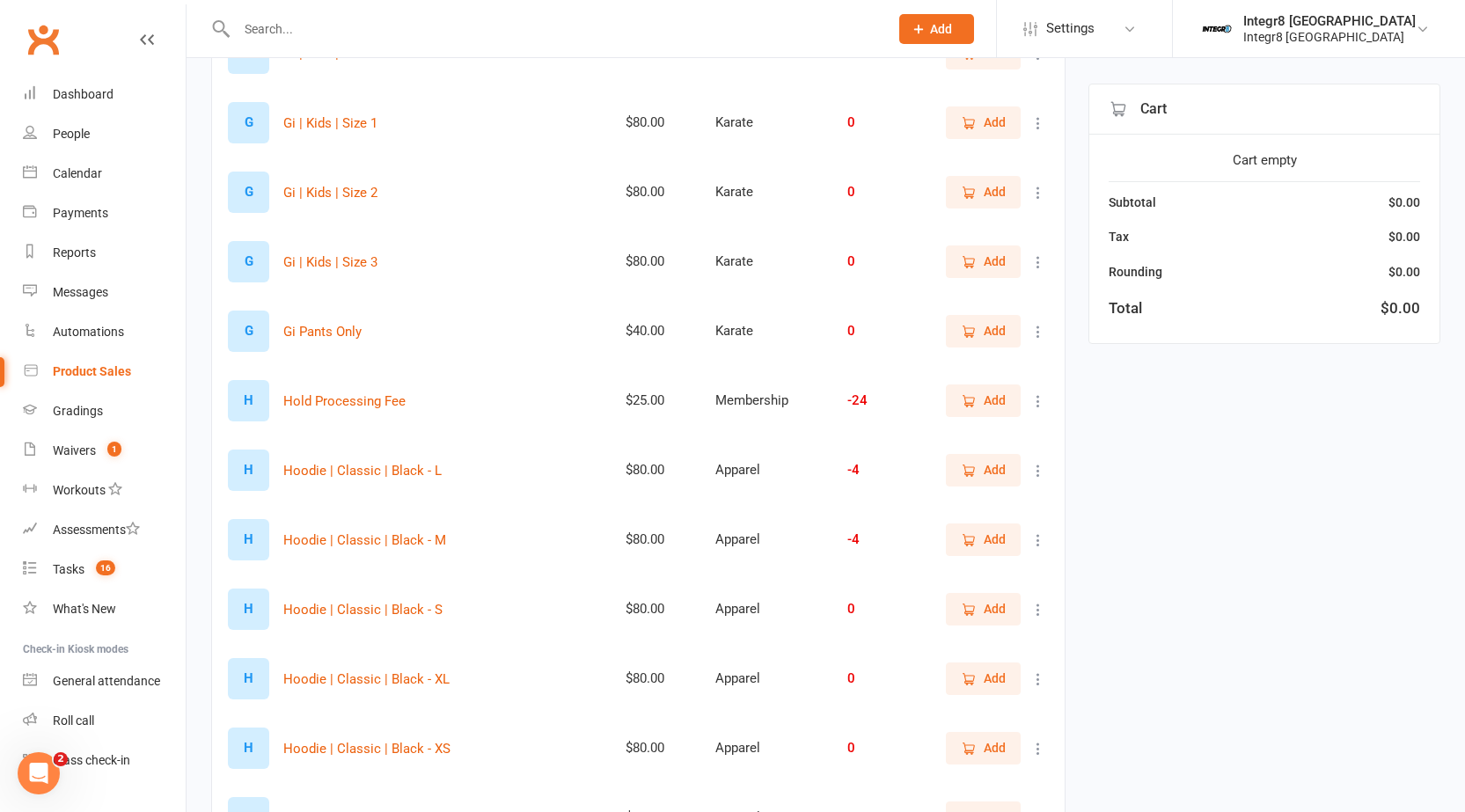
click at [984, 405] on span "Add" at bounding box center [994, 400] width 22 height 20
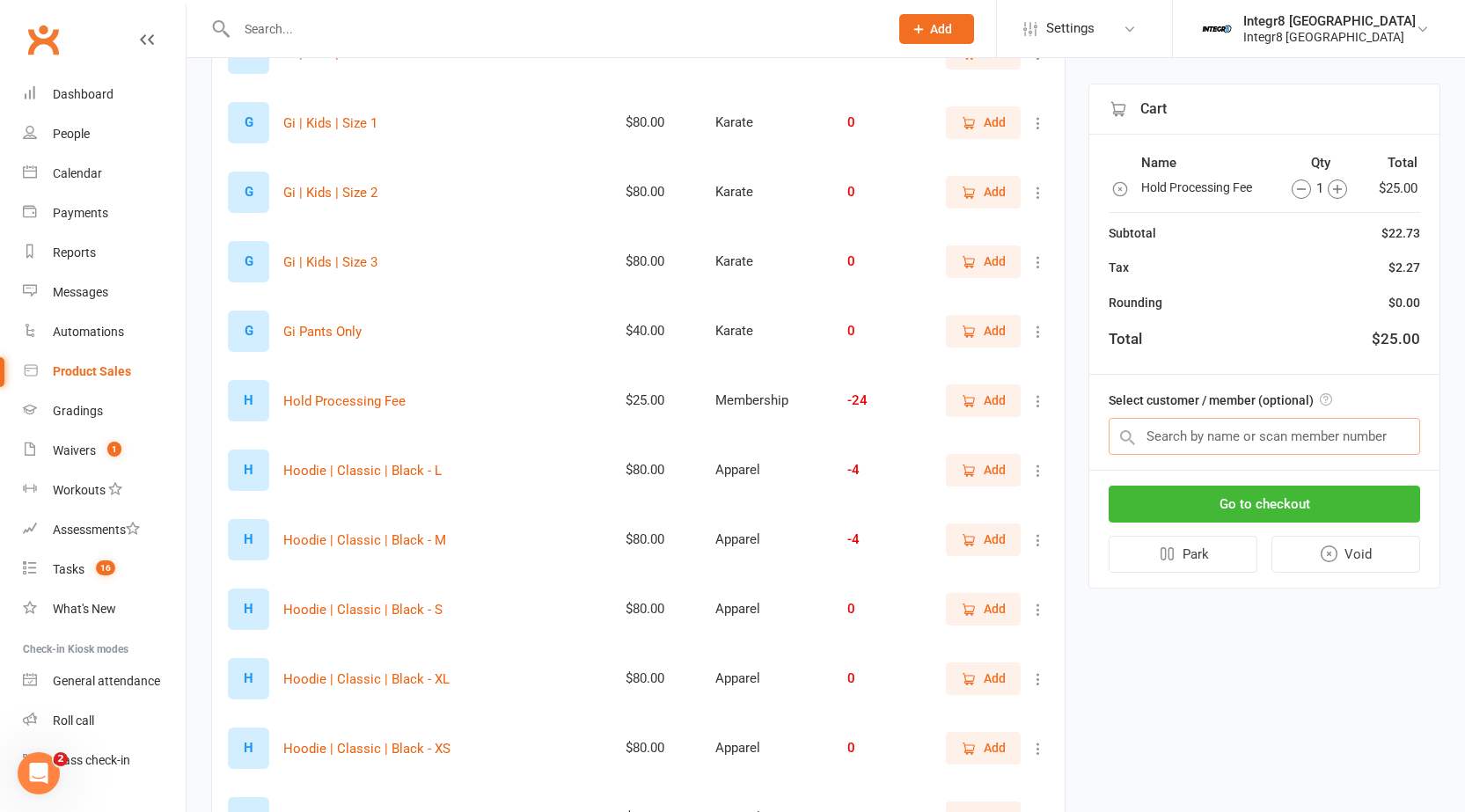
click at [1230, 441] on input "text" at bounding box center [1264, 436] width 311 height 37
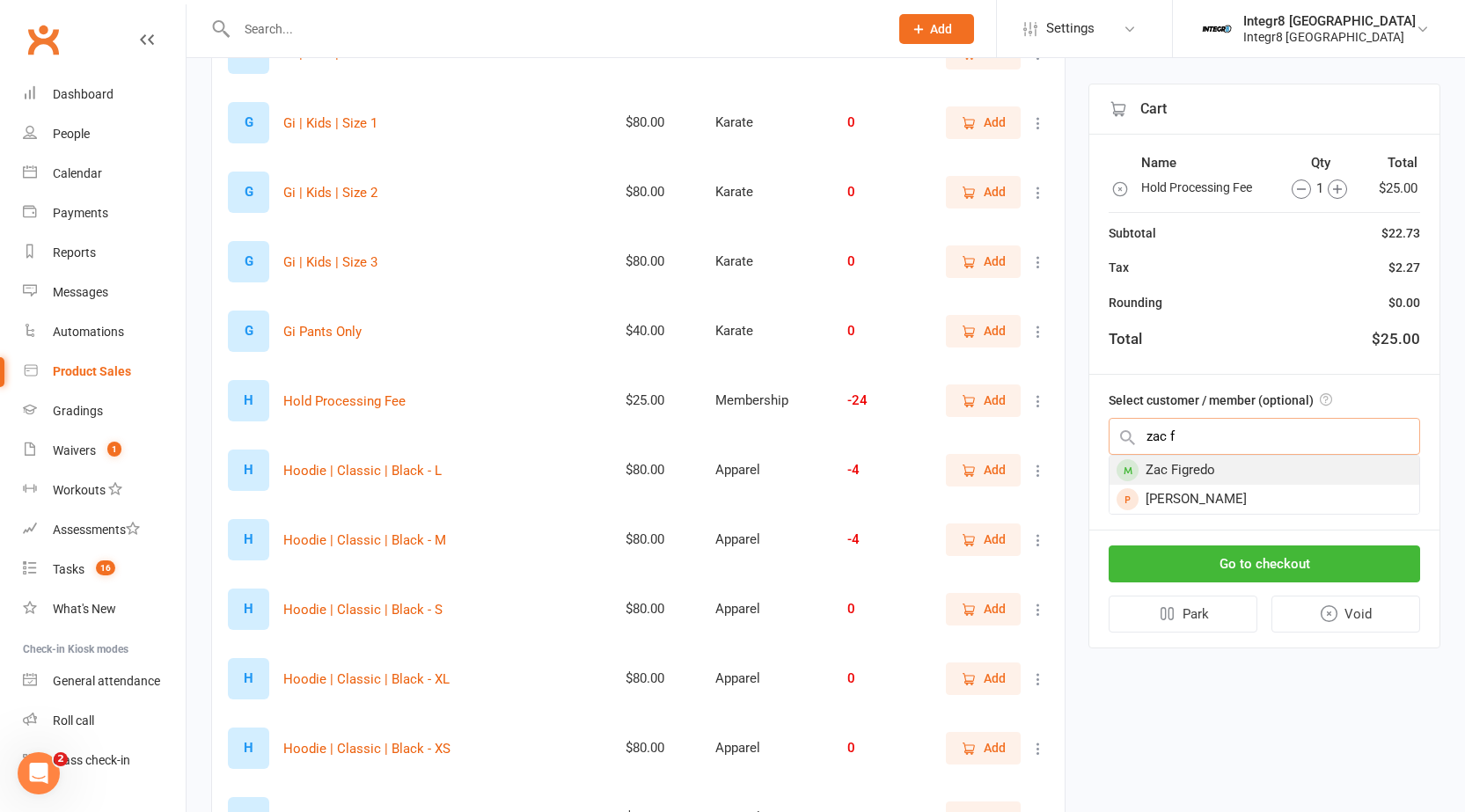
type input "zac f"
click at [1218, 473] on div "Zac Figredo" at bounding box center [1264, 471] width 309 height 29
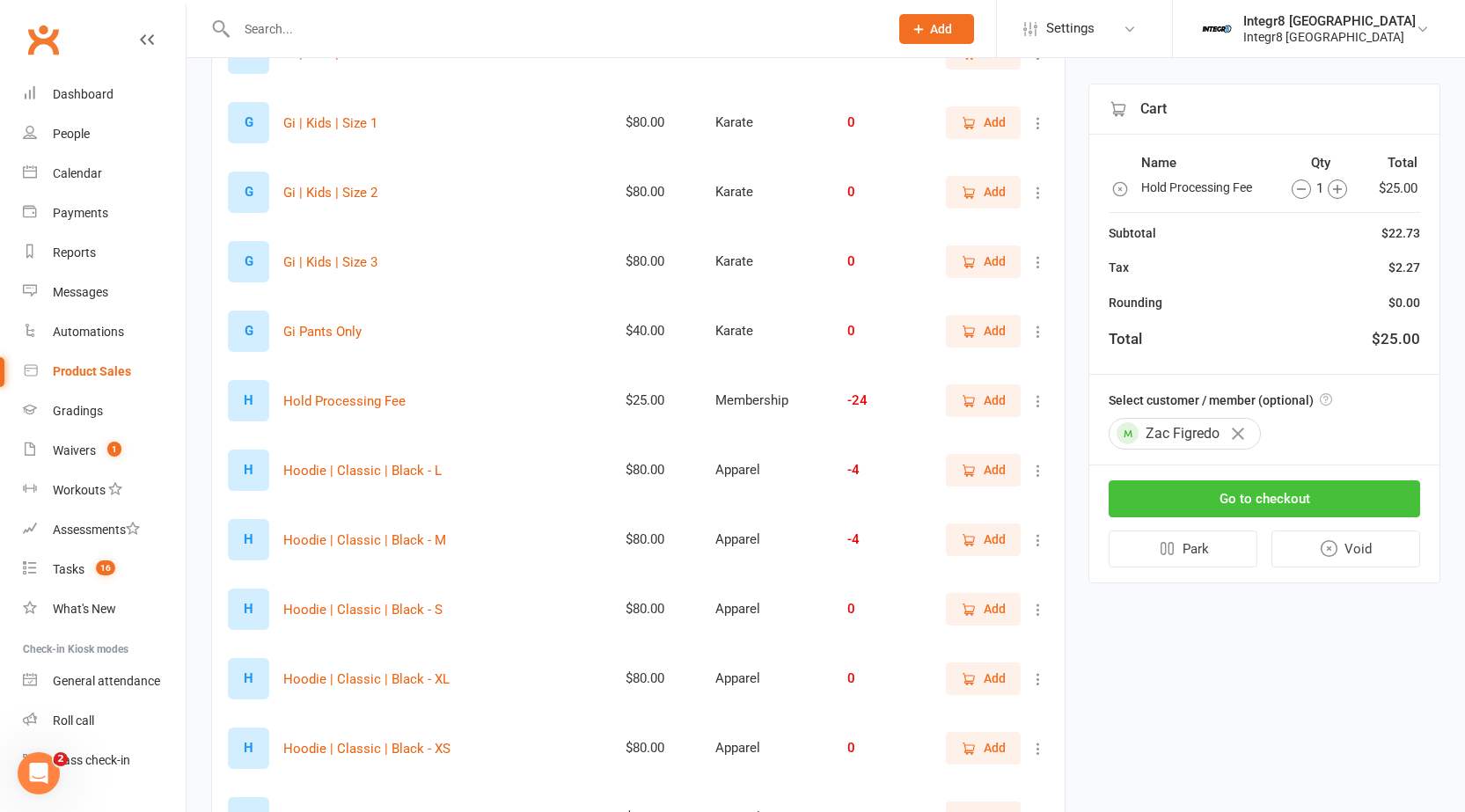
click at [1305, 494] on button "Go to checkout" at bounding box center [1264, 499] width 311 height 37
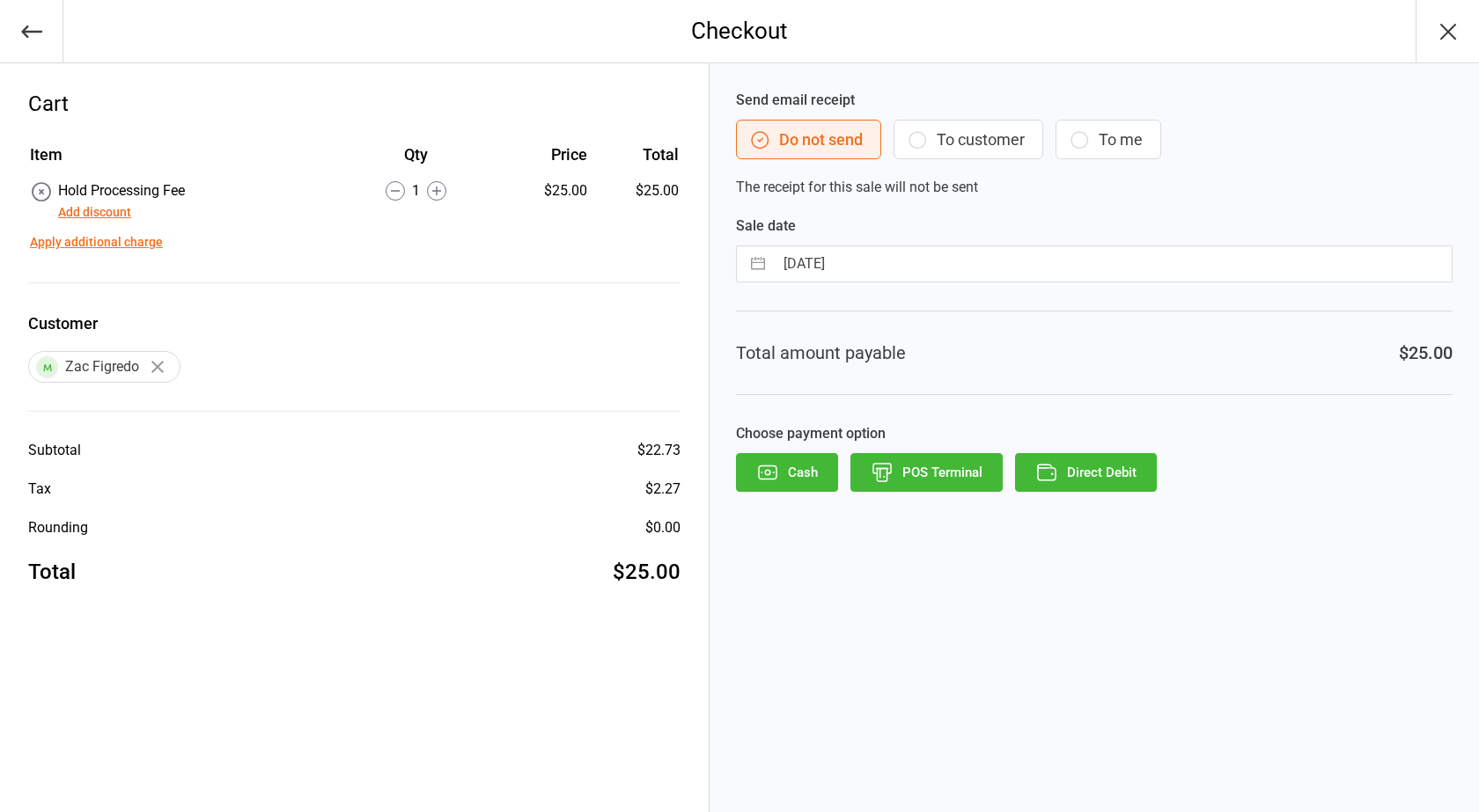
click at [1078, 466] on button "Direct Debit" at bounding box center [1086, 473] width 142 height 39
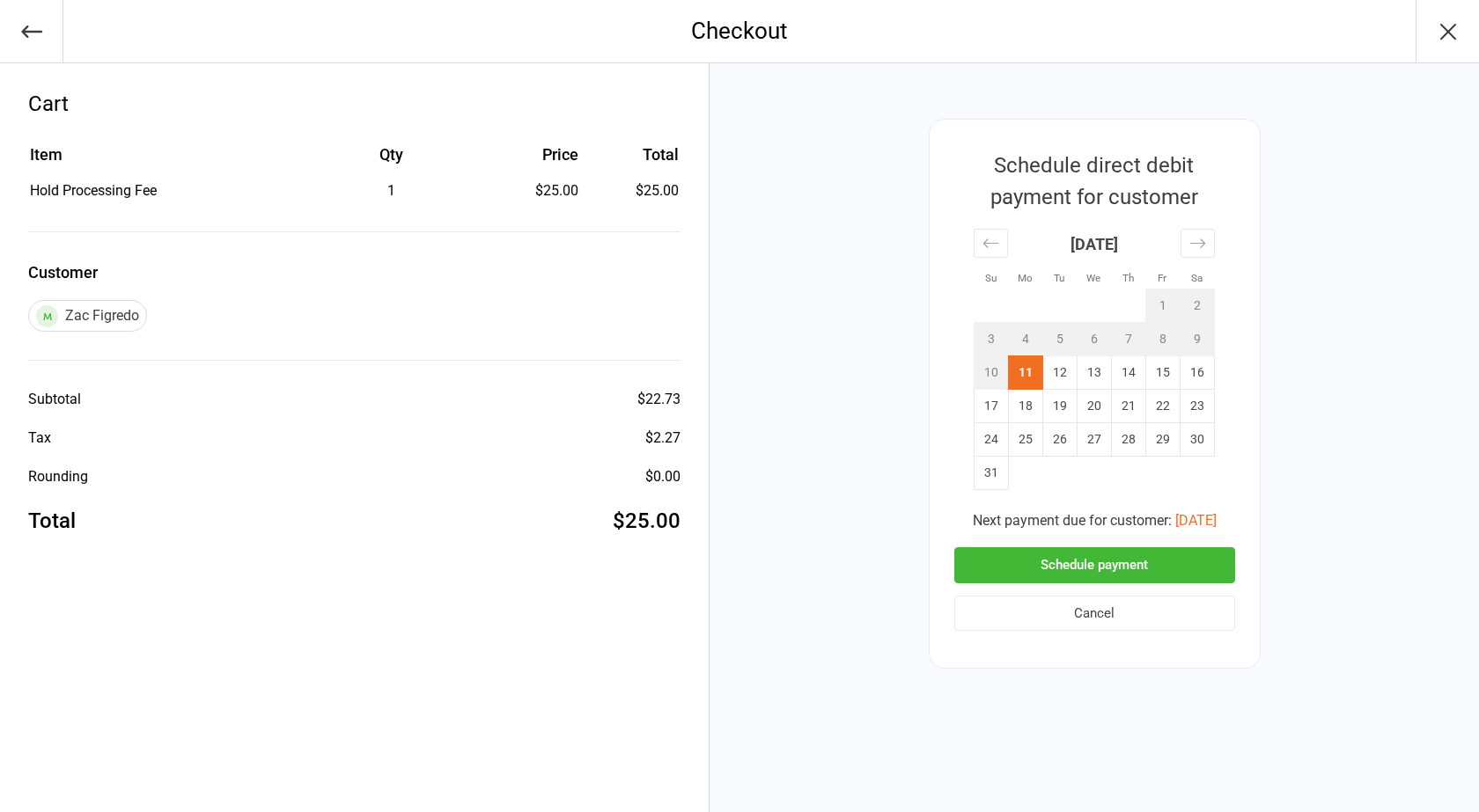
click at [1152, 565] on button "Schedule payment" at bounding box center [1094, 564] width 281 height 36
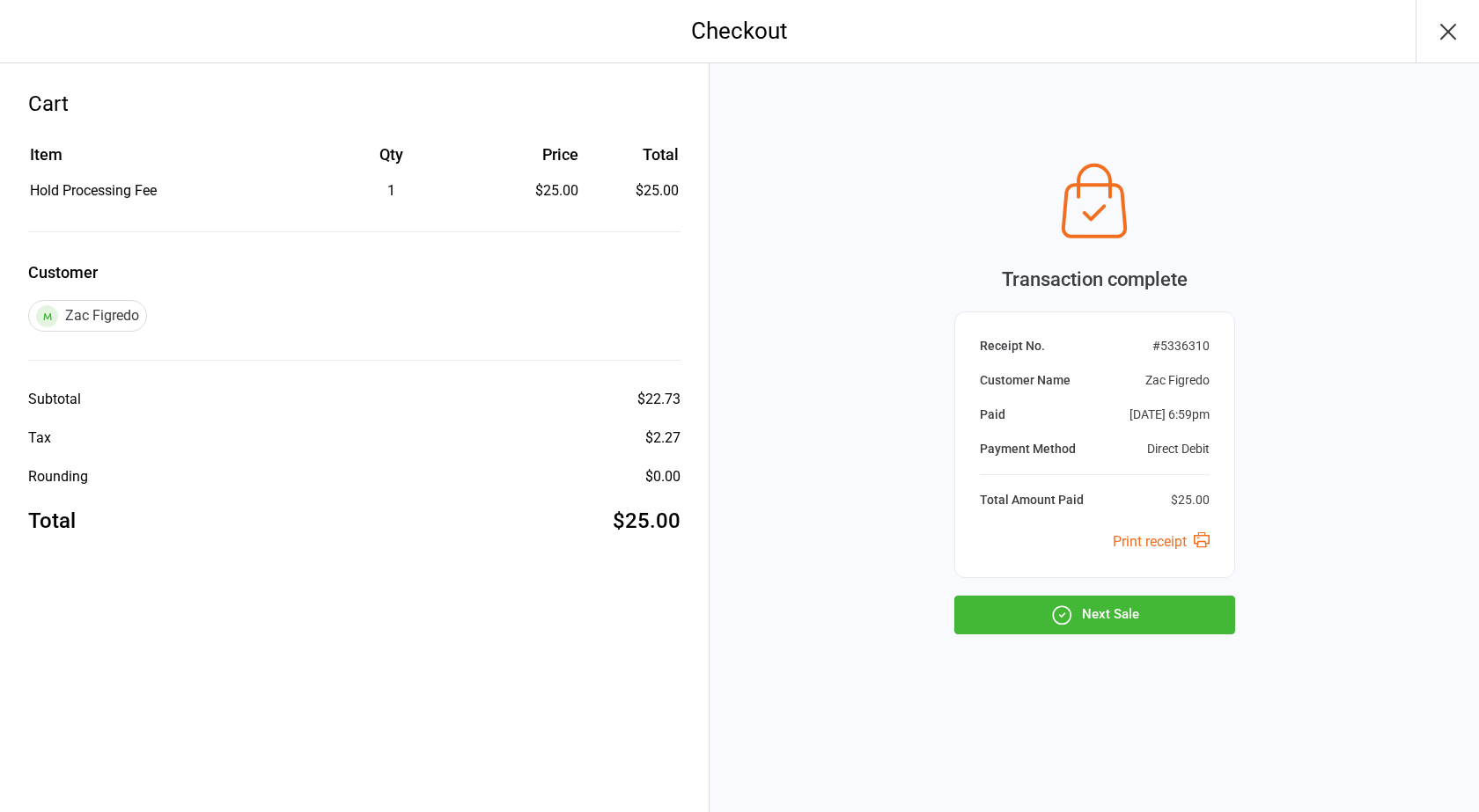
drag, startPoint x: 1104, startPoint y: 615, endPoint x: 1072, endPoint y: 612, distance: 32.1
click at [1104, 615] on button "Next Sale" at bounding box center [1094, 615] width 281 height 39
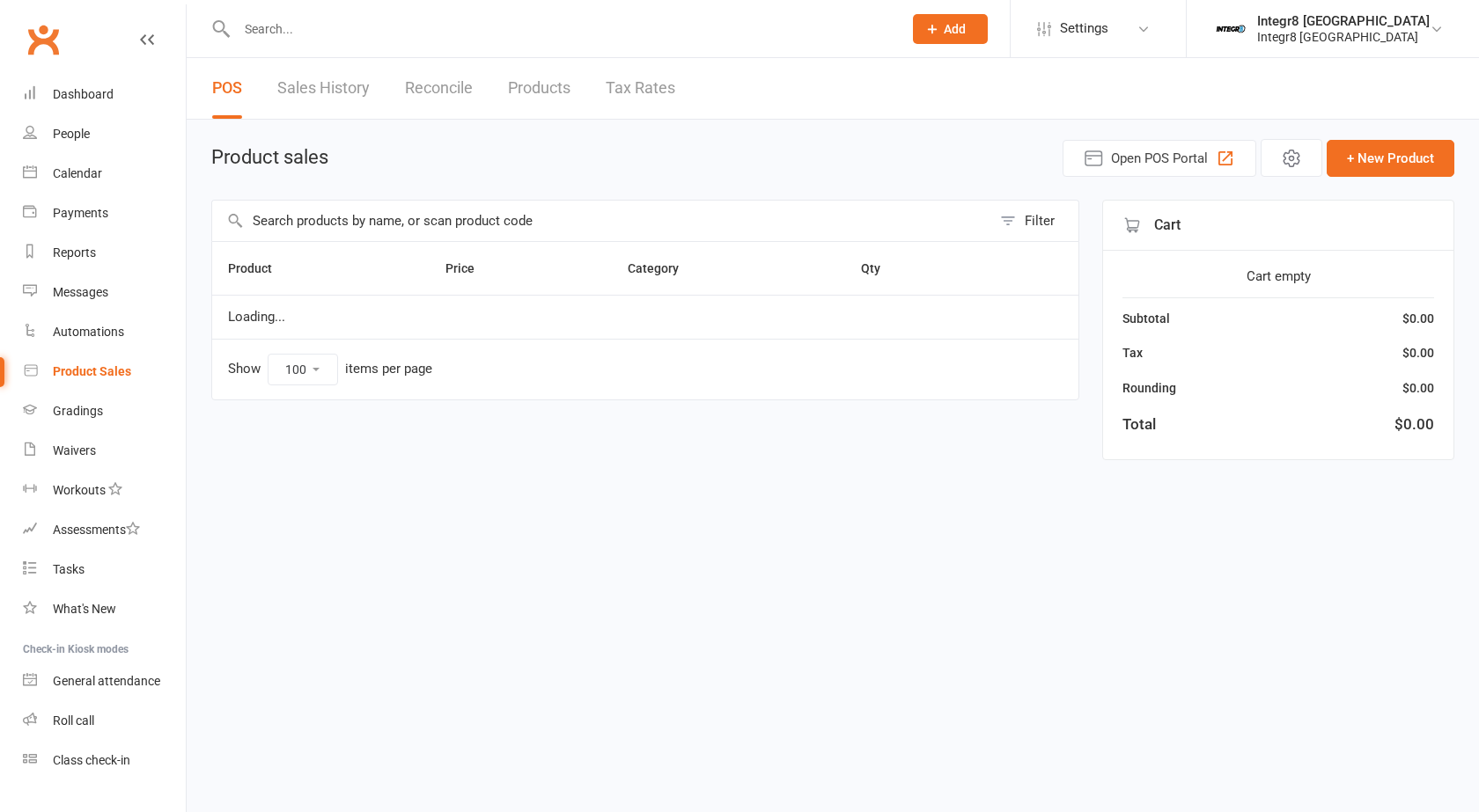
select select "100"
